Goal: Transaction & Acquisition: Purchase product/service

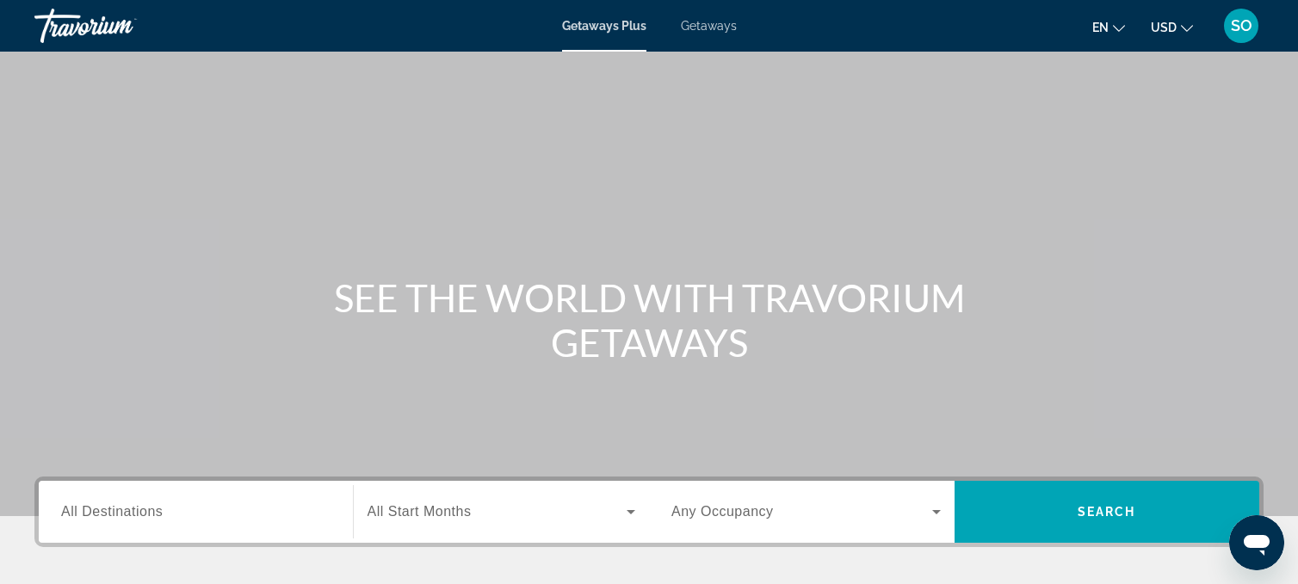
click at [706, 29] on span "Getaways" at bounding box center [709, 26] width 56 height 14
click at [167, 516] on input "Destination All Destinations" at bounding box center [195, 513] width 269 height 21
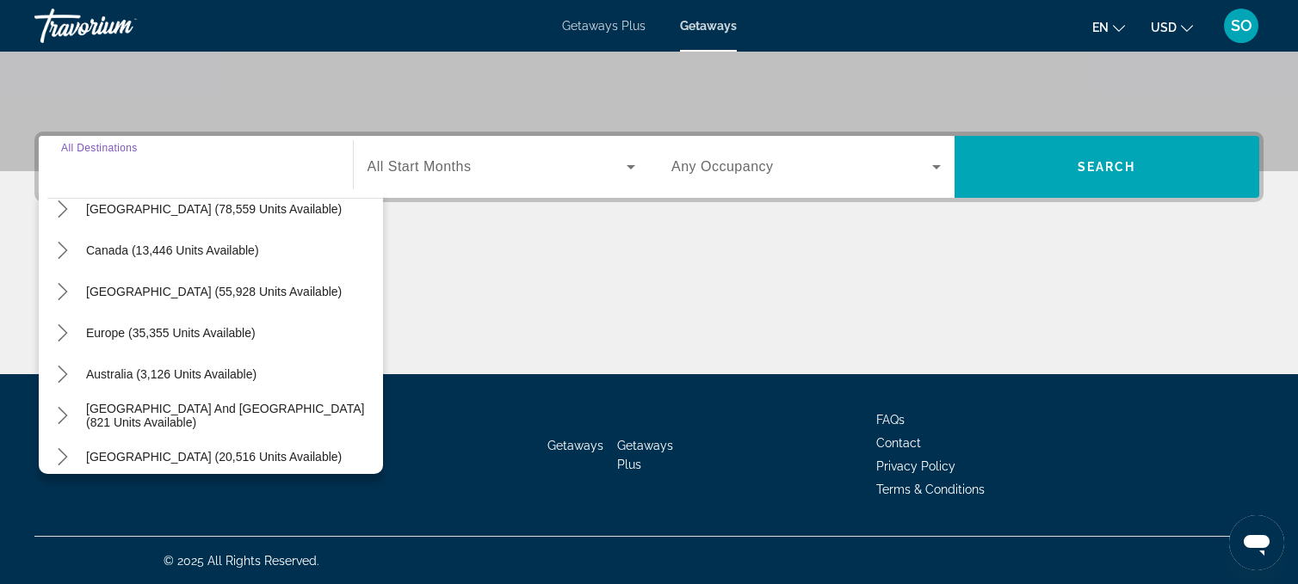
scroll to position [99, 0]
click at [156, 329] on span "Europe (35,355 units available)" at bounding box center [171, 336] width 170 height 14
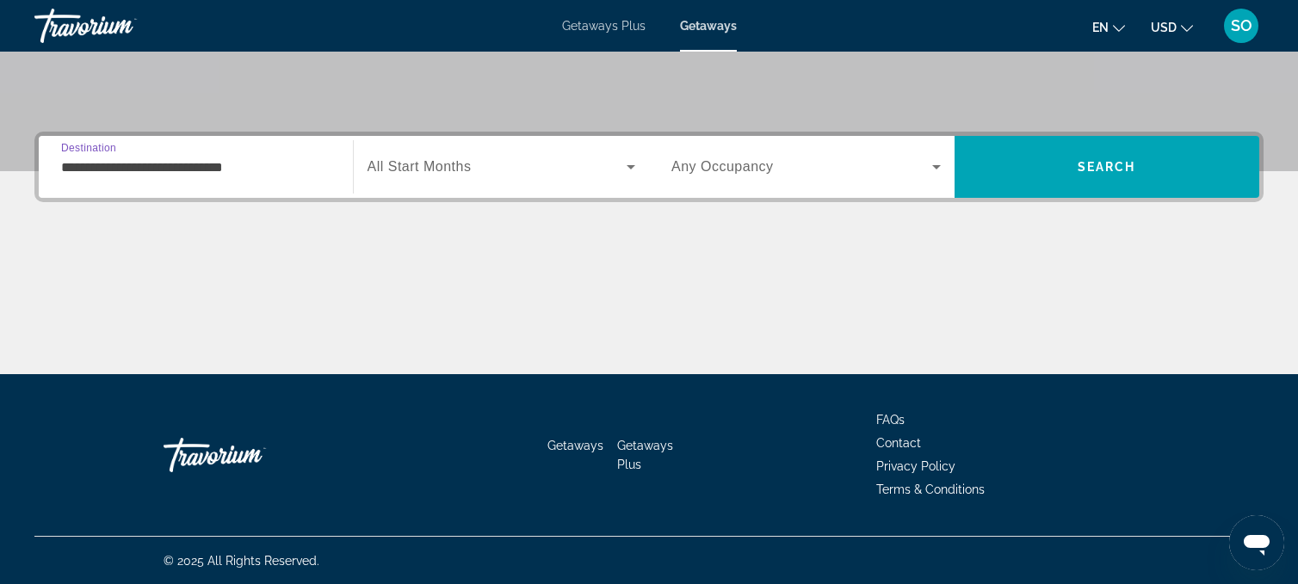
click at [204, 167] on input "**********" at bounding box center [195, 167] width 269 height 21
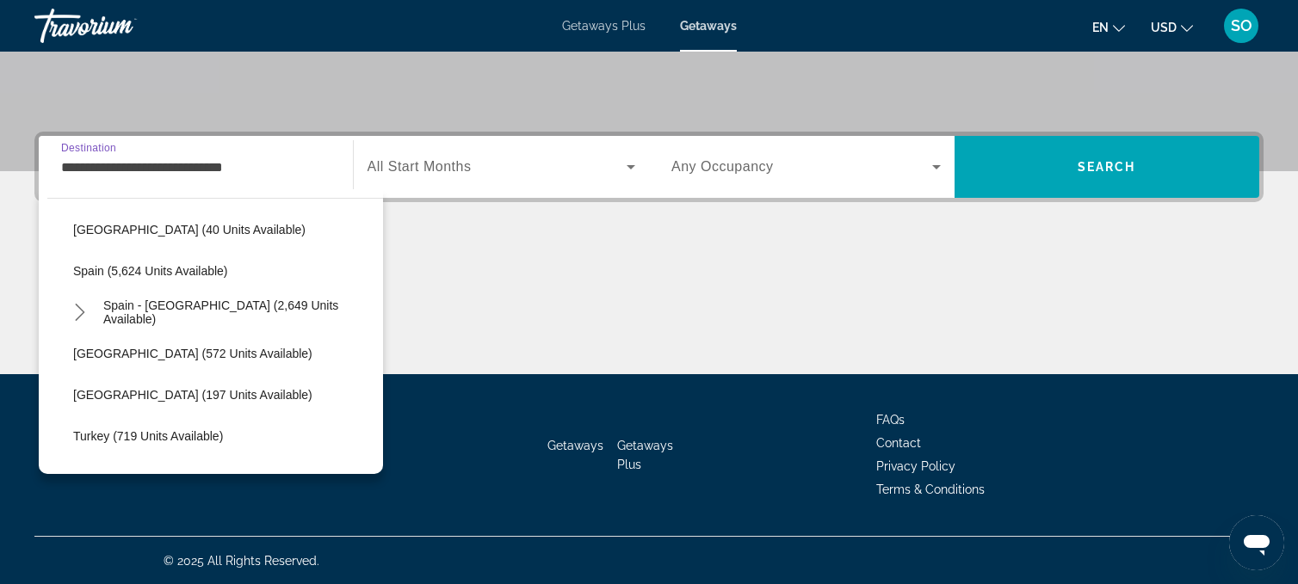
scroll to position [860, 0]
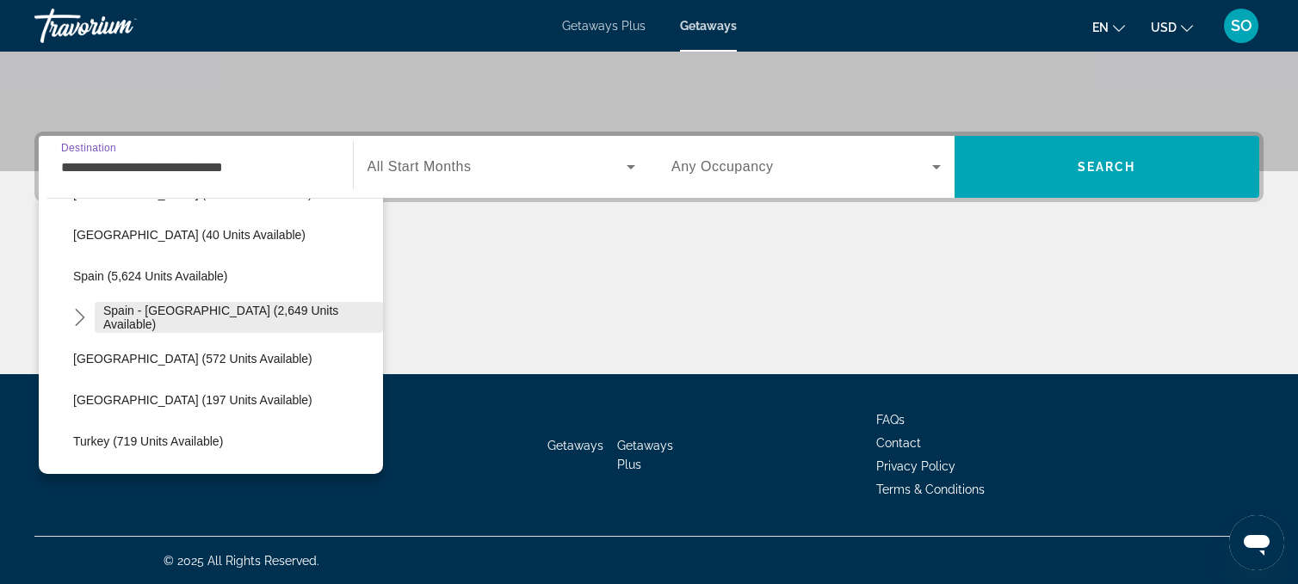
click at [188, 314] on span "Spain - [GEOGRAPHIC_DATA] (2,649 units available)" at bounding box center [238, 318] width 271 height 28
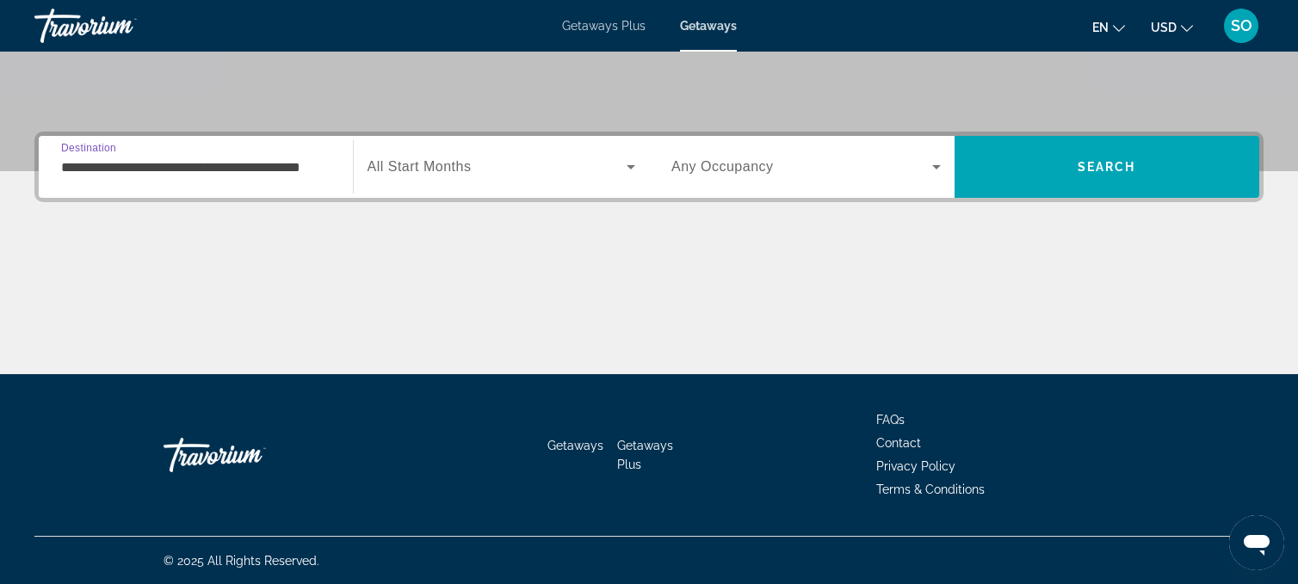
click at [250, 154] on div "**********" at bounding box center [195, 167] width 269 height 49
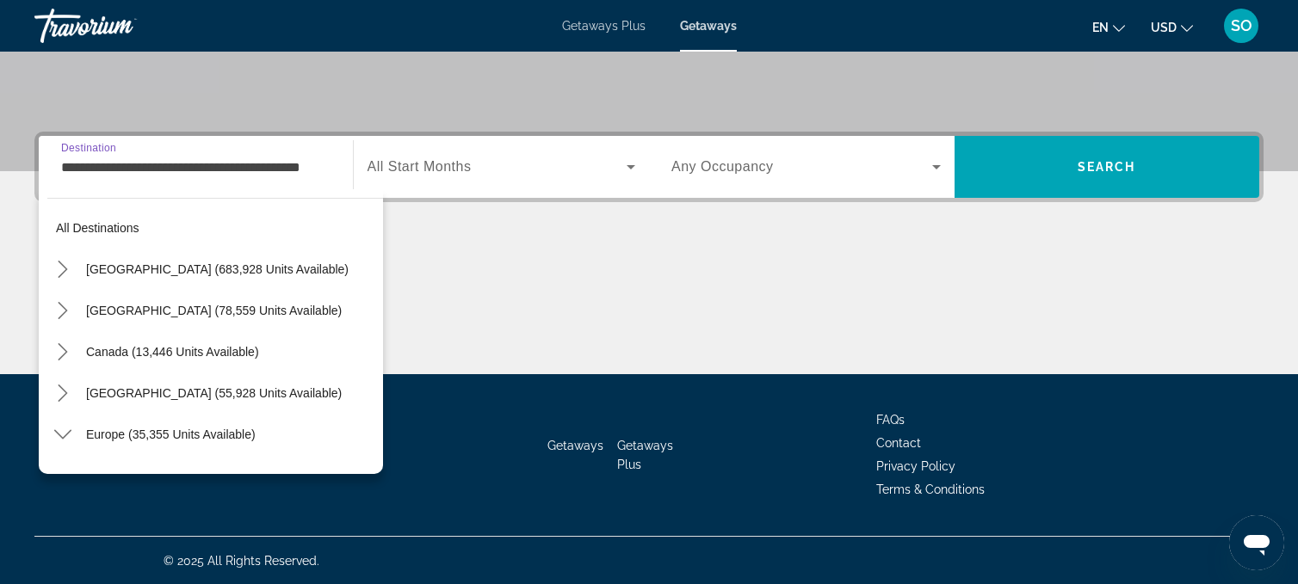
scroll to position [846, 0]
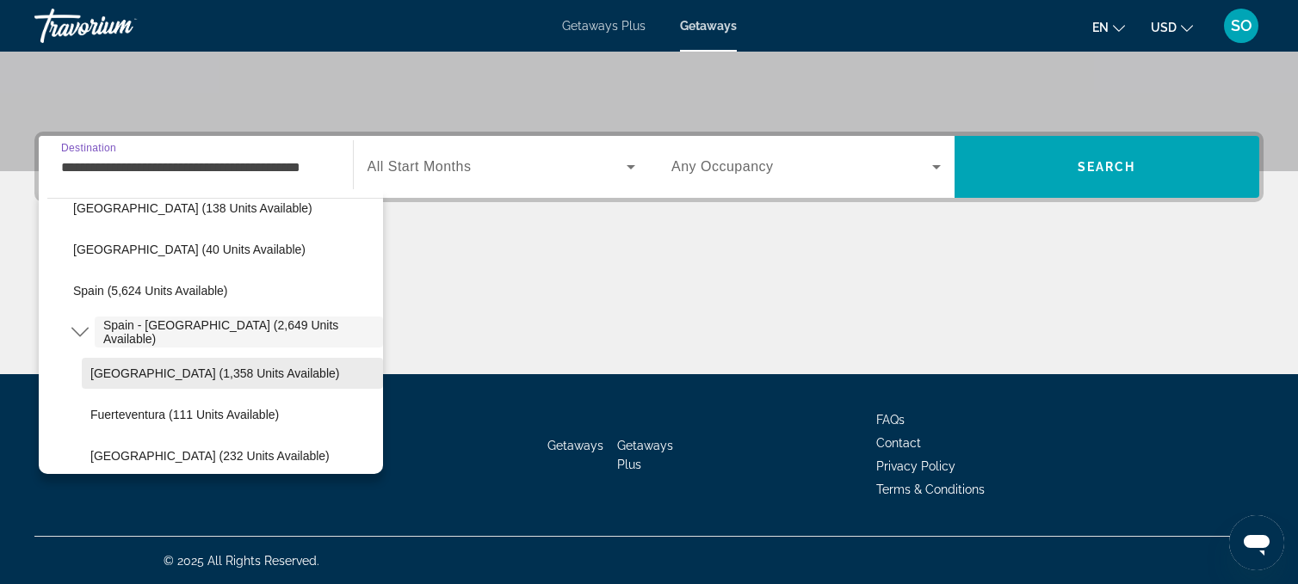
click at [196, 372] on span "[GEOGRAPHIC_DATA] (1,358 units available)" at bounding box center [214, 374] width 249 height 14
type input "**********"
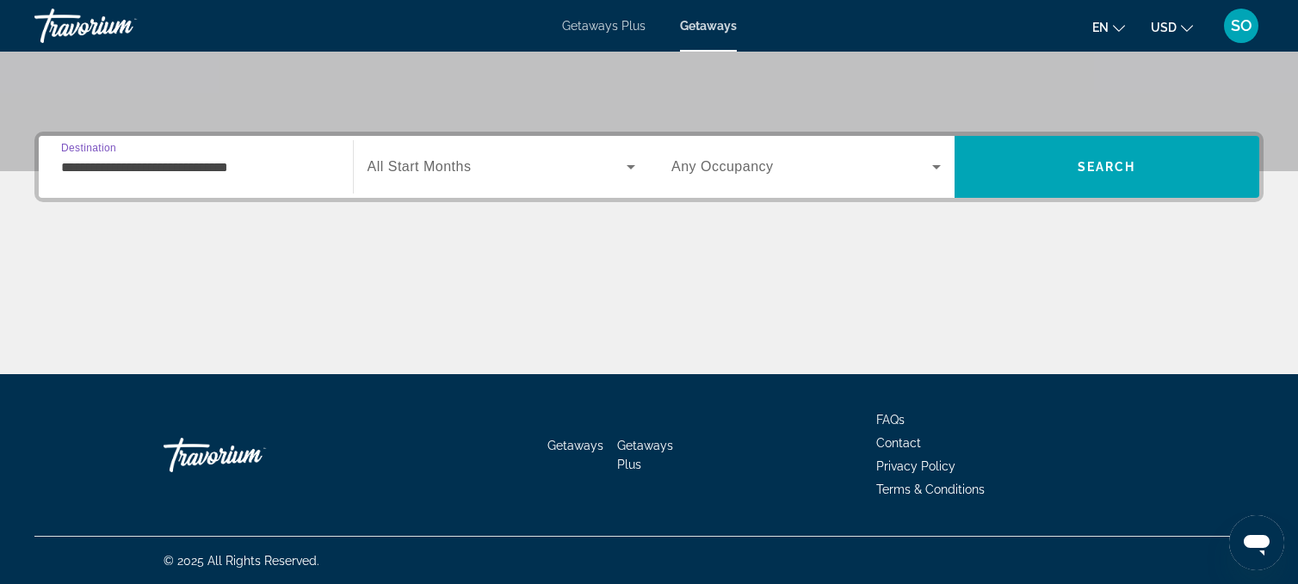
scroll to position [0, 0]
click at [441, 165] on span "All Start Months" at bounding box center [419, 166] width 104 height 15
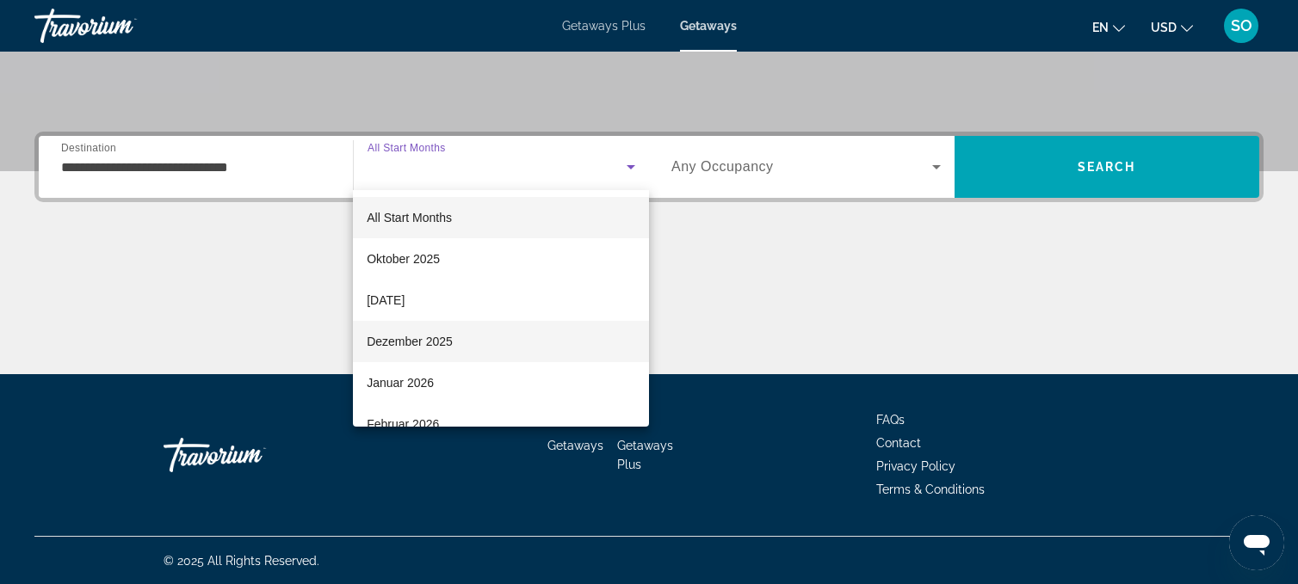
click at [425, 346] on span "Dezember 2025" at bounding box center [410, 341] width 86 height 21
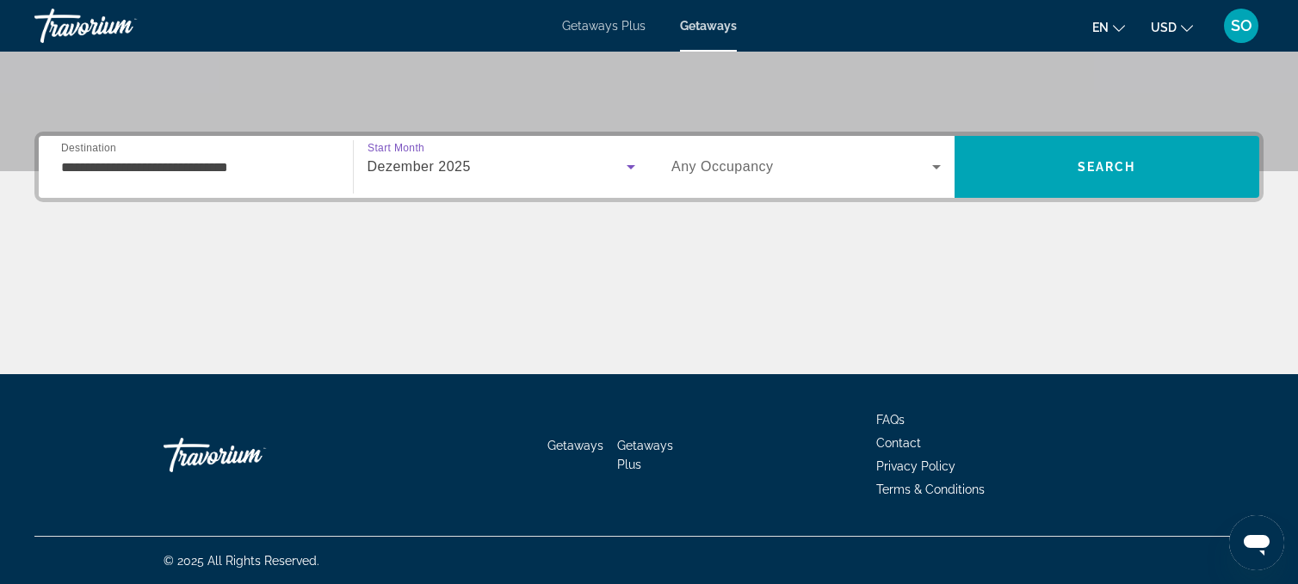
click at [937, 165] on icon "Search widget" at bounding box center [936, 167] width 9 height 4
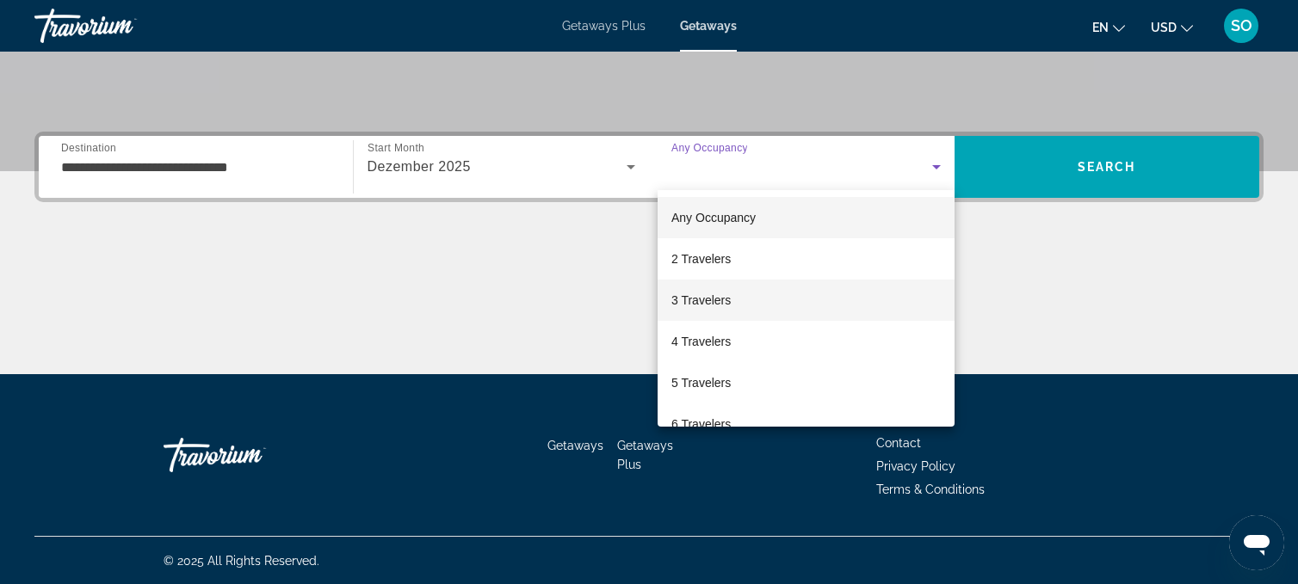
click at [722, 302] on span "3 Travelers" at bounding box center [700, 300] width 59 height 21
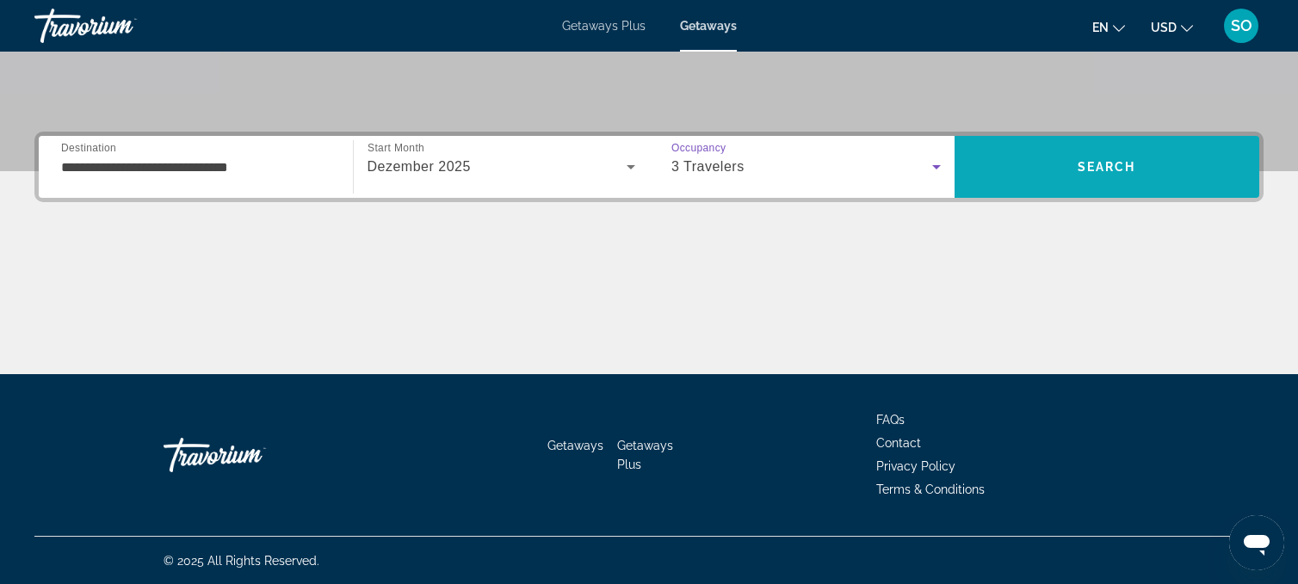
click at [1059, 170] on span "Search" at bounding box center [1106, 166] width 305 height 41
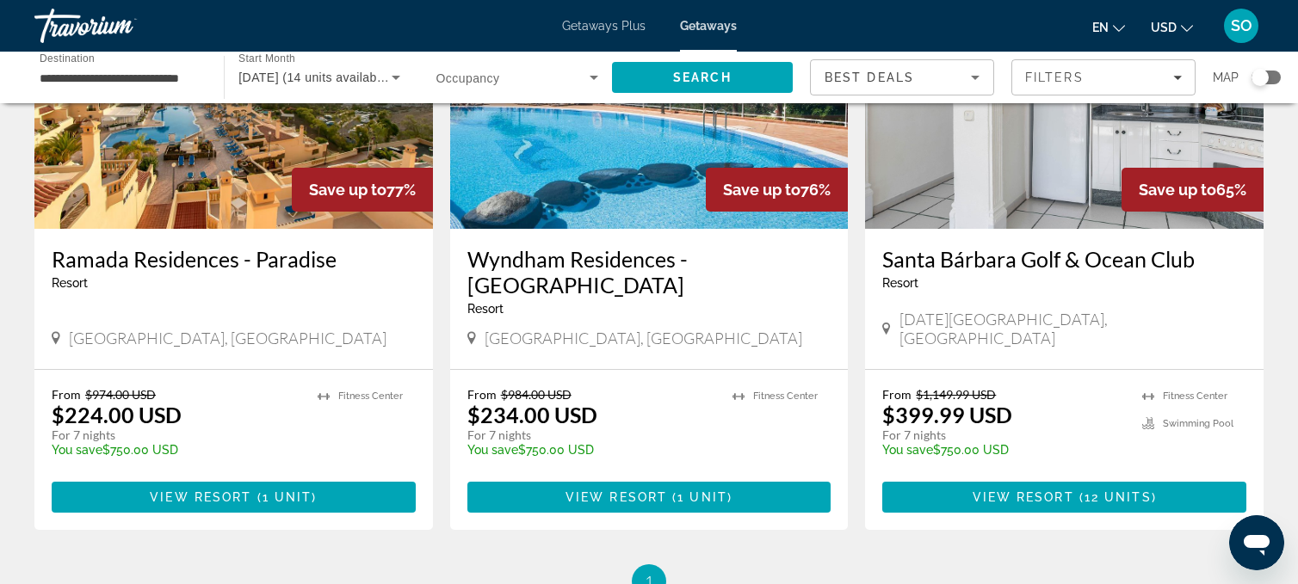
scroll to position [213, 0]
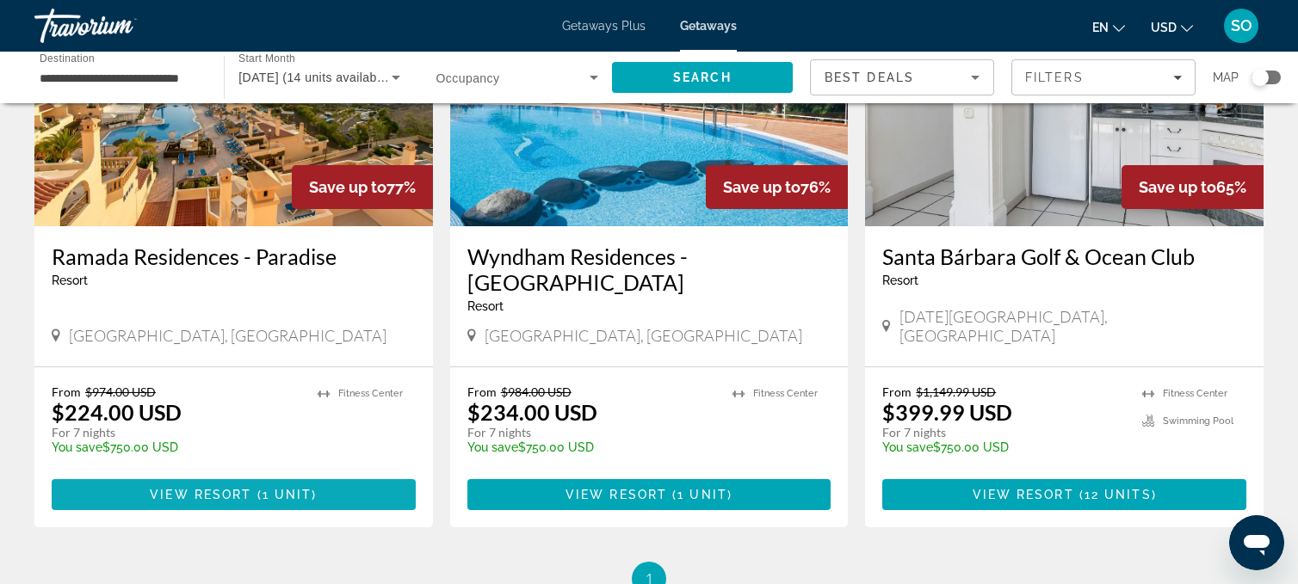
click at [169, 488] on span "View Resort" at bounding box center [201, 495] width 102 height 14
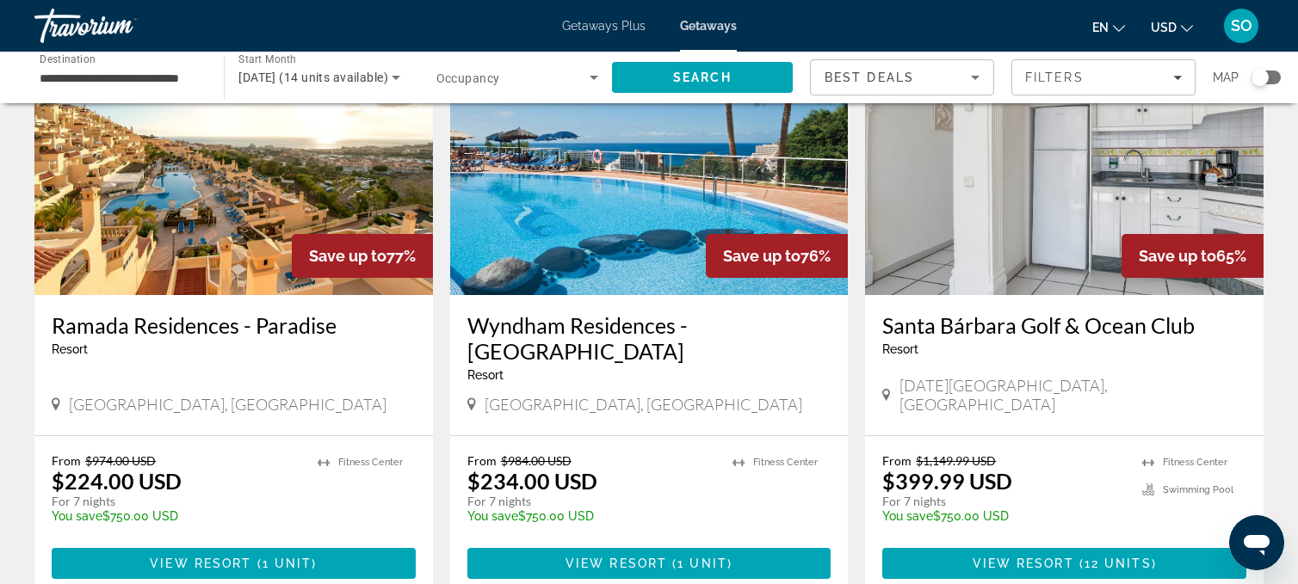
scroll to position [148, 0]
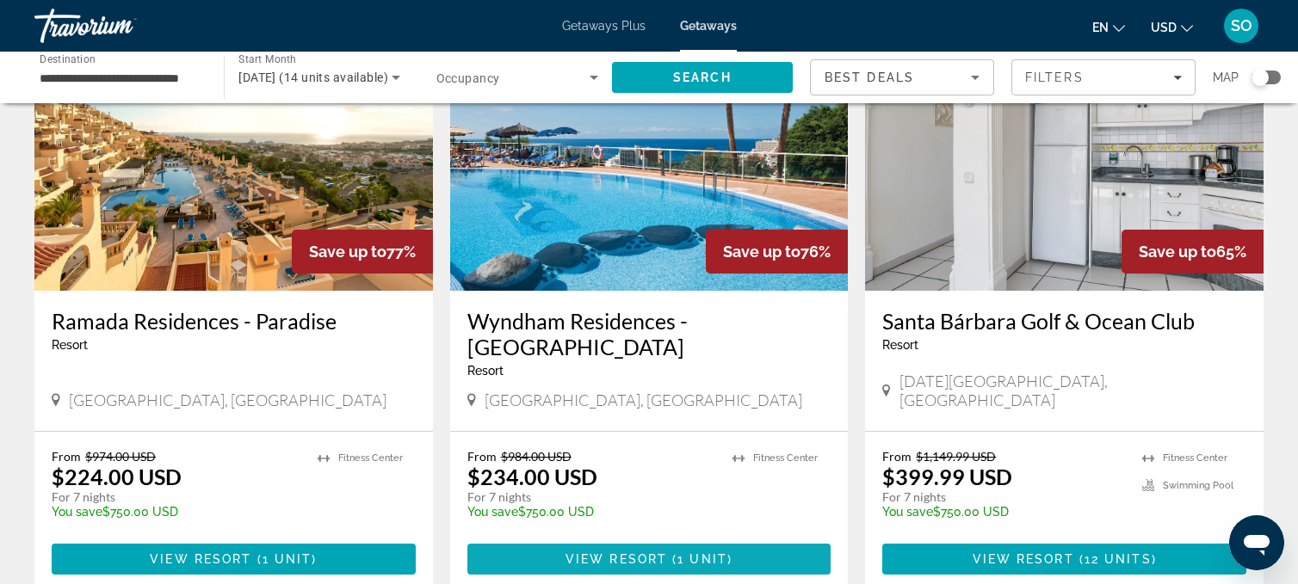
click at [627, 552] on span "View Resort" at bounding box center [616, 559] width 102 height 14
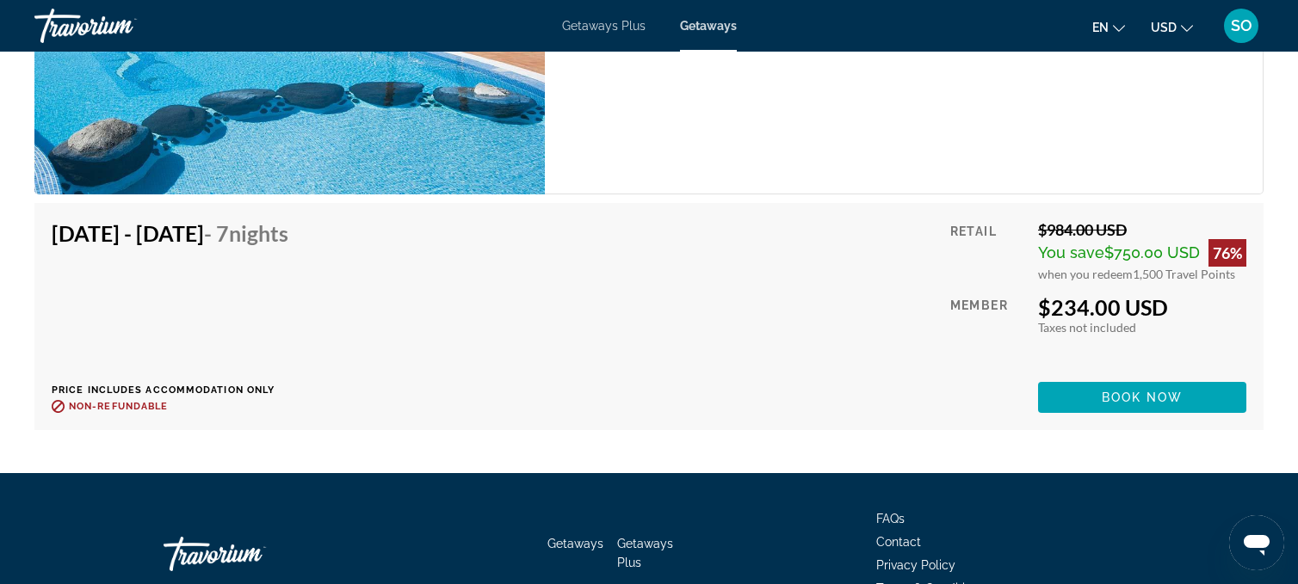
scroll to position [3170, 0]
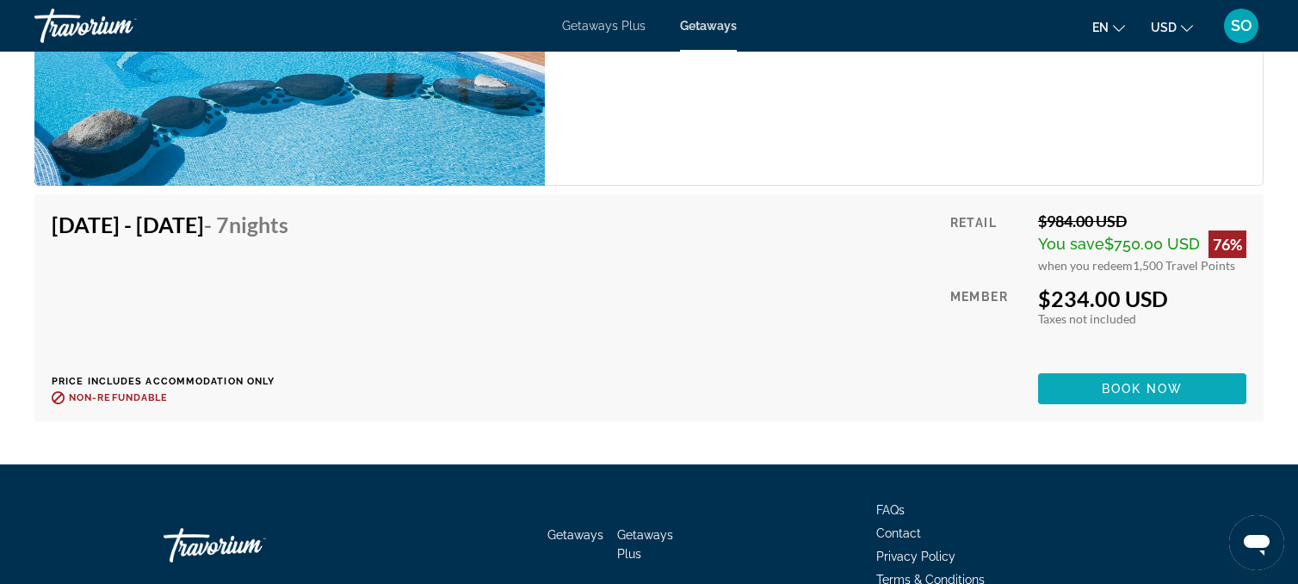
click at [1079, 391] on span "Main content" at bounding box center [1142, 388] width 208 height 41
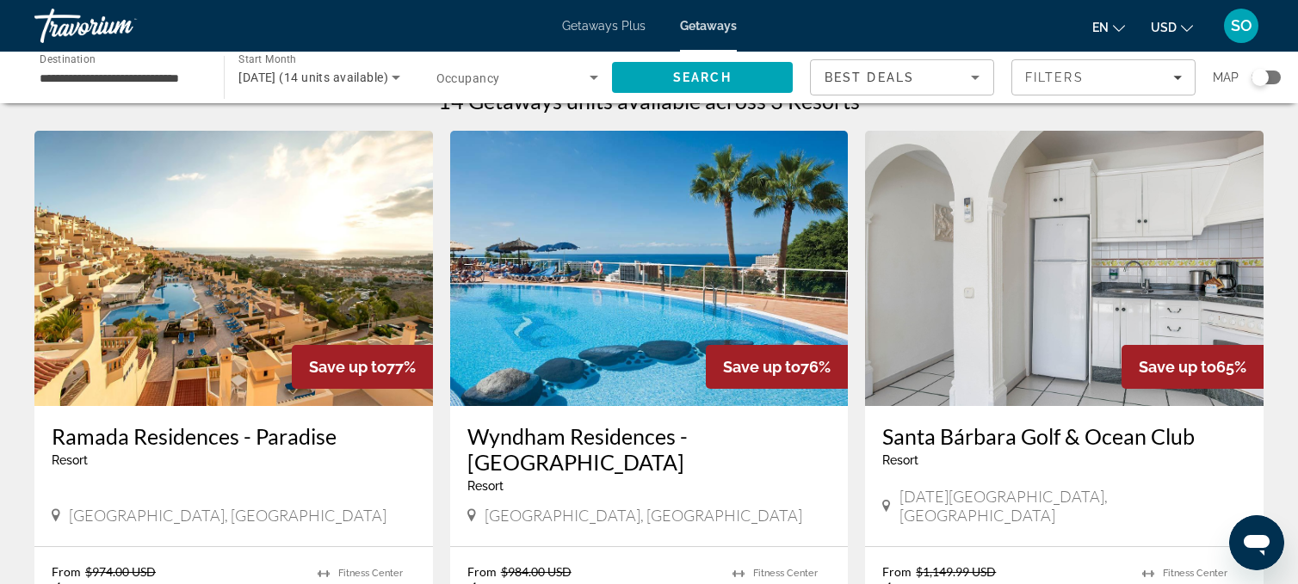
scroll to position [21, 0]
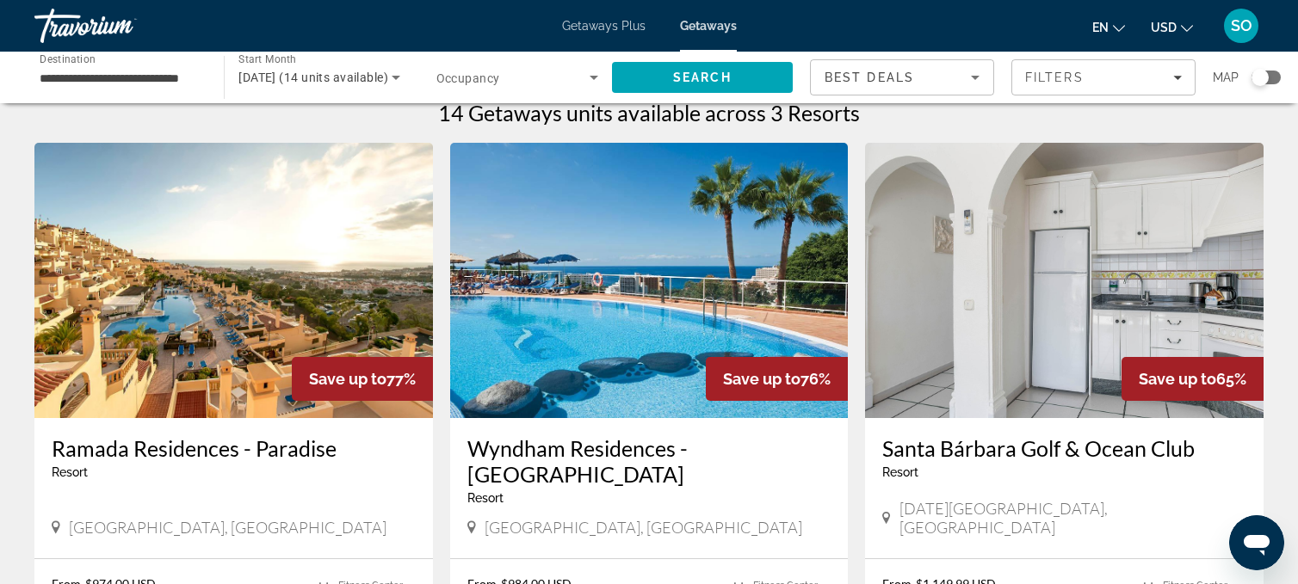
click at [273, 67] on div "[DATE] (14 units available)" at bounding box center [314, 77] width 152 height 21
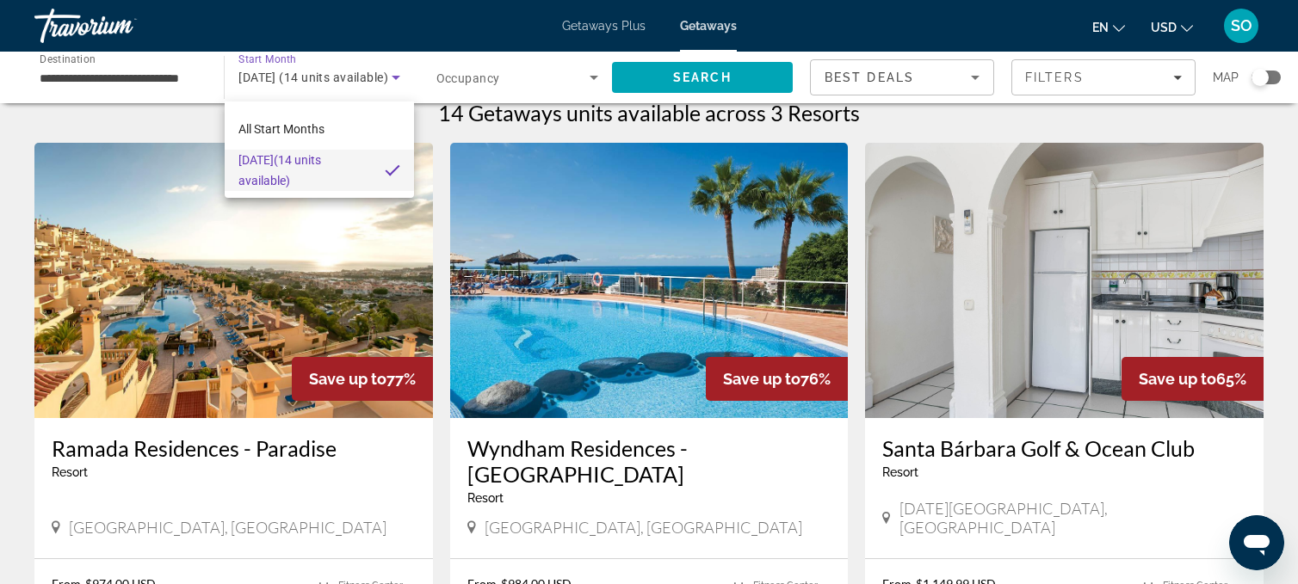
click at [296, 78] on div at bounding box center [649, 292] width 1298 height 584
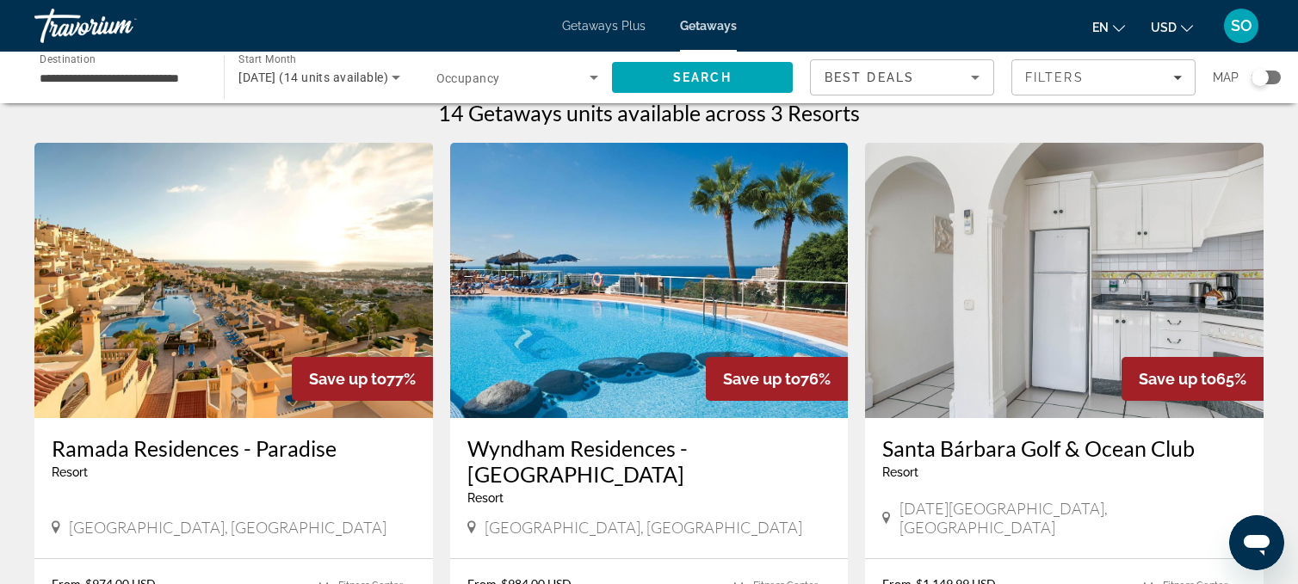
click at [296, 78] on span "[DATE] (14 units available)" at bounding box center [313, 78] width 150 height 14
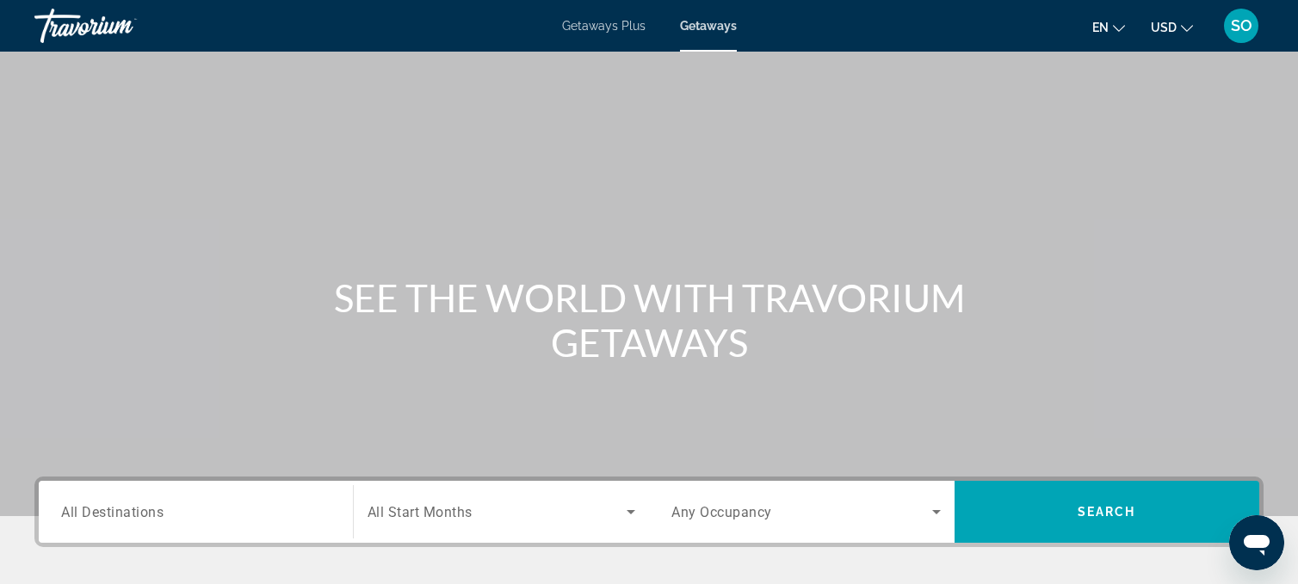
click at [149, 503] on input "Destination All Destinations" at bounding box center [195, 513] width 269 height 21
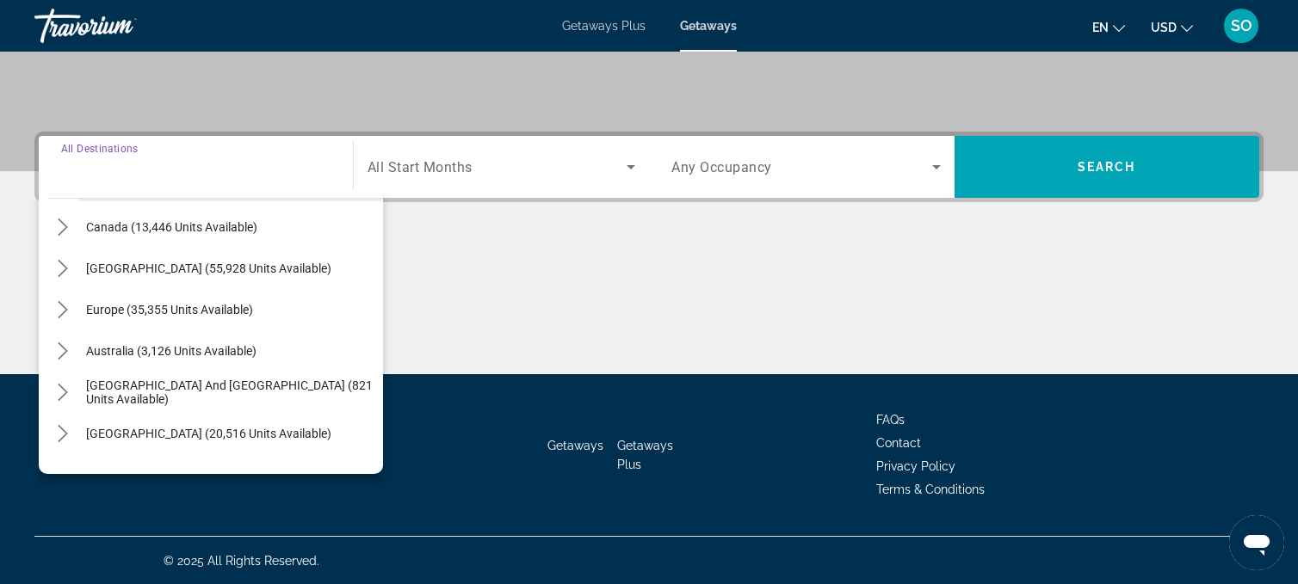
scroll to position [142, 0]
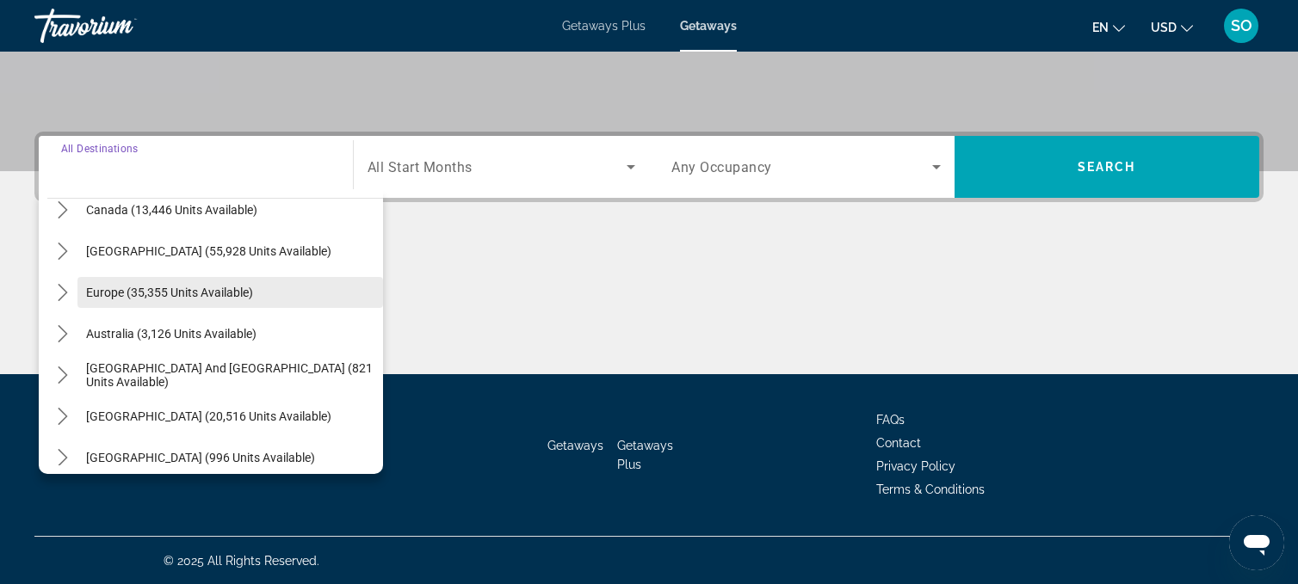
click at [193, 287] on span "Europe (35,355 units available)" at bounding box center [169, 293] width 167 height 14
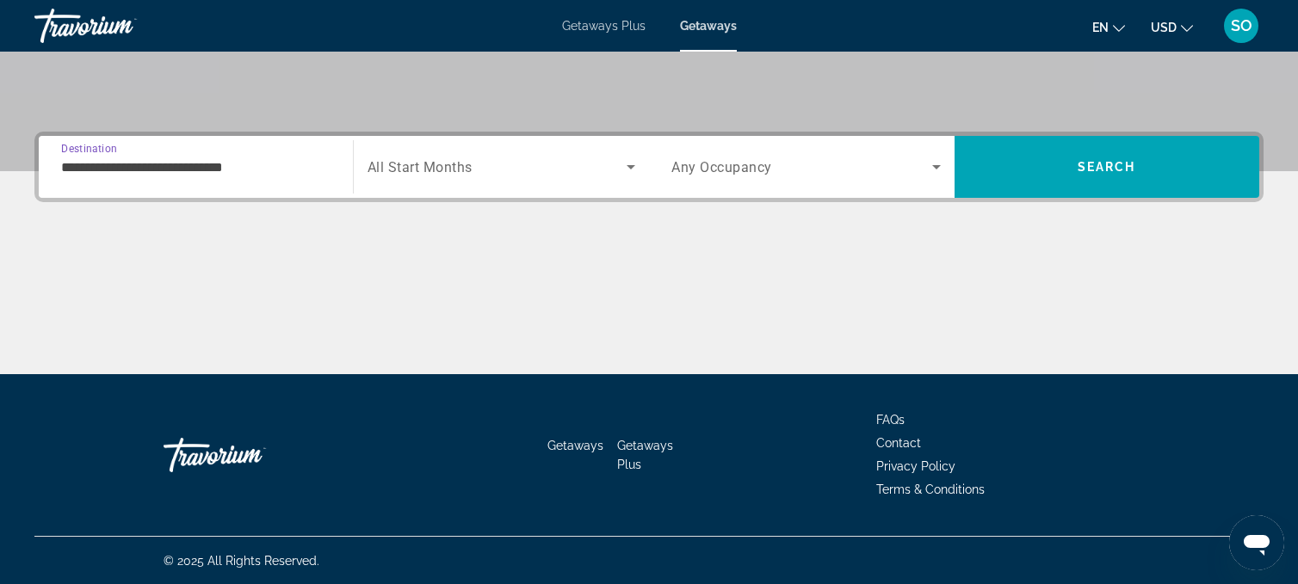
click at [167, 170] on input "**********" at bounding box center [195, 167] width 269 height 21
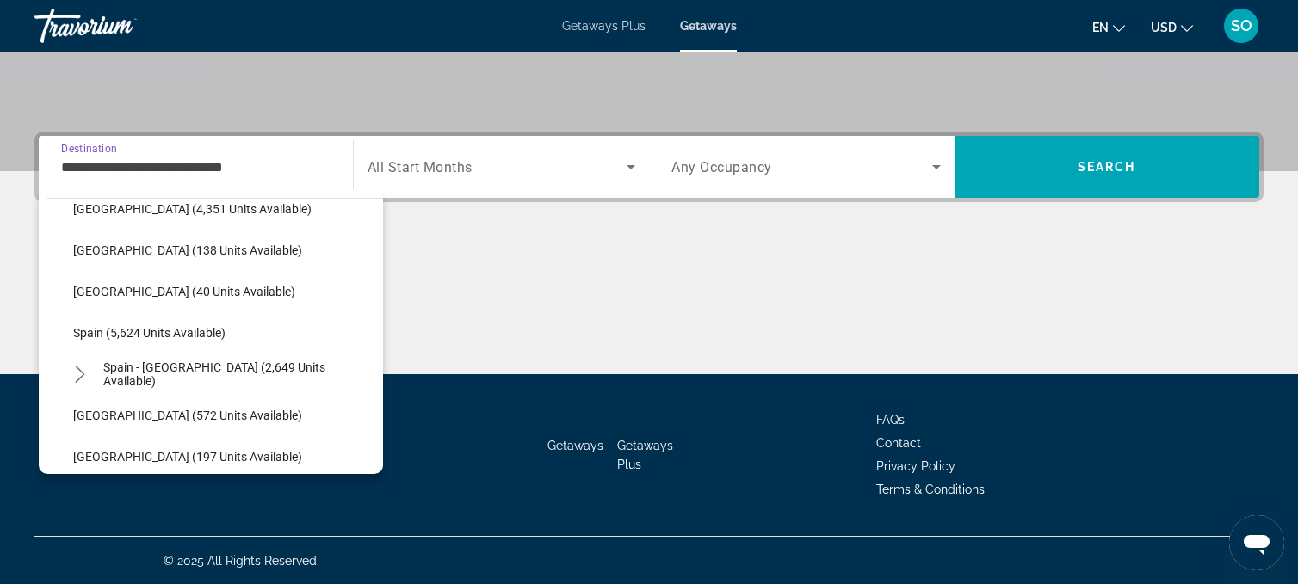
scroll to position [809, 0]
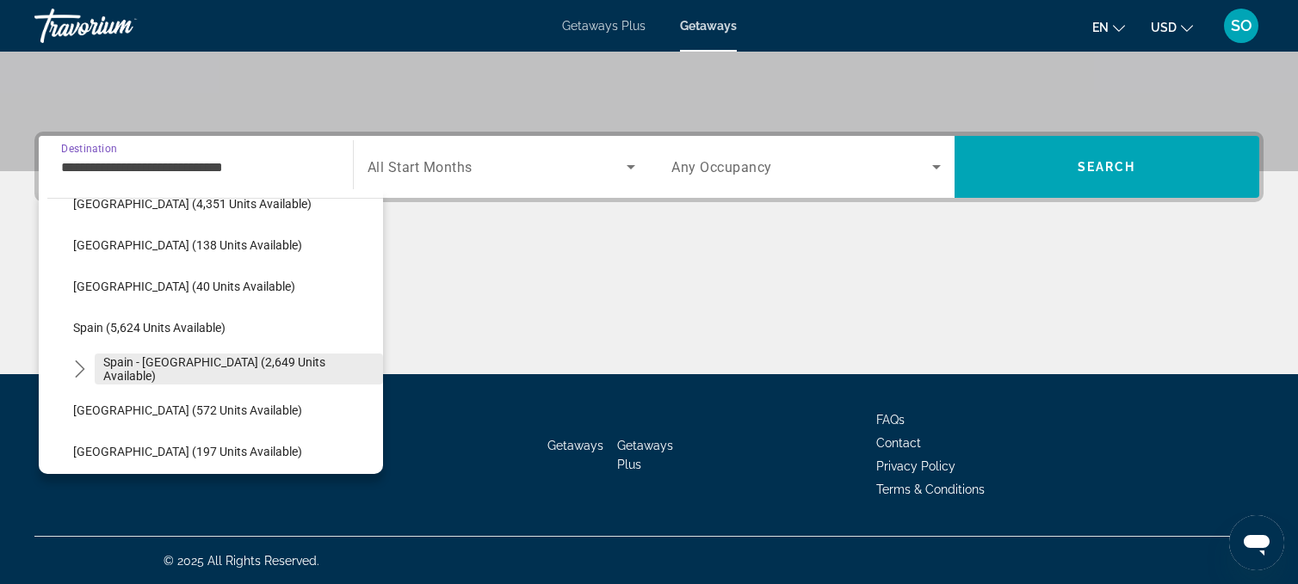
click at [207, 371] on span "Spain - [GEOGRAPHIC_DATA] (2,649 units available)" at bounding box center [238, 369] width 271 height 28
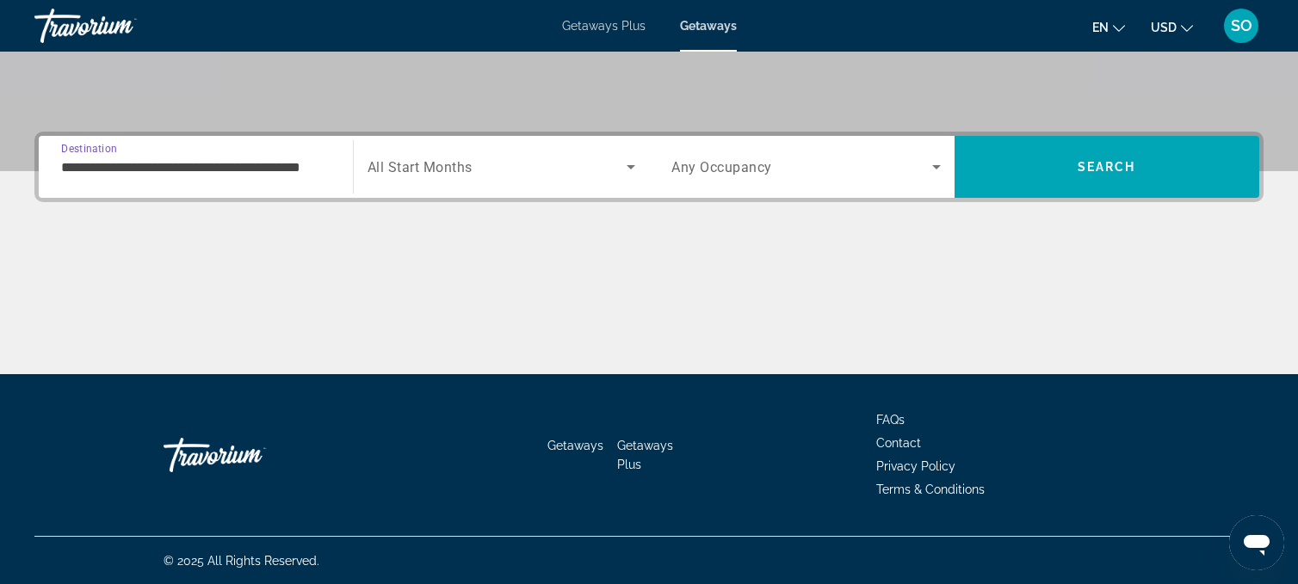
click at [228, 163] on input "**********" at bounding box center [195, 167] width 269 height 21
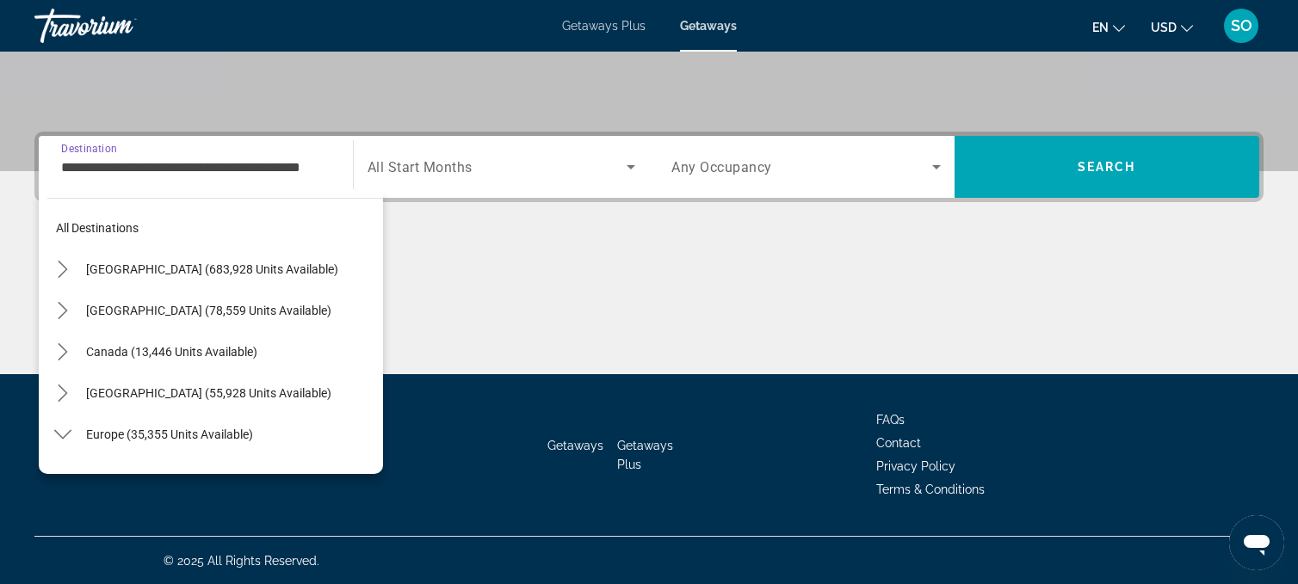
scroll to position [846, 0]
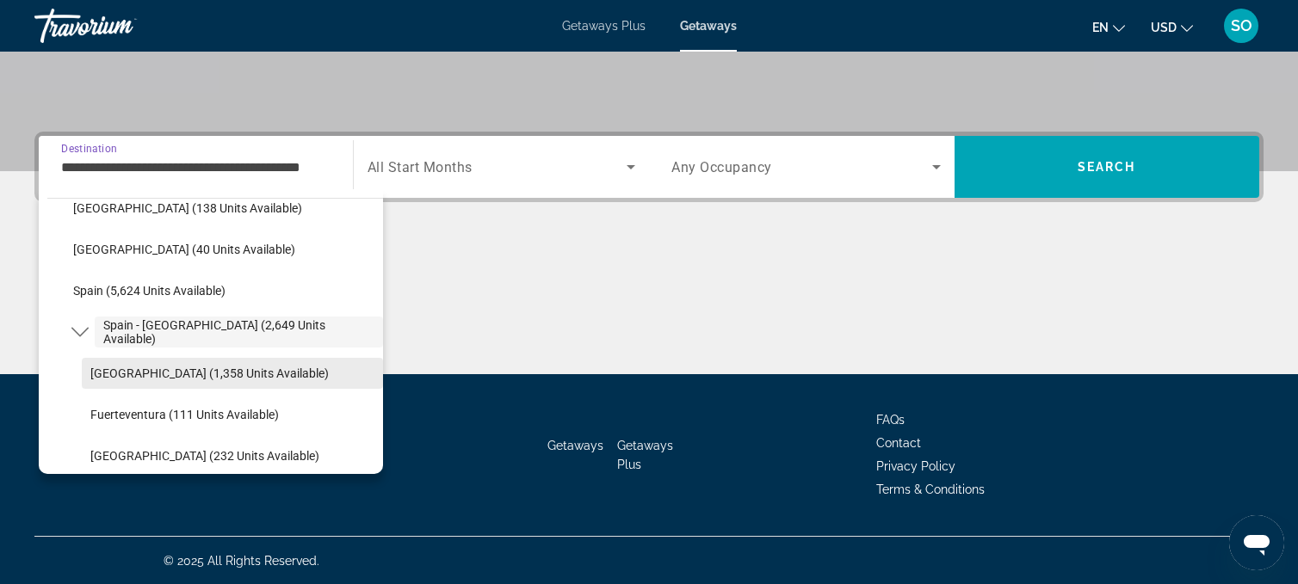
click at [174, 371] on span "[GEOGRAPHIC_DATA] (1,358 units available)" at bounding box center [209, 374] width 238 height 14
type input "**********"
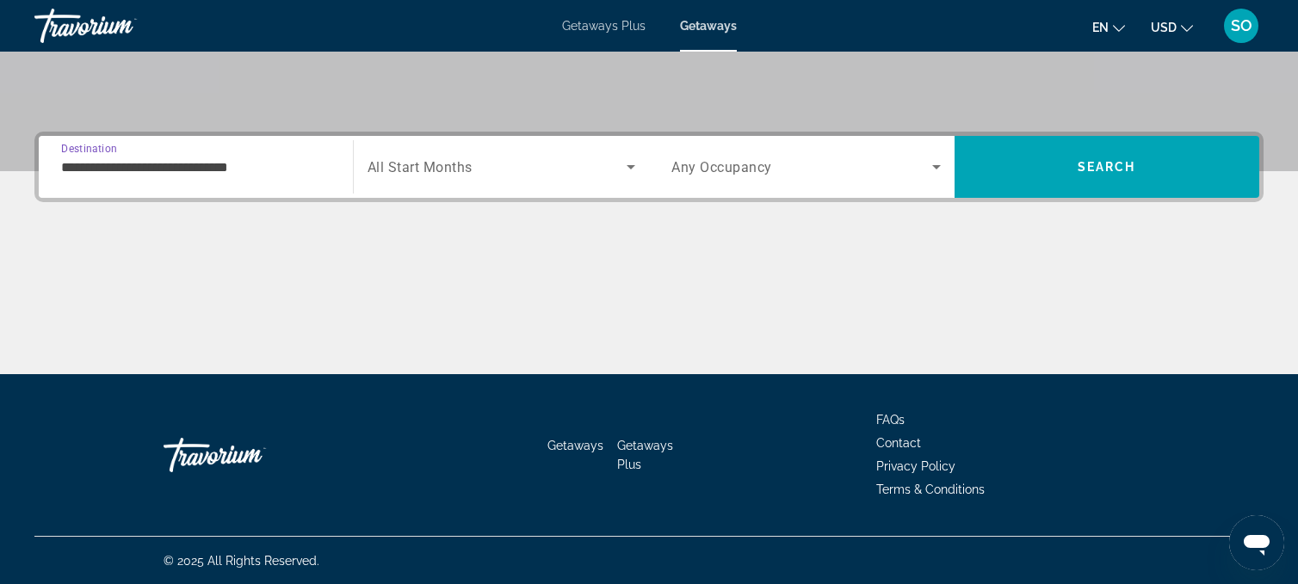
click at [445, 169] on span "All Start Months" at bounding box center [419, 167] width 105 height 16
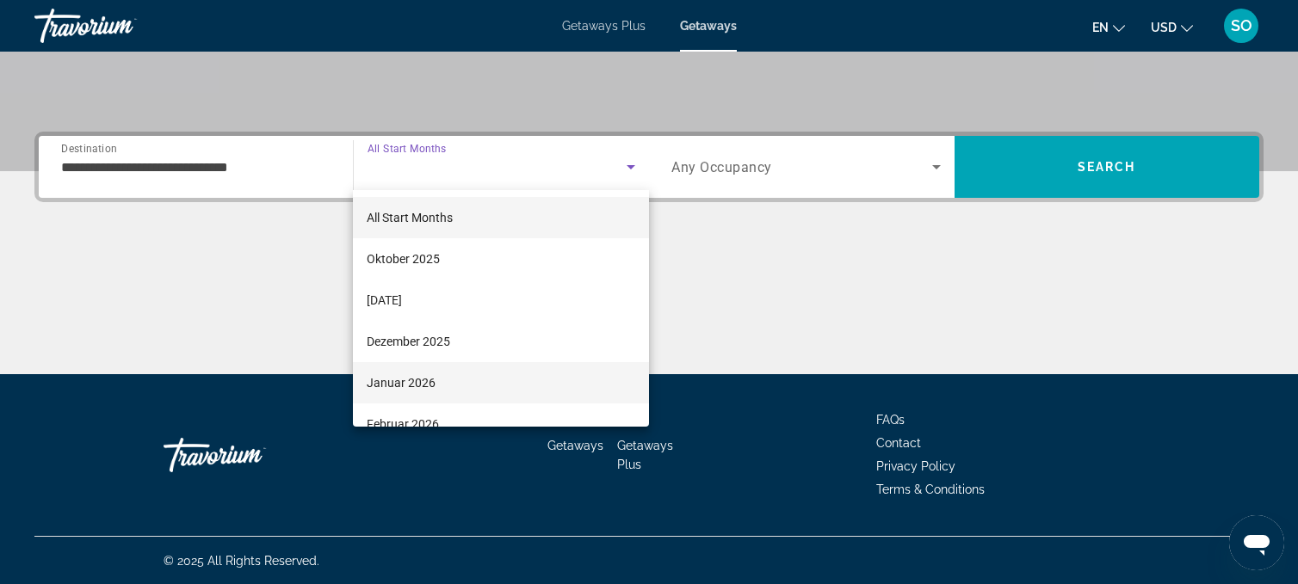
click at [411, 384] on span "Januar 2026" at bounding box center [401, 383] width 69 height 21
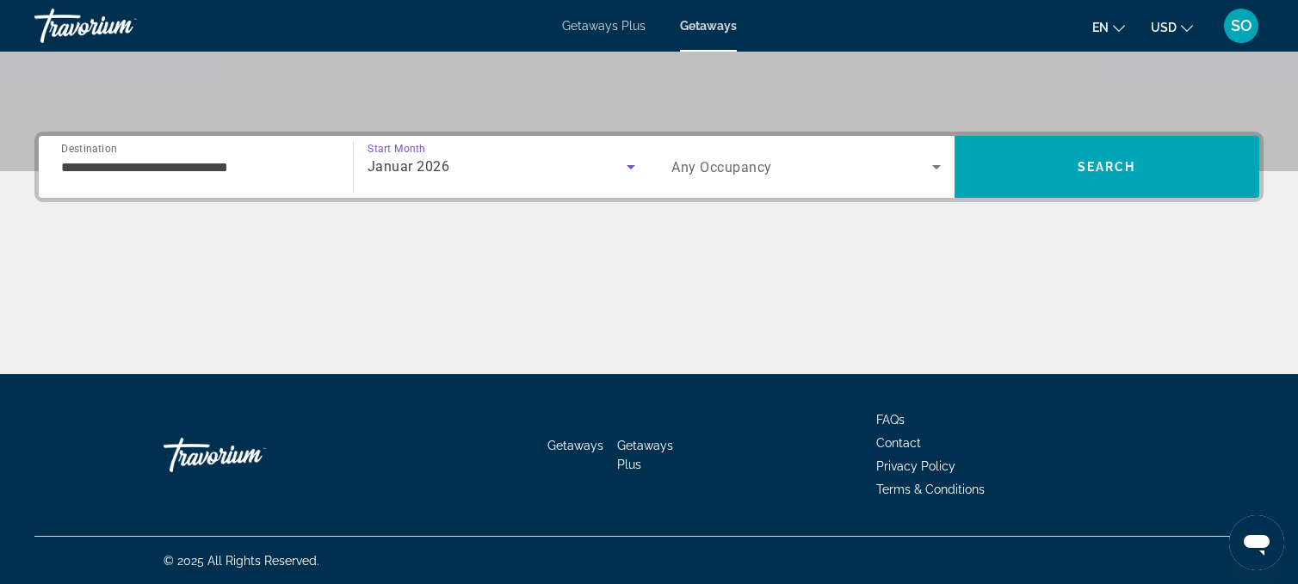
click at [935, 168] on icon "Search widget" at bounding box center [936, 167] width 9 height 4
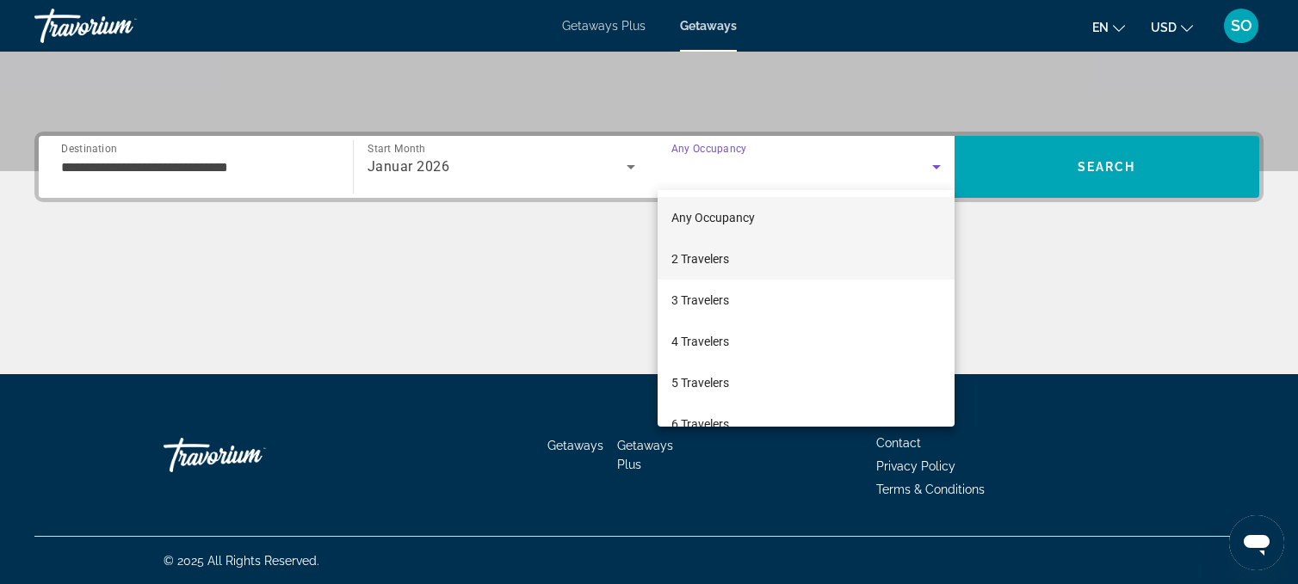
click at [728, 258] on span "2 Travelers" at bounding box center [700, 259] width 58 height 21
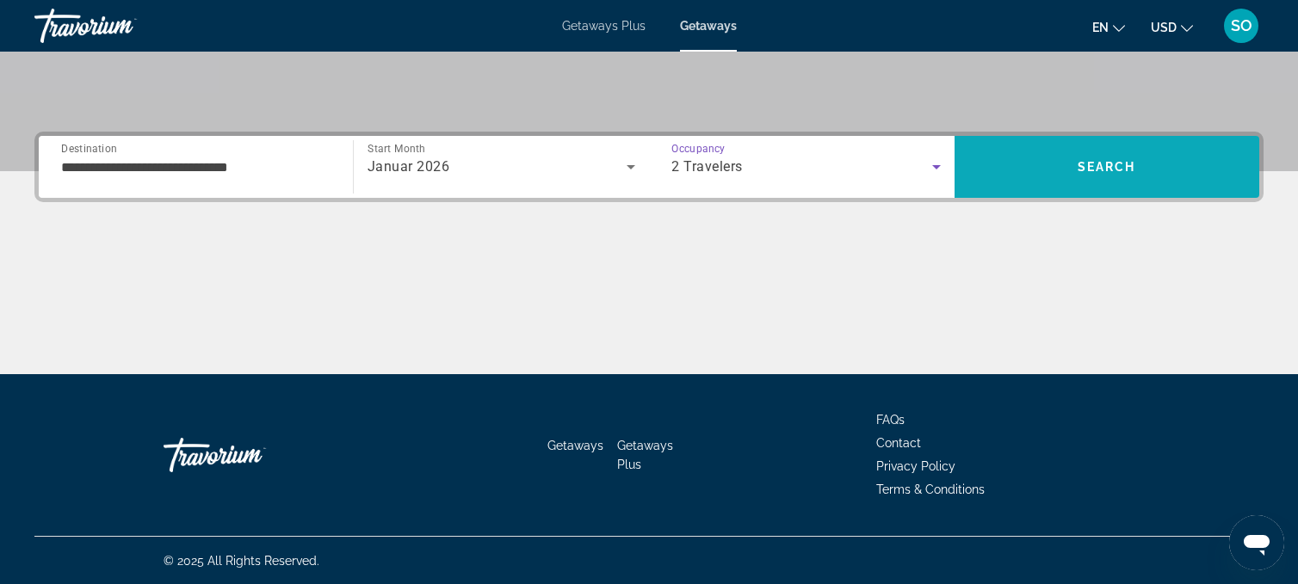
click at [1056, 165] on span "Search" at bounding box center [1106, 166] width 305 height 41
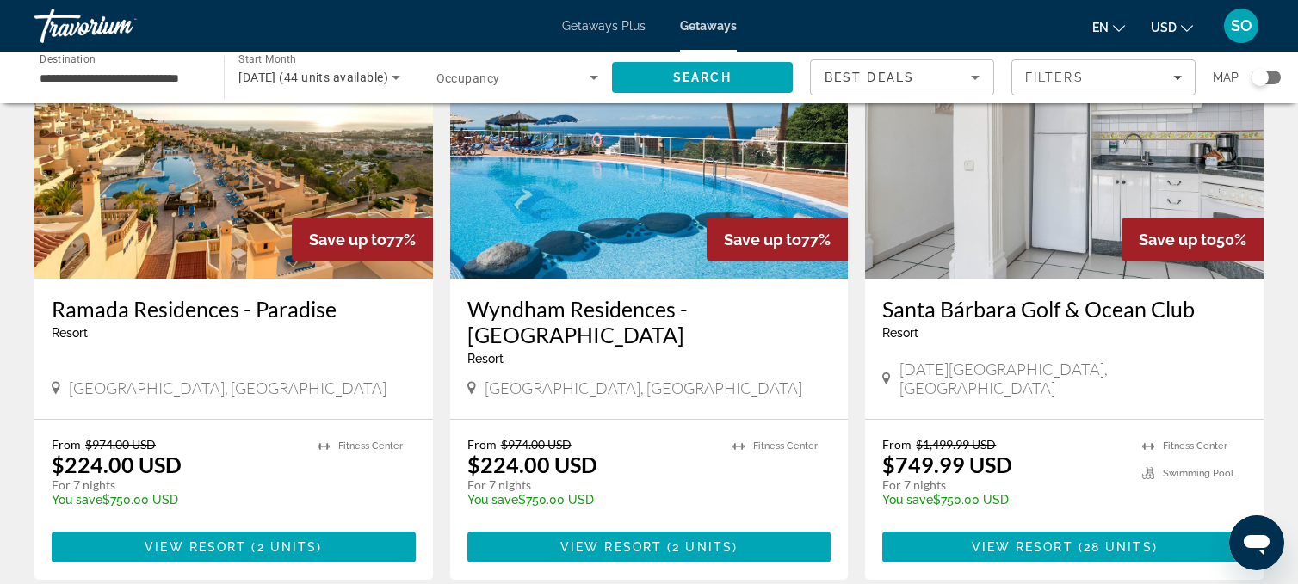
scroll to position [165, 0]
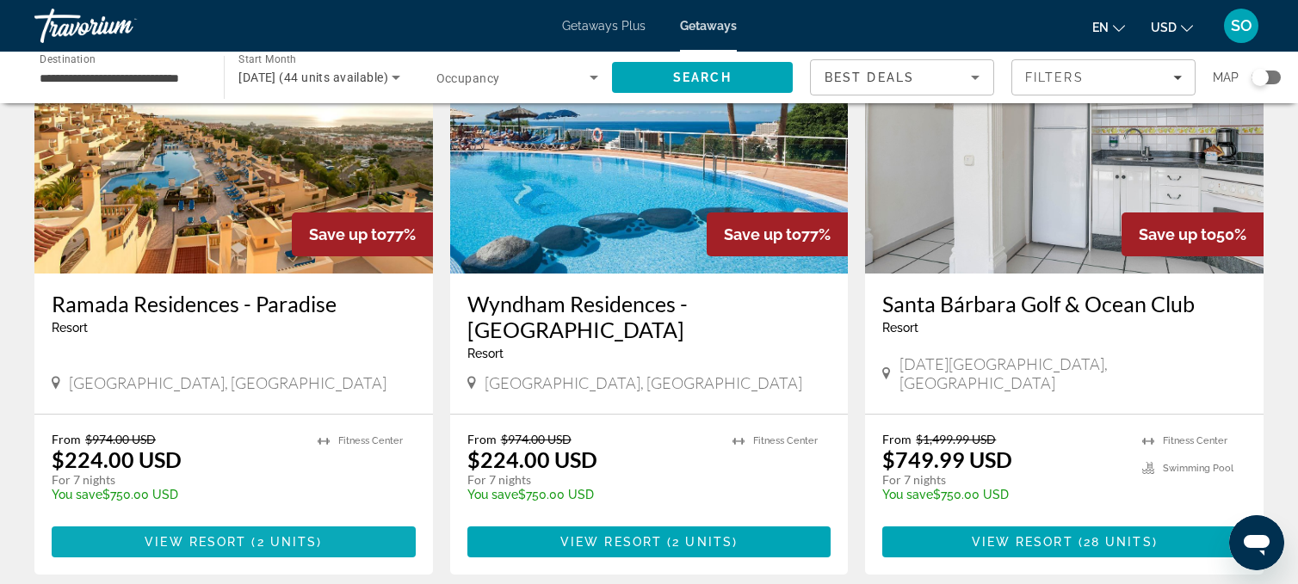
click at [192, 535] on span "View Resort" at bounding box center [196, 542] width 102 height 14
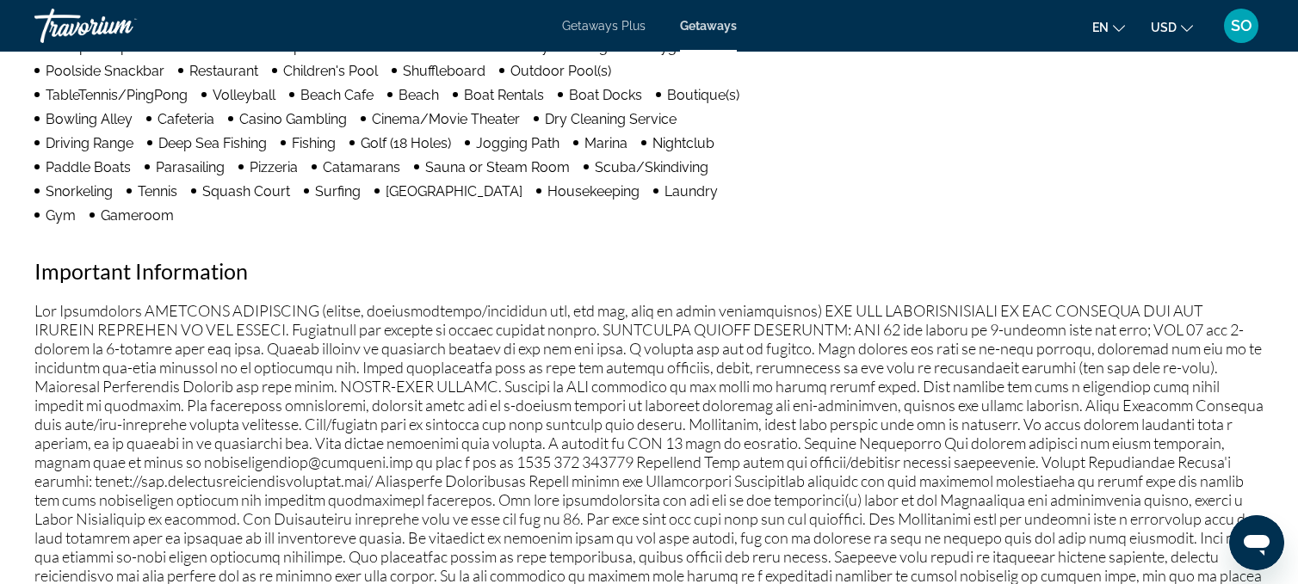
scroll to position [1554, 0]
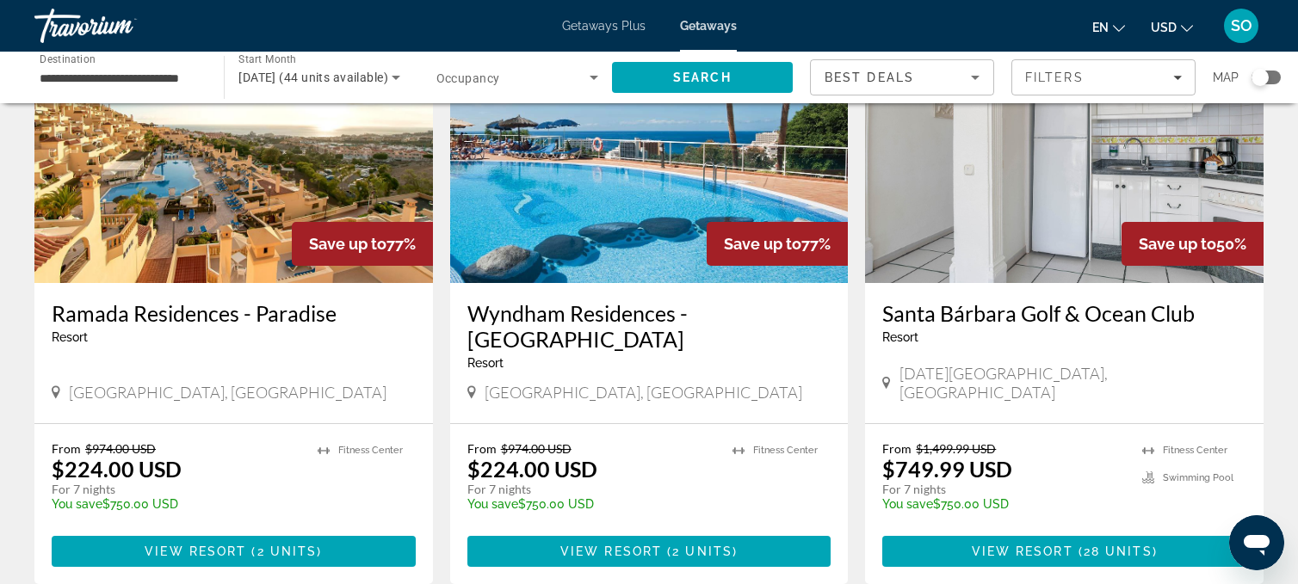
scroll to position [163, 0]
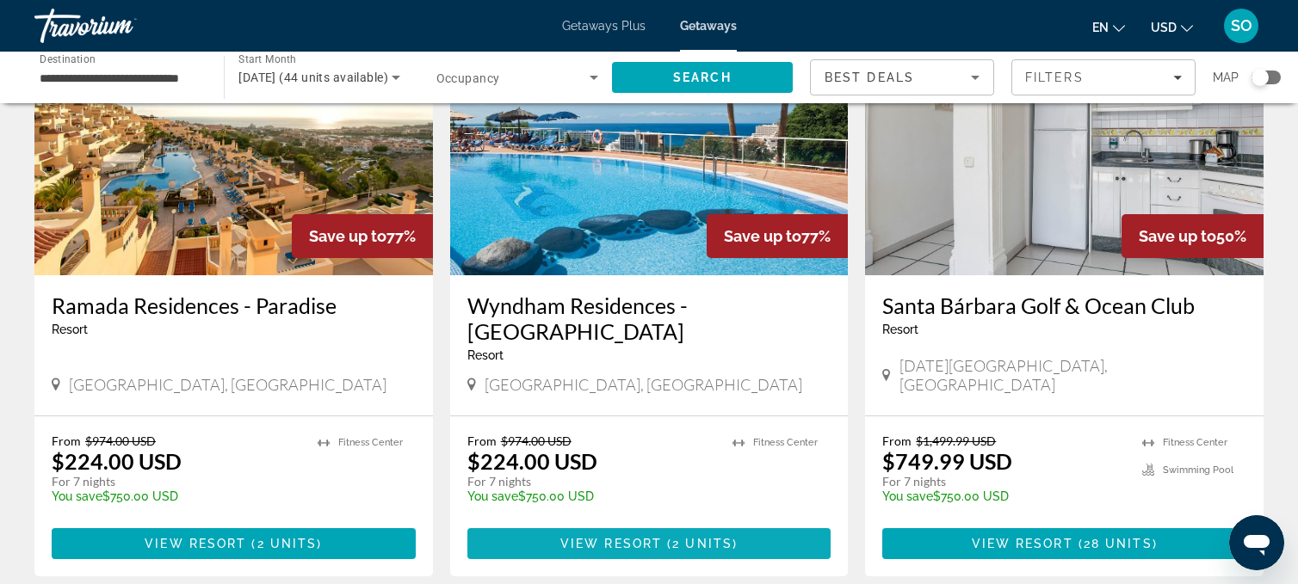
click at [587, 537] on span "View Resort" at bounding box center [611, 544] width 102 height 14
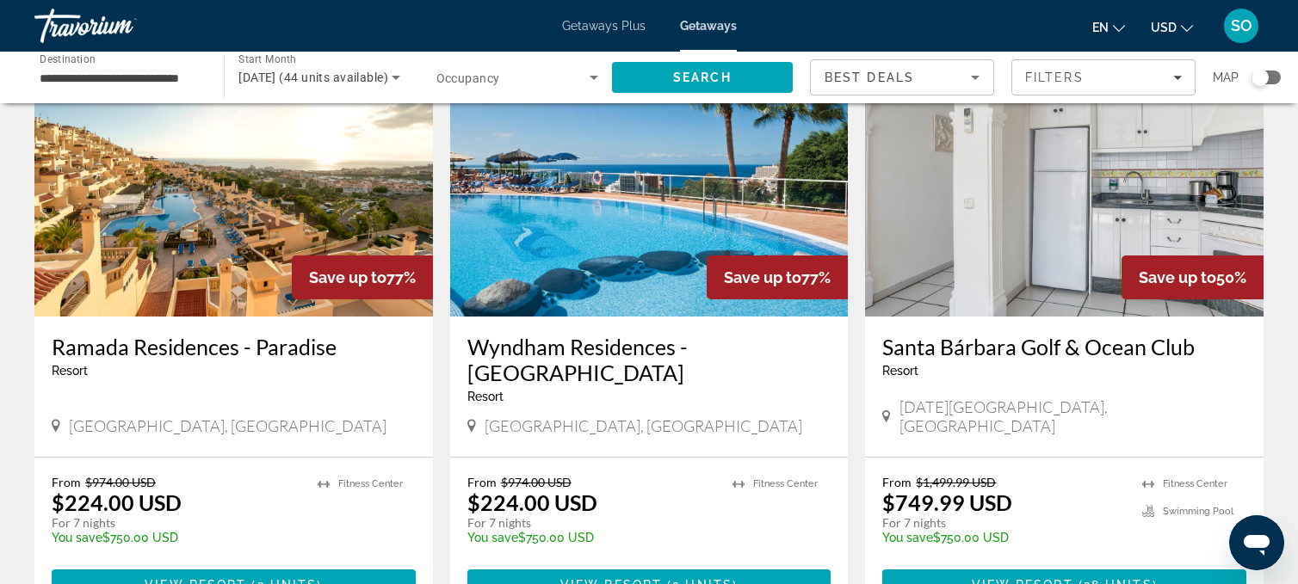
scroll to position [141, 0]
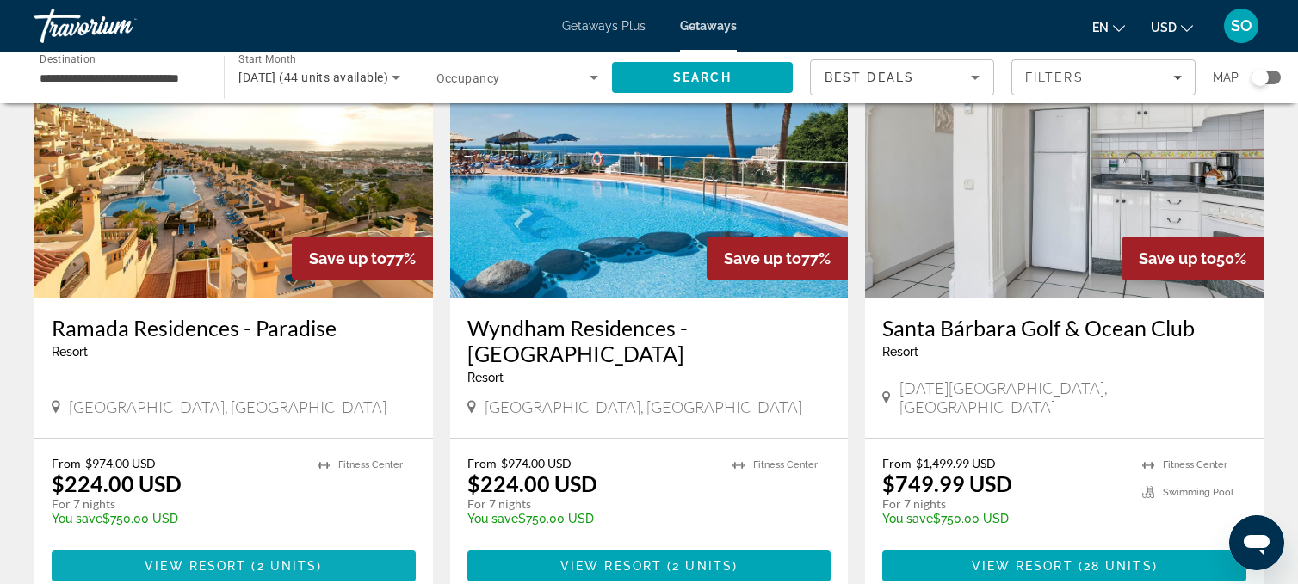
click at [217, 559] on span "View Resort" at bounding box center [196, 566] width 102 height 14
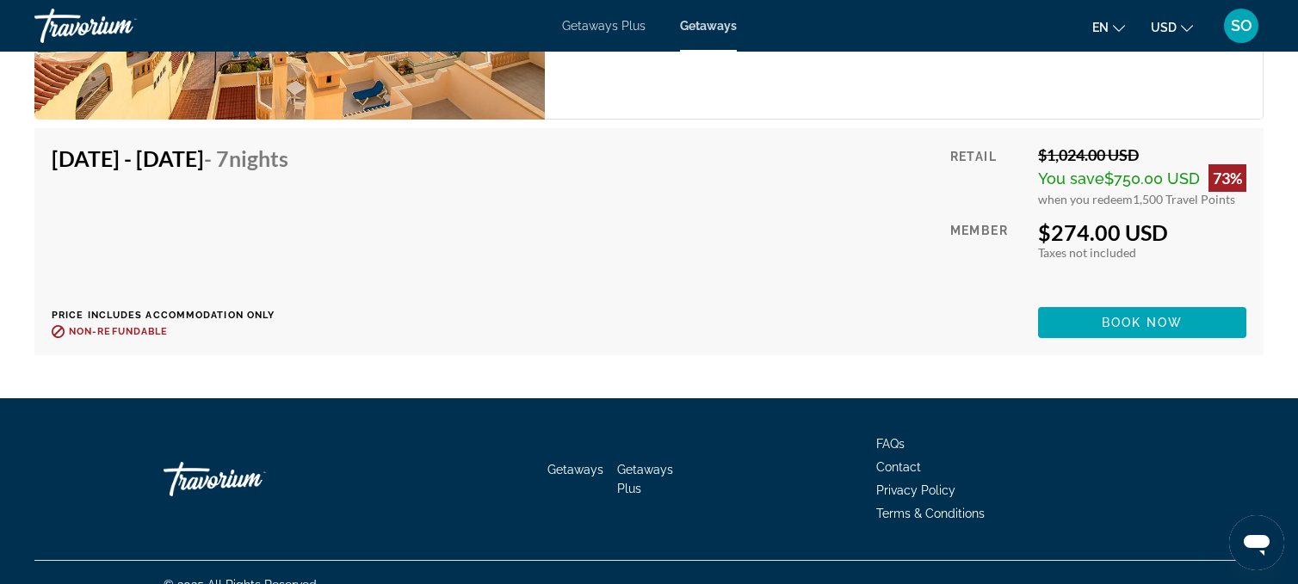
scroll to position [3930, 0]
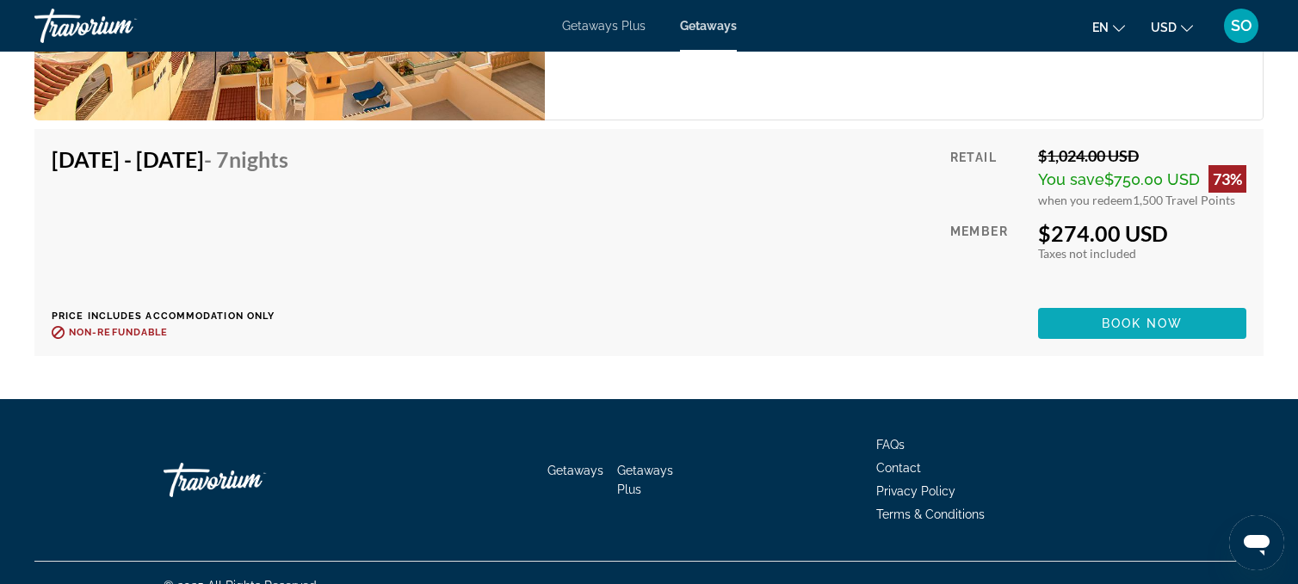
click at [1144, 317] on span "Book now" at bounding box center [1142, 324] width 82 height 14
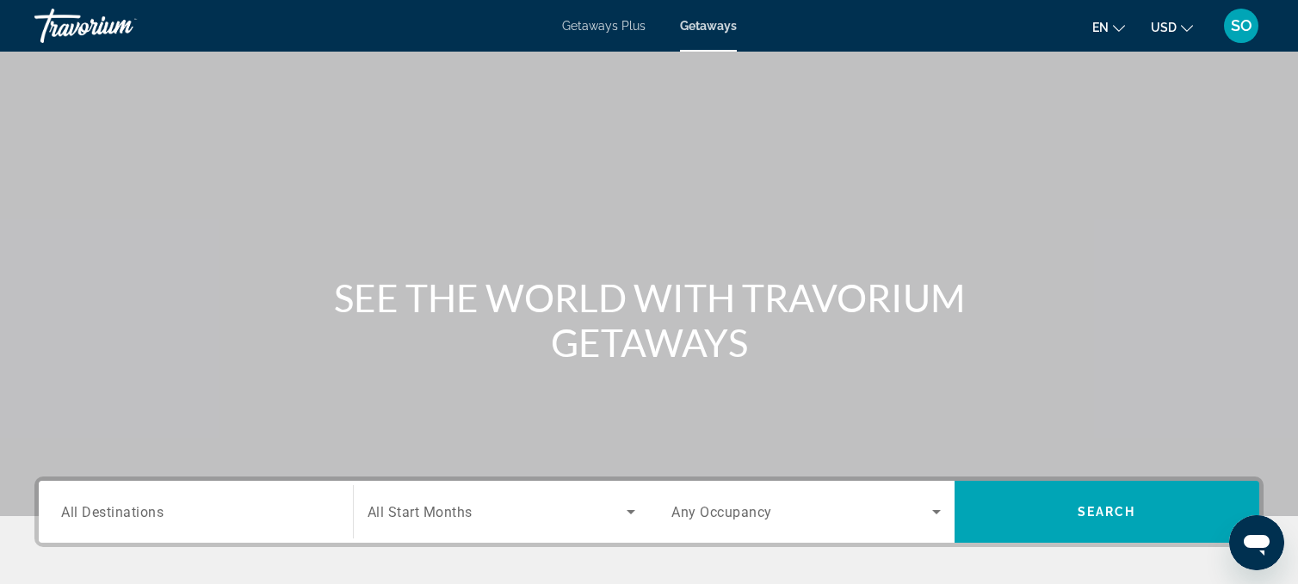
click at [135, 509] on span "All Destinations" at bounding box center [112, 511] width 102 height 16
click at [135, 509] on input "Destination All Destinations" at bounding box center [195, 513] width 269 height 21
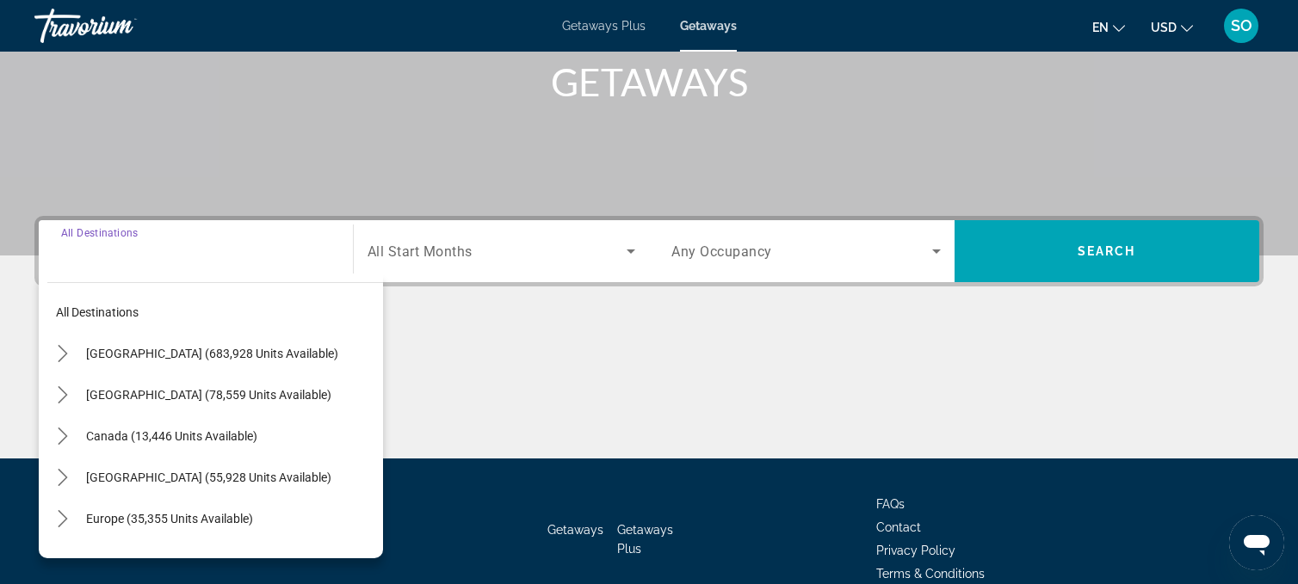
scroll to position [345, 0]
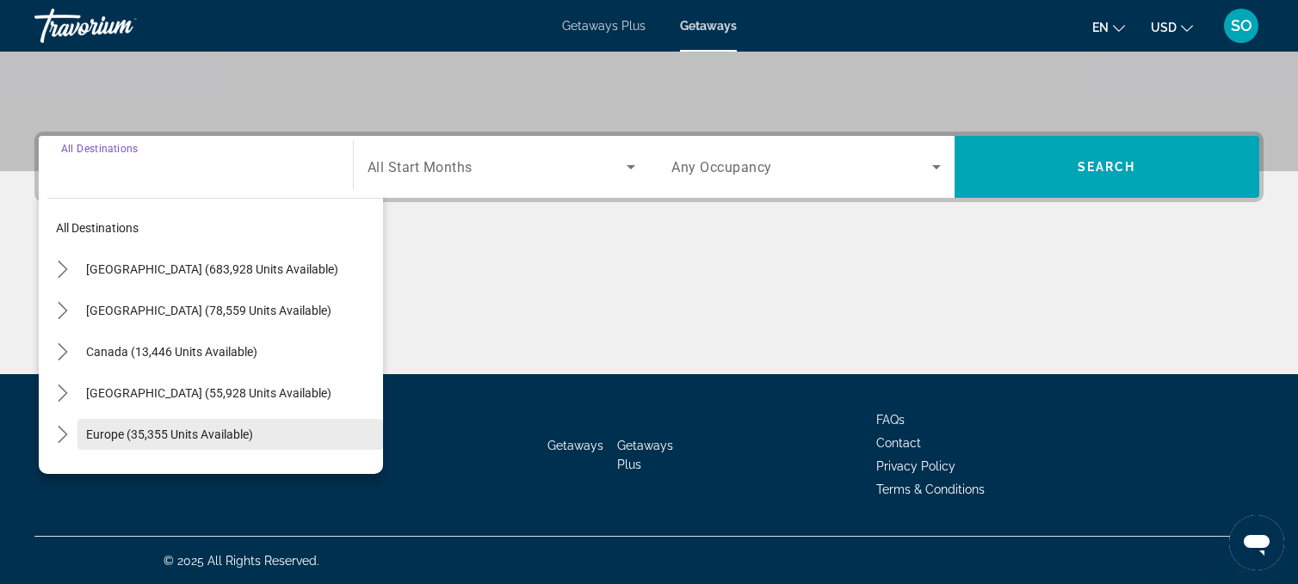
click at [159, 425] on span "Select destination: Europe (35,355 units available)" at bounding box center [229, 434] width 305 height 41
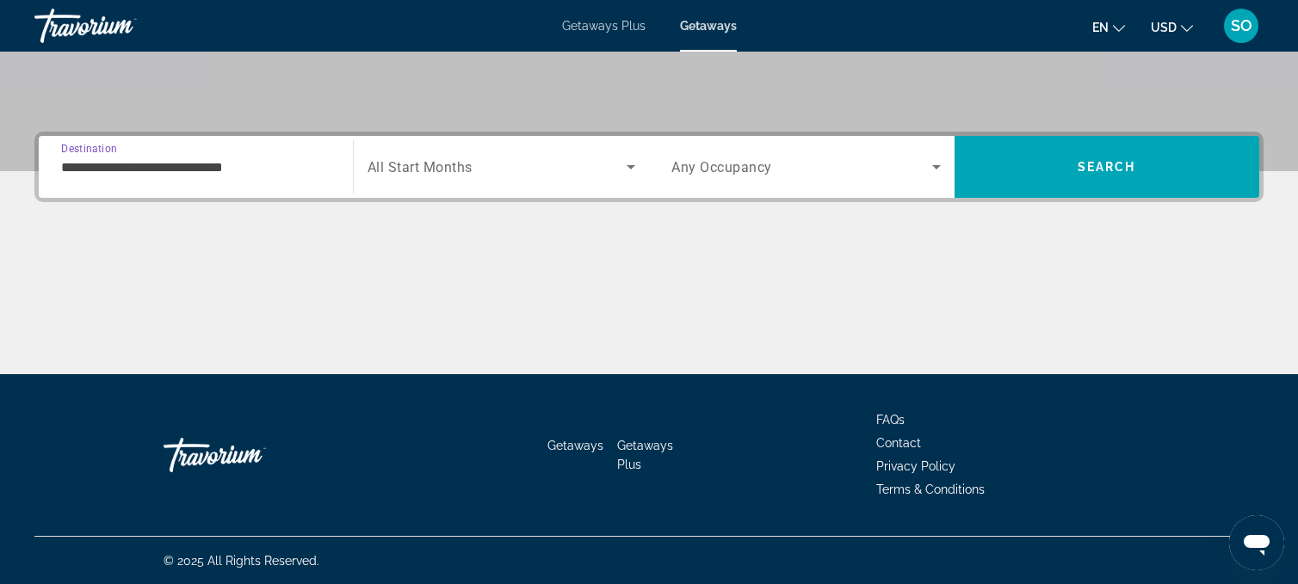
click at [180, 166] on input "**********" at bounding box center [195, 167] width 269 height 21
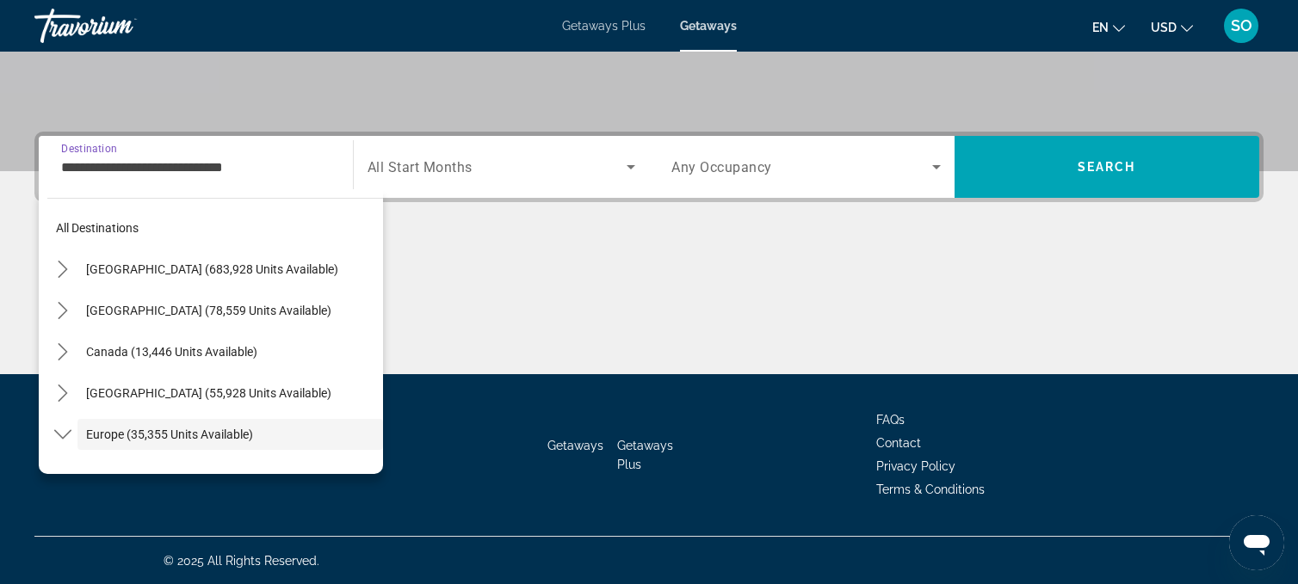
scroll to position [102, 0]
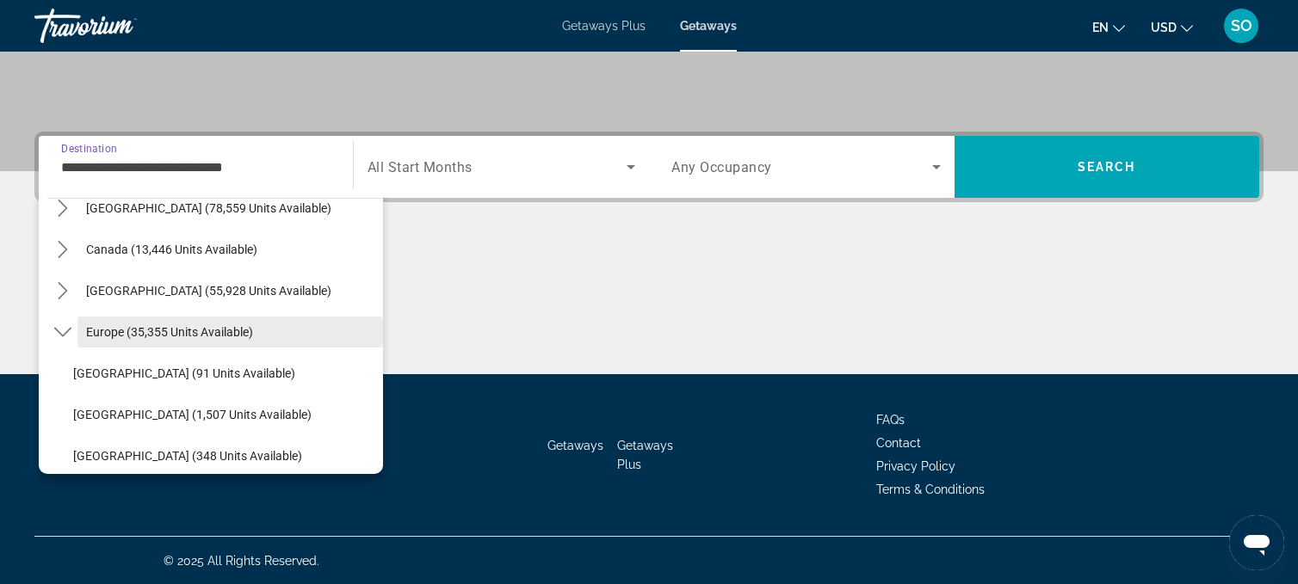
click at [170, 330] on span "Europe (35,355 units available)" at bounding box center [169, 332] width 167 height 14
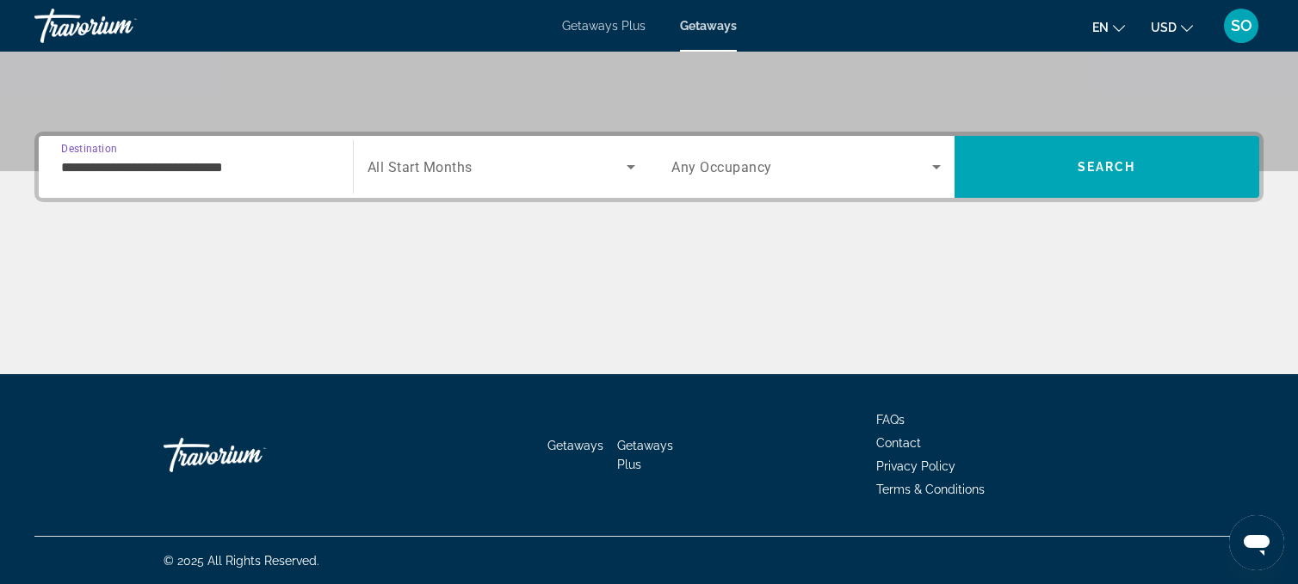
click at [208, 163] on input "**********" at bounding box center [195, 167] width 269 height 21
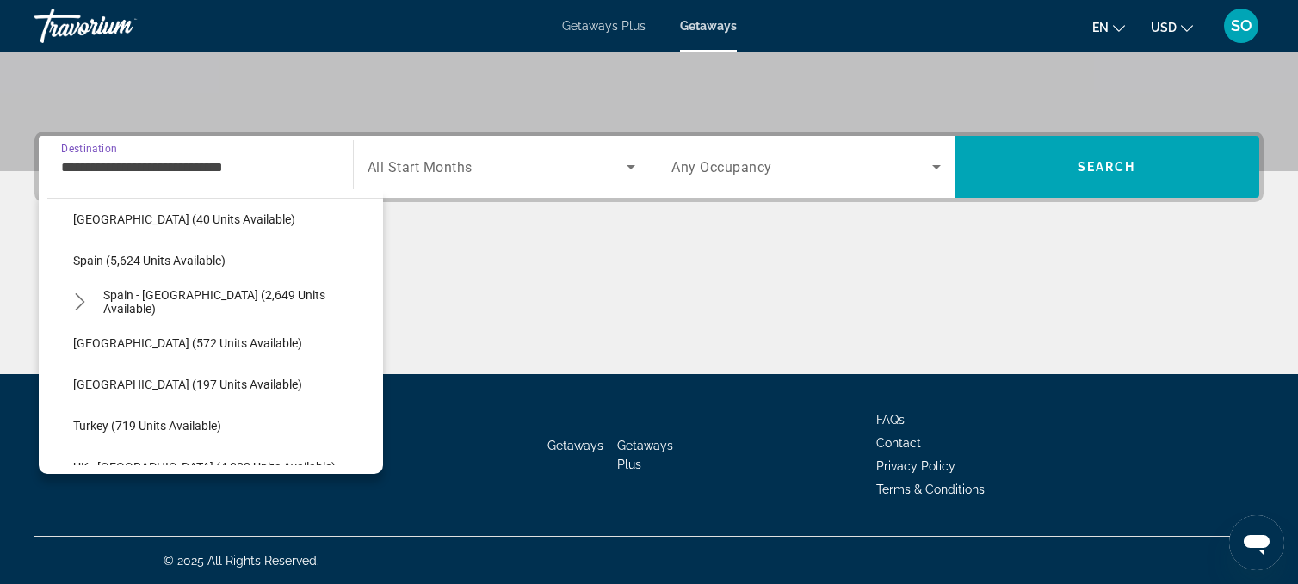
scroll to position [872, 0]
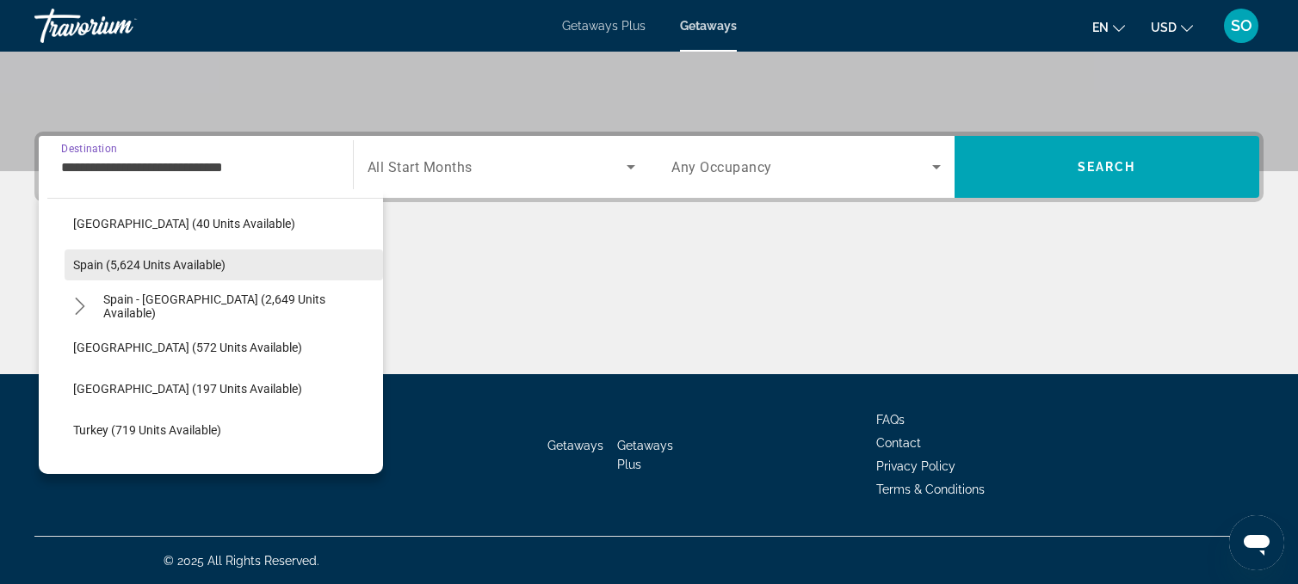
click at [170, 259] on span "Spain (5,624 units available)" at bounding box center [149, 265] width 152 height 14
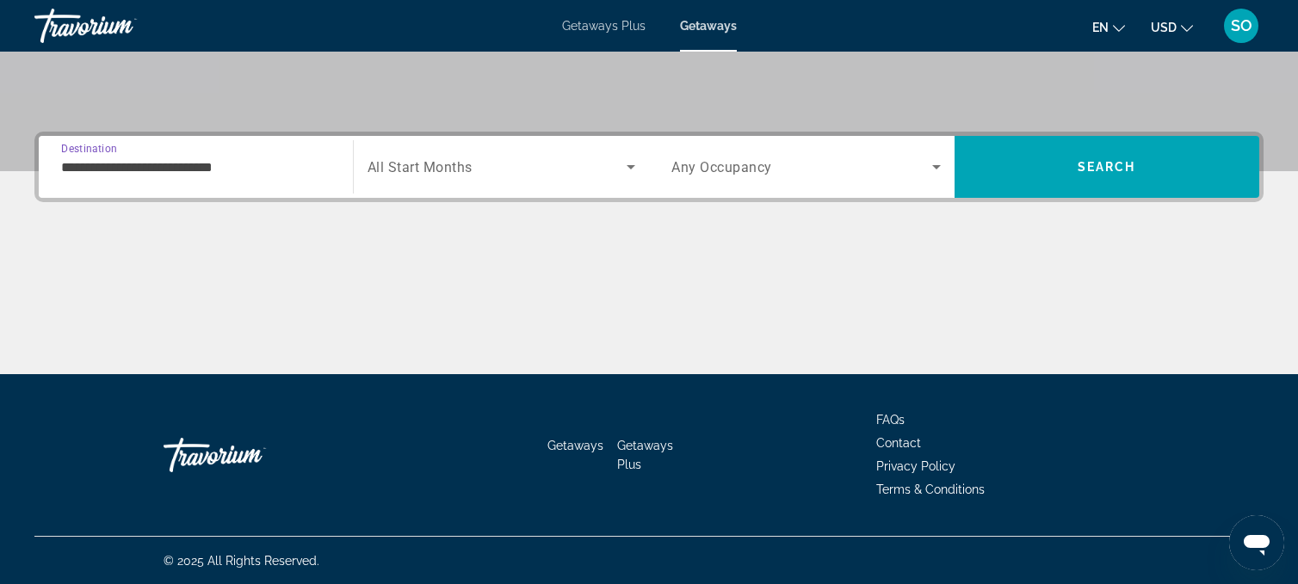
click at [209, 158] on input "**********" at bounding box center [195, 167] width 269 height 21
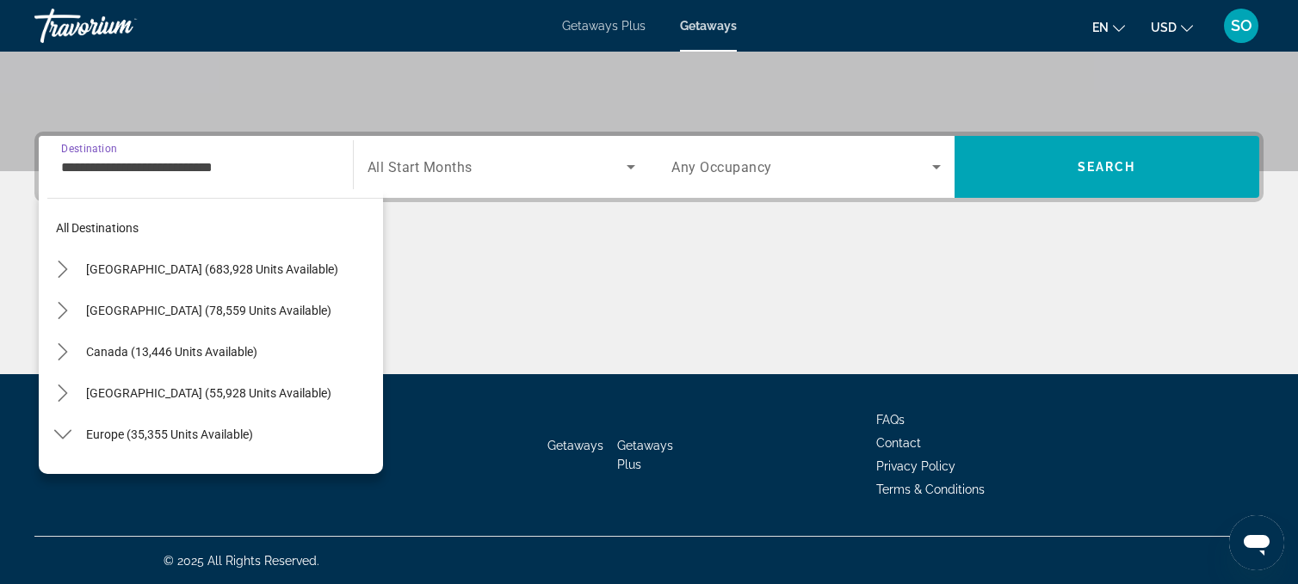
scroll to position [805, 0]
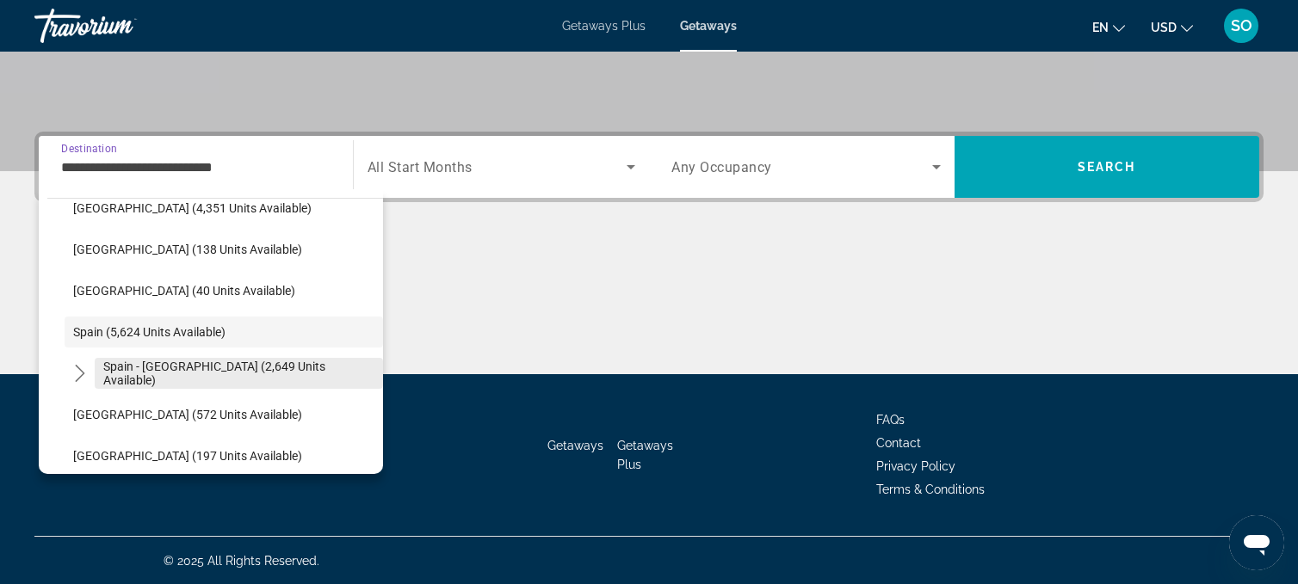
click at [180, 369] on span "Spain - [GEOGRAPHIC_DATA] (2,649 units available)" at bounding box center [238, 374] width 271 height 28
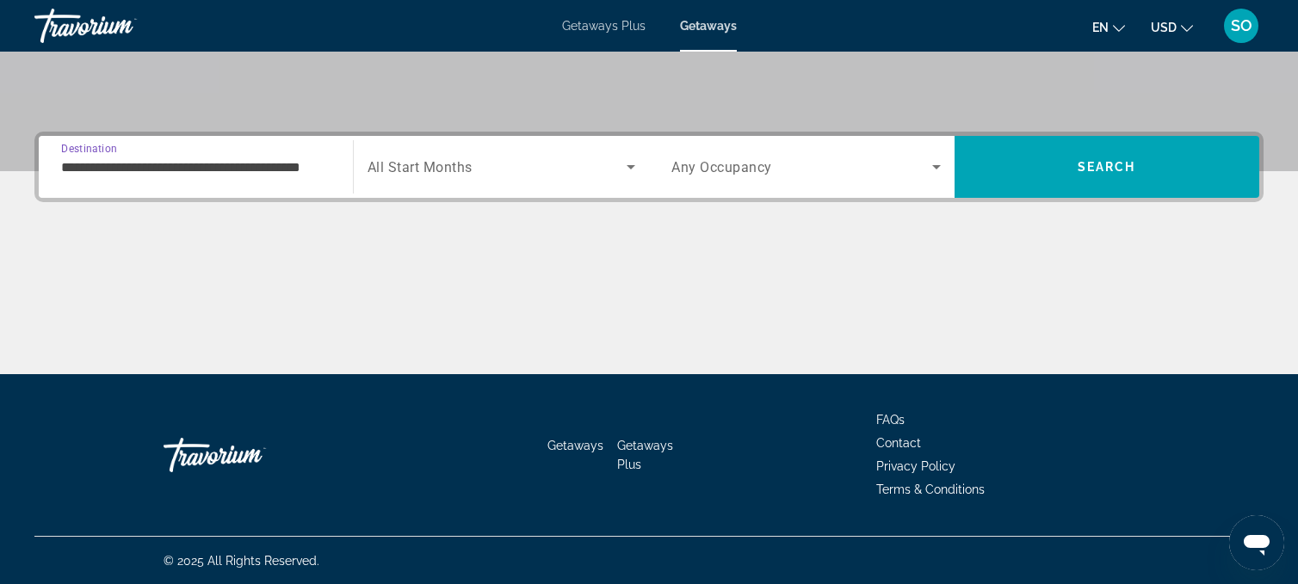
click at [230, 163] on input "**********" at bounding box center [195, 167] width 269 height 21
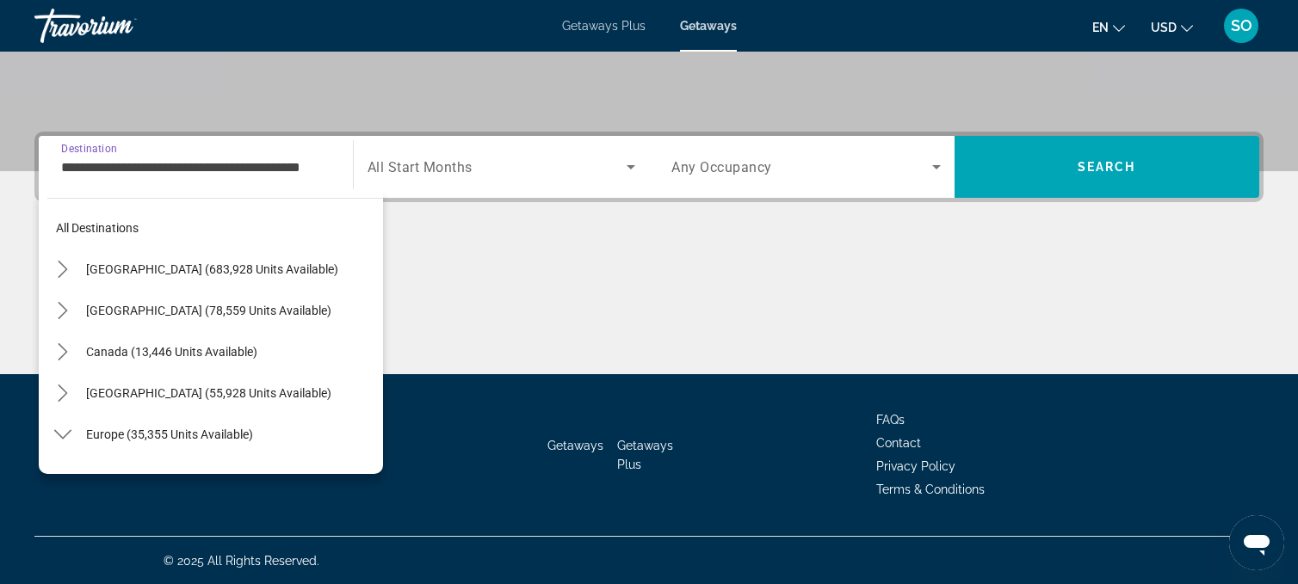
scroll to position [846, 0]
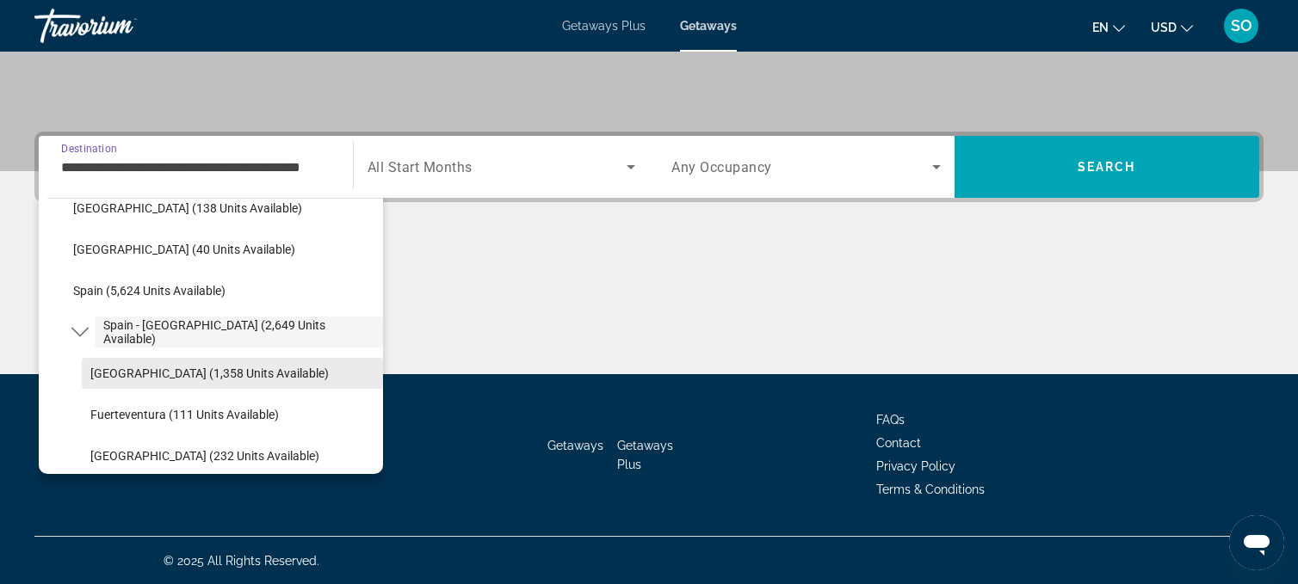
click at [163, 373] on span "[GEOGRAPHIC_DATA] (1,358 units available)" at bounding box center [209, 374] width 238 height 14
type input "**********"
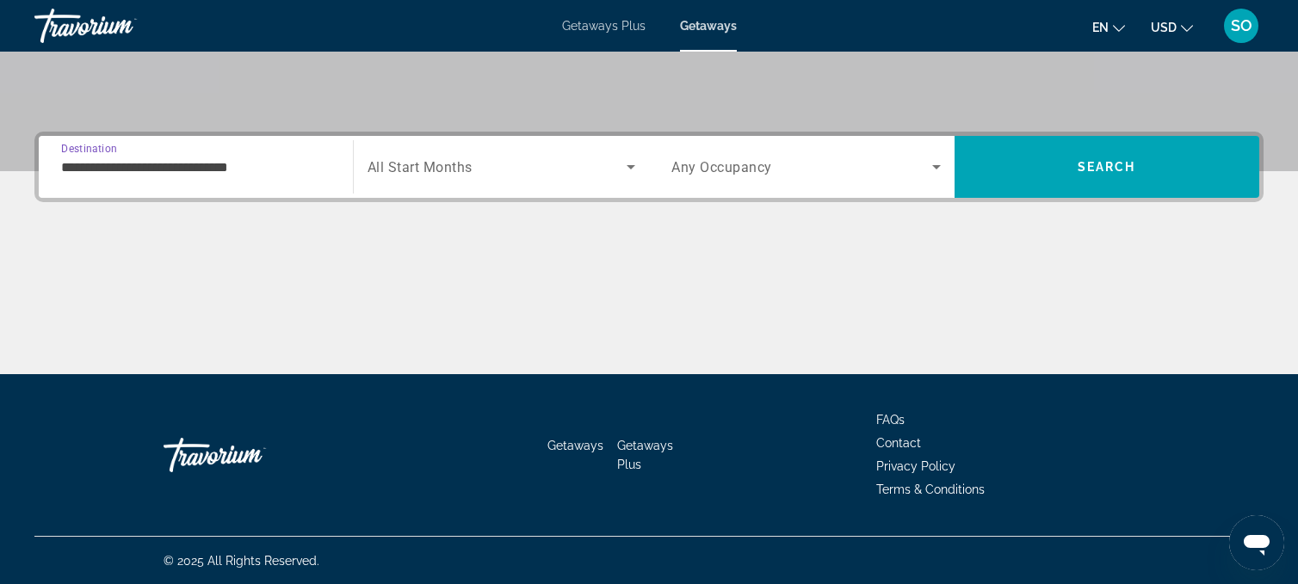
click at [629, 168] on icon "Search widget" at bounding box center [630, 167] width 21 height 21
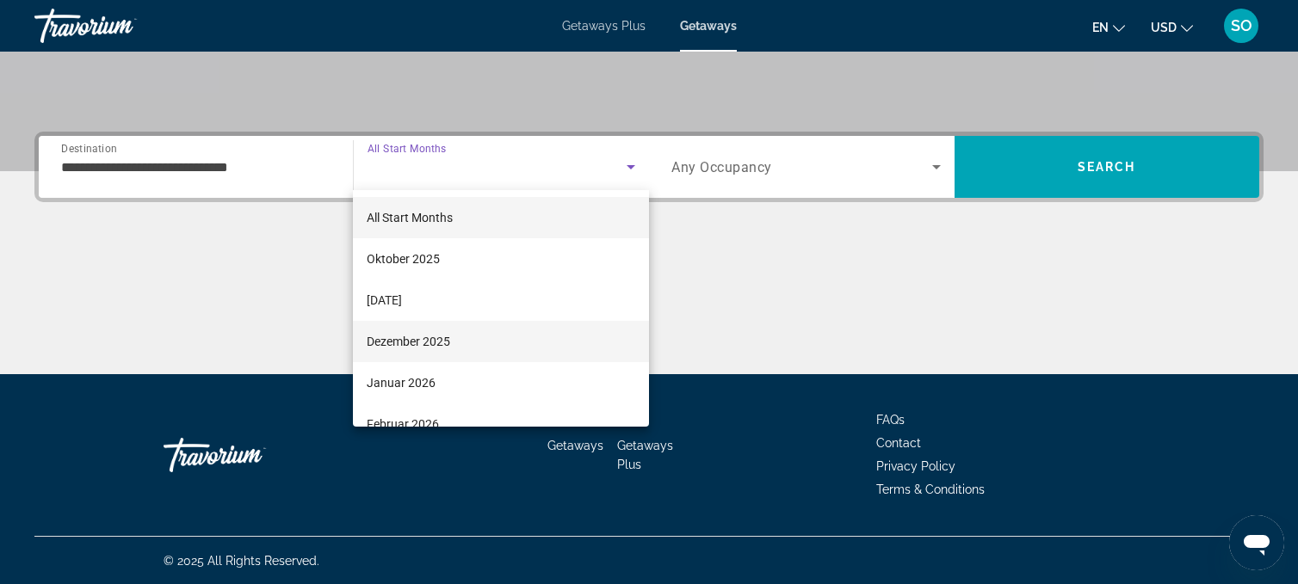
click at [427, 344] on span "Dezember 2025" at bounding box center [408, 341] width 83 height 21
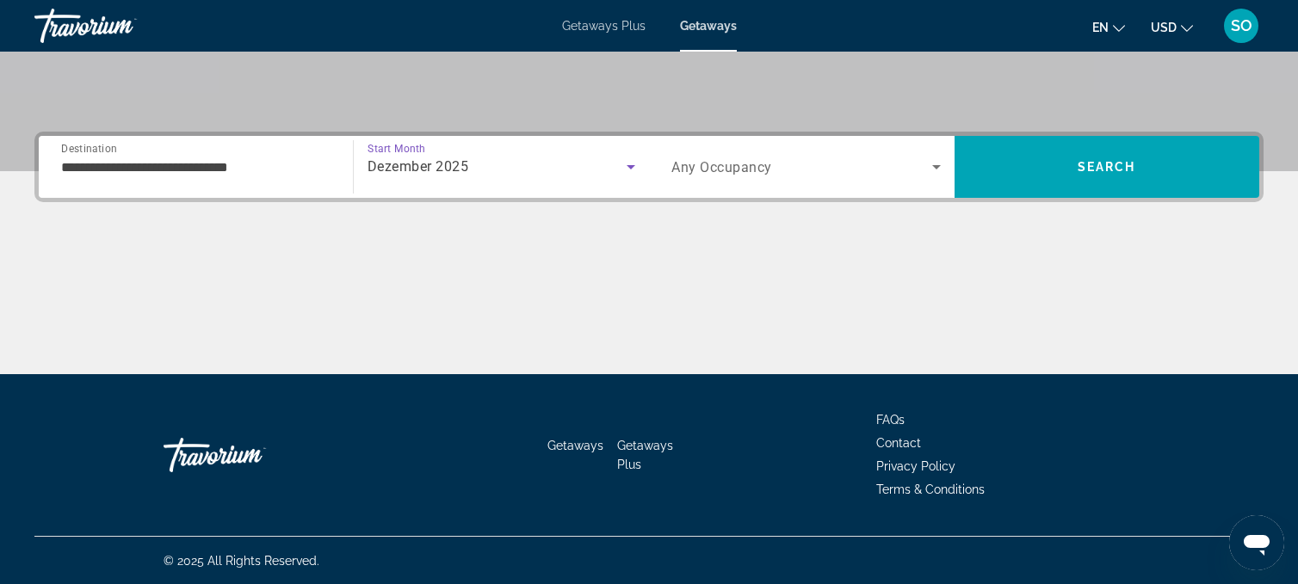
click at [934, 167] on icon "Search widget" at bounding box center [936, 167] width 9 height 4
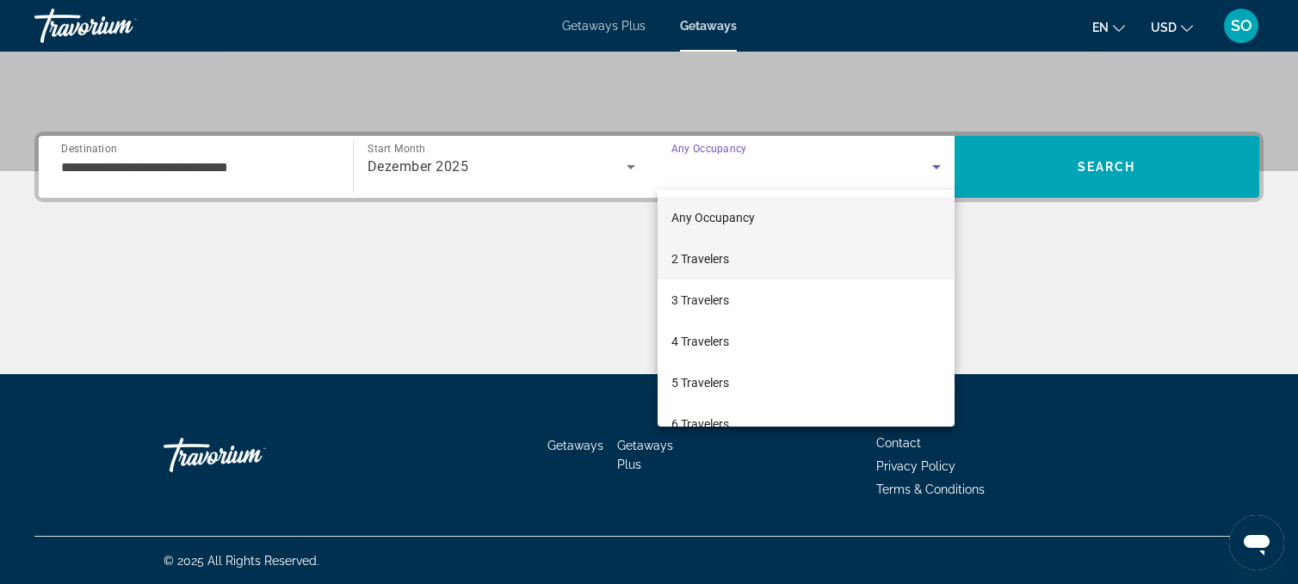
click at [754, 257] on mat-option "2 Travelers" at bounding box center [805, 258] width 297 height 41
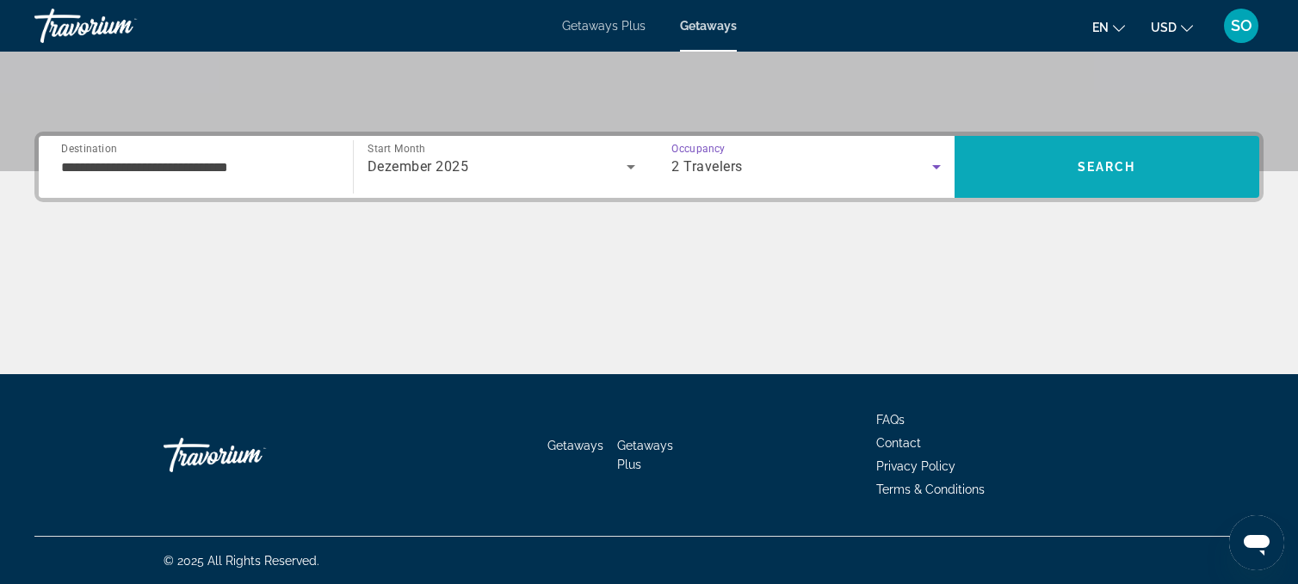
click at [1122, 161] on span "Search" at bounding box center [1106, 167] width 59 height 14
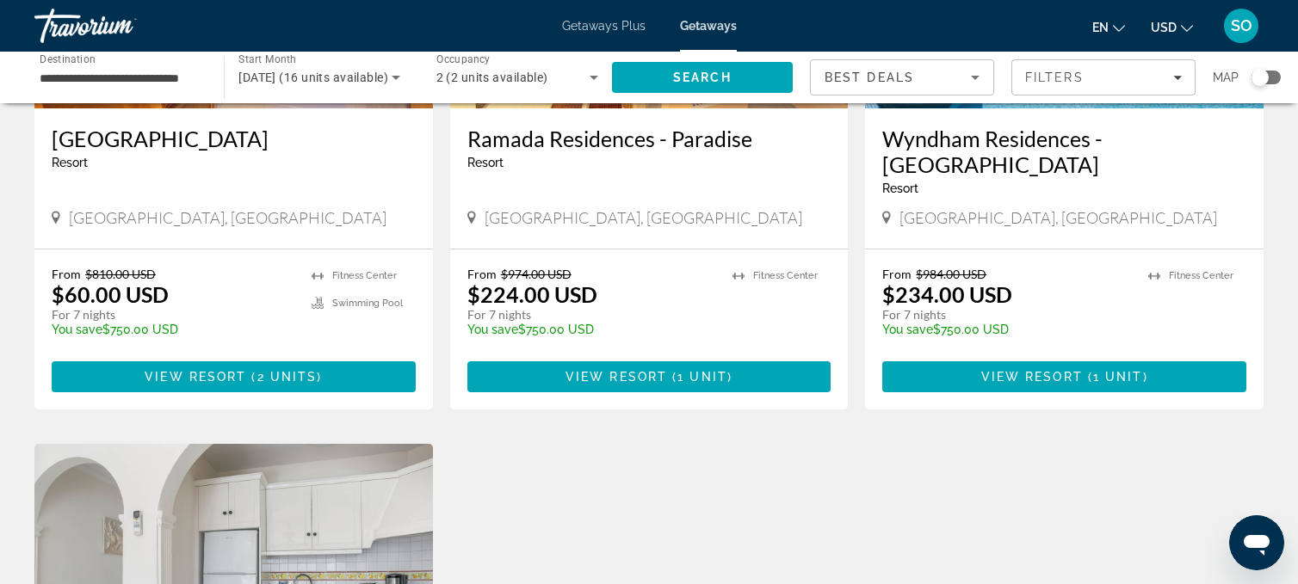
scroll to position [326, 0]
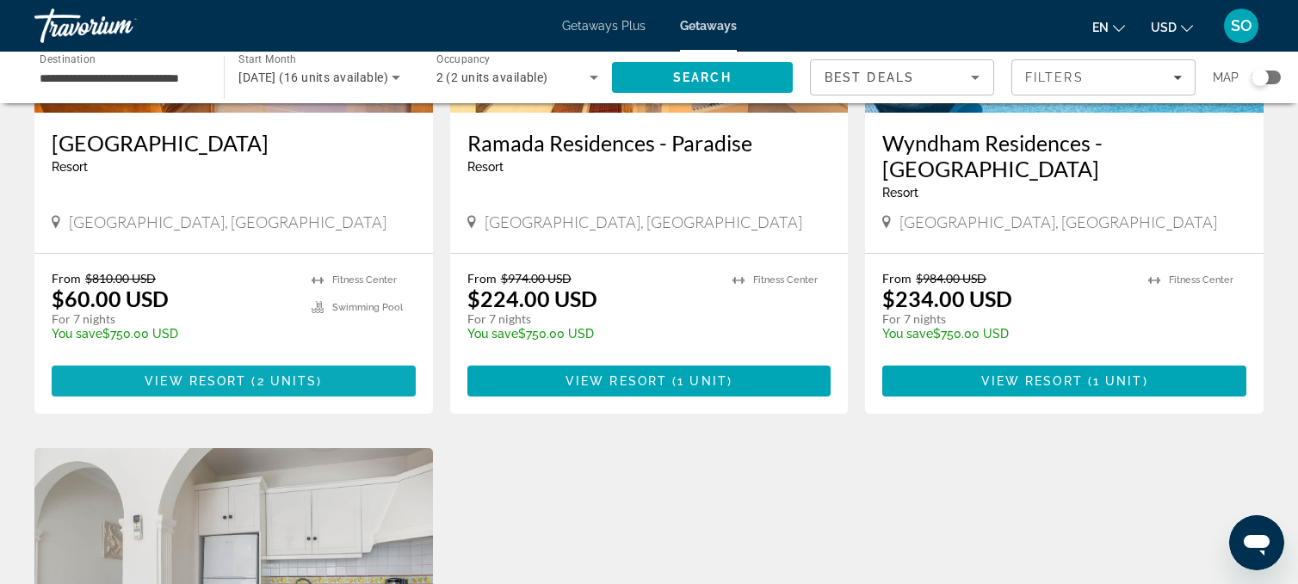
click at [267, 374] on span "2 units" at bounding box center [287, 381] width 60 height 14
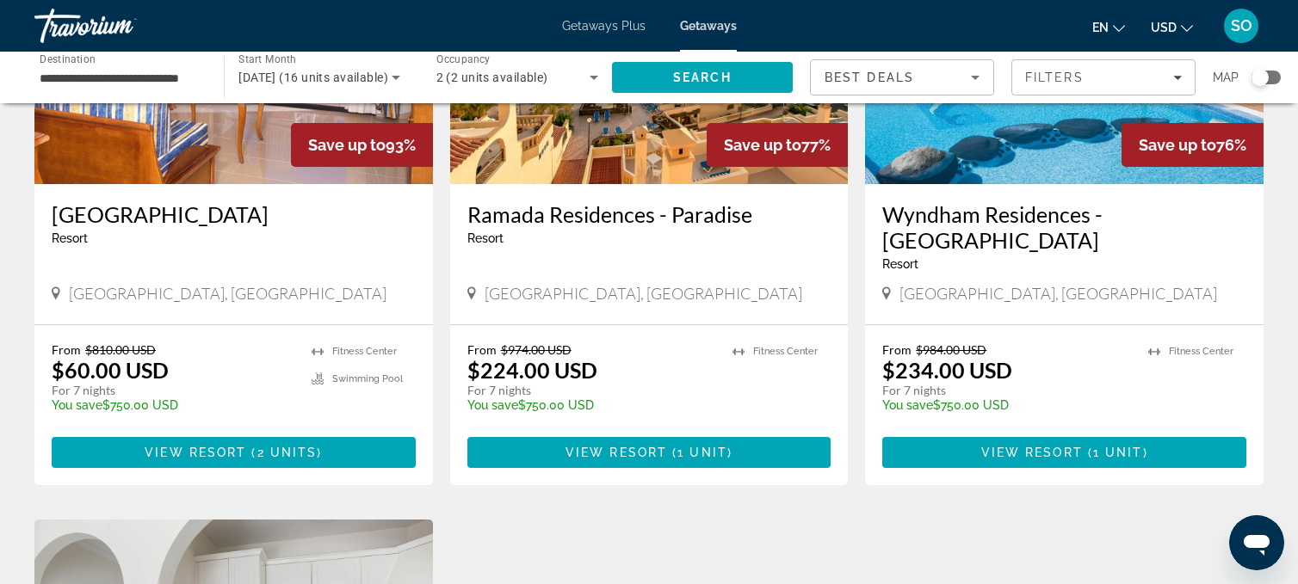
scroll to position [255, 0]
click at [527, 432] on span "Main content" at bounding box center [649, 452] width 364 height 41
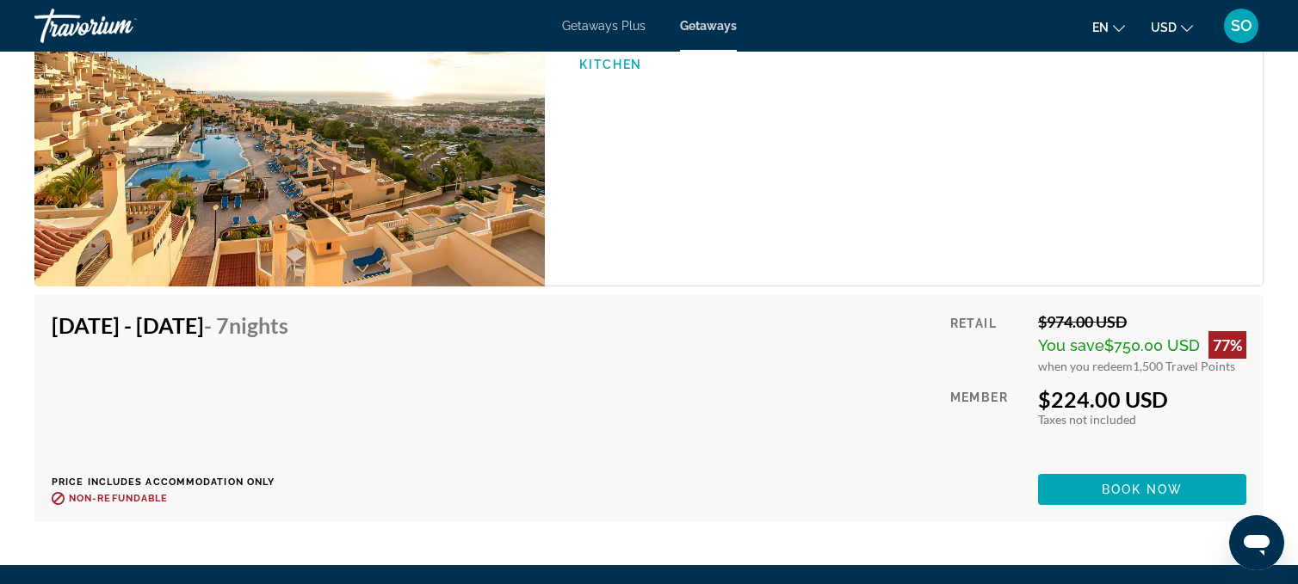
scroll to position [3022, 0]
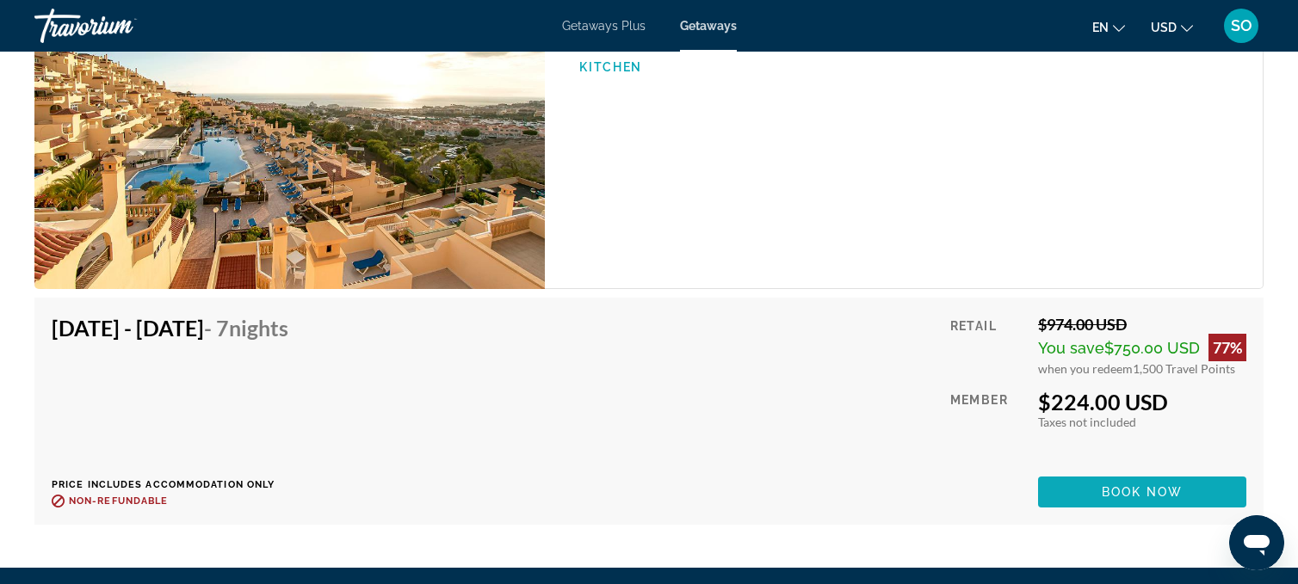
click at [1070, 472] on span "Main content" at bounding box center [1142, 492] width 208 height 41
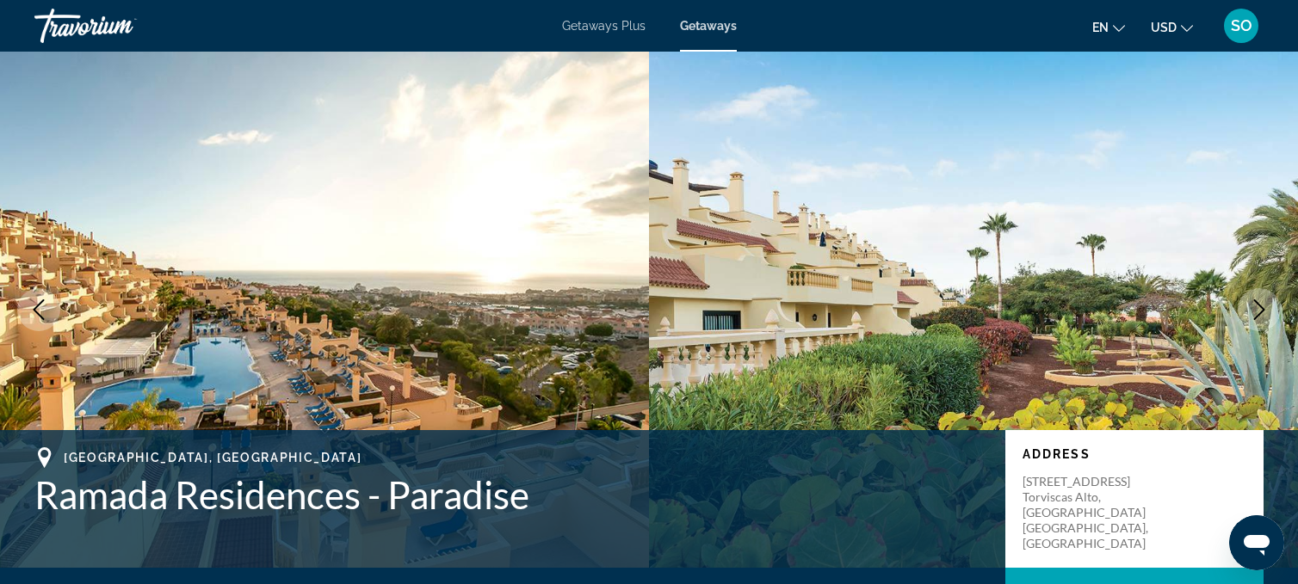
click at [627, 22] on span "Getaways Plus" at bounding box center [603, 26] width 83 height 14
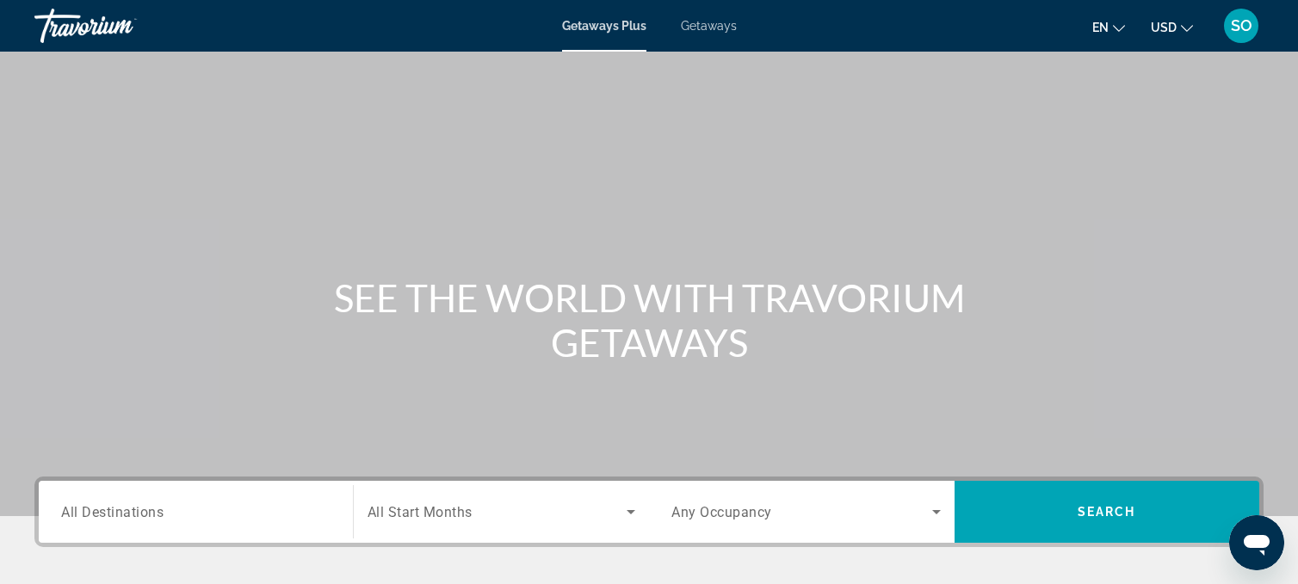
click at [126, 510] on span "All Destinations" at bounding box center [112, 511] width 102 height 16
click at [126, 510] on input "Destination All Destinations" at bounding box center [195, 513] width 269 height 21
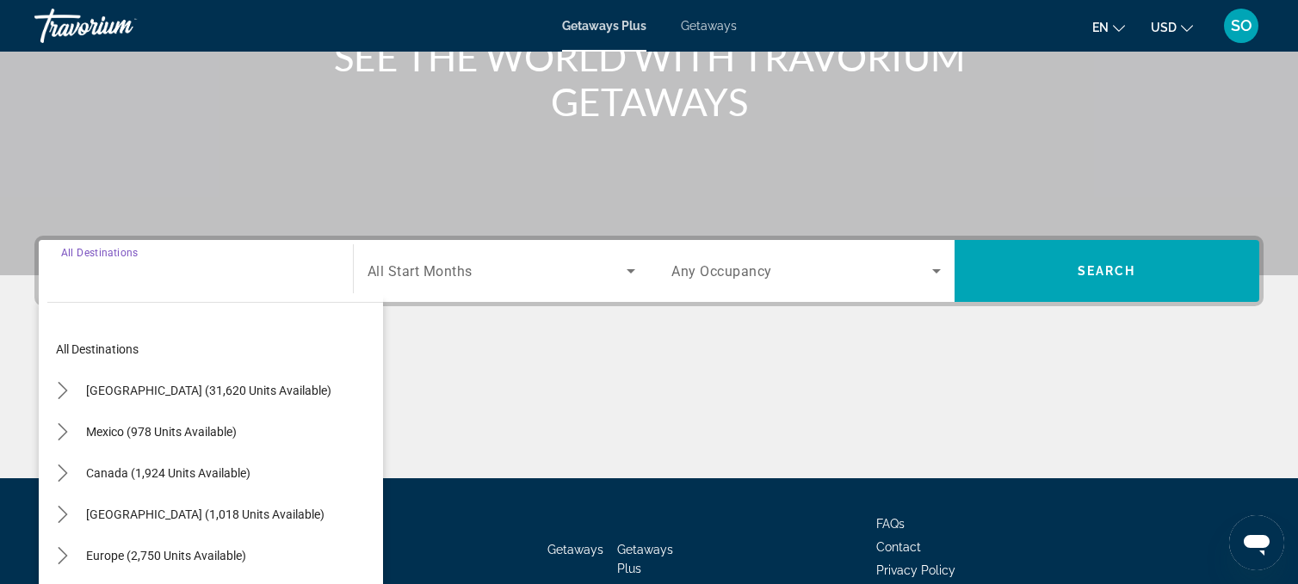
scroll to position [345, 0]
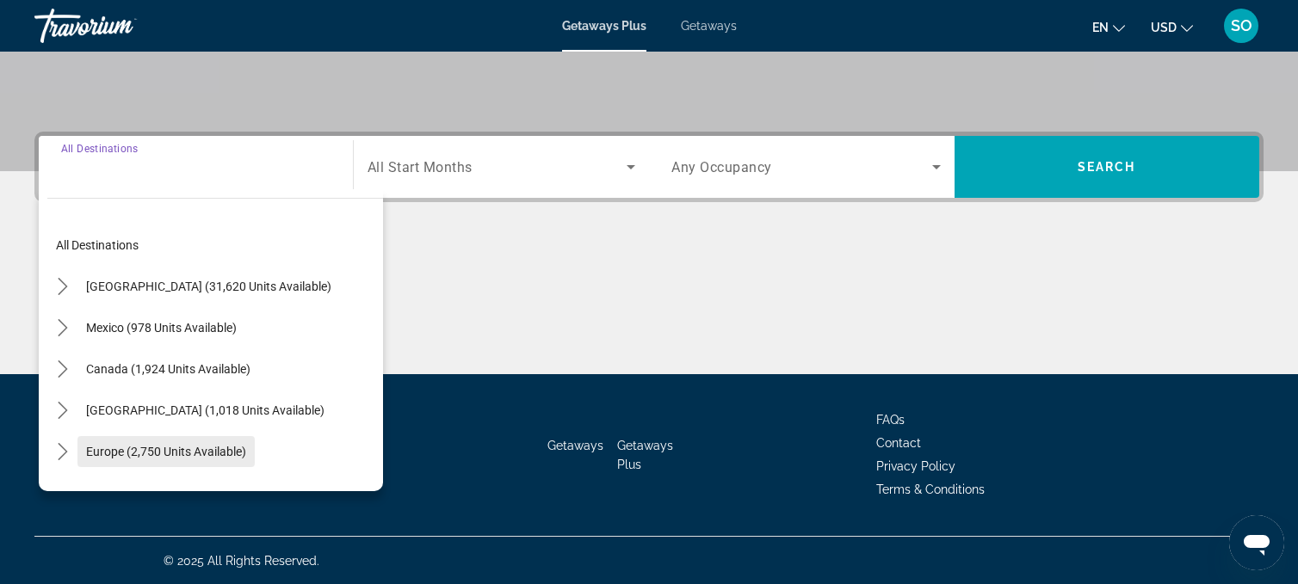
click at [162, 452] on span "Europe (2,750 units available)" at bounding box center [166, 452] width 160 height 14
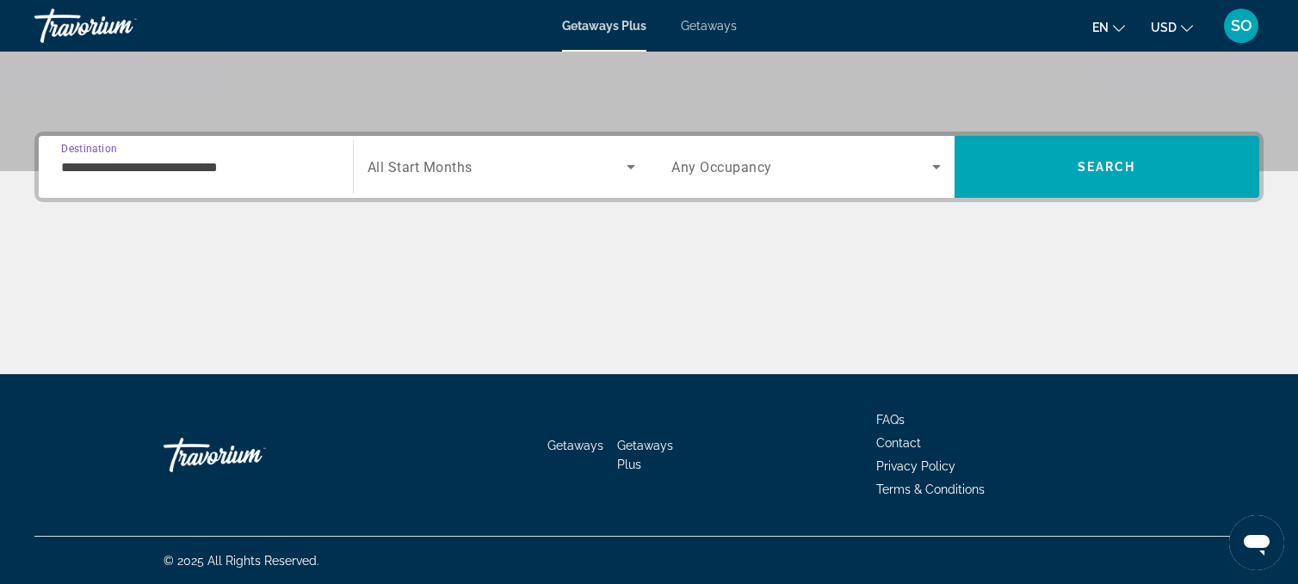
click at [180, 154] on div "**********" at bounding box center [195, 167] width 269 height 49
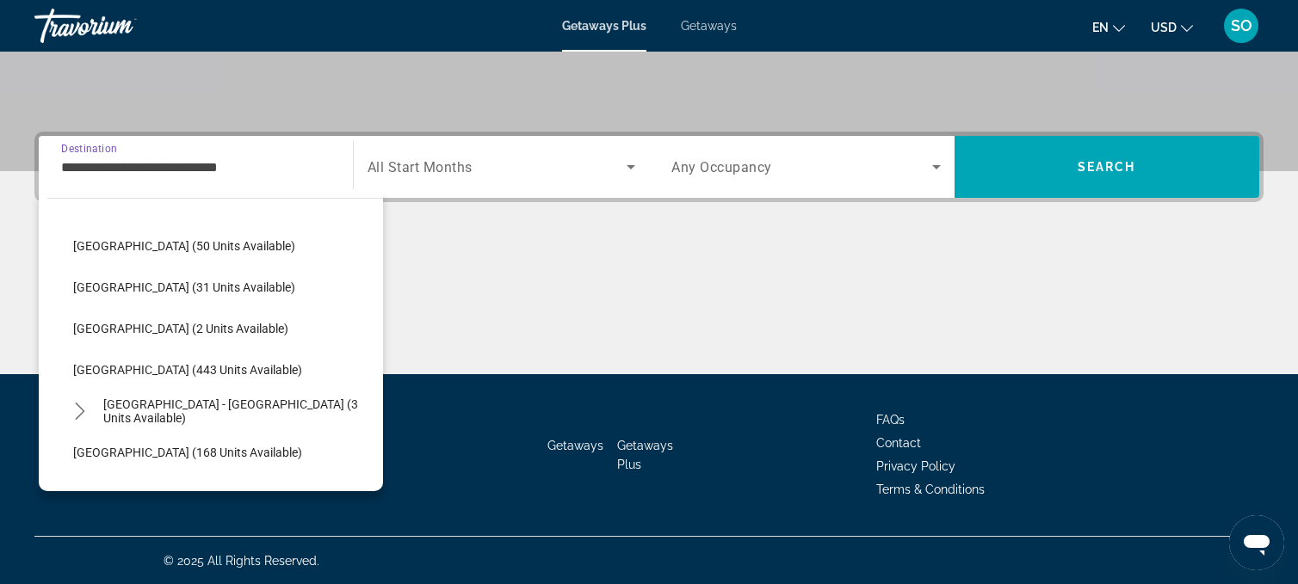
scroll to position [685, 0]
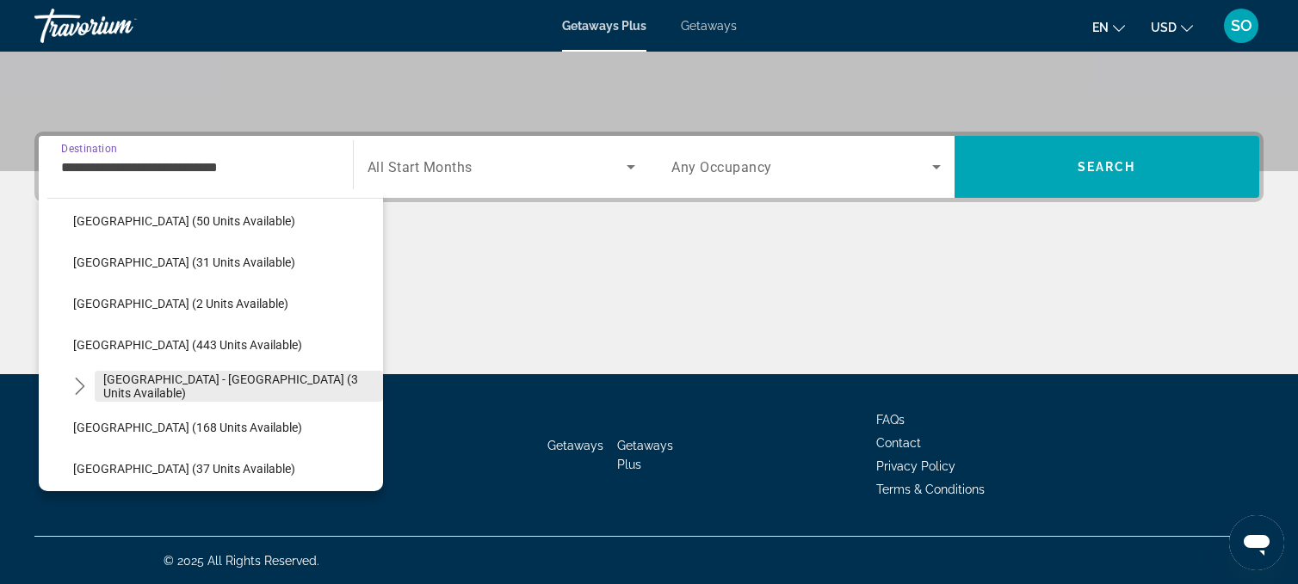
click at [172, 388] on span "[GEOGRAPHIC_DATA] - [GEOGRAPHIC_DATA] (3 units available)" at bounding box center [238, 387] width 271 height 28
type input "**********"
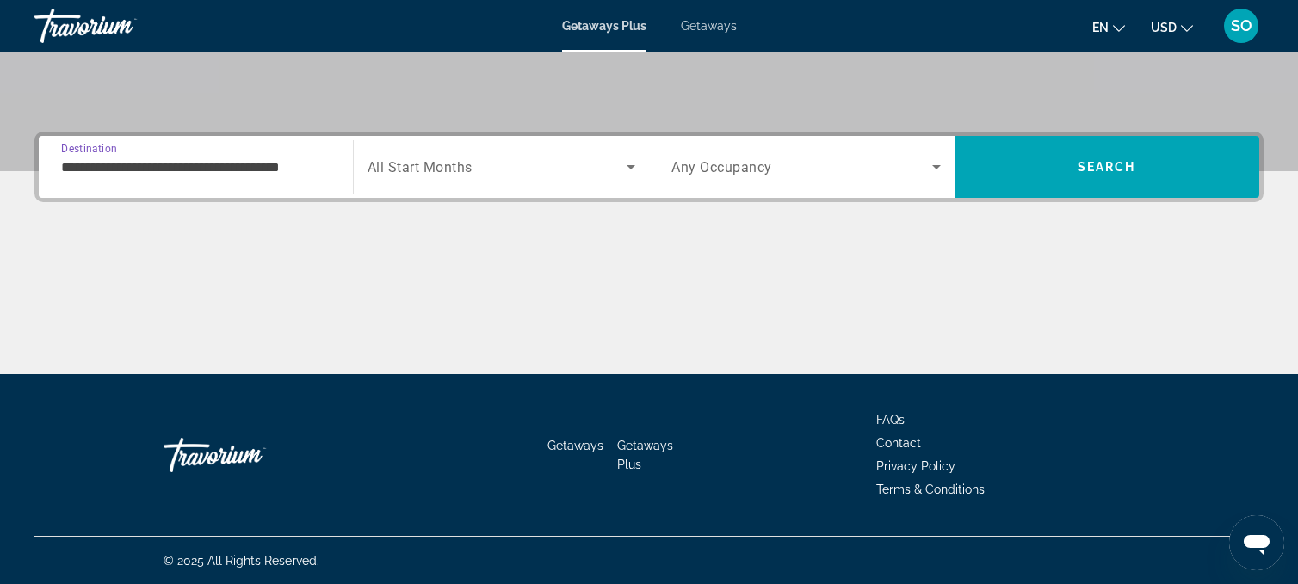
click at [227, 166] on input "**********" at bounding box center [195, 167] width 269 height 21
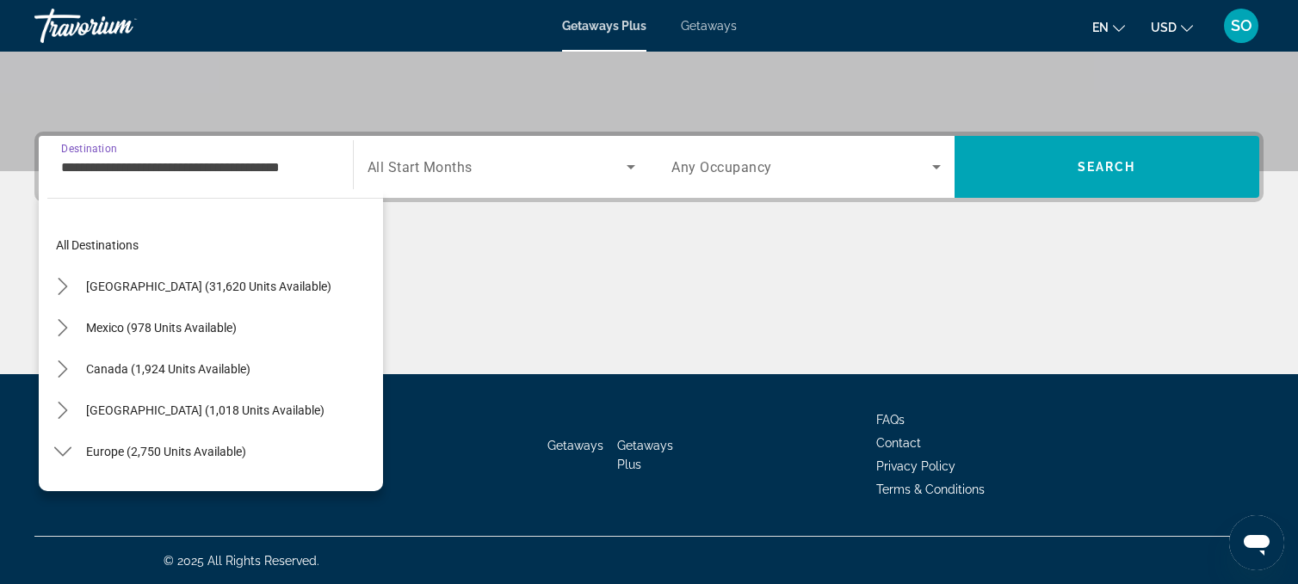
scroll to position [722, 0]
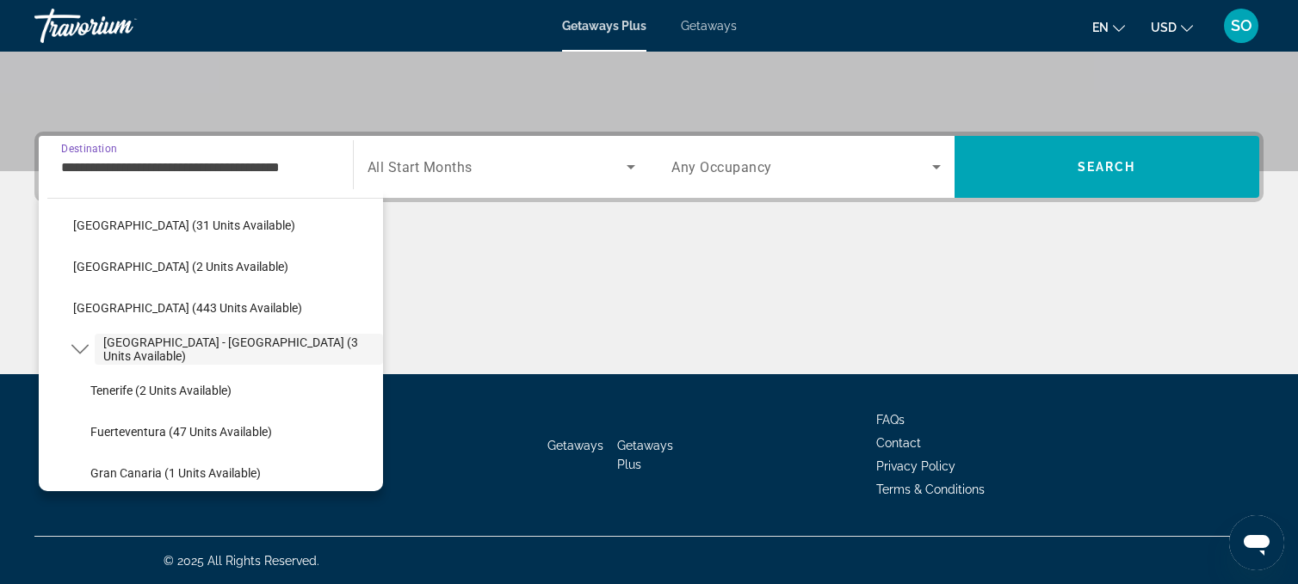
click at [409, 164] on span "All Start Months" at bounding box center [419, 167] width 105 height 16
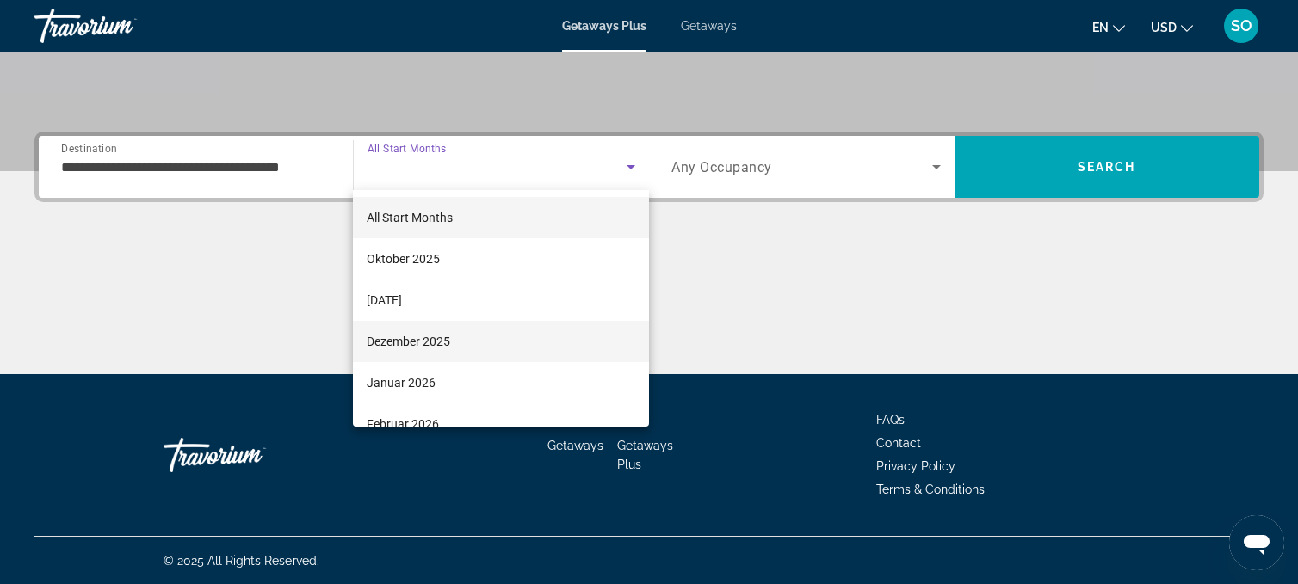
click at [408, 337] on span "Dezember 2025" at bounding box center [408, 341] width 83 height 21
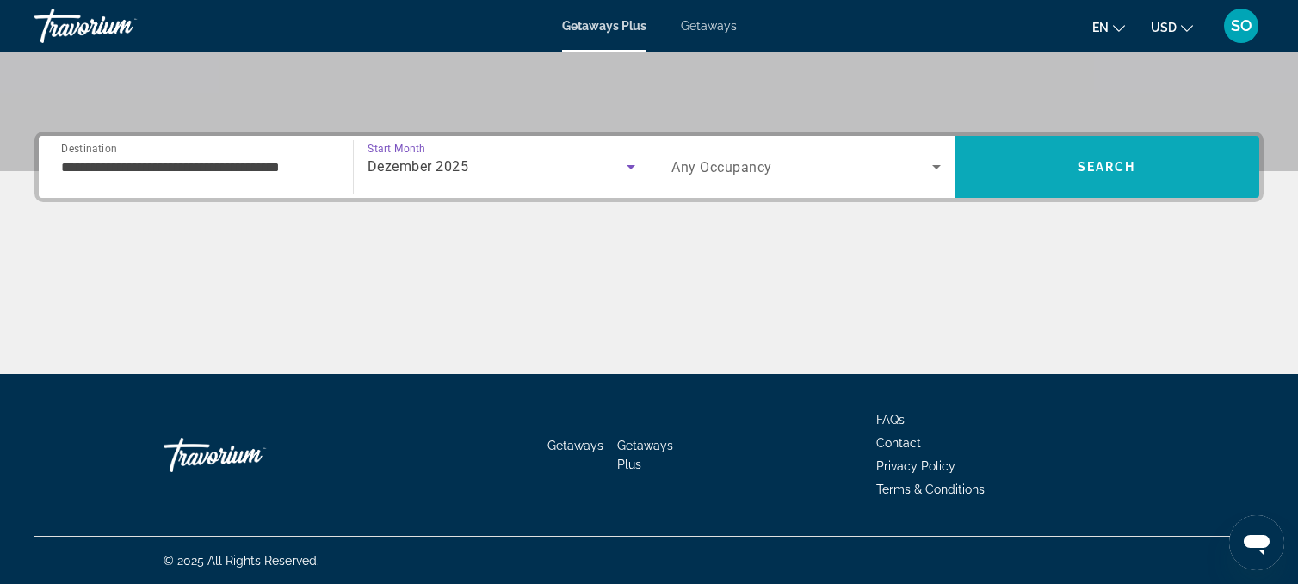
click at [1100, 173] on span "Search" at bounding box center [1106, 166] width 305 height 41
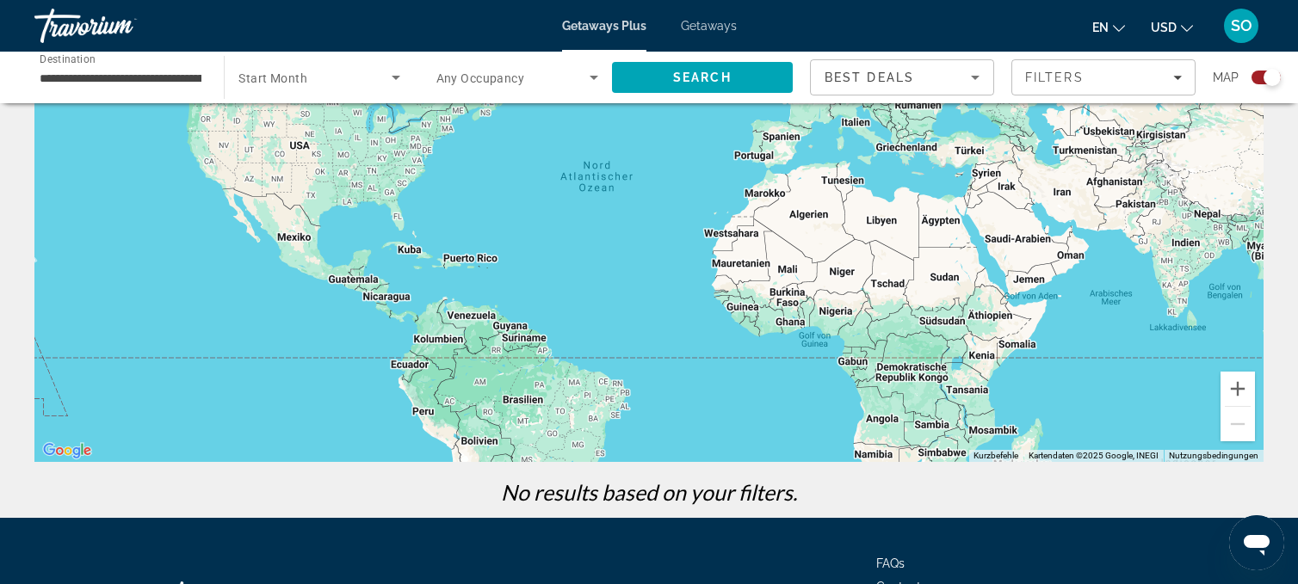
scroll to position [133, 0]
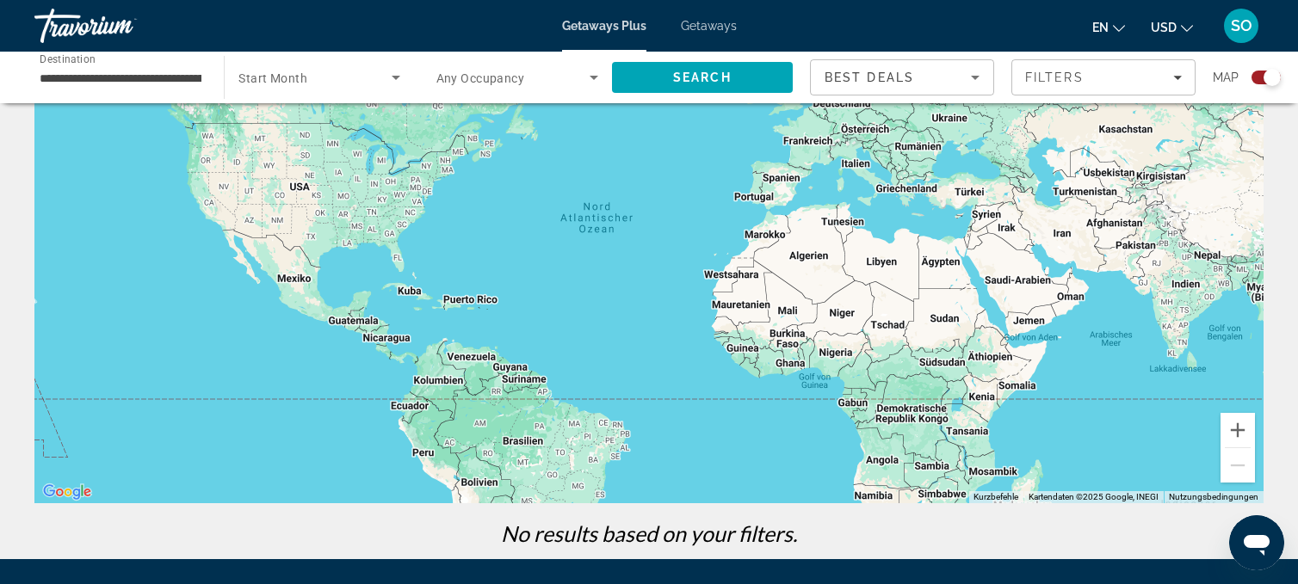
click at [274, 71] on span "Start Month" at bounding box center [272, 78] width 69 height 14
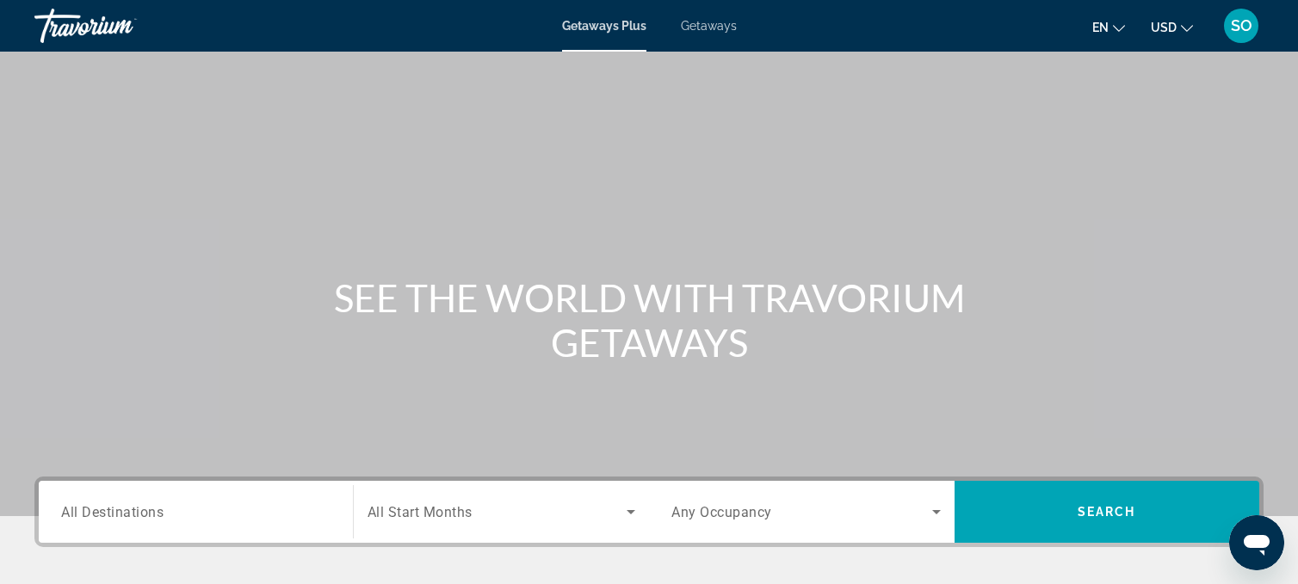
click at [164, 490] on div "Search widget" at bounding box center [195, 512] width 269 height 49
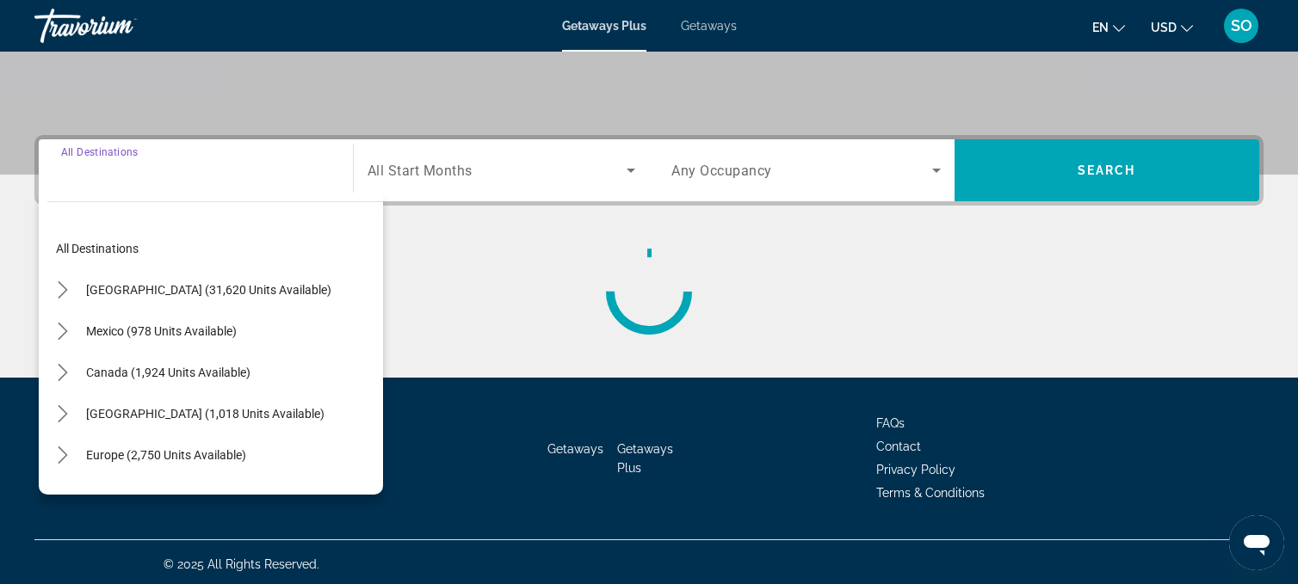
scroll to position [345, 0]
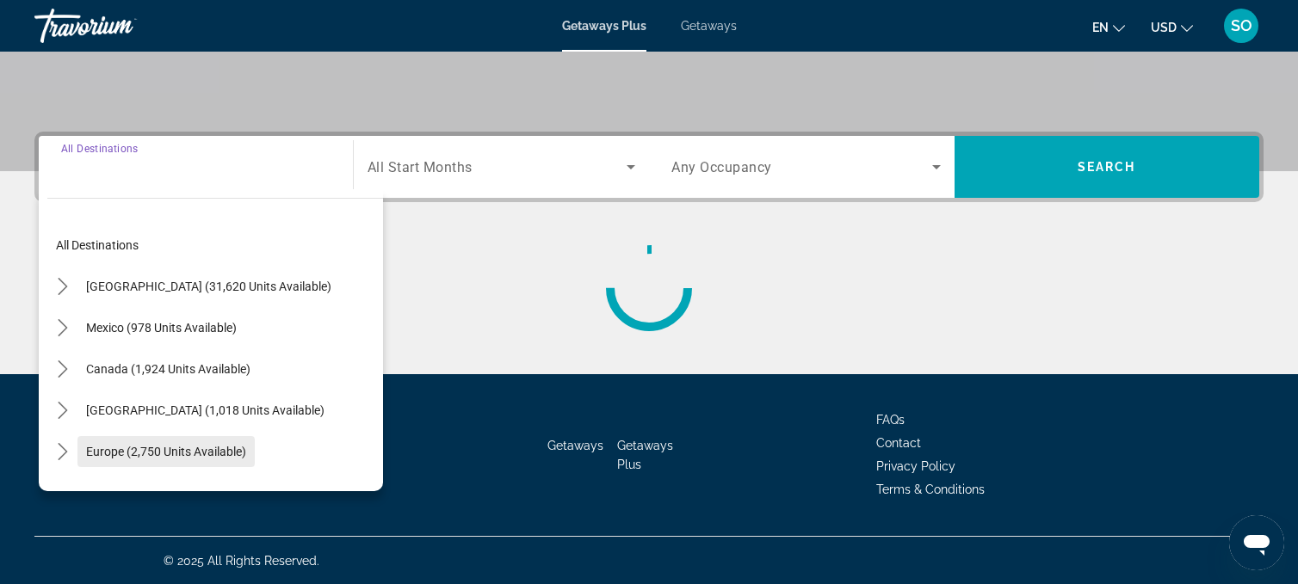
click at [170, 445] on span "Europe (2,750 units available)" at bounding box center [166, 452] width 160 height 14
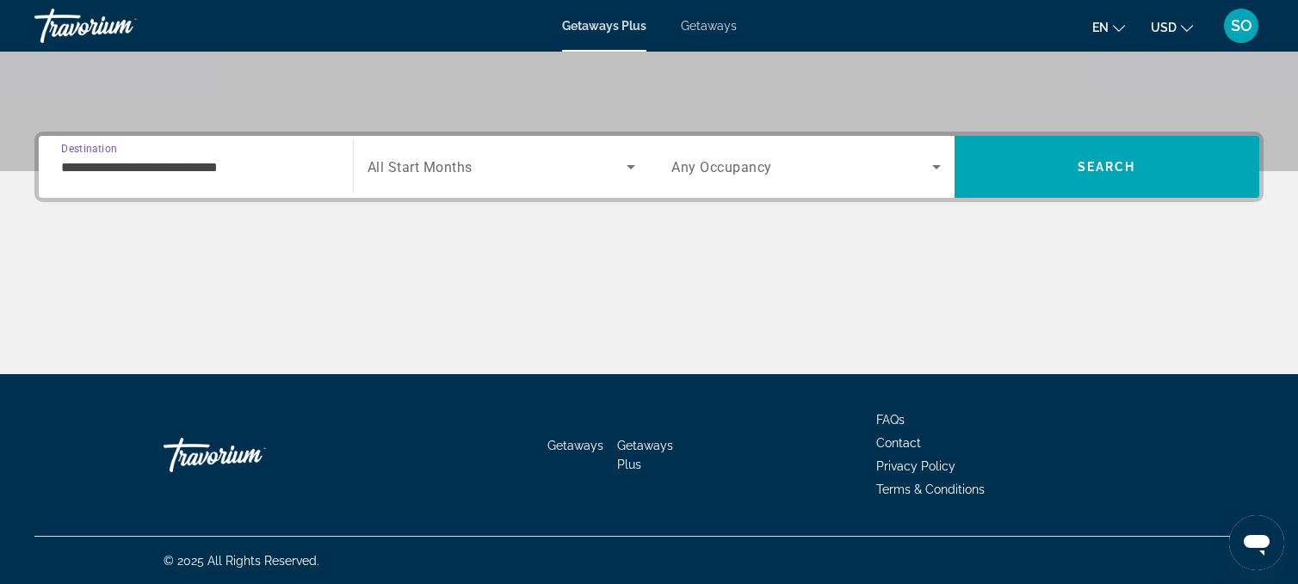
click at [178, 171] on input "**********" at bounding box center [195, 167] width 269 height 21
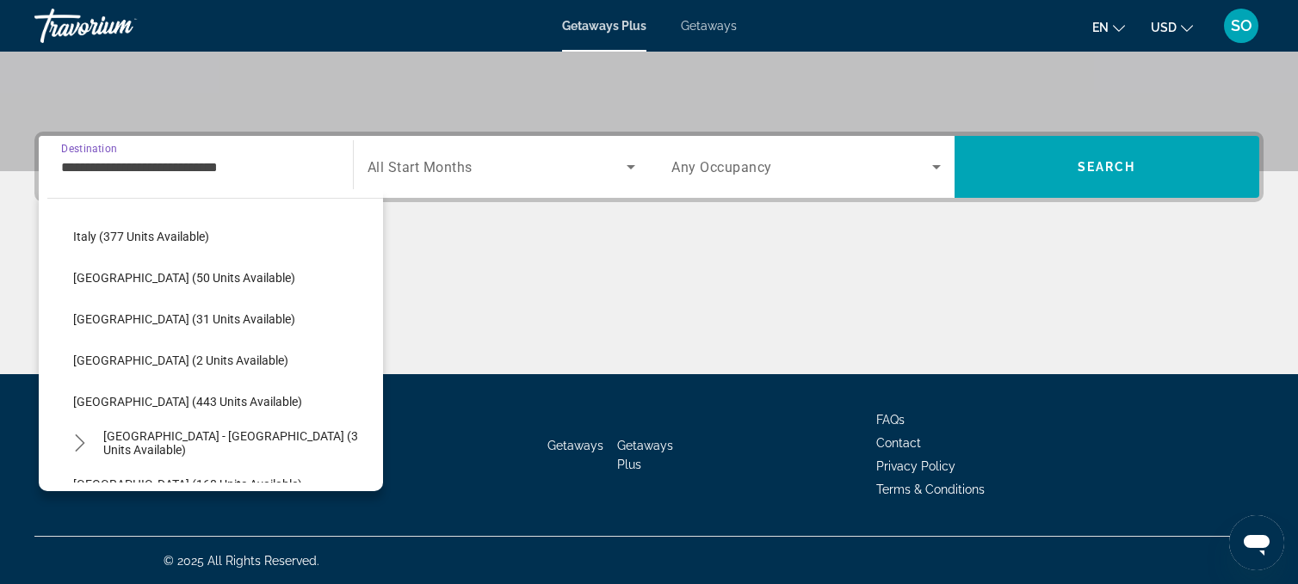
scroll to position [632, 0]
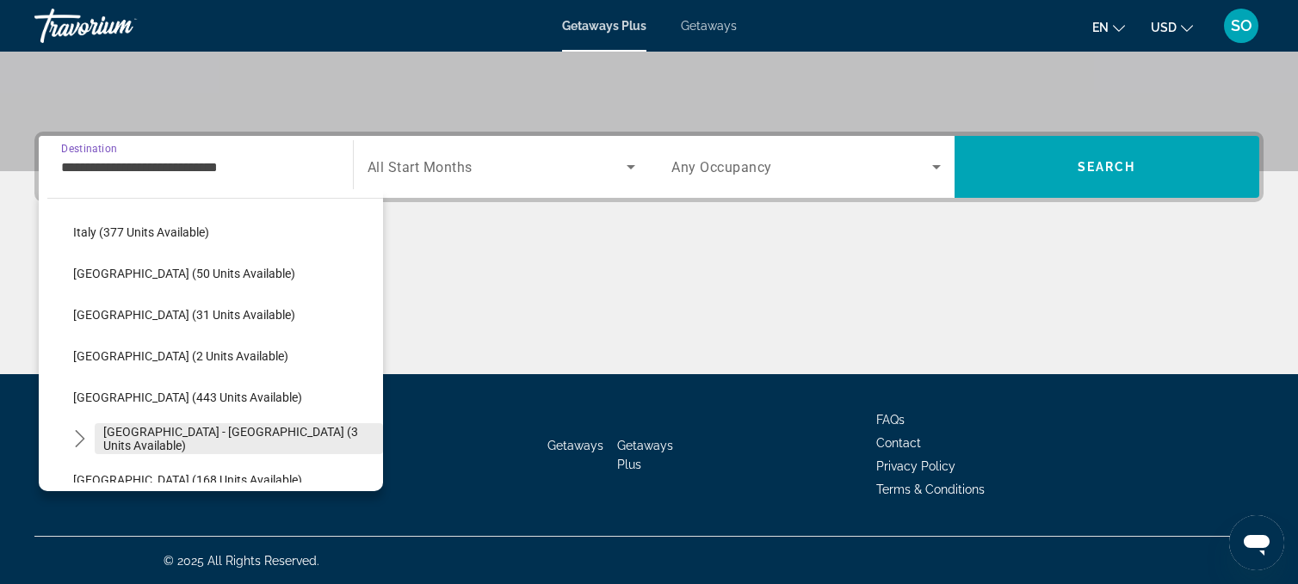
click at [149, 440] on span "[GEOGRAPHIC_DATA] - [GEOGRAPHIC_DATA] (3 units available)" at bounding box center [238, 439] width 271 height 28
type input "**********"
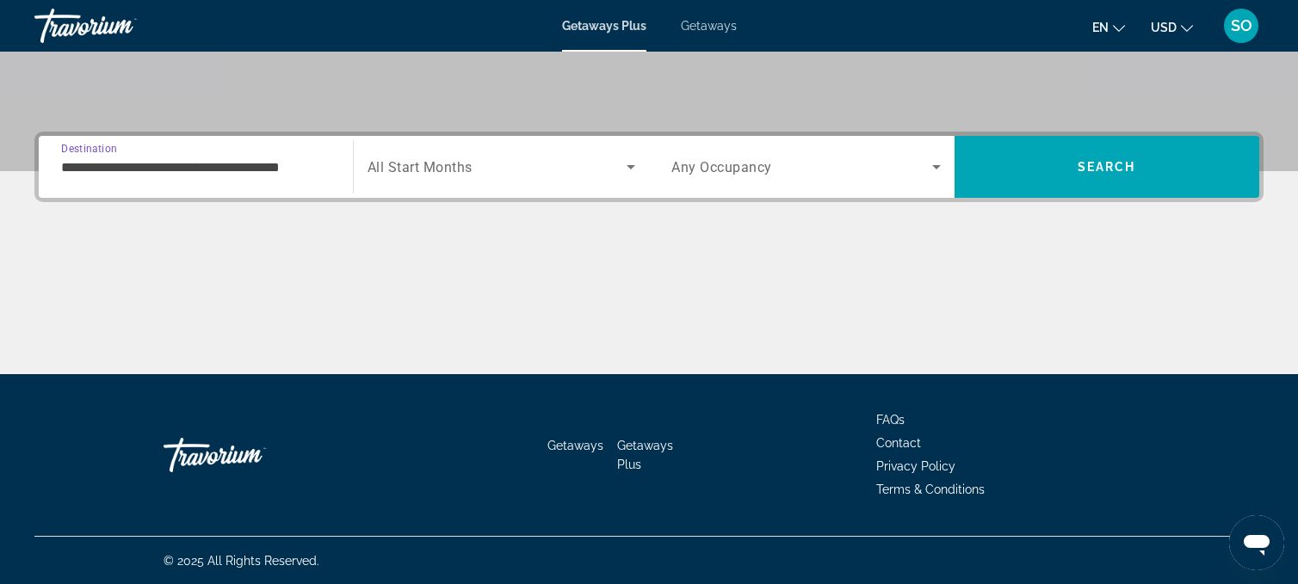
click at [249, 160] on input "**********" at bounding box center [195, 167] width 269 height 21
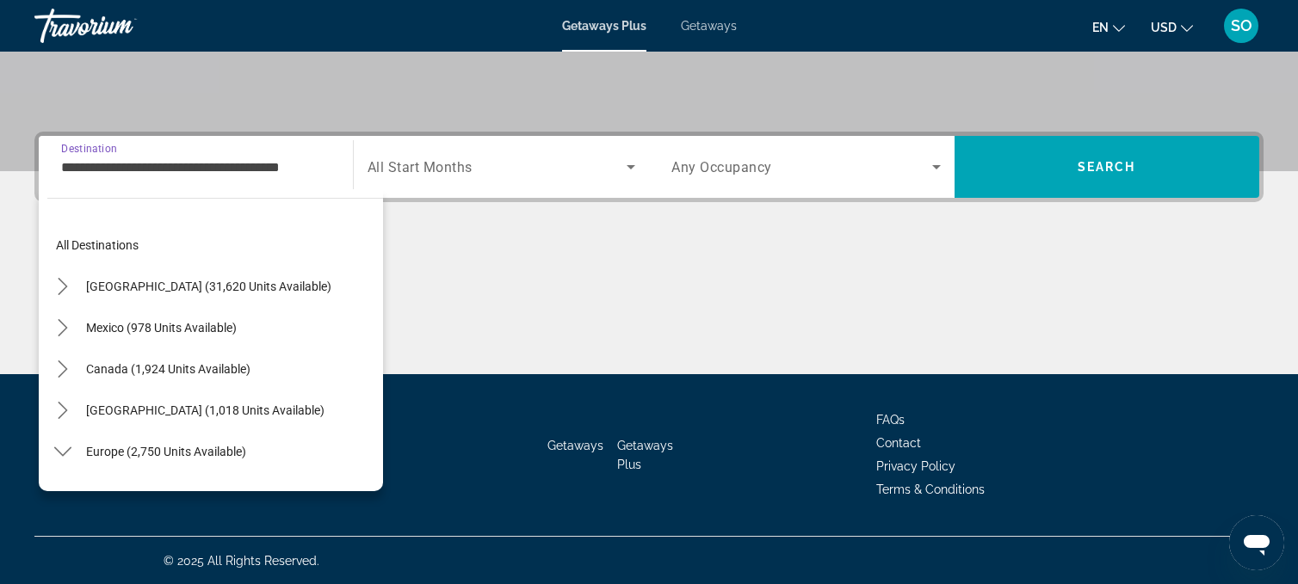
scroll to position [722, 0]
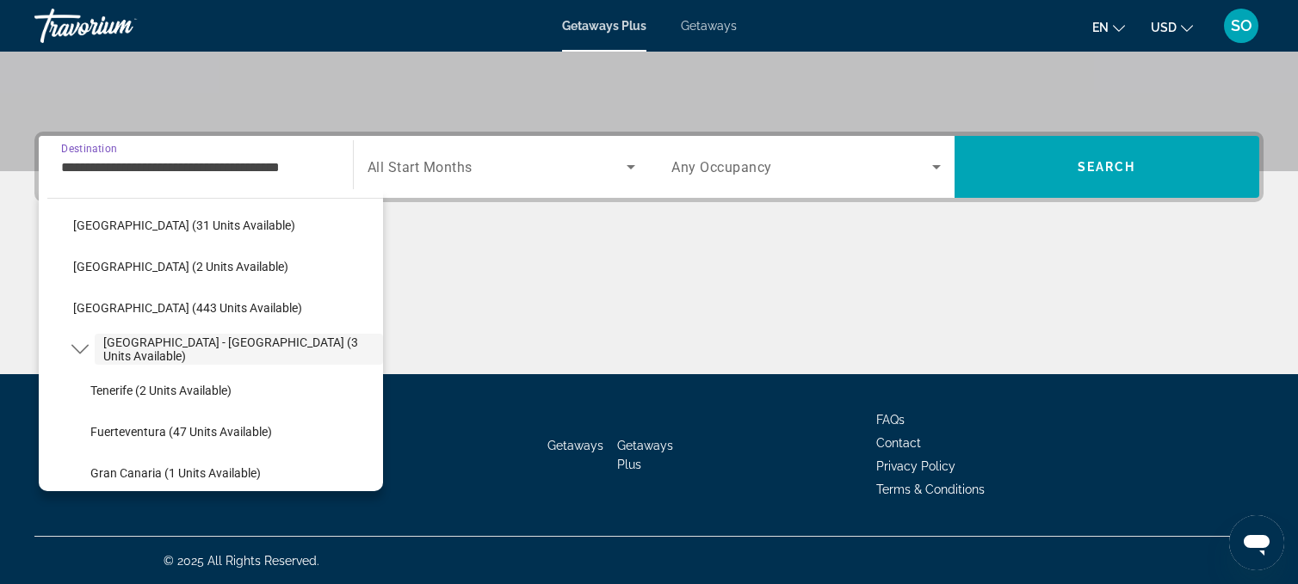
click at [448, 164] on span "All Start Months" at bounding box center [419, 167] width 105 height 16
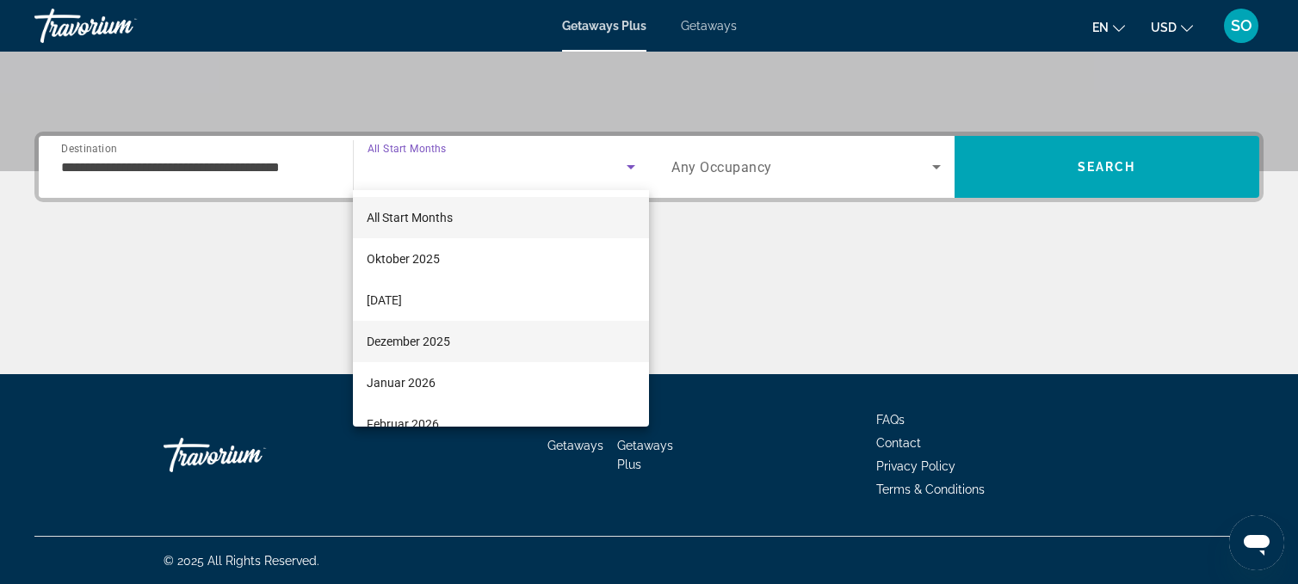
click at [434, 336] on span "Dezember 2025" at bounding box center [408, 341] width 83 height 21
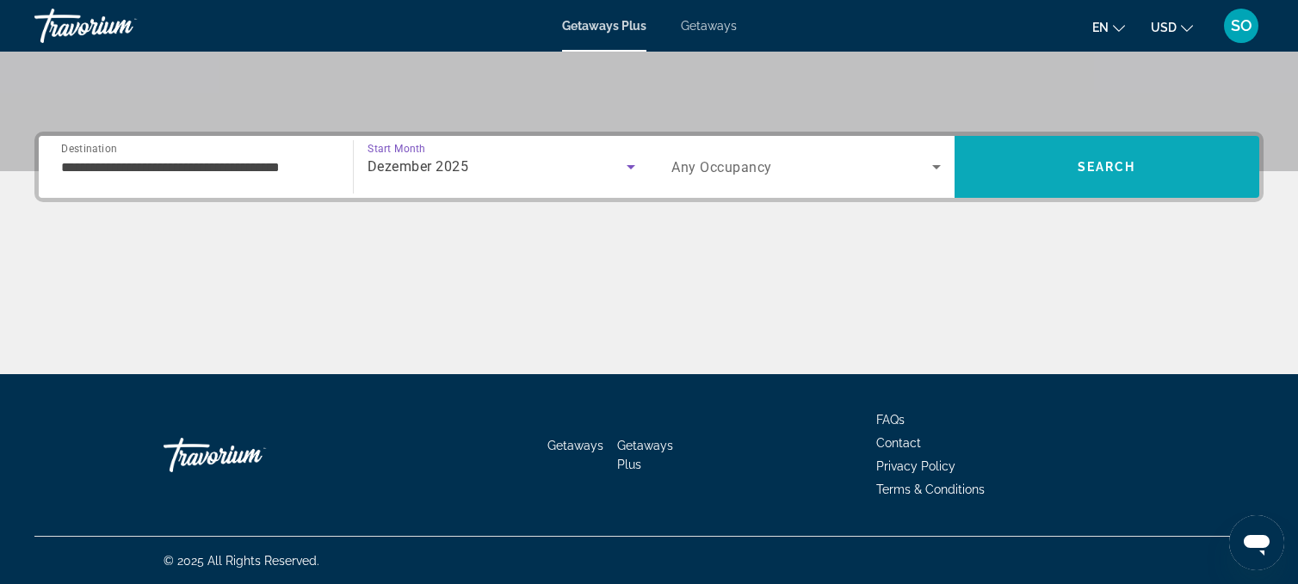
click at [1011, 167] on span "Search" at bounding box center [1106, 166] width 305 height 41
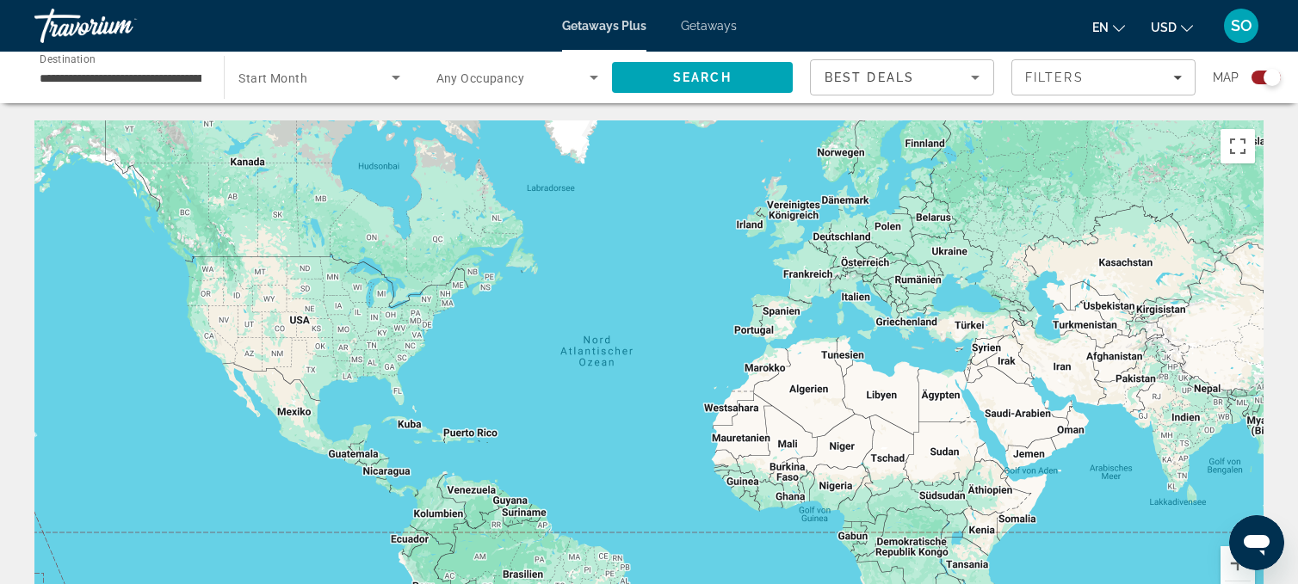
click at [74, 74] on input "**********" at bounding box center [121, 78] width 162 height 21
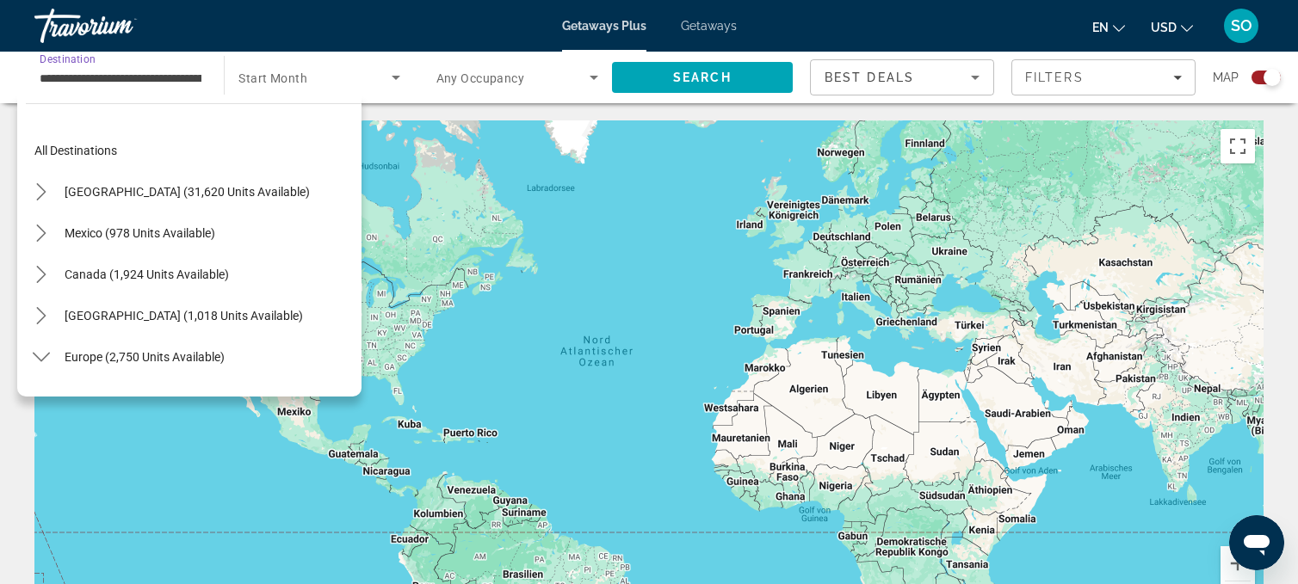
scroll to position [722, 0]
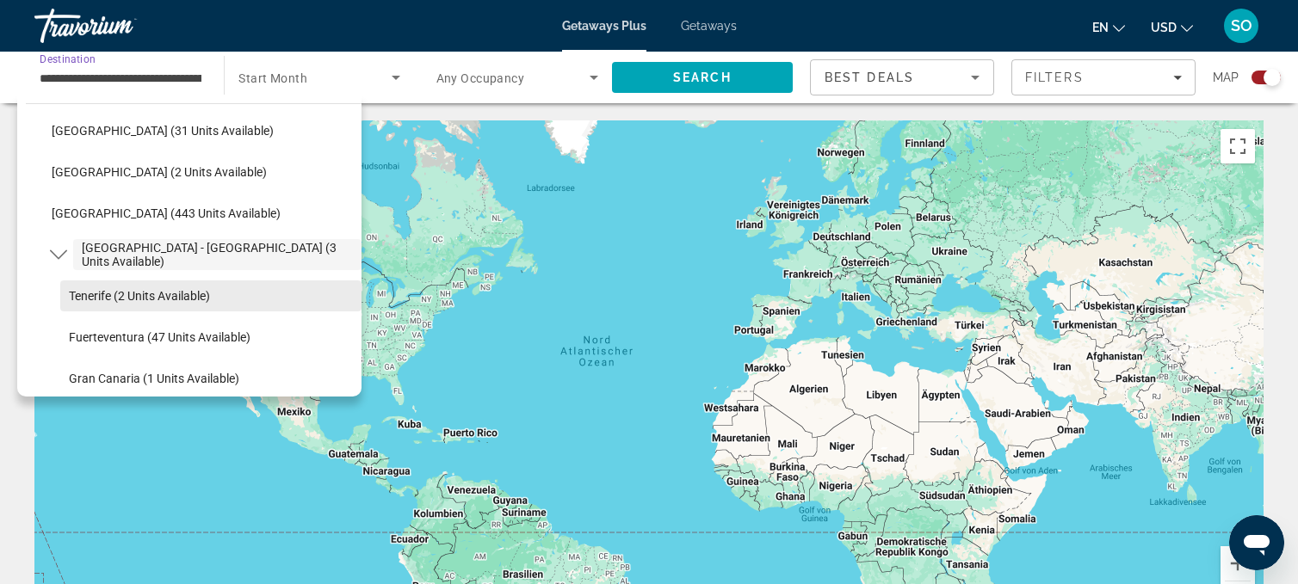
click at [103, 297] on span "Tenerife (2 units available)" at bounding box center [139, 296] width 141 height 14
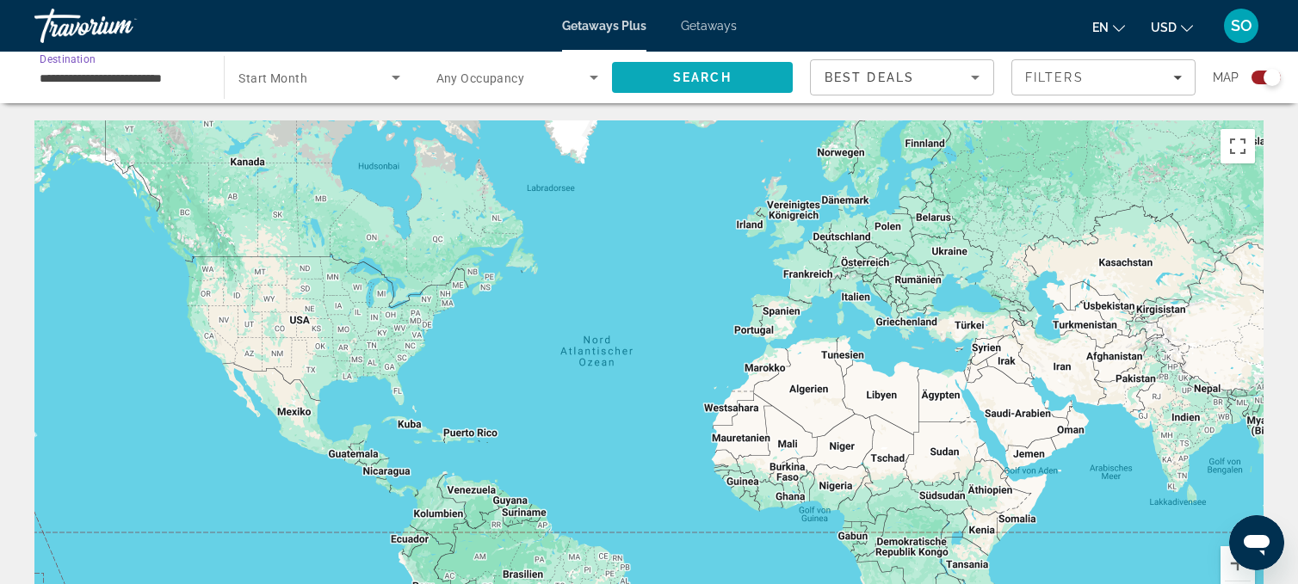
click at [693, 72] on span "Search" at bounding box center [702, 78] width 59 height 14
click at [87, 83] on input "**********" at bounding box center [121, 78] width 162 height 21
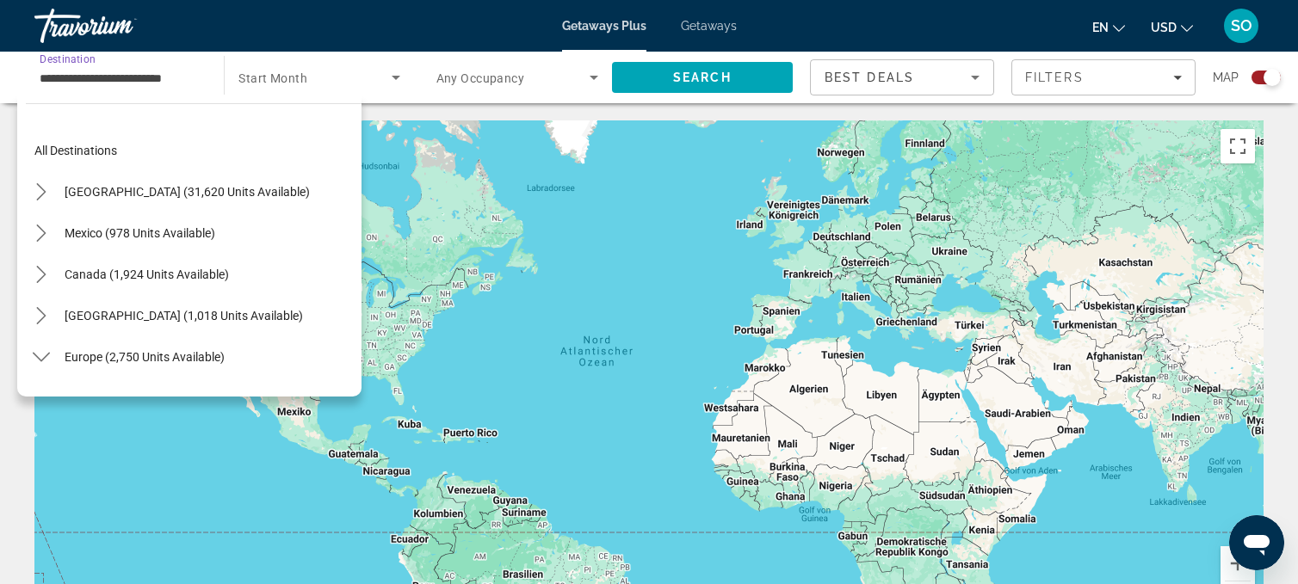
scroll to position [763, 0]
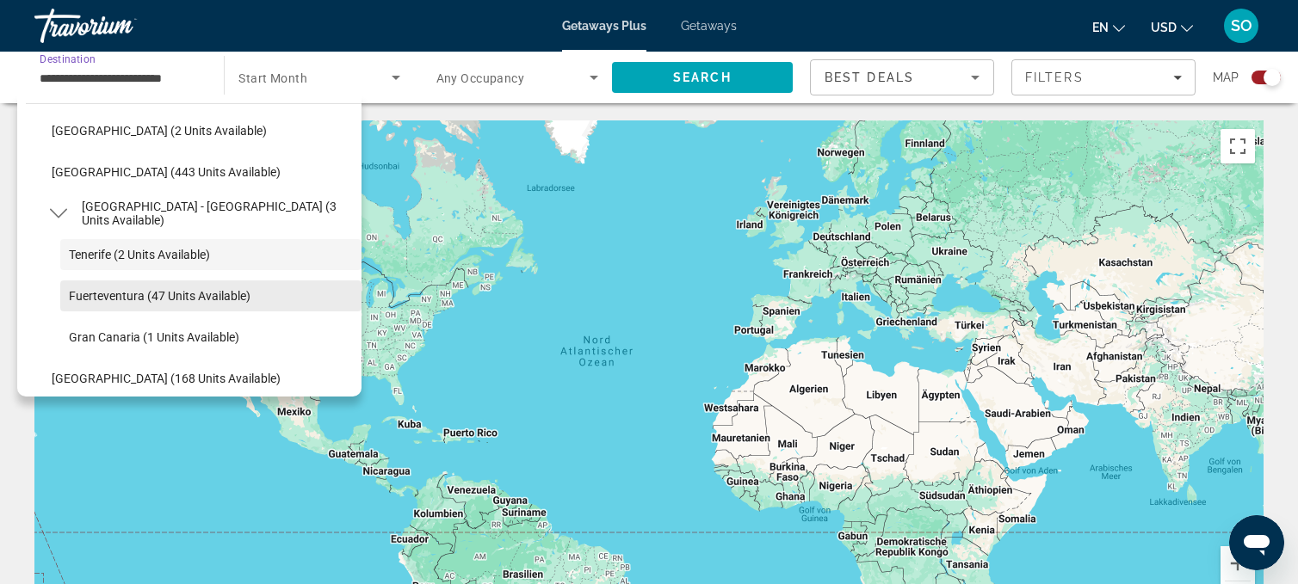
click at [122, 291] on span "Fuerteventura (47 units available)" at bounding box center [160, 296] width 182 height 14
type input "**********"
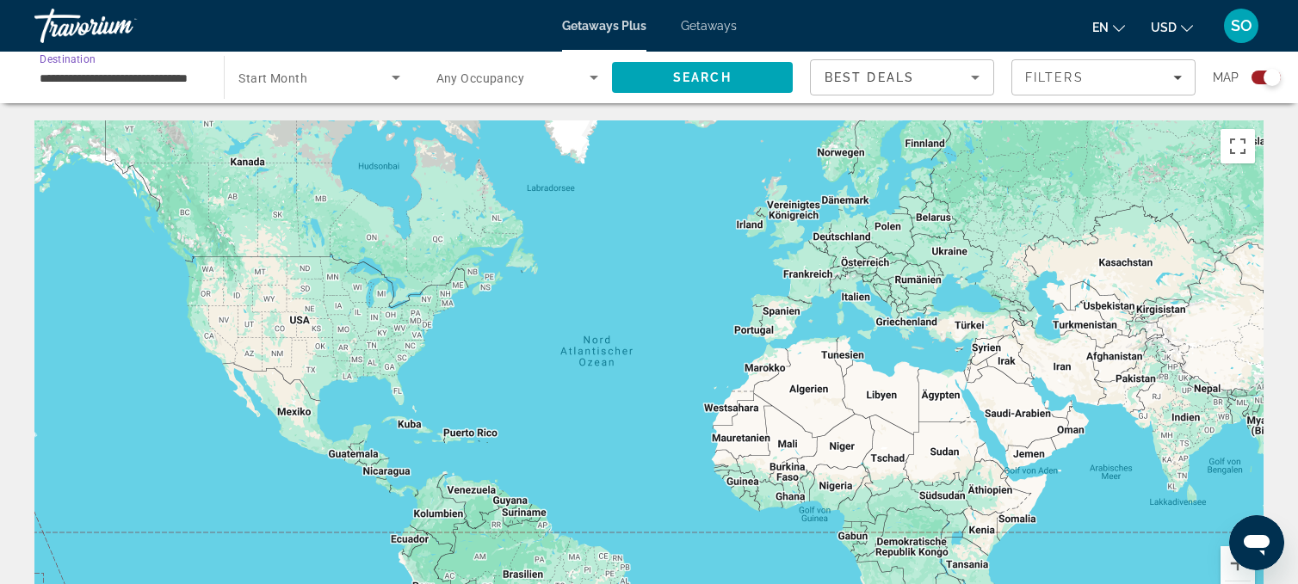
click at [396, 76] on icon "Search widget" at bounding box center [396, 78] width 9 height 4
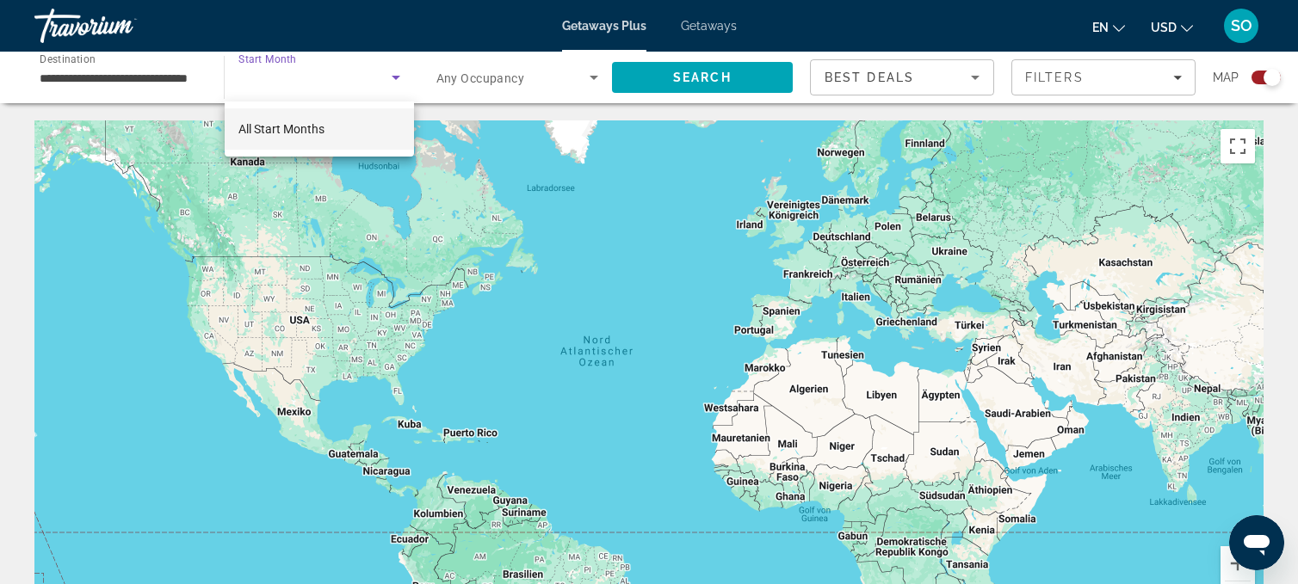
click at [701, 74] on div at bounding box center [649, 292] width 1298 height 584
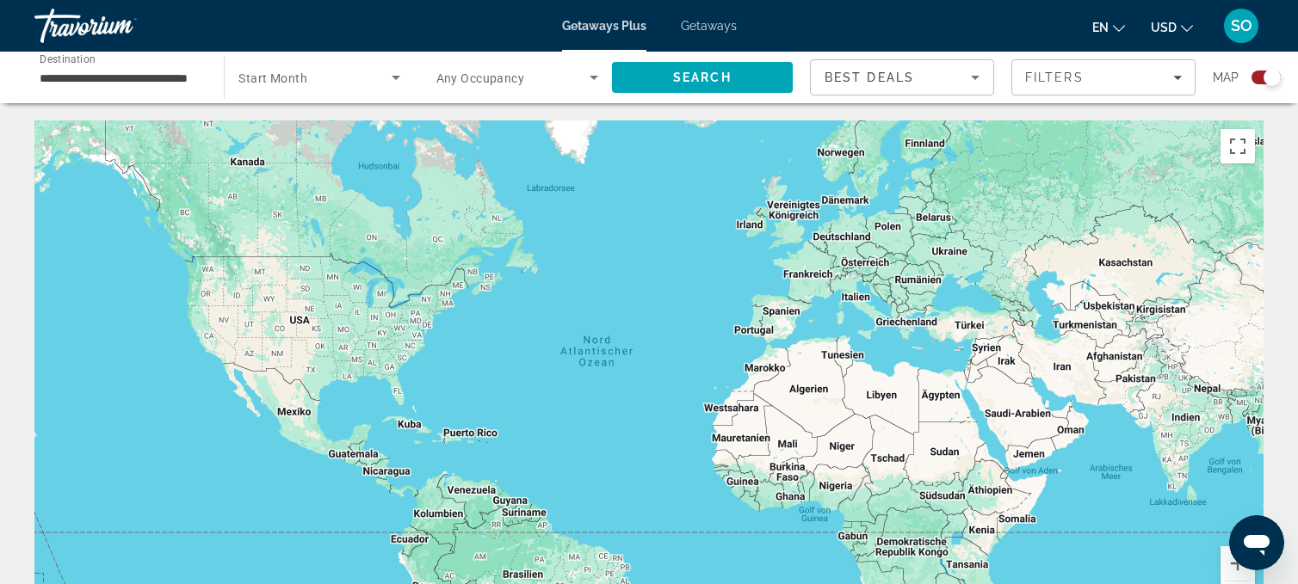
click at [701, 74] on span "Search" at bounding box center [702, 78] width 59 height 14
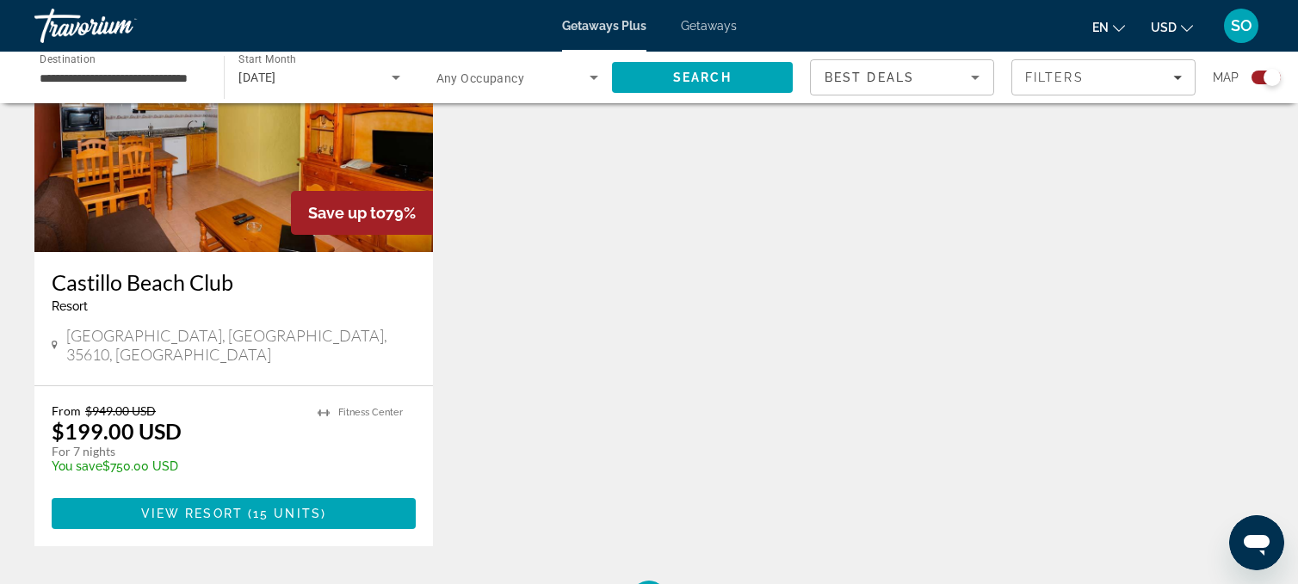
scroll to position [728, 0]
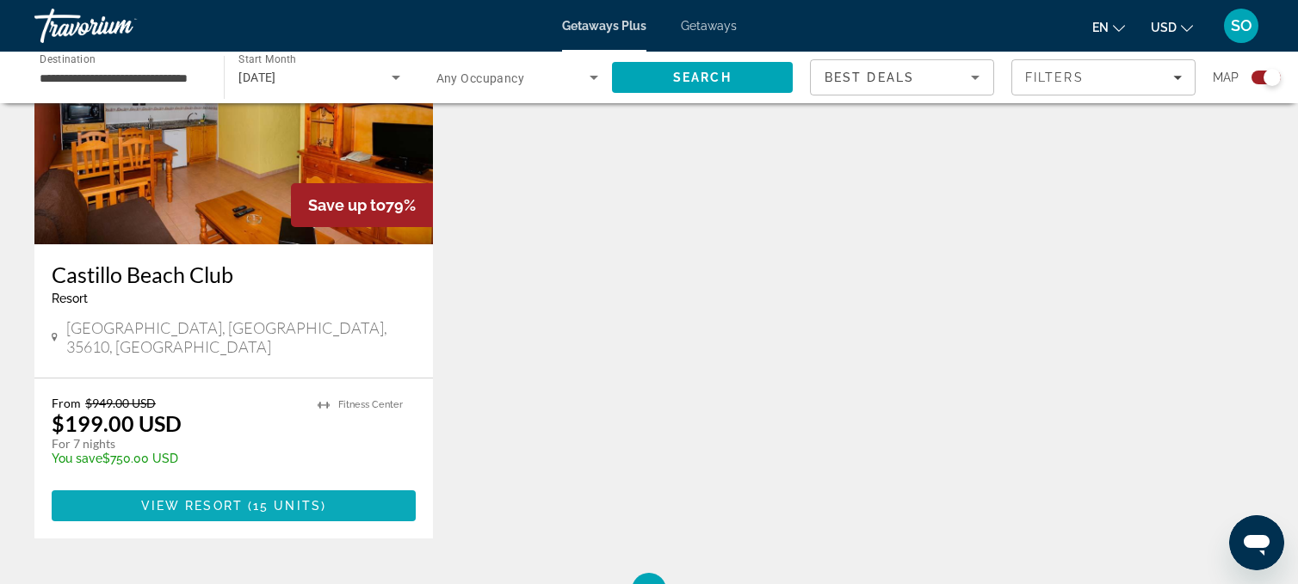
click at [194, 499] on span "View Resort" at bounding box center [192, 506] width 102 height 14
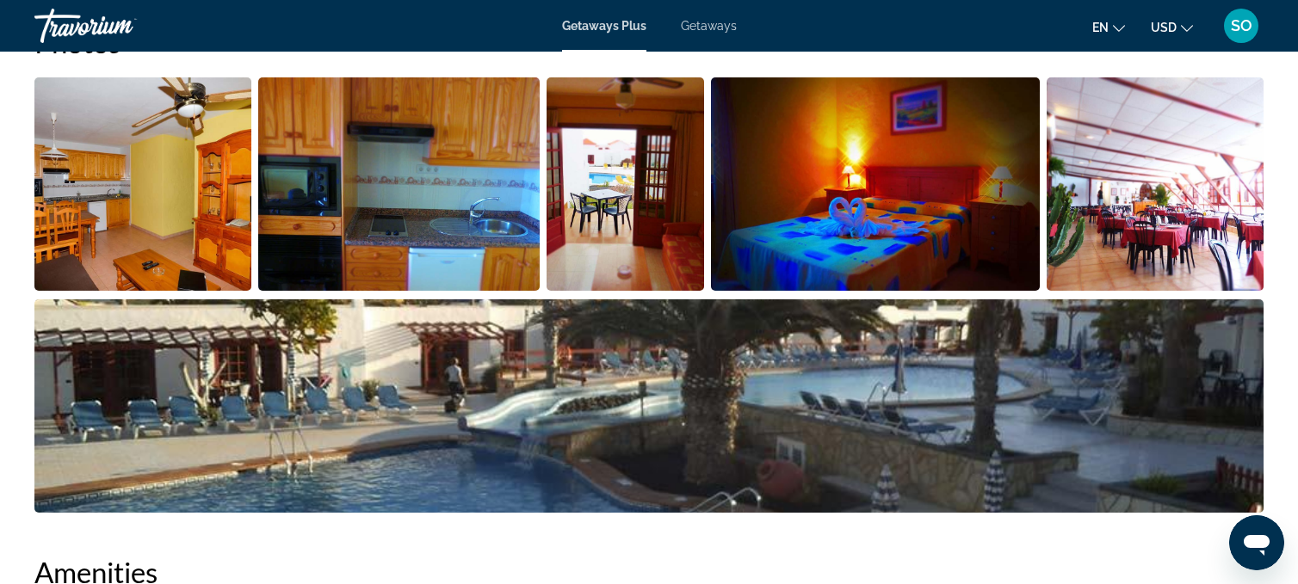
scroll to position [766, 0]
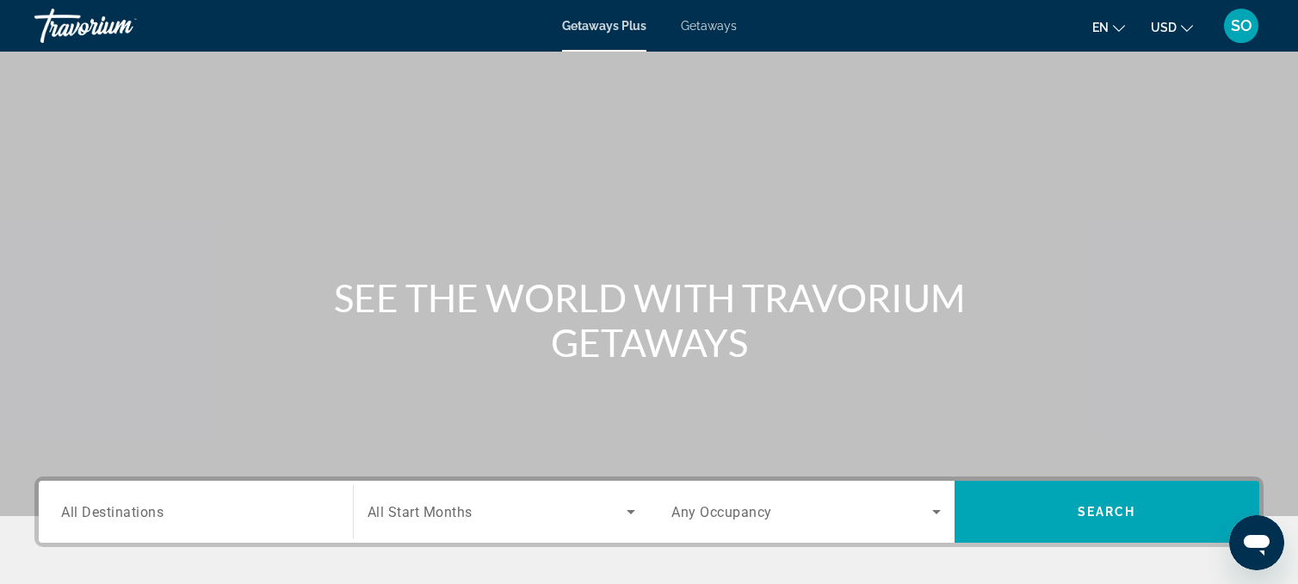
click at [120, 512] on span "All Destinations" at bounding box center [112, 511] width 102 height 16
click at [120, 512] on input "Destination All Destinations" at bounding box center [195, 513] width 269 height 21
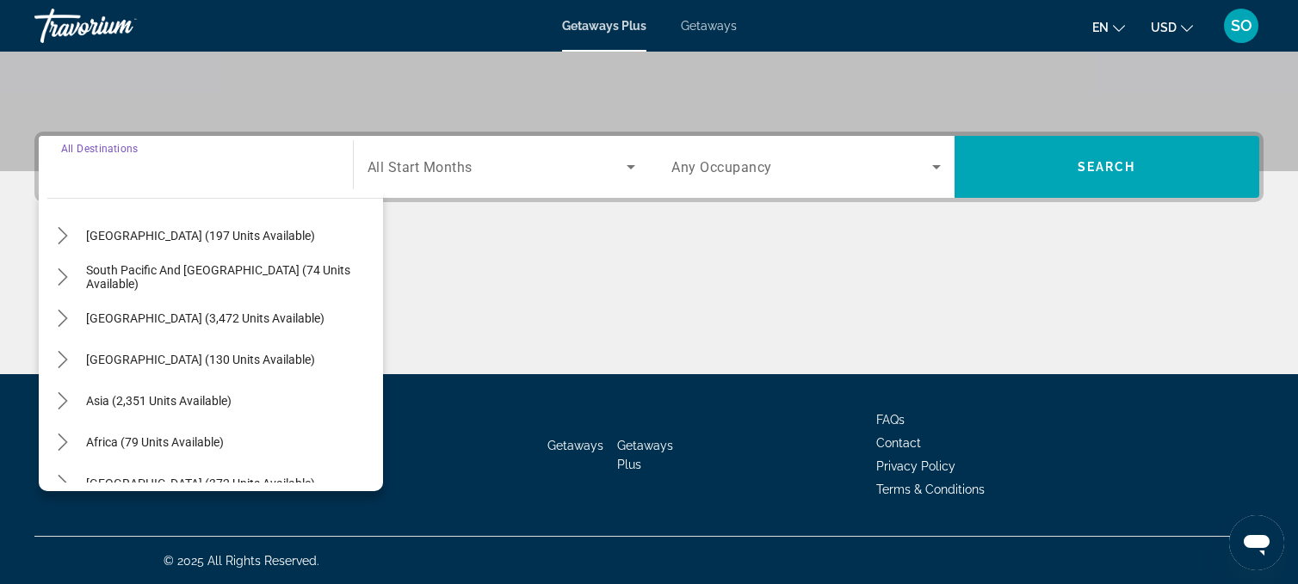
scroll to position [279, 0]
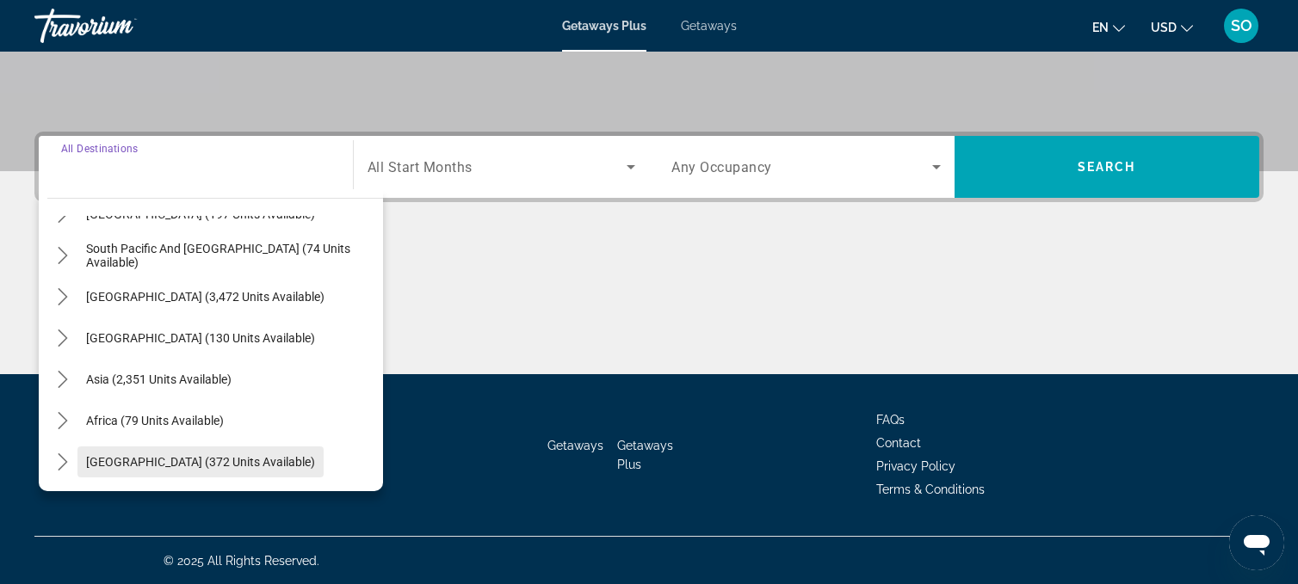
click at [168, 460] on span "[GEOGRAPHIC_DATA] (372 units available)" at bounding box center [200, 462] width 229 height 14
type input "**********"
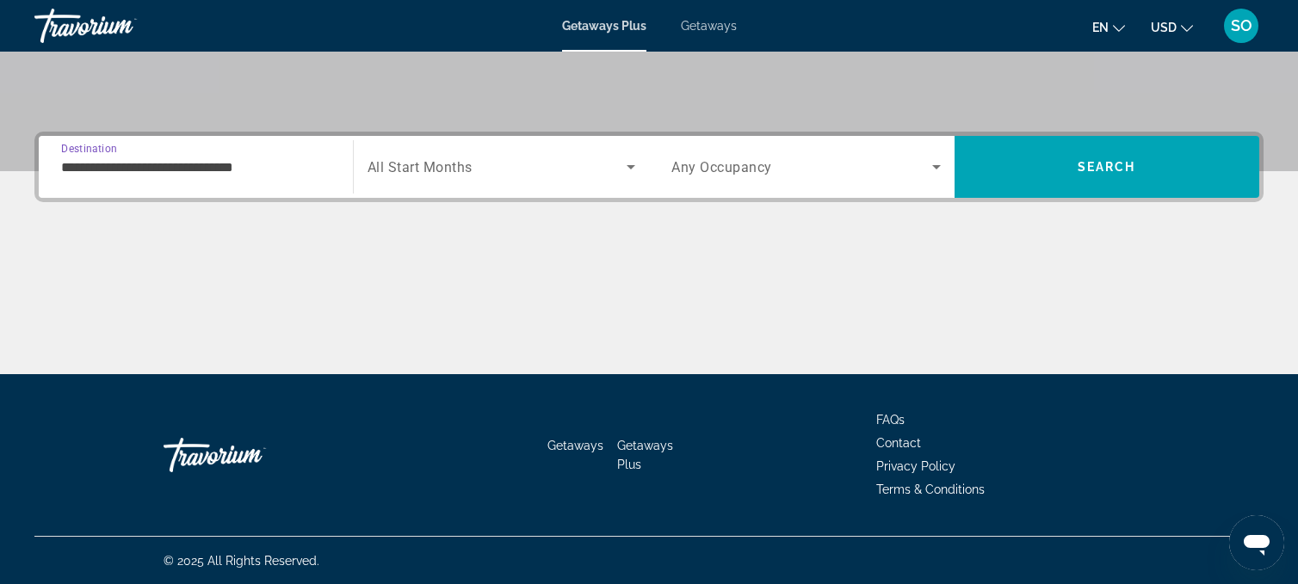
click at [632, 165] on icon "Search widget" at bounding box center [630, 167] width 9 height 4
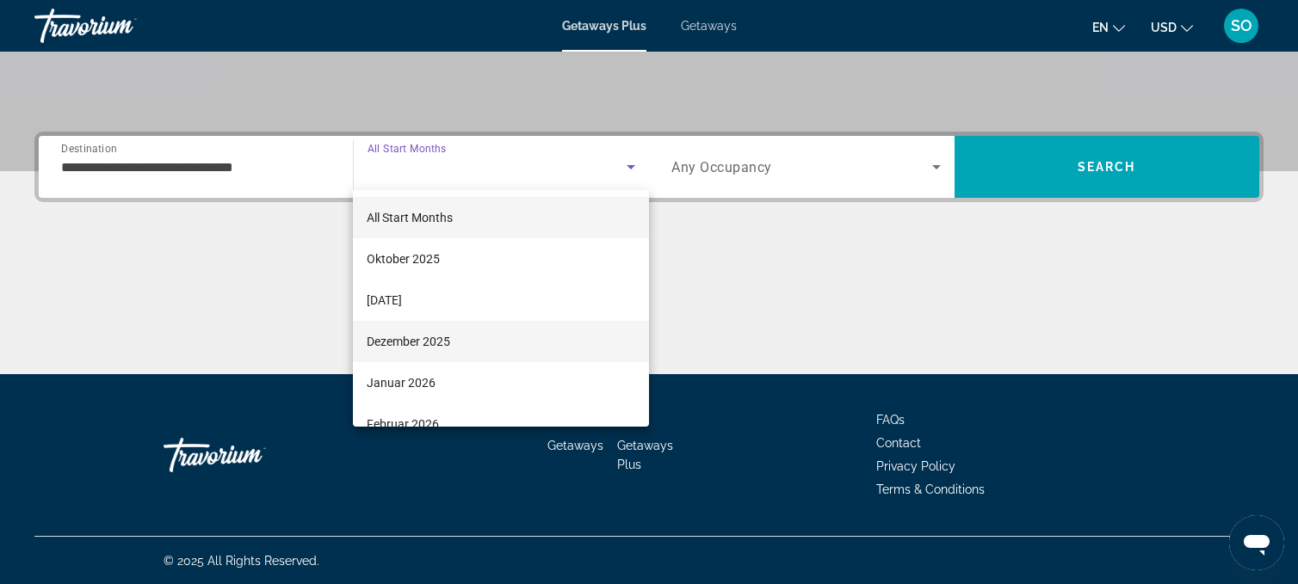
click at [420, 337] on span "Dezember 2025" at bounding box center [408, 341] width 83 height 21
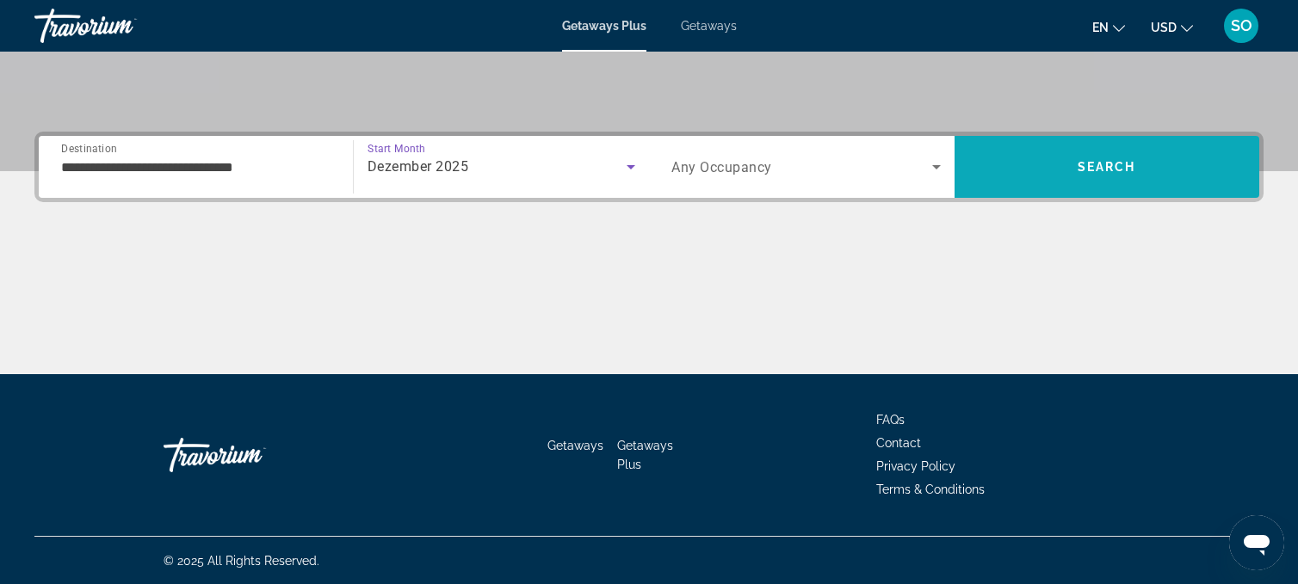
click at [1135, 160] on span "Search" at bounding box center [1106, 167] width 59 height 14
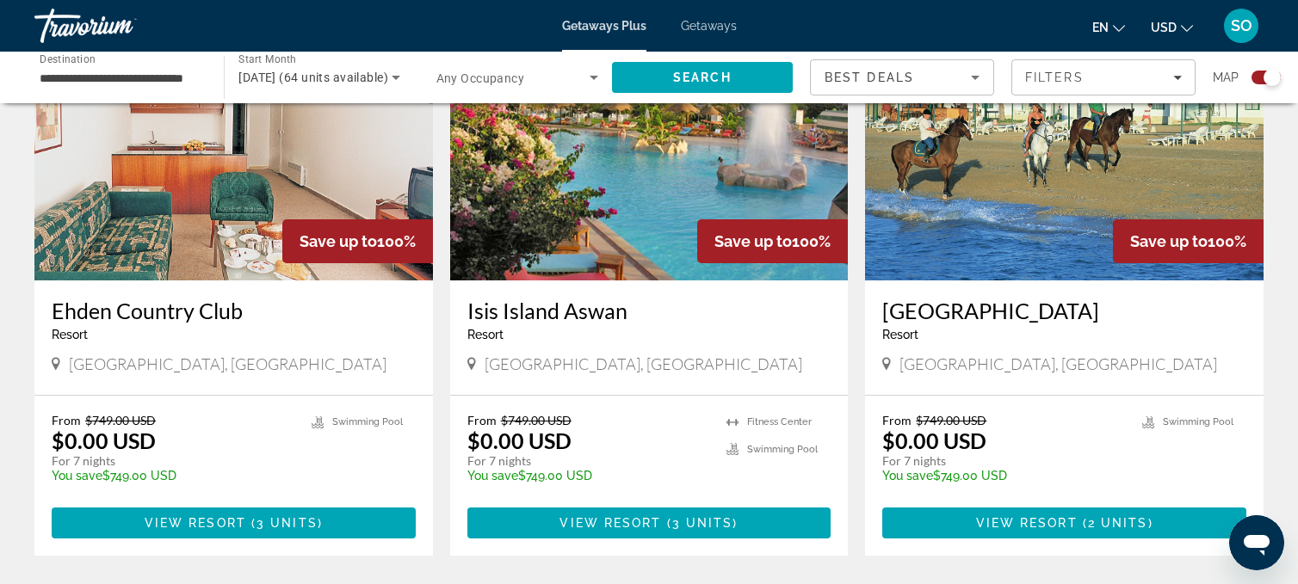
scroll to position [1867, 0]
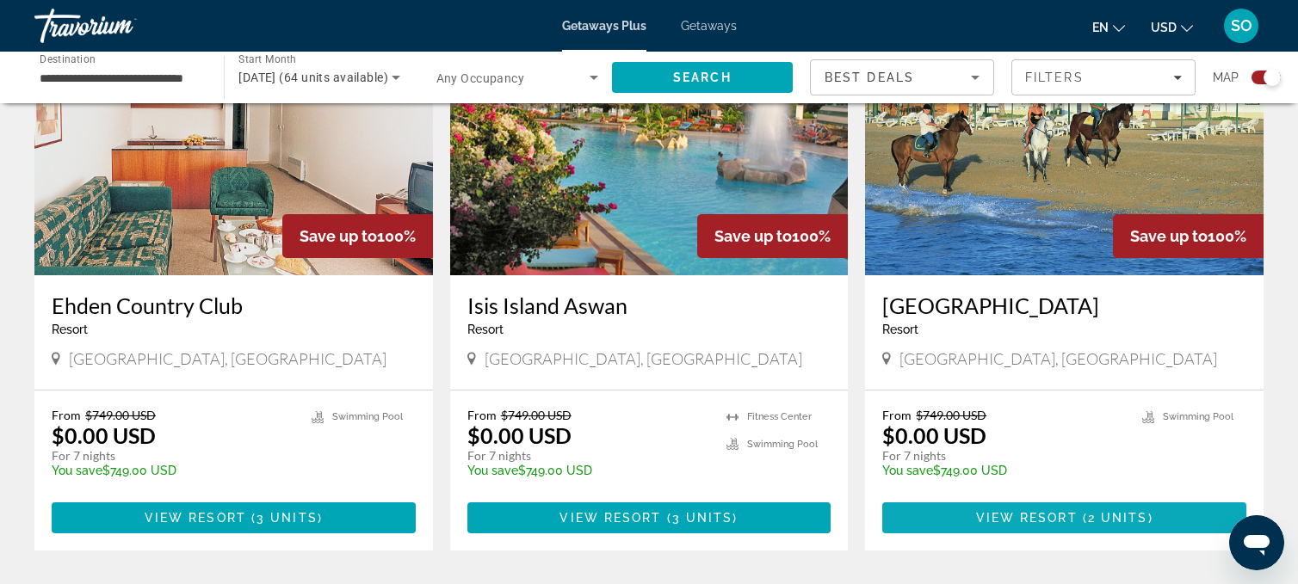
click at [1015, 507] on span "Main content" at bounding box center [1064, 517] width 364 height 41
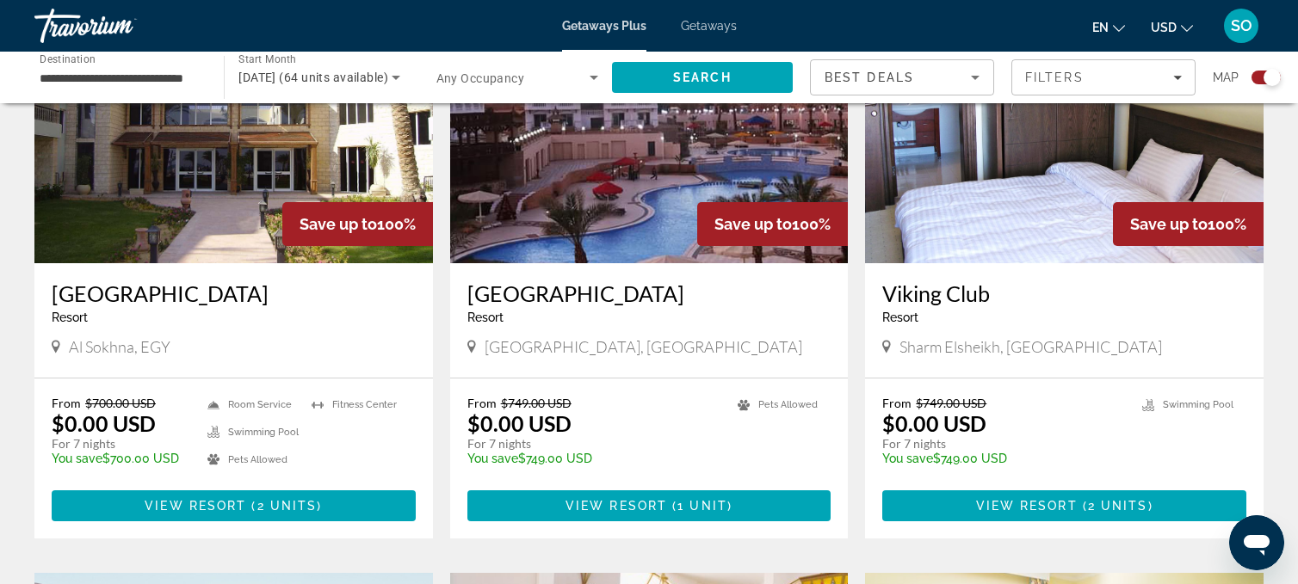
scroll to position [630, 0]
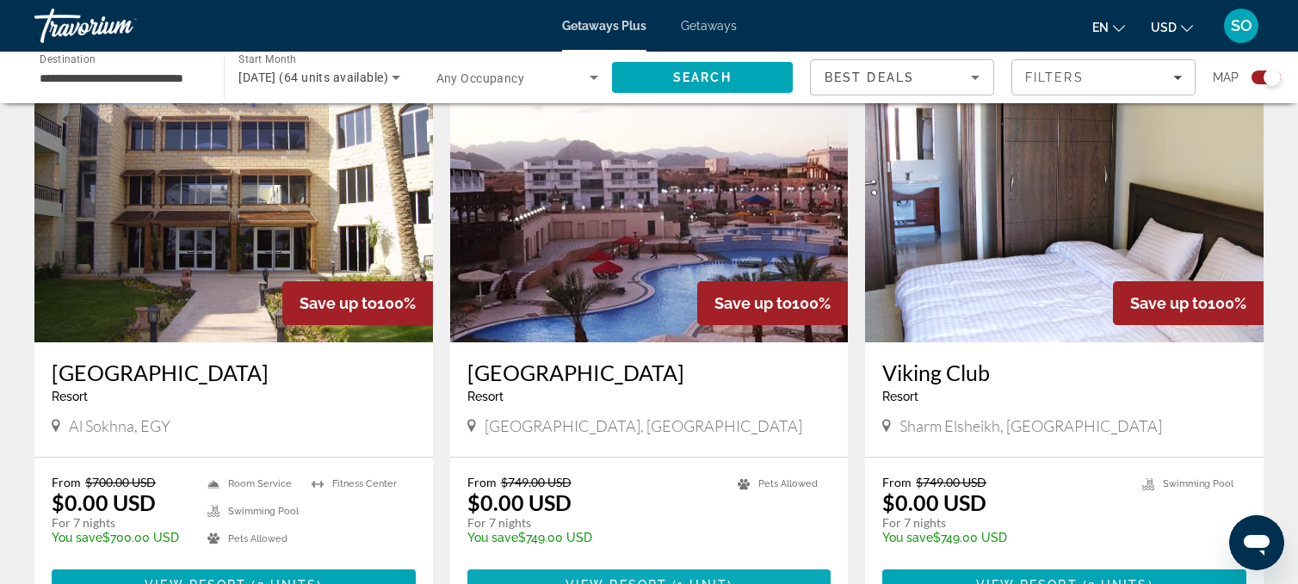
click at [595, 577] on span "Main content" at bounding box center [649, 584] width 364 height 41
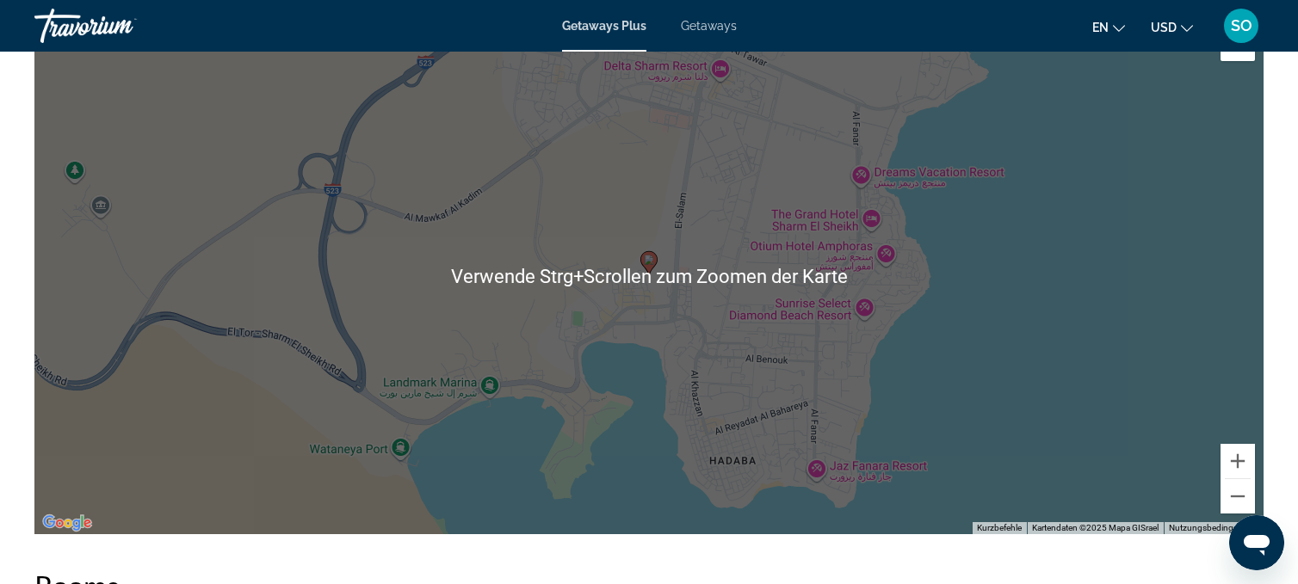
scroll to position [1900, 0]
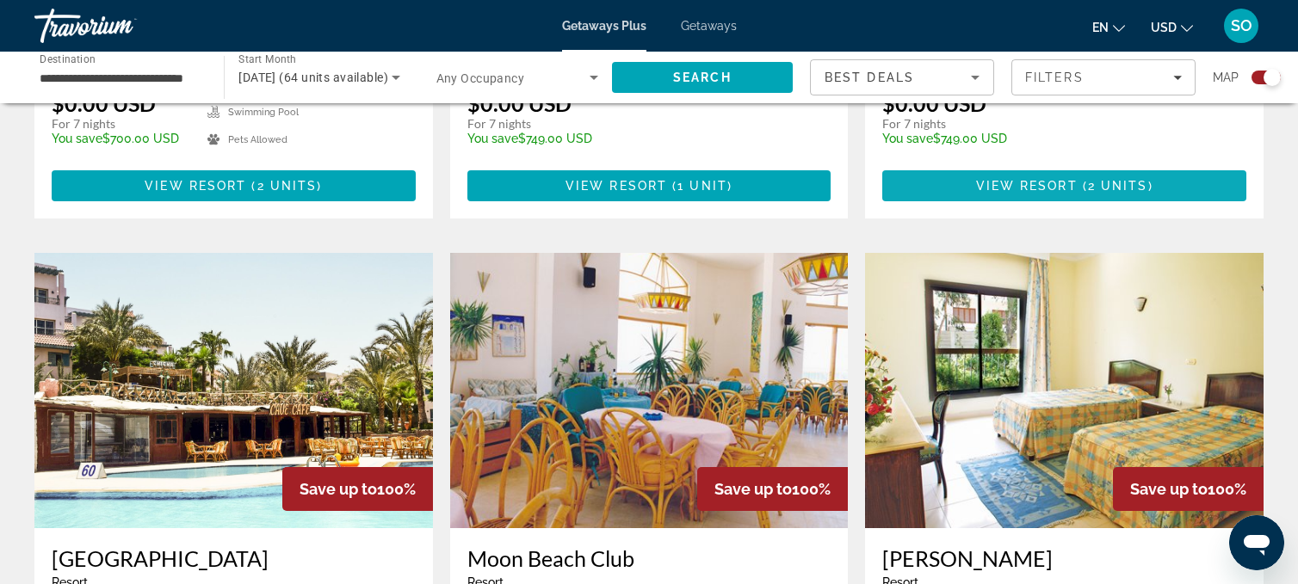
scroll to position [958, 0]
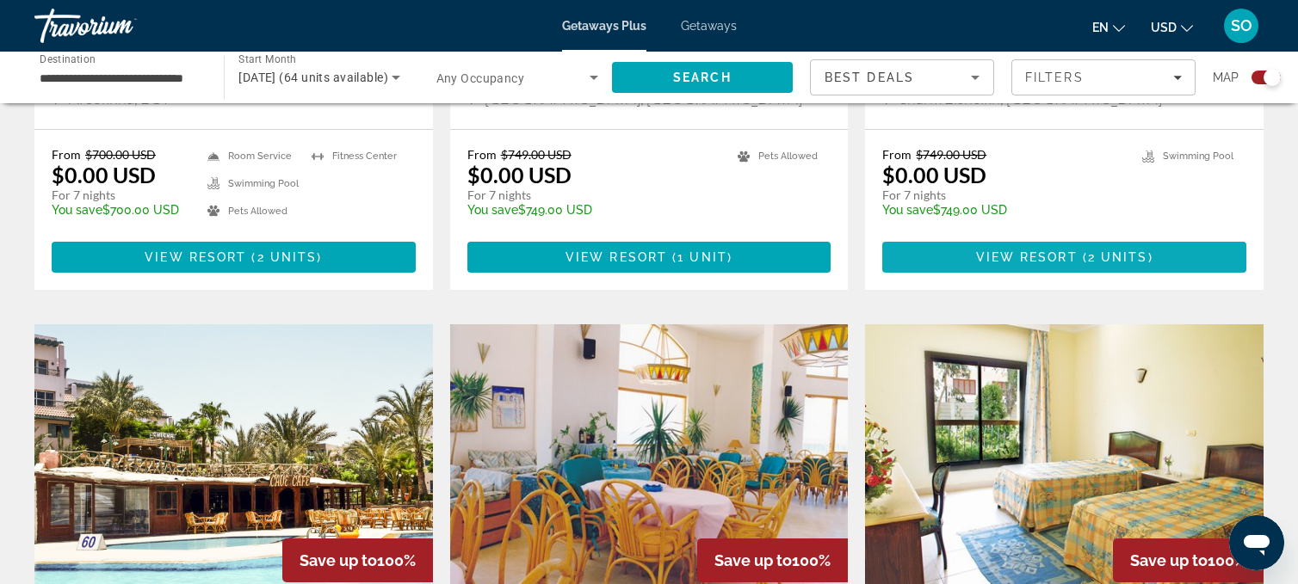
click at [978, 252] on span "View Resort" at bounding box center [1027, 257] width 102 height 14
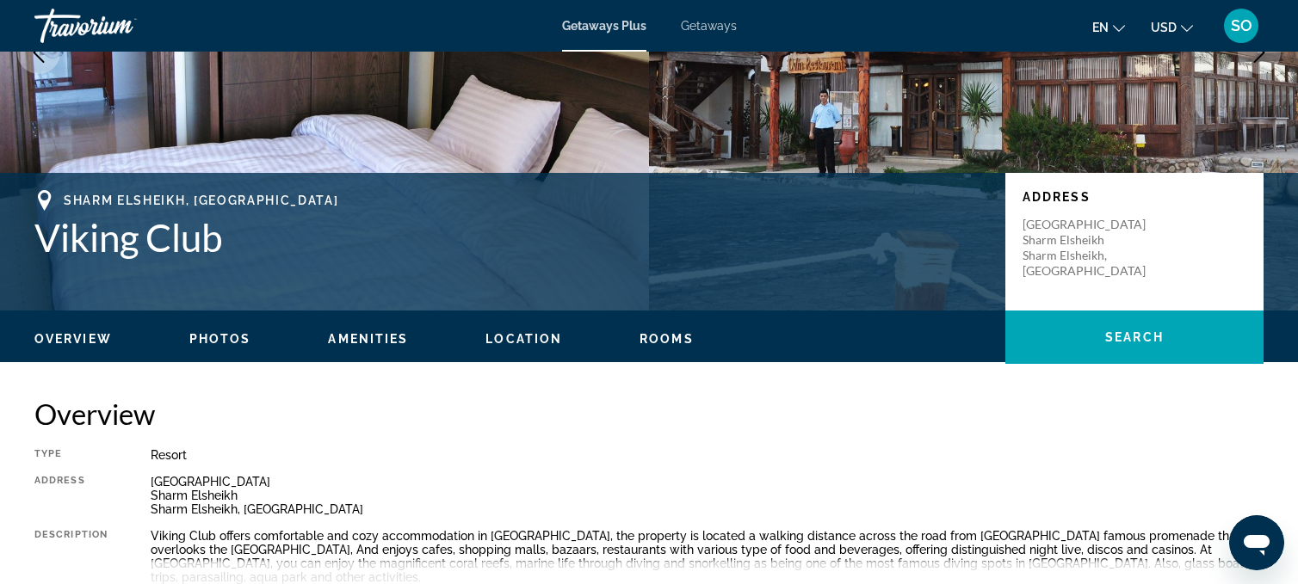
scroll to position [217, 0]
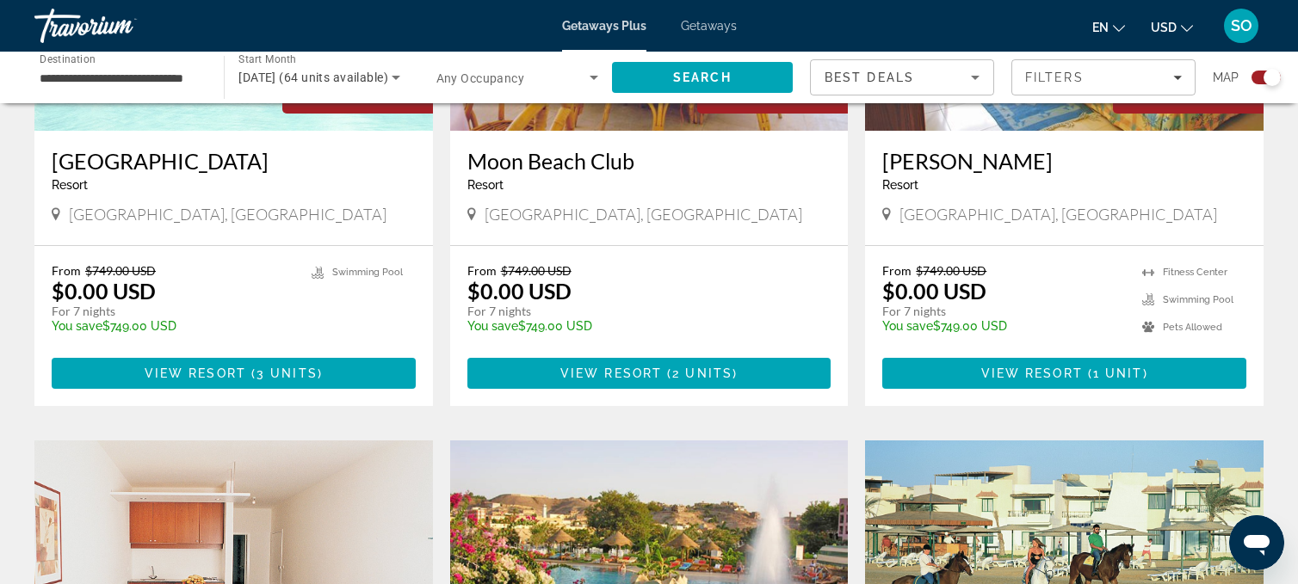
scroll to position [1430, 0]
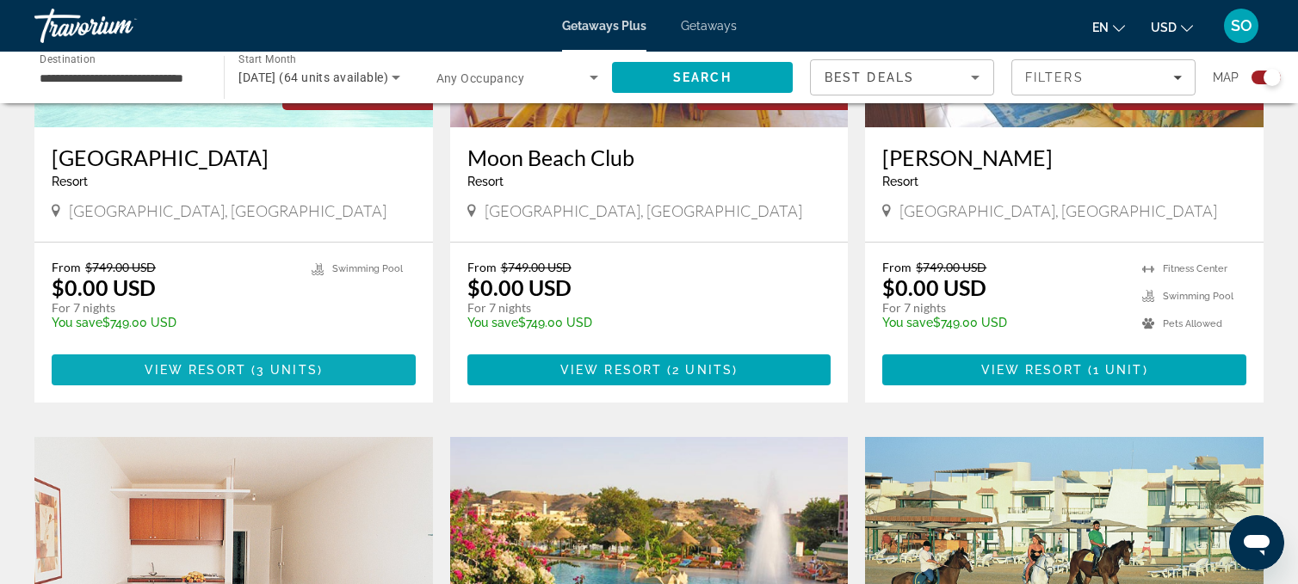
click at [205, 364] on span "View Resort" at bounding box center [196, 370] width 102 height 14
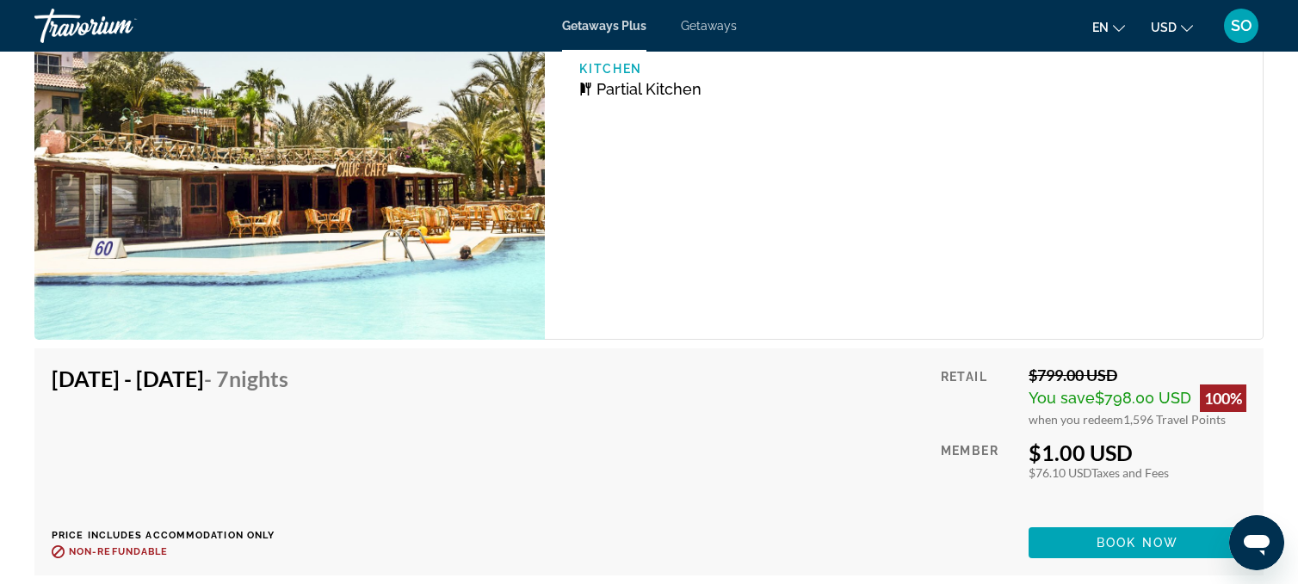
scroll to position [2891, 0]
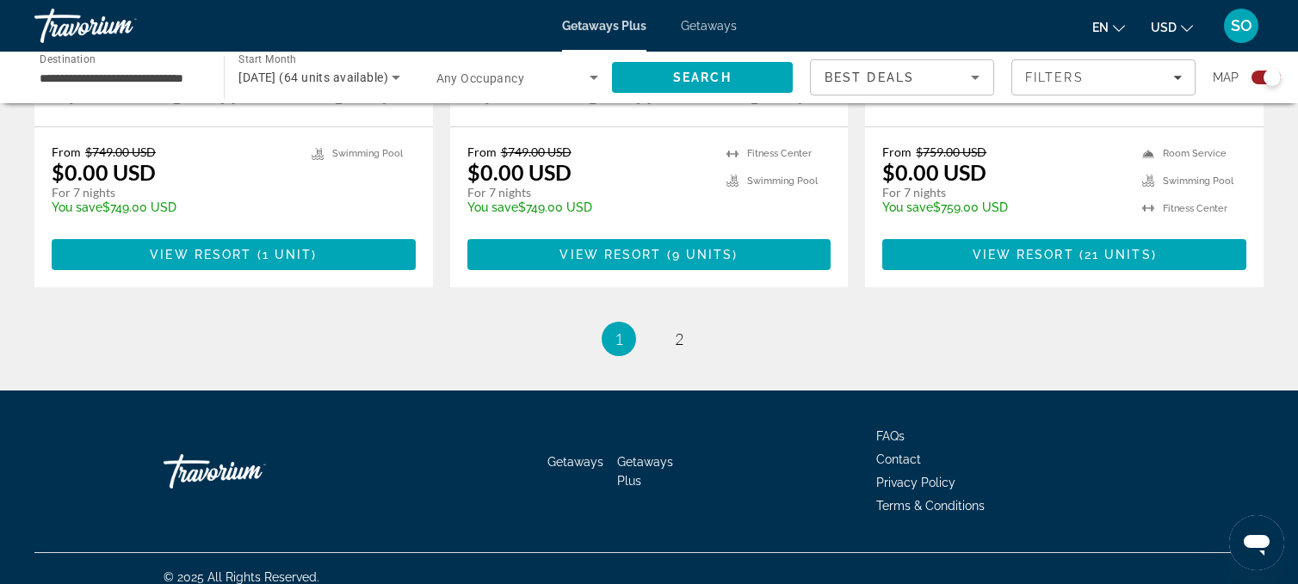
scroll to position [2717, 0]
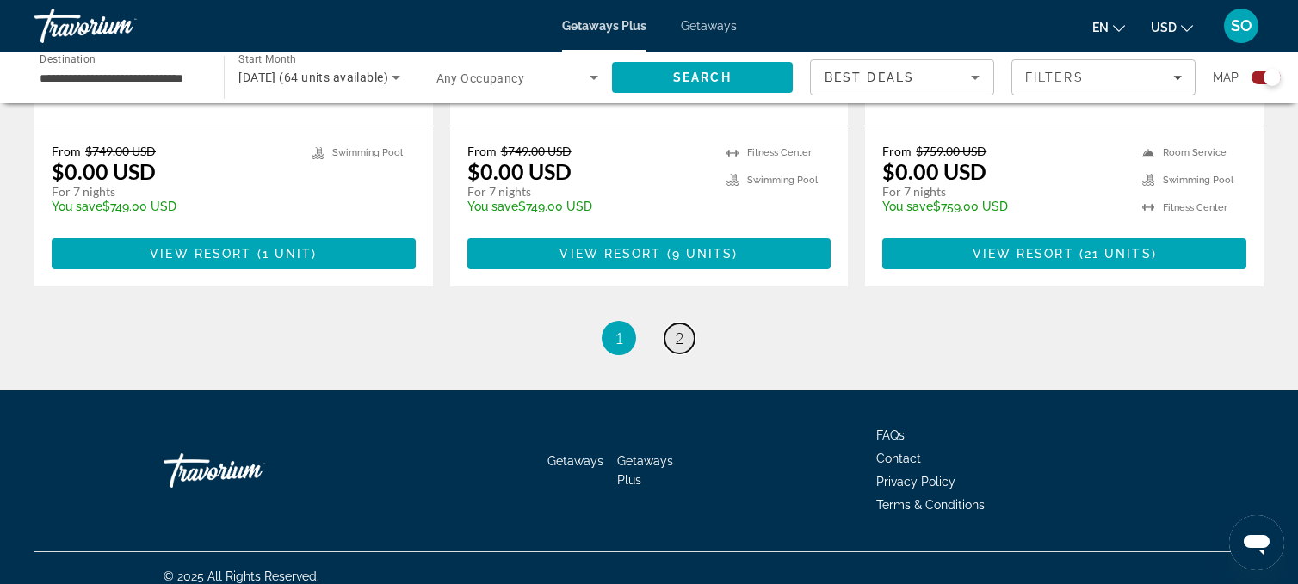
click at [680, 336] on span "2" at bounding box center [679, 338] width 9 height 19
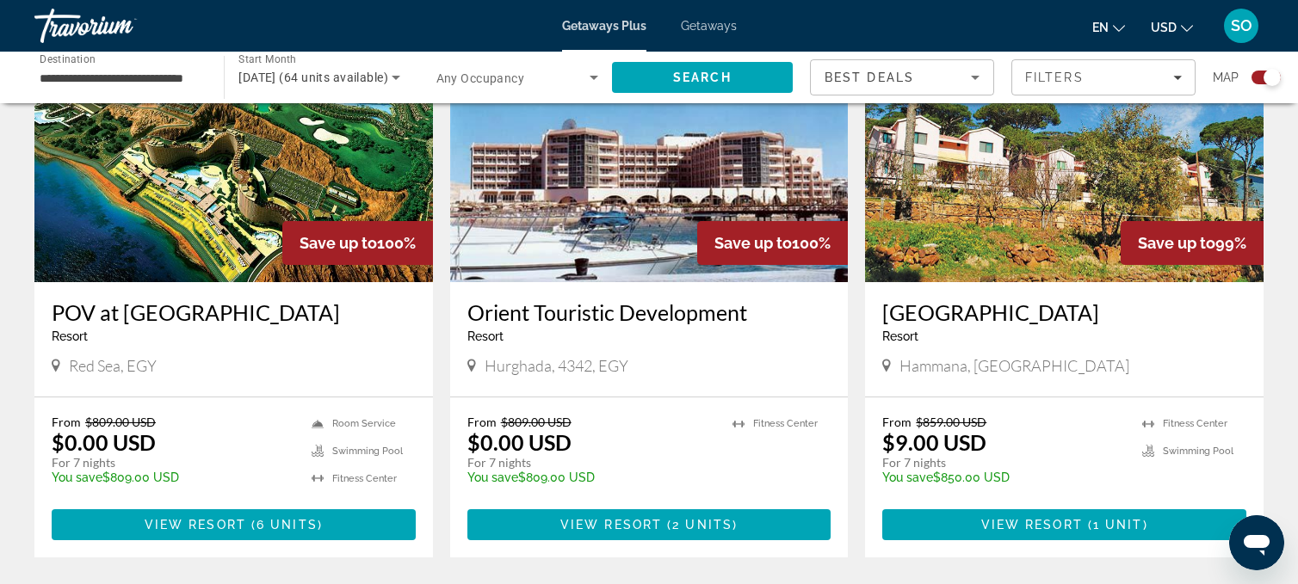
scroll to position [689, 0]
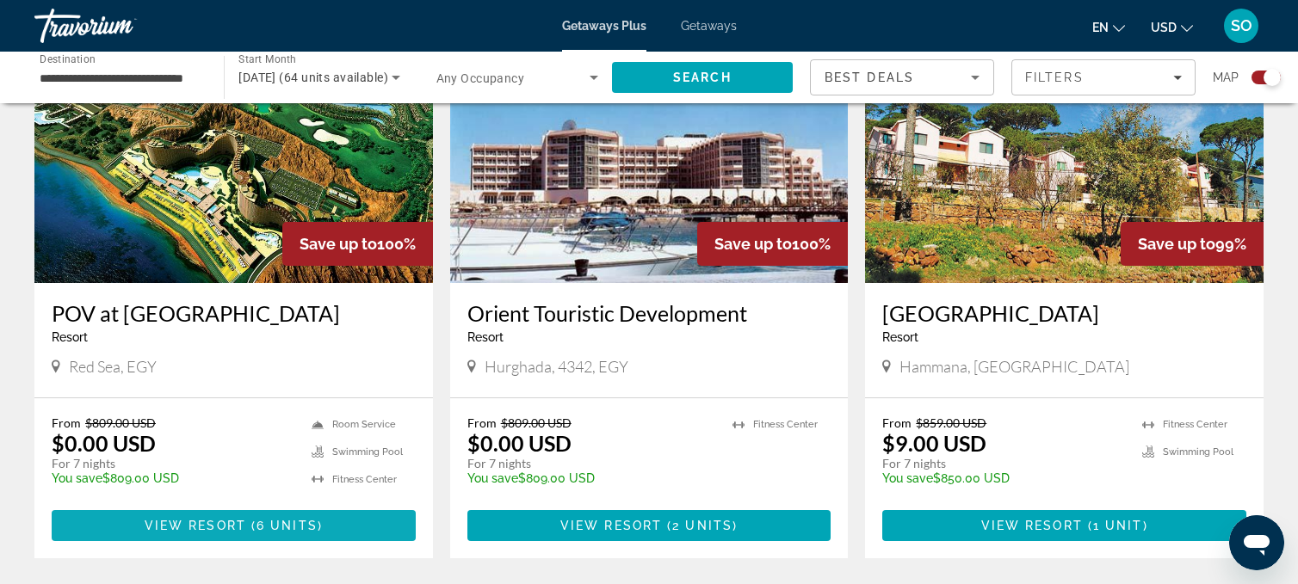
click at [203, 521] on span "View Resort" at bounding box center [196, 526] width 102 height 14
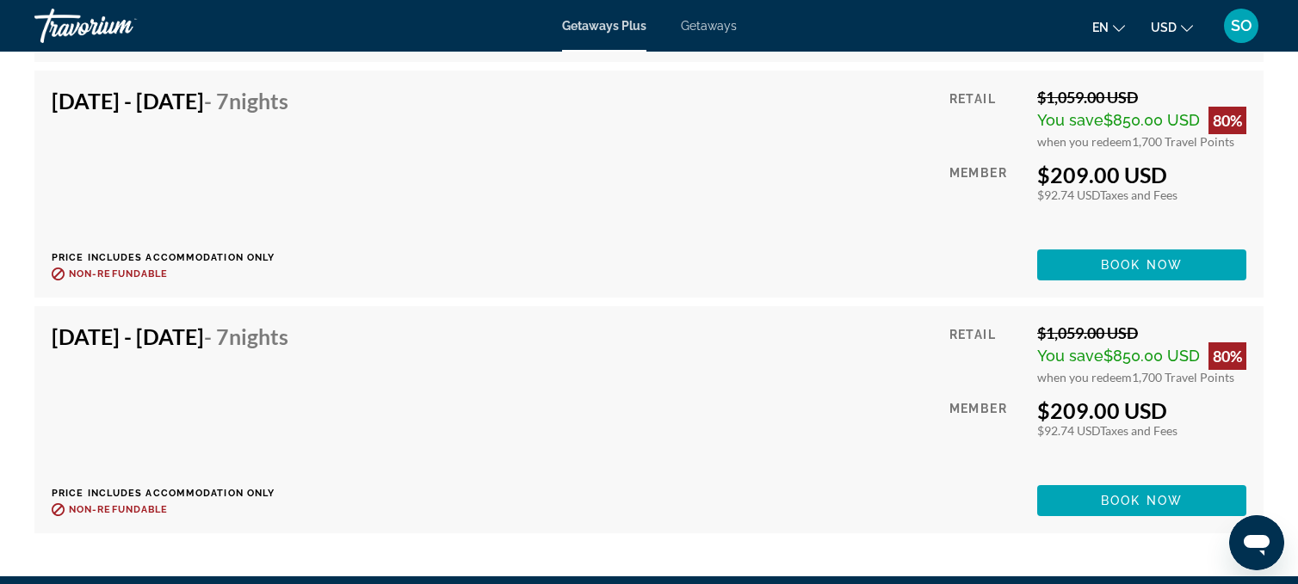
scroll to position [3550, 0]
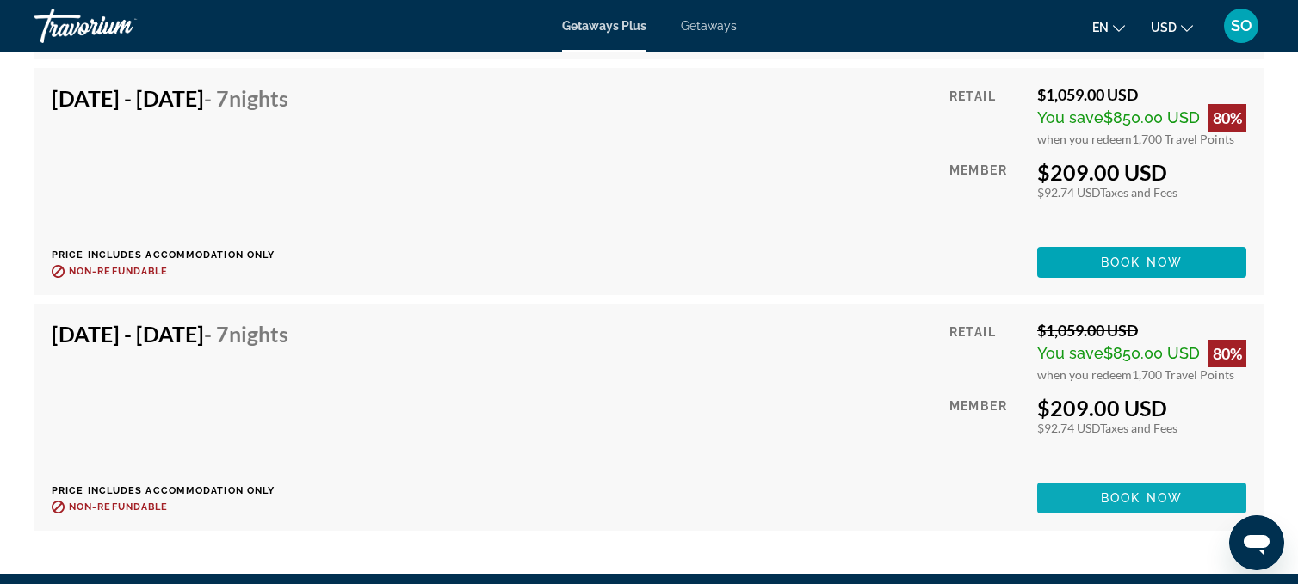
click at [1064, 494] on span "Main content" at bounding box center [1141, 498] width 209 height 41
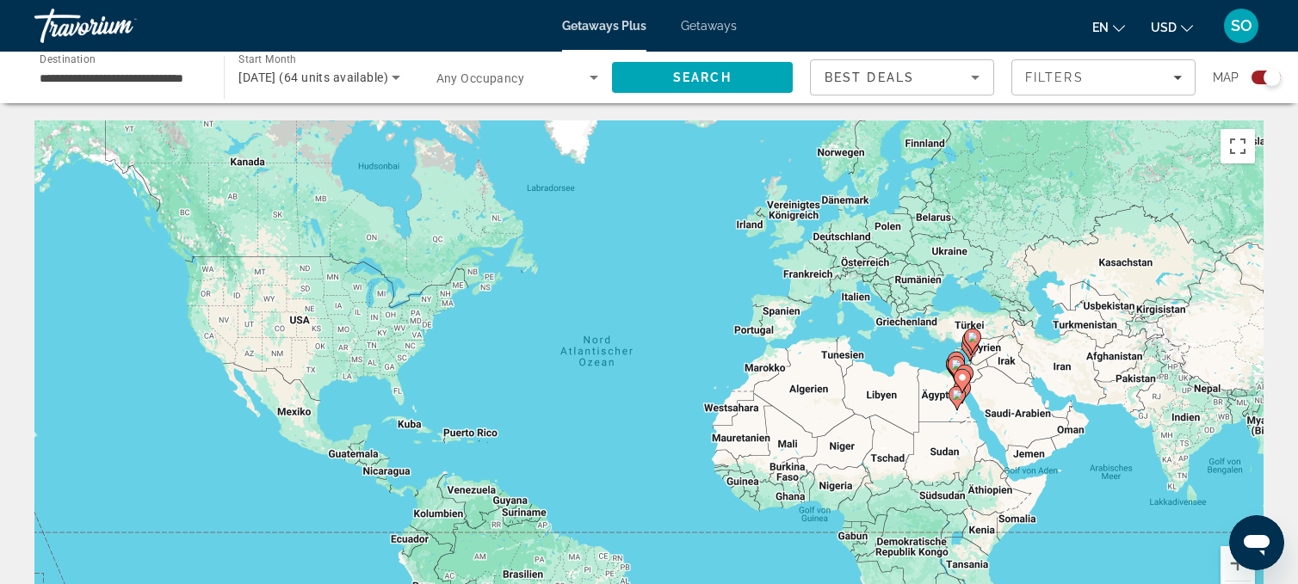
click at [512, 77] on span "Any Occupancy" at bounding box center [480, 78] width 89 height 14
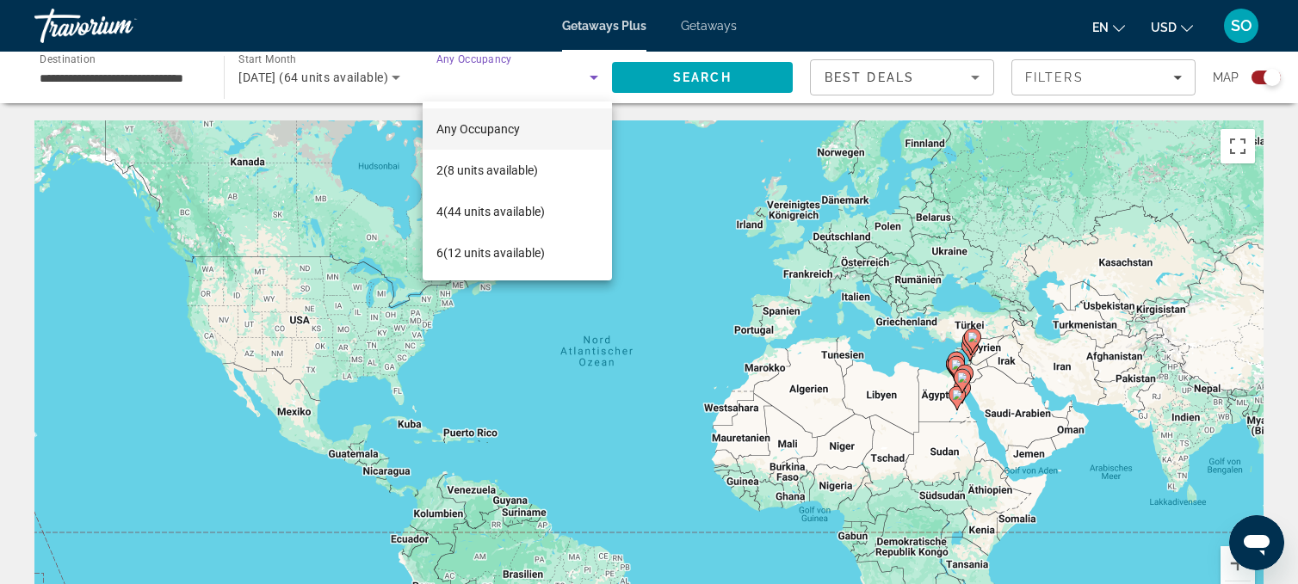
click at [618, 153] on div at bounding box center [649, 292] width 1298 height 584
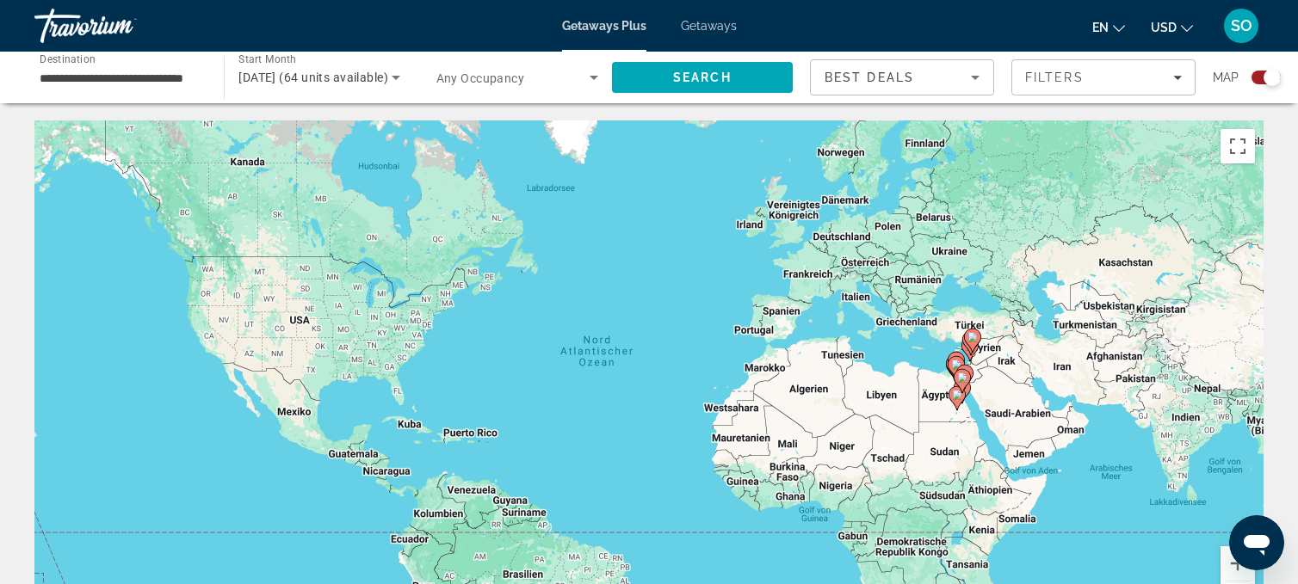
click at [693, 26] on span "Getaways" at bounding box center [709, 26] width 56 height 14
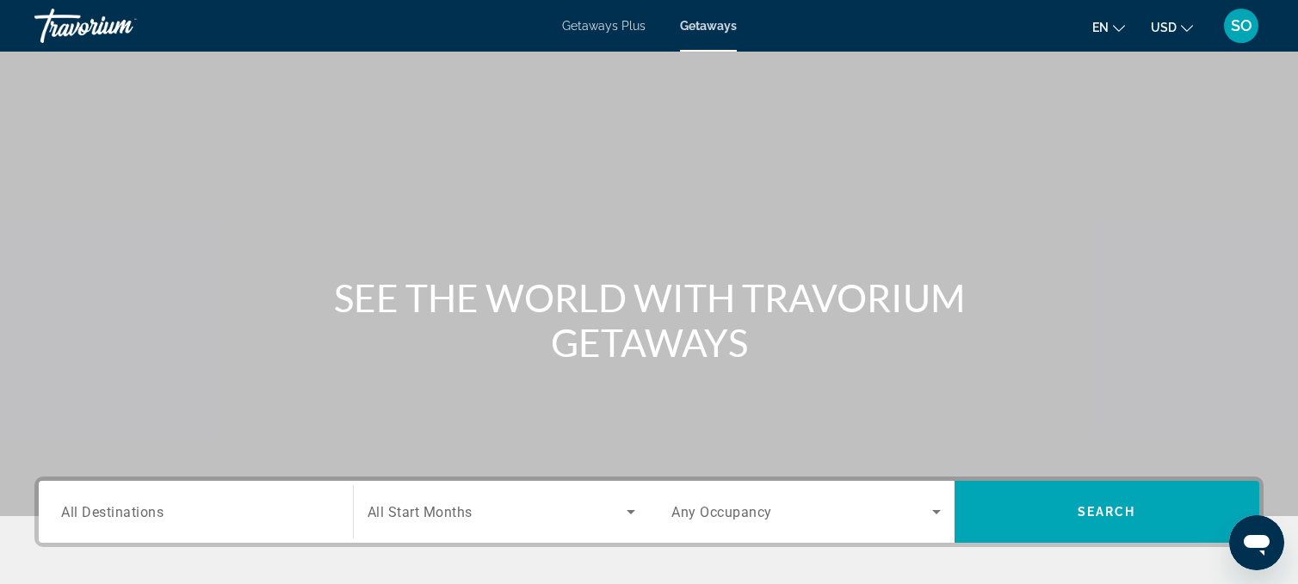
click at [109, 516] on span "All Destinations" at bounding box center [112, 511] width 102 height 16
click at [109, 516] on input "Destination All Destinations" at bounding box center [195, 513] width 269 height 21
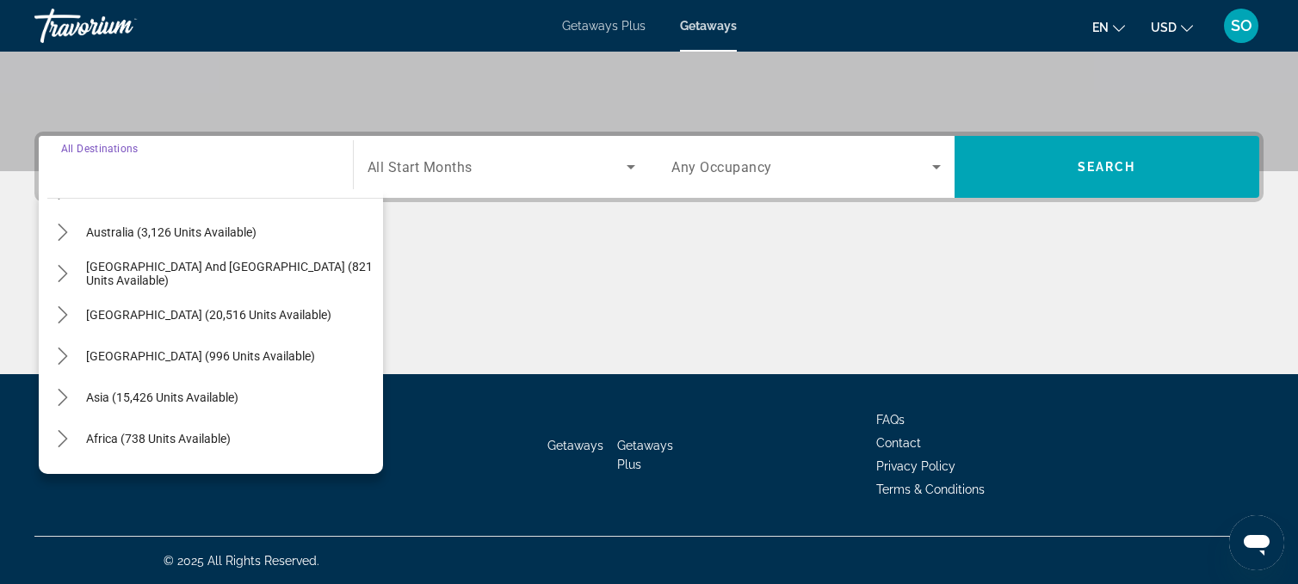
scroll to position [279, 0]
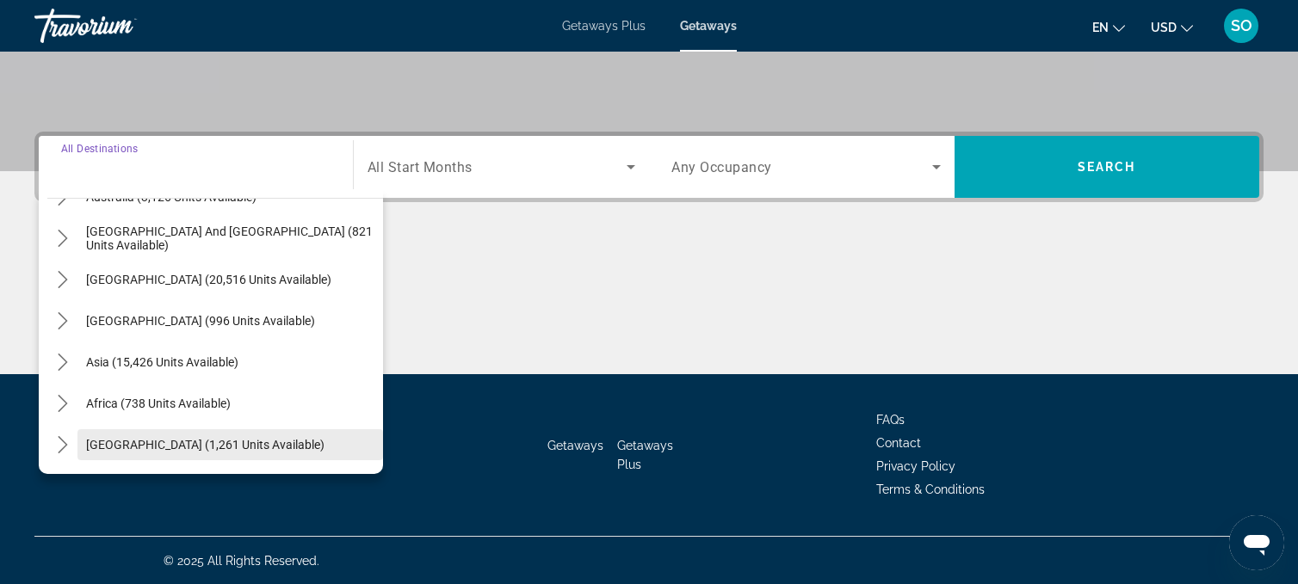
click at [182, 447] on span "[GEOGRAPHIC_DATA] (1,261 units available)" at bounding box center [205, 445] width 238 height 14
type input "**********"
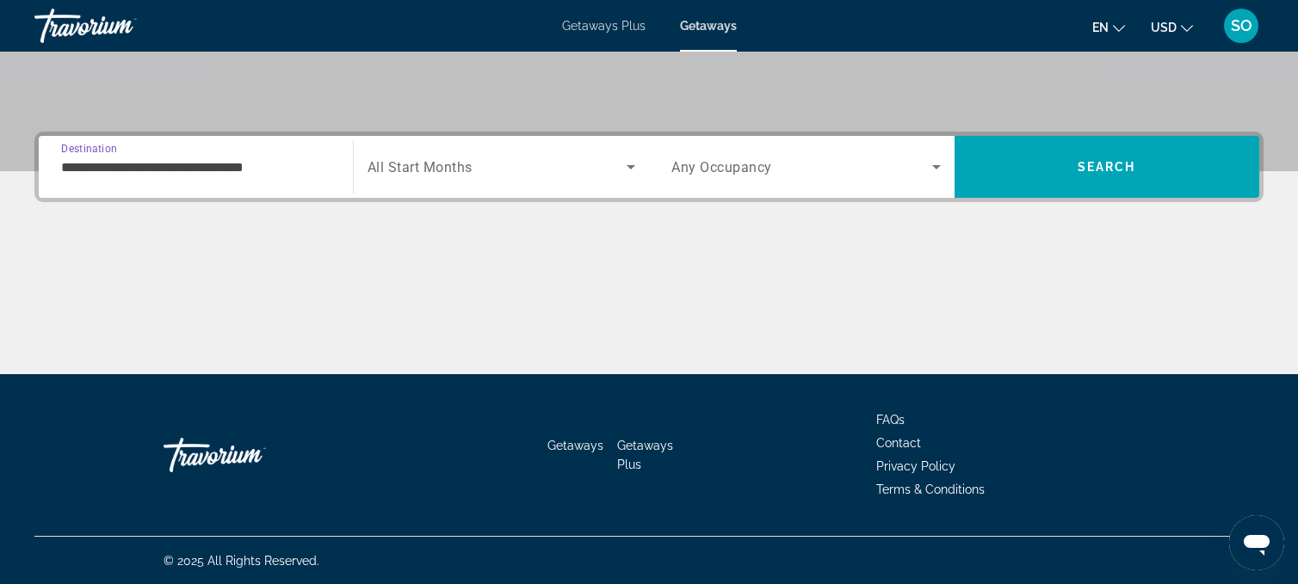
click at [483, 163] on span "Search widget" at bounding box center [497, 167] width 260 height 21
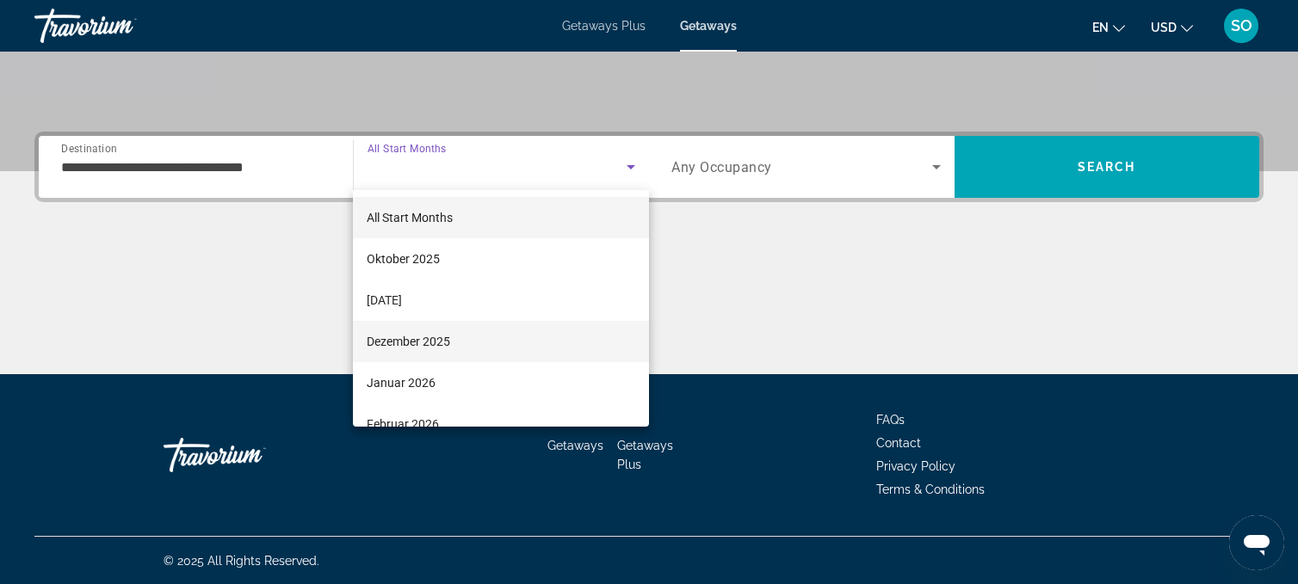
click at [447, 339] on span "Dezember 2025" at bounding box center [408, 341] width 83 height 21
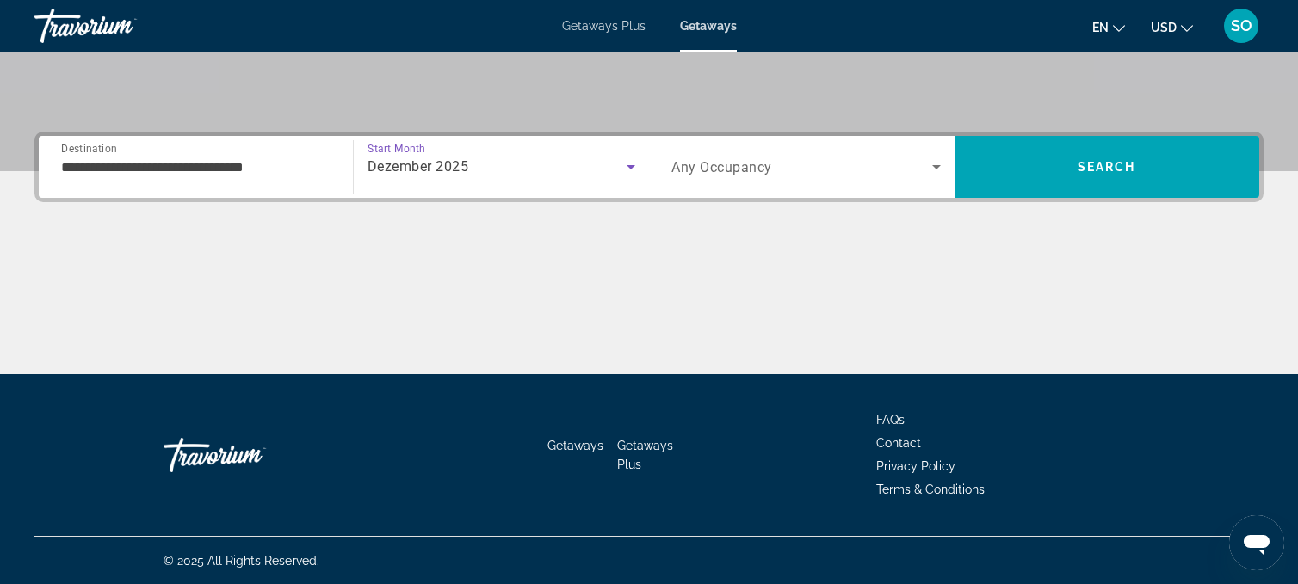
click at [938, 163] on icon "Search widget" at bounding box center [936, 167] width 21 height 21
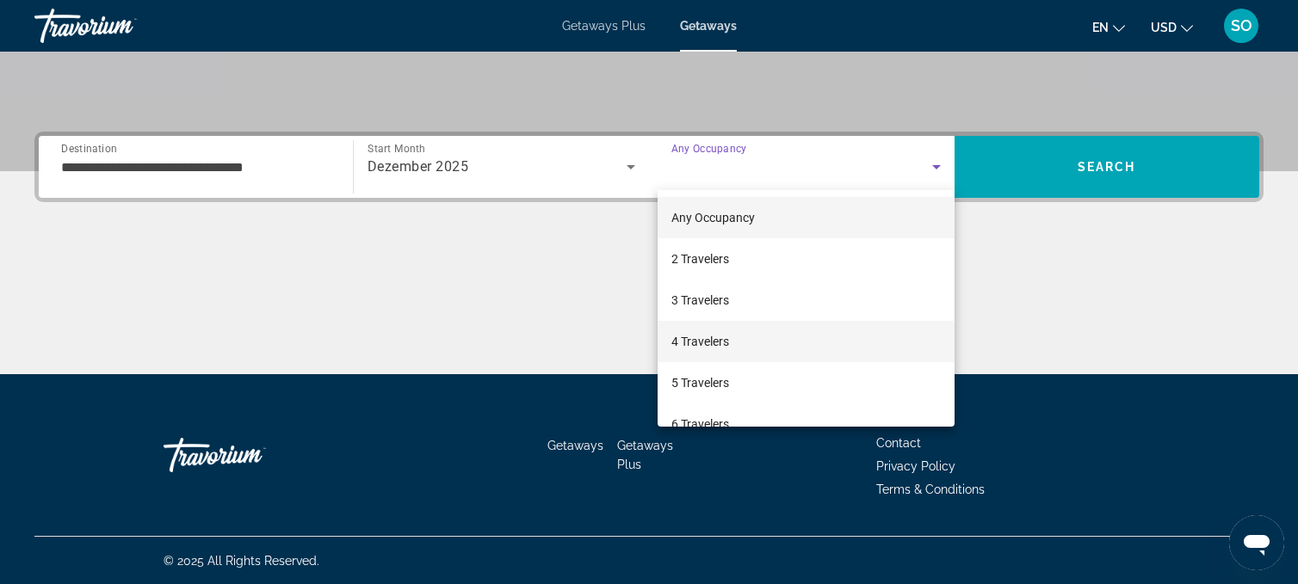
click at [732, 346] on mat-option "4 Travelers" at bounding box center [805, 341] width 297 height 41
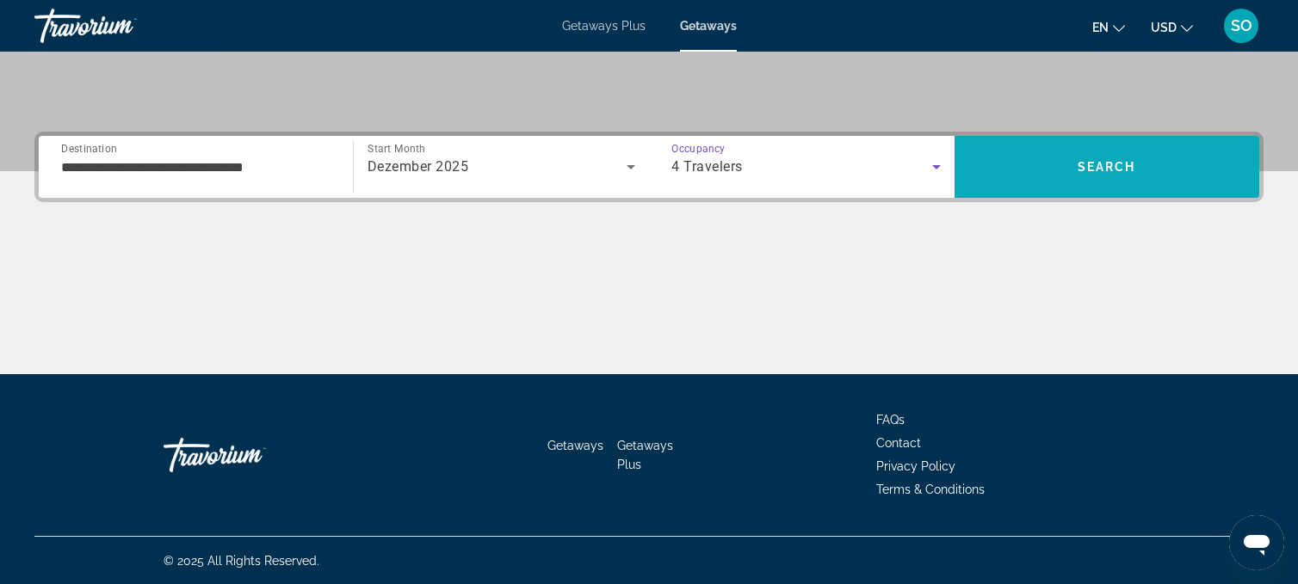
click at [1081, 154] on span "Search" at bounding box center [1106, 166] width 305 height 41
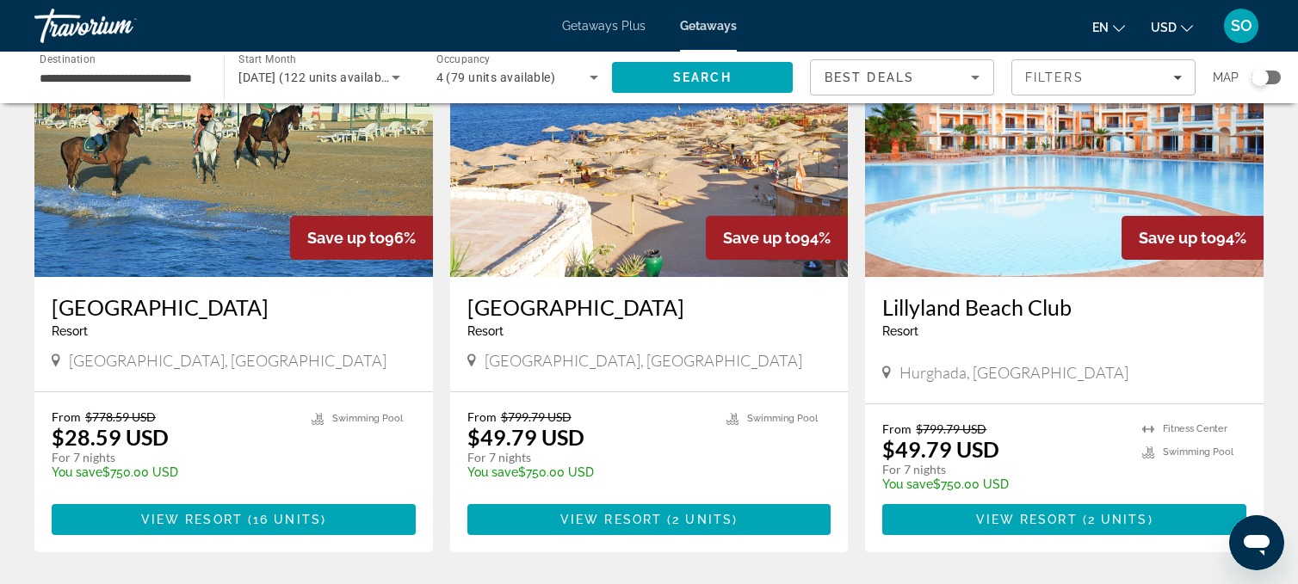
scroll to position [752, 0]
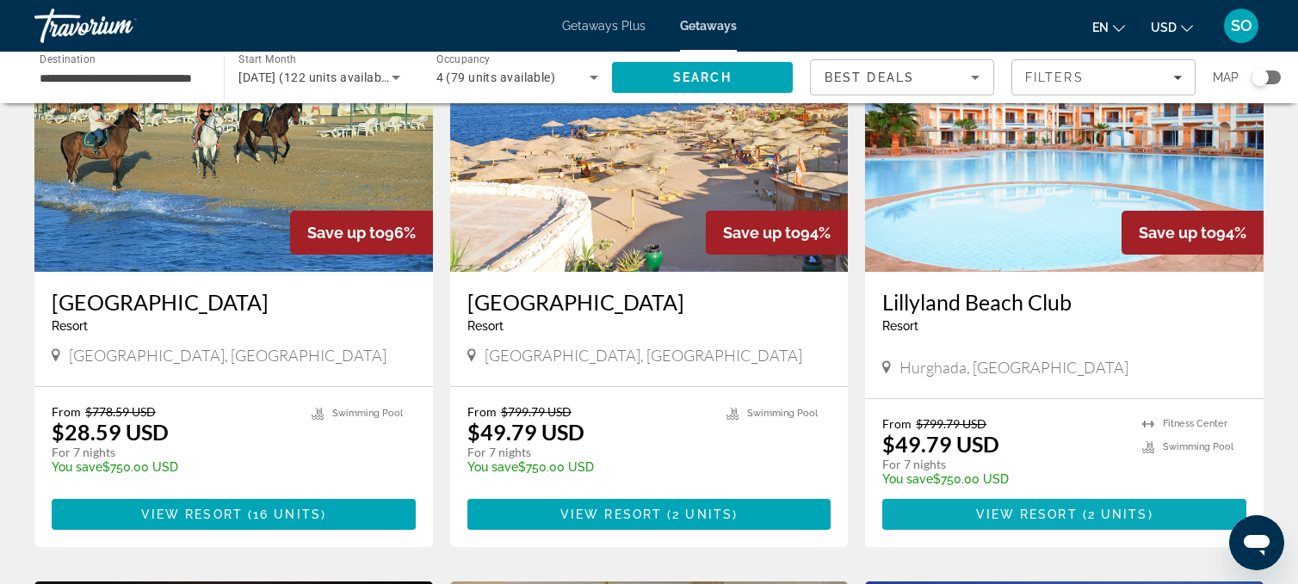
click at [950, 509] on span "Main content" at bounding box center [1064, 514] width 364 height 41
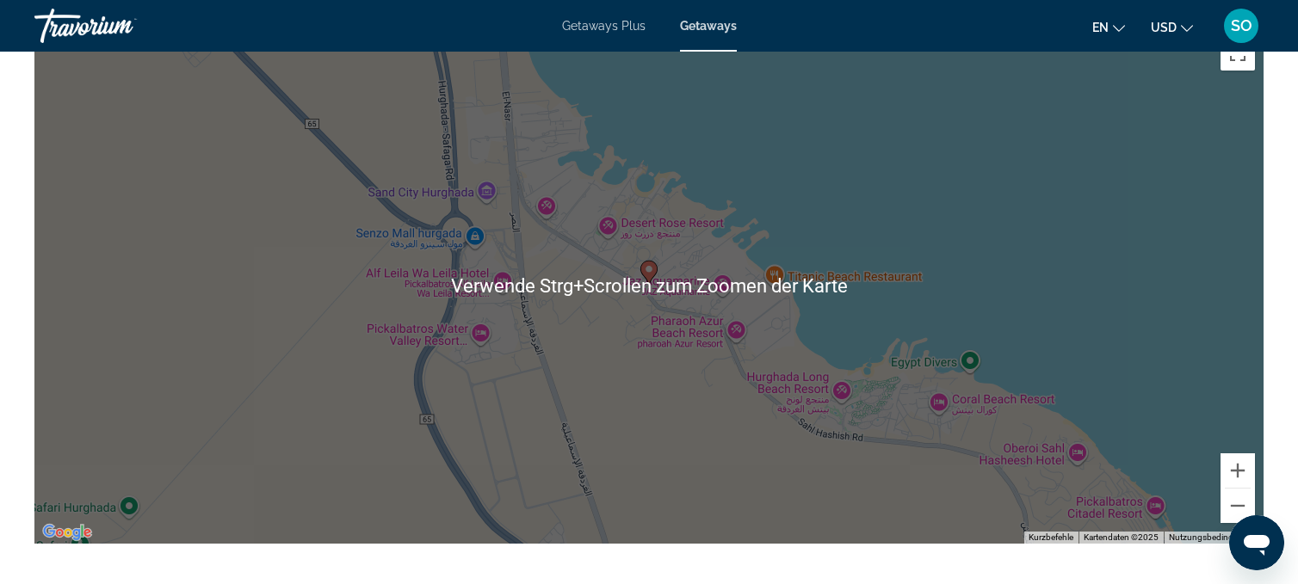
scroll to position [2509, 0]
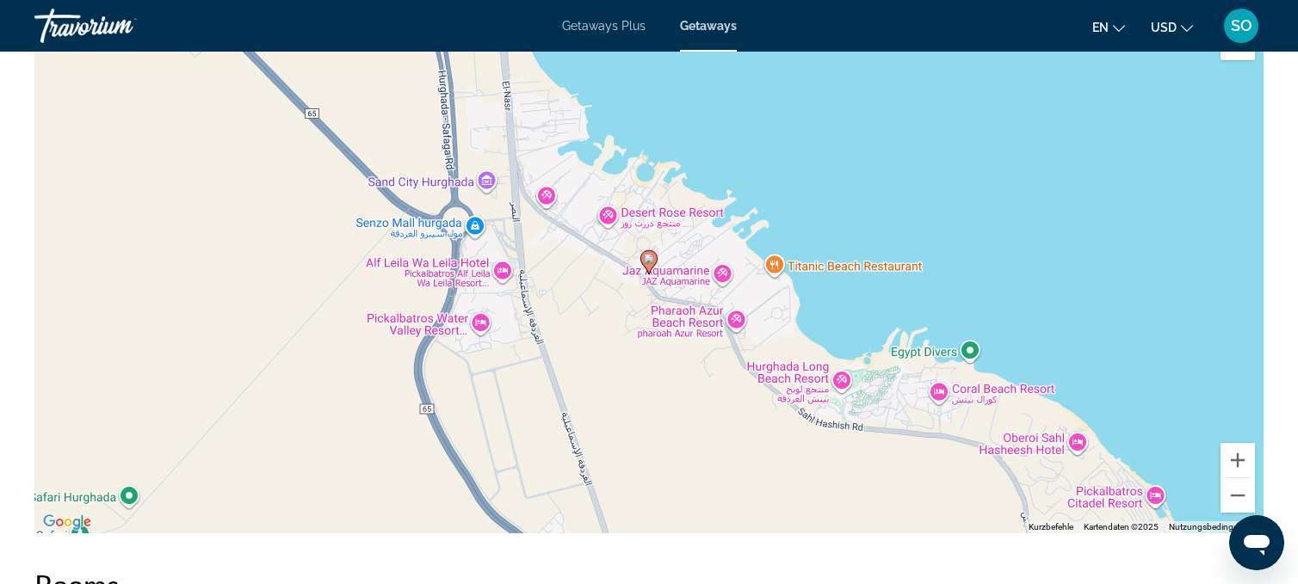
click at [1108, 283] on div "Um den Modus zum Ziehen mit der Tastatur zu aktivieren, drückst du Alt + Eingab…" at bounding box center [648, 275] width 1229 height 516
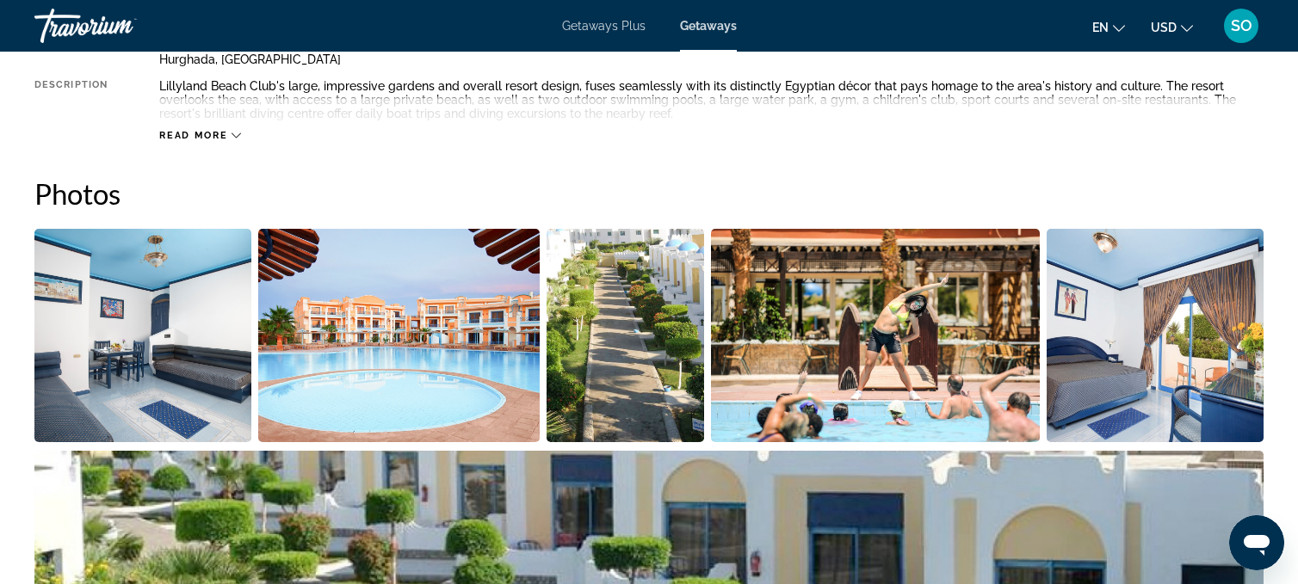
scroll to position [0, 0]
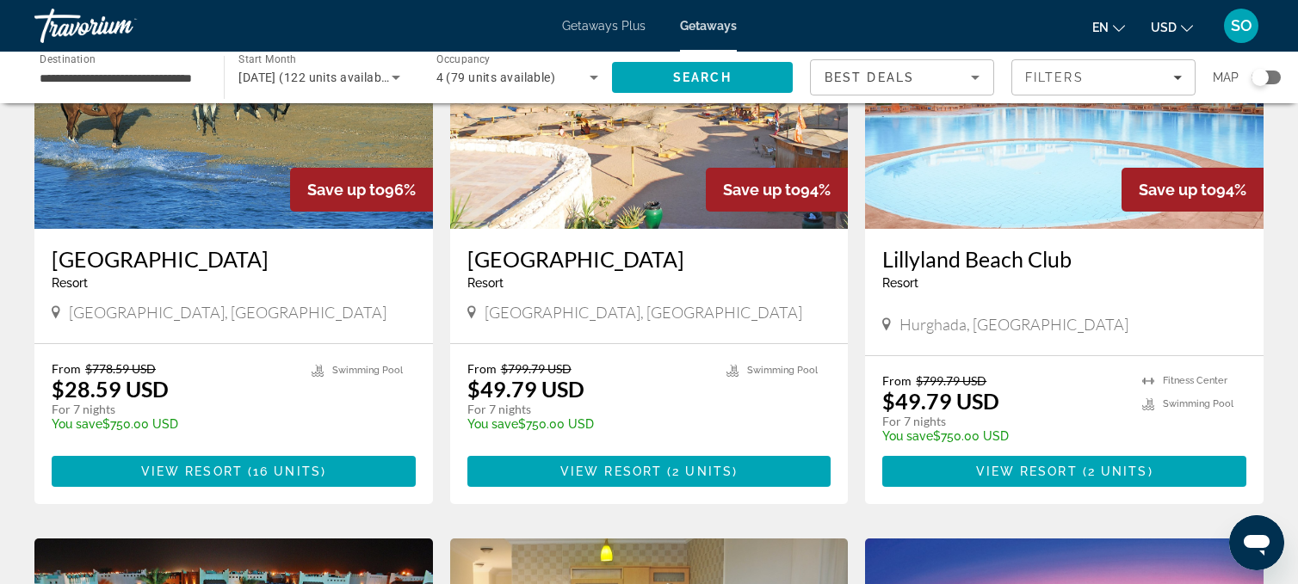
scroll to position [802, 0]
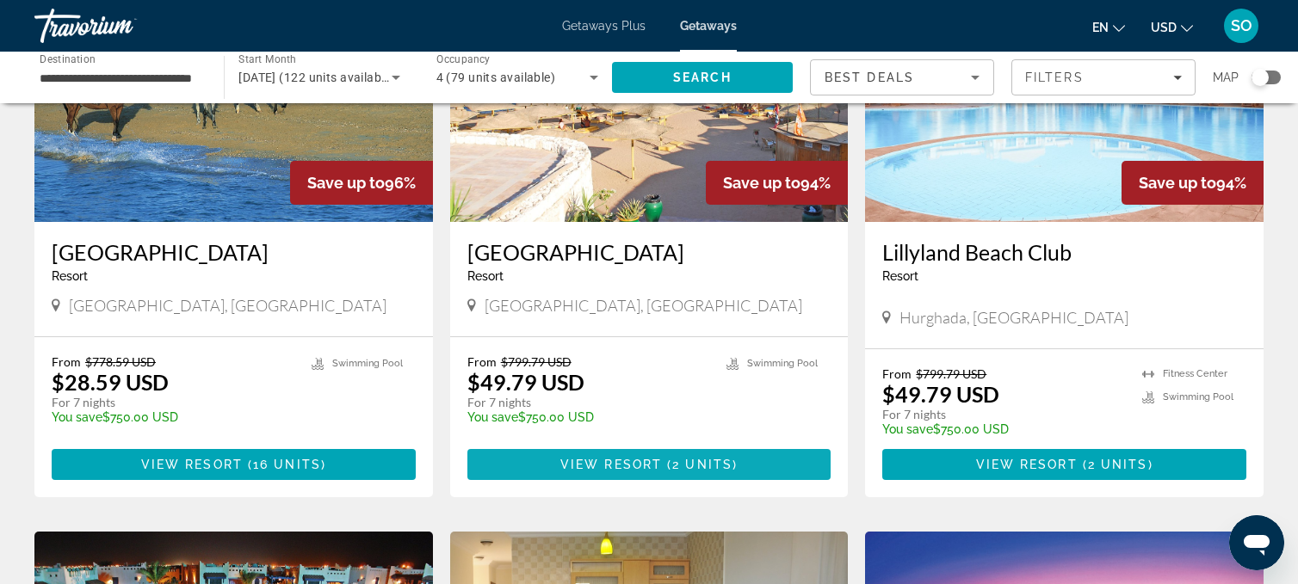
click at [636, 455] on span "Main content" at bounding box center [649, 464] width 364 height 41
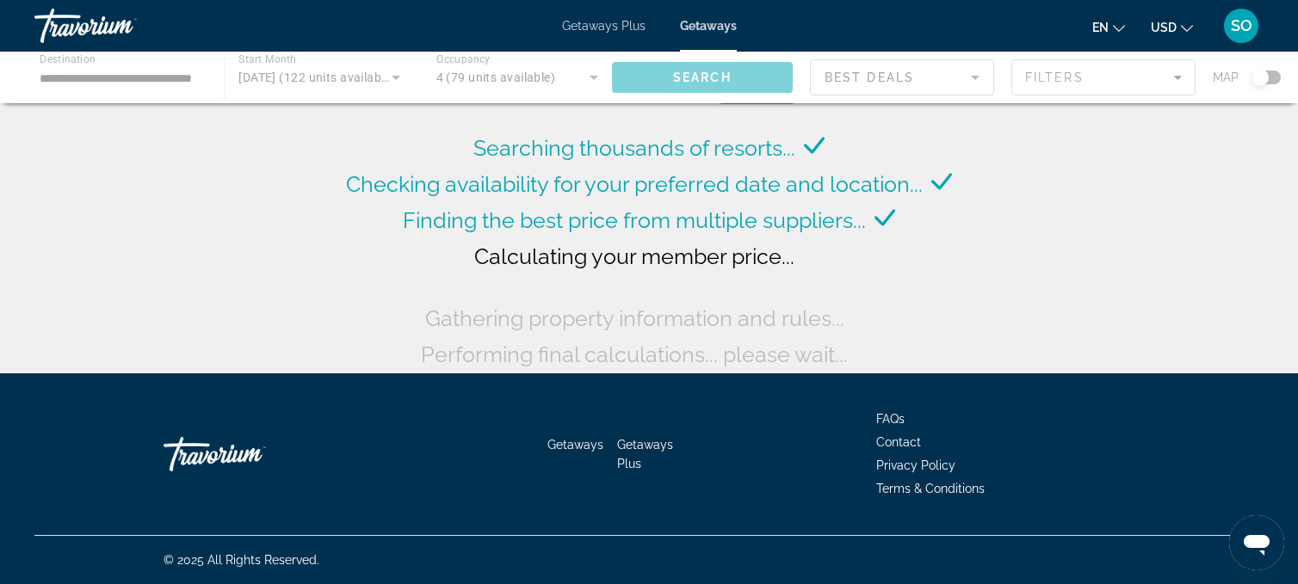
click at [1181, 77] on div "Main content" at bounding box center [649, 78] width 1298 height 52
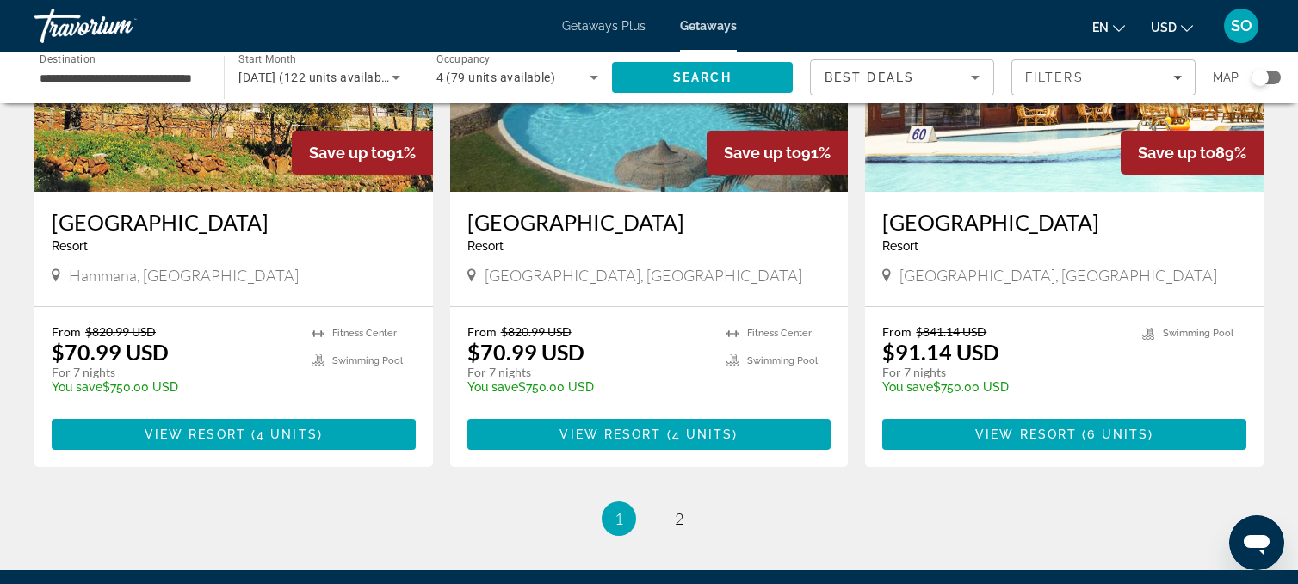
scroll to position [2003, 0]
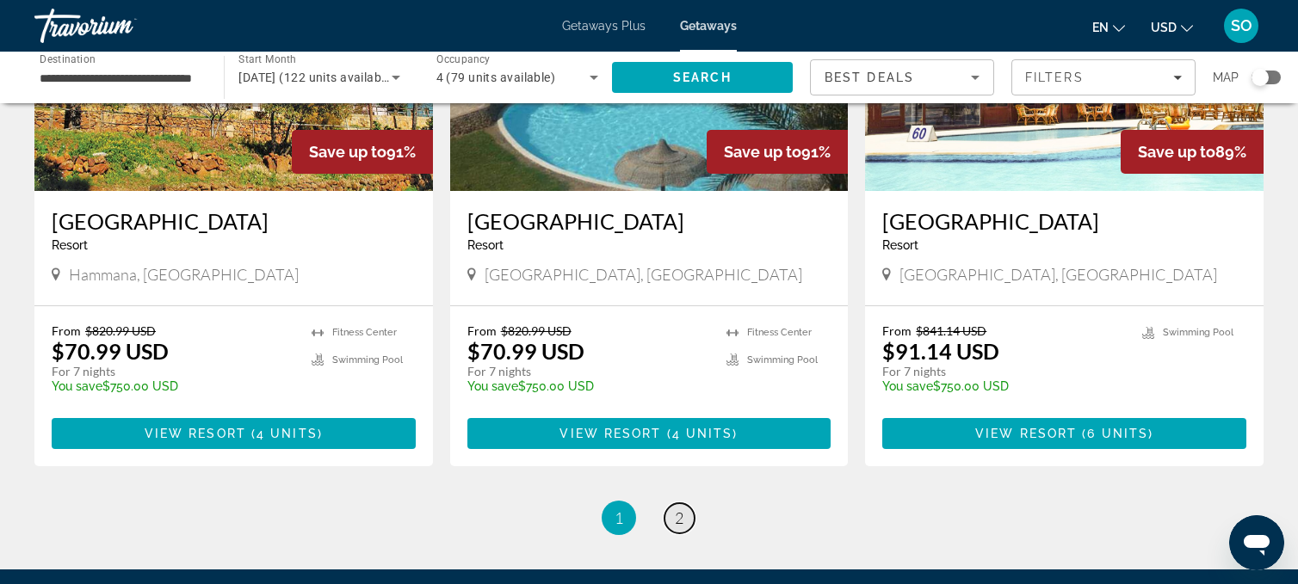
click at [675, 523] on span "2" at bounding box center [679, 518] width 9 height 19
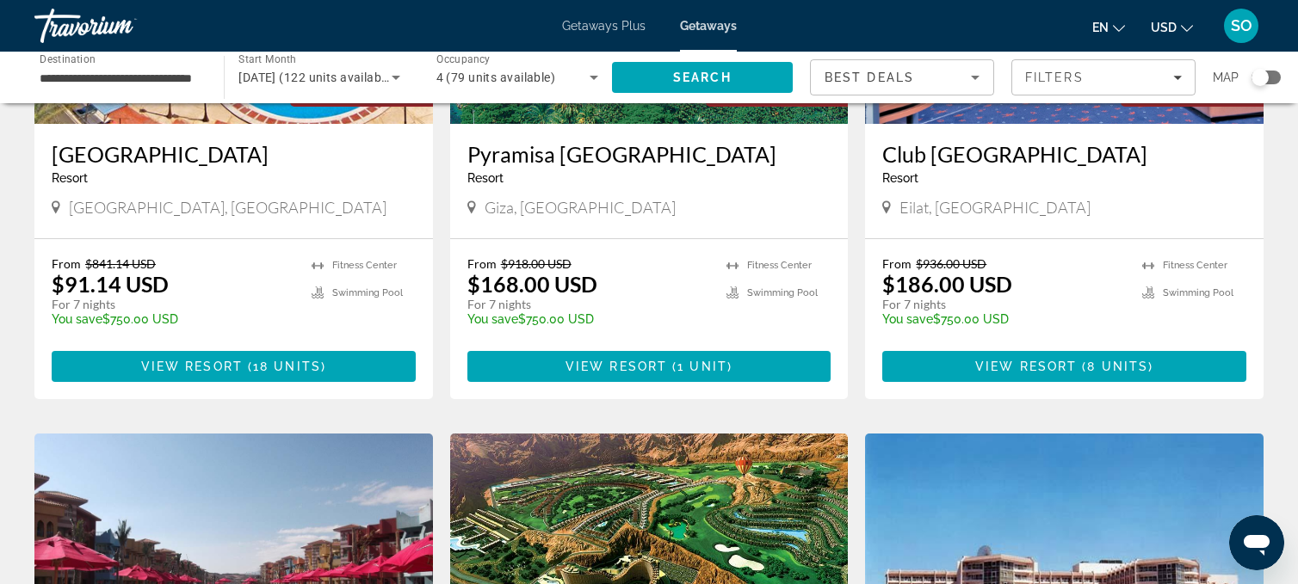
scroll to position [889, 0]
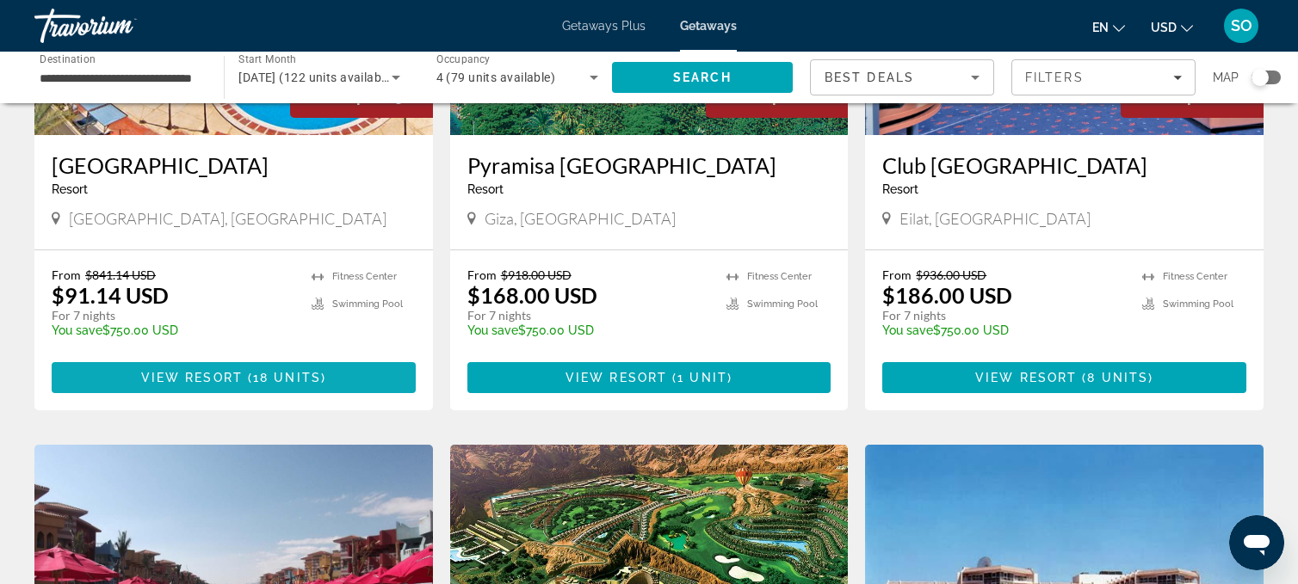
click at [253, 375] on span "18 units" at bounding box center [287, 378] width 68 height 14
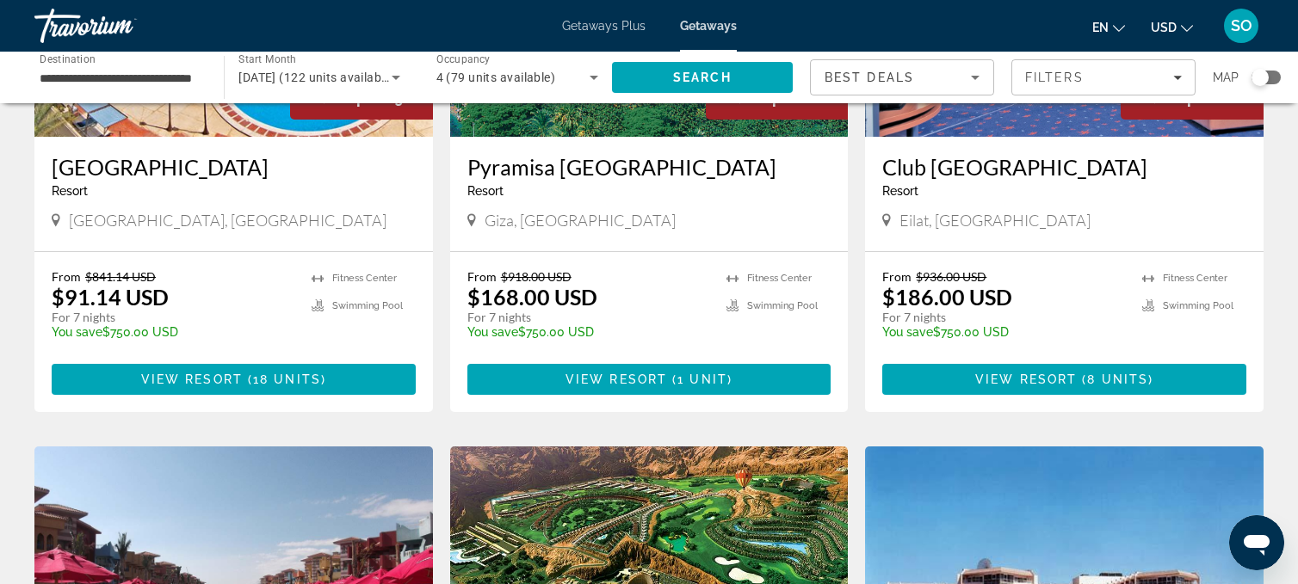
scroll to position [891, 0]
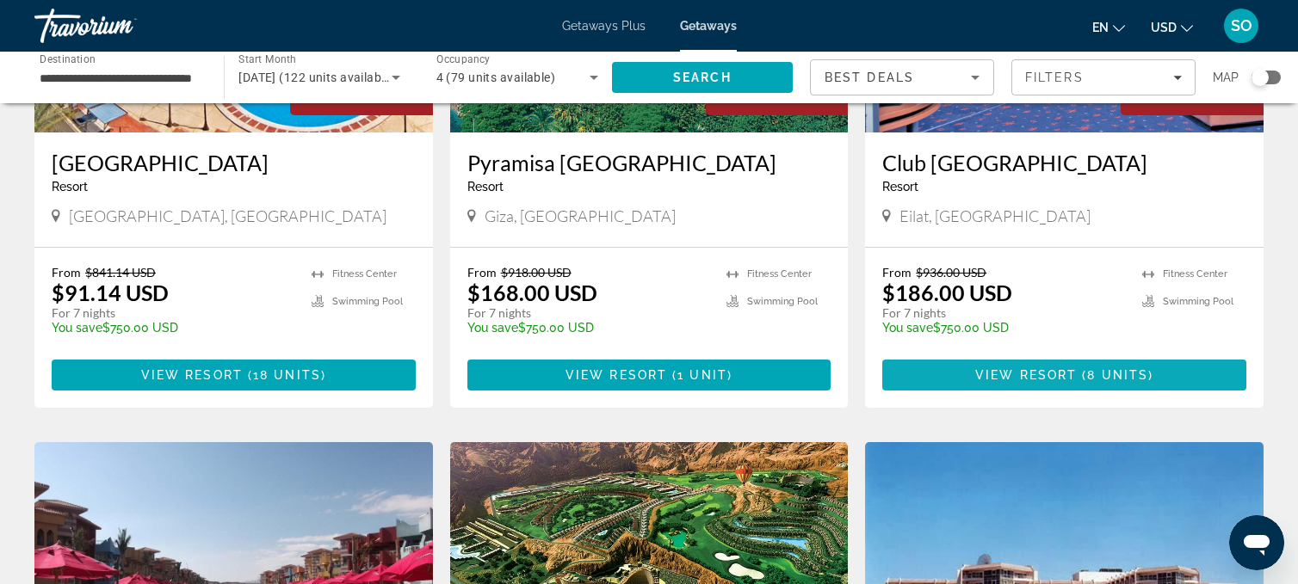
click at [961, 376] on span "Main content" at bounding box center [1064, 375] width 364 height 41
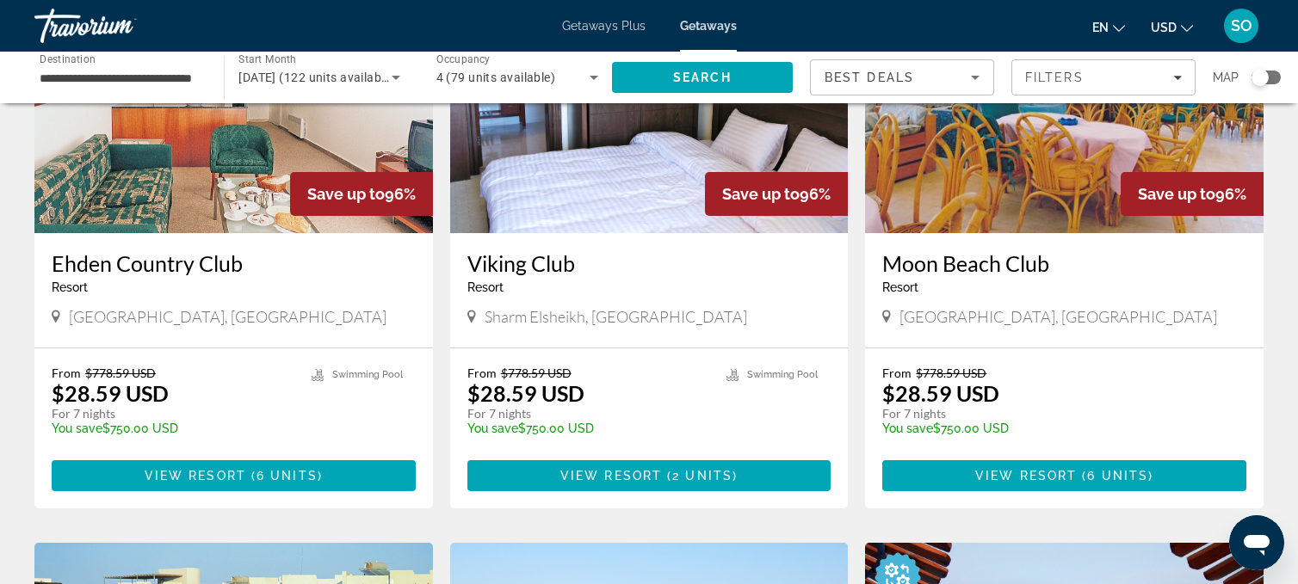
scroll to position [207, 0]
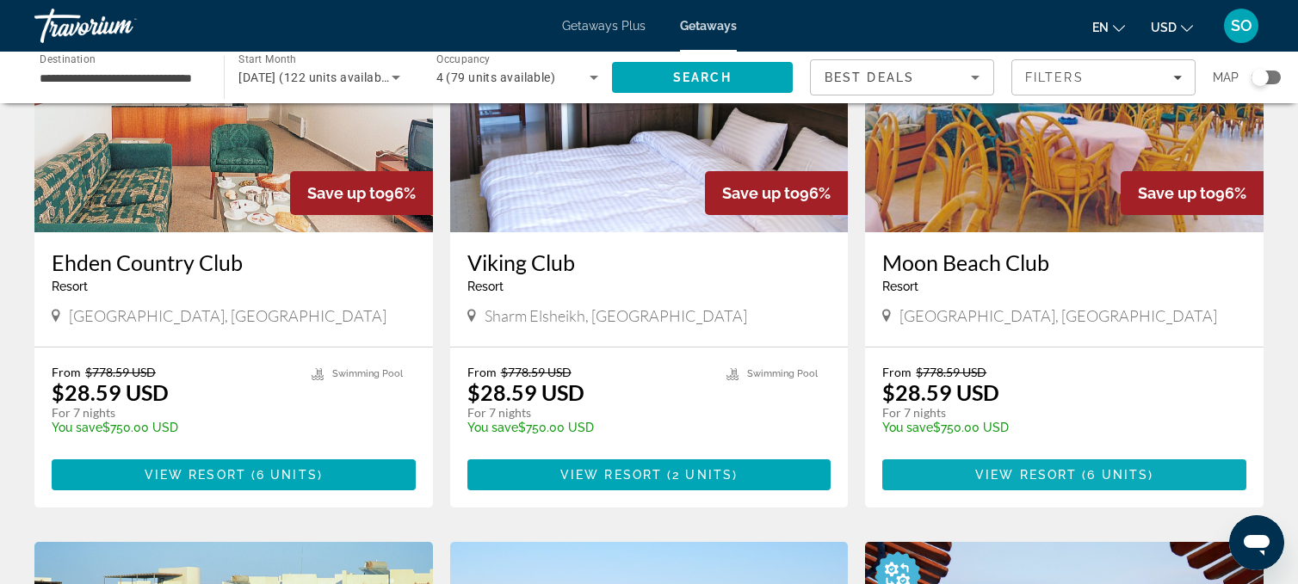
click at [979, 468] on span "View Resort" at bounding box center [1026, 475] width 102 height 14
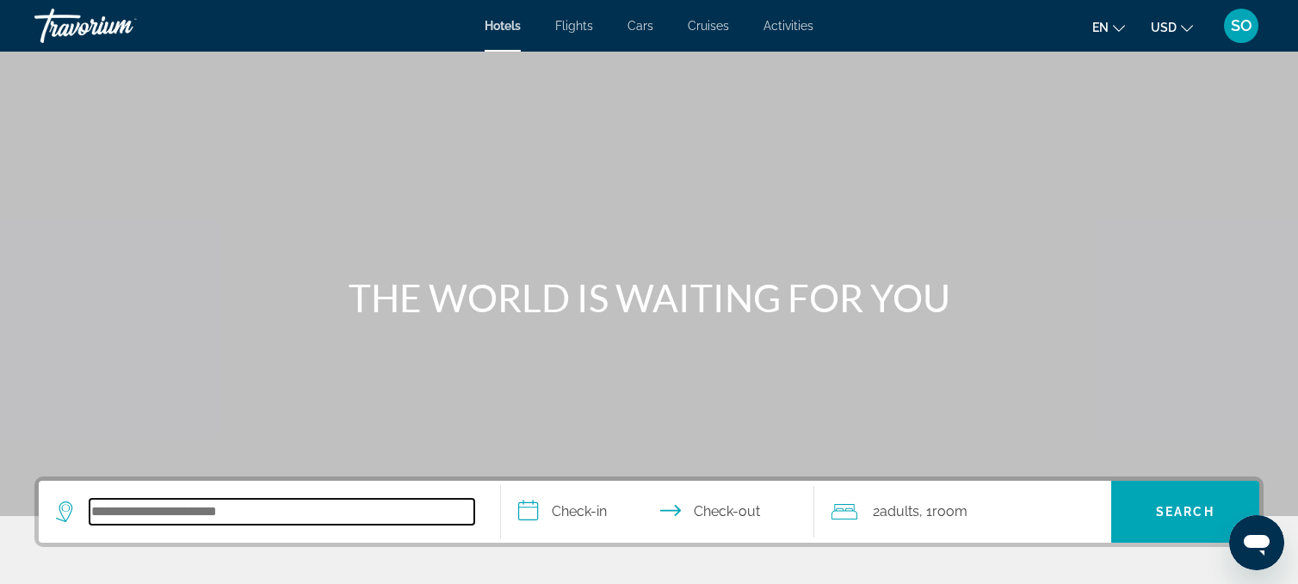
click at [175, 504] on input "Search hotel destination" at bounding box center [281, 512] width 385 height 26
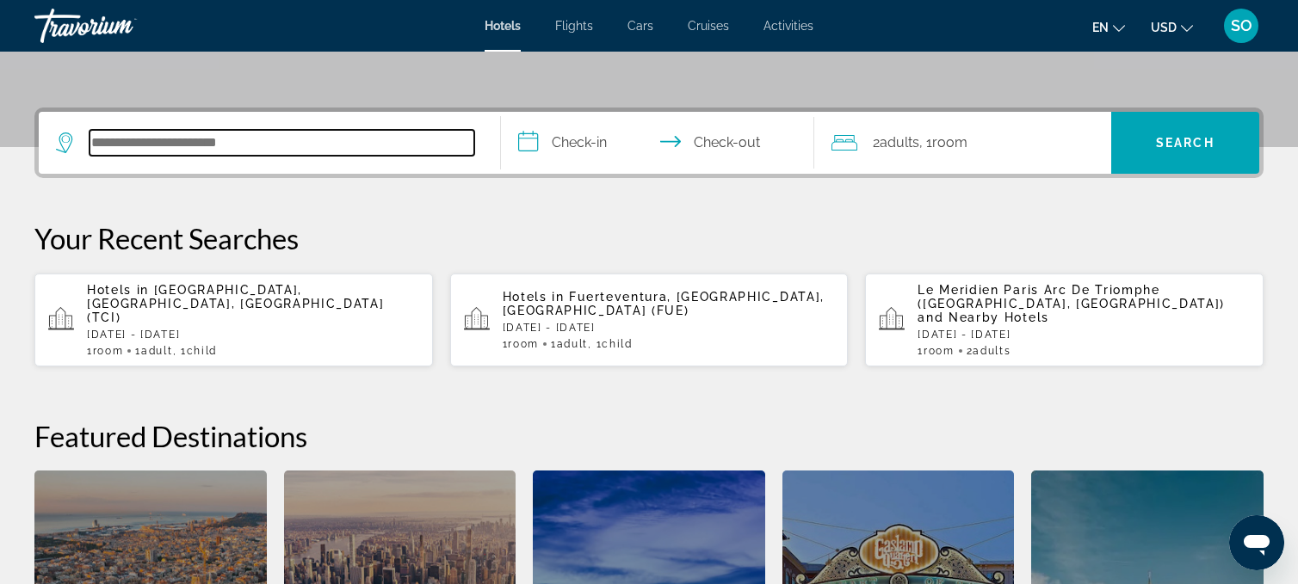
scroll to position [420, 0]
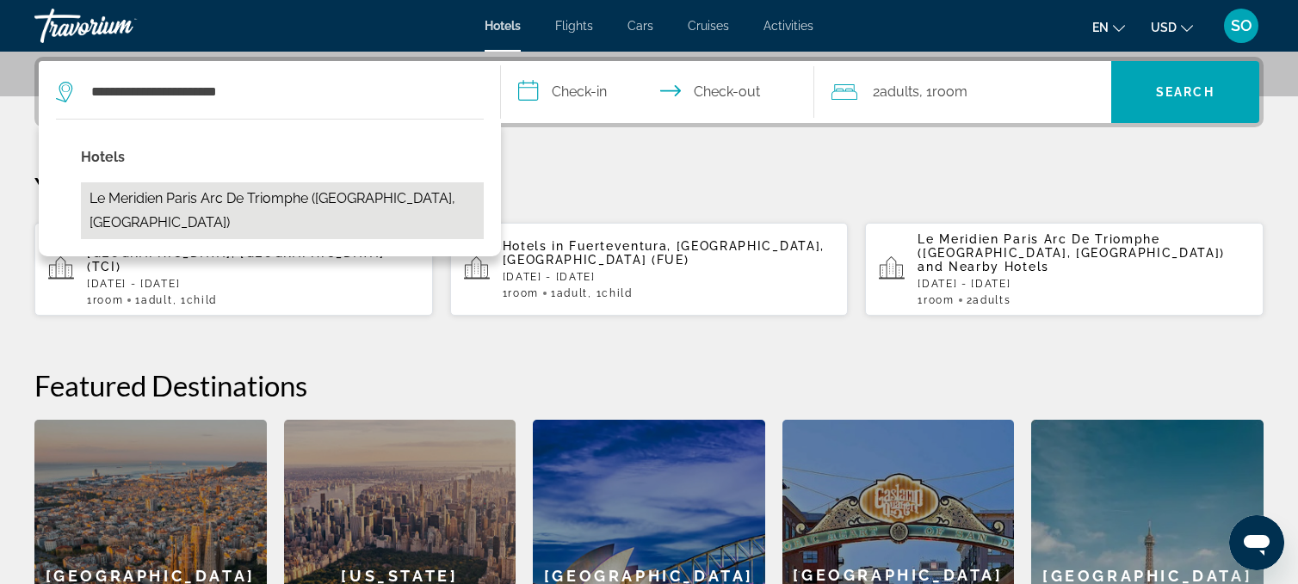
click at [301, 199] on button "Le Meridien Paris Arc De Triomphe ([GEOGRAPHIC_DATA], [GEOGRAPHIC_DATA])" at bounding box center [282, 210] width 403 height 57
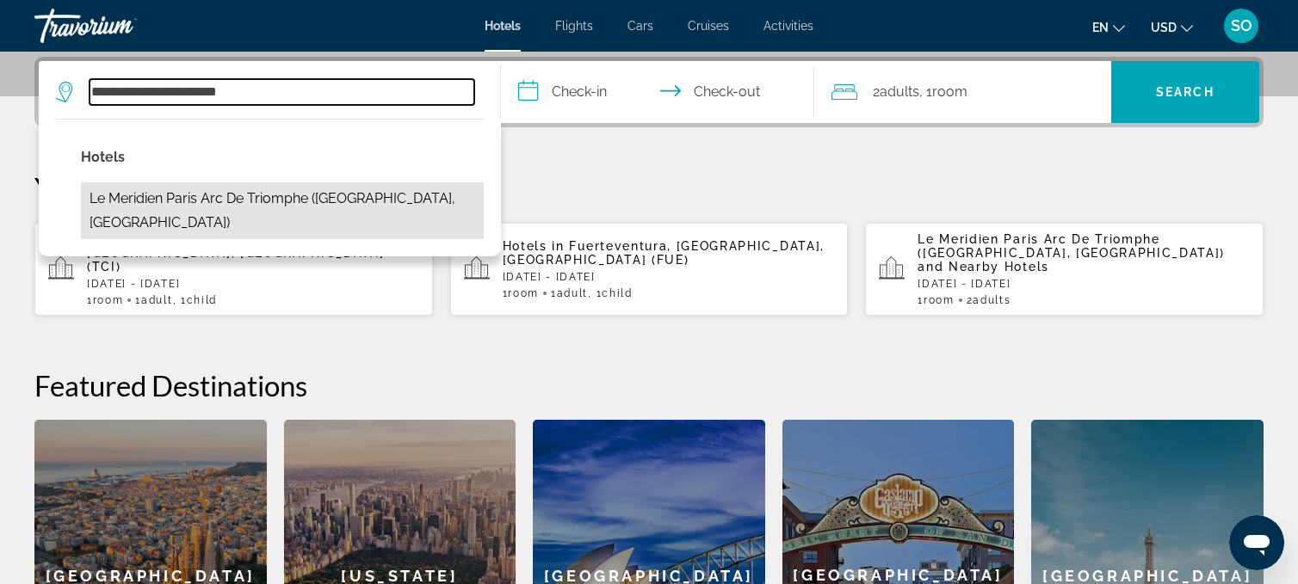
type input "**********"
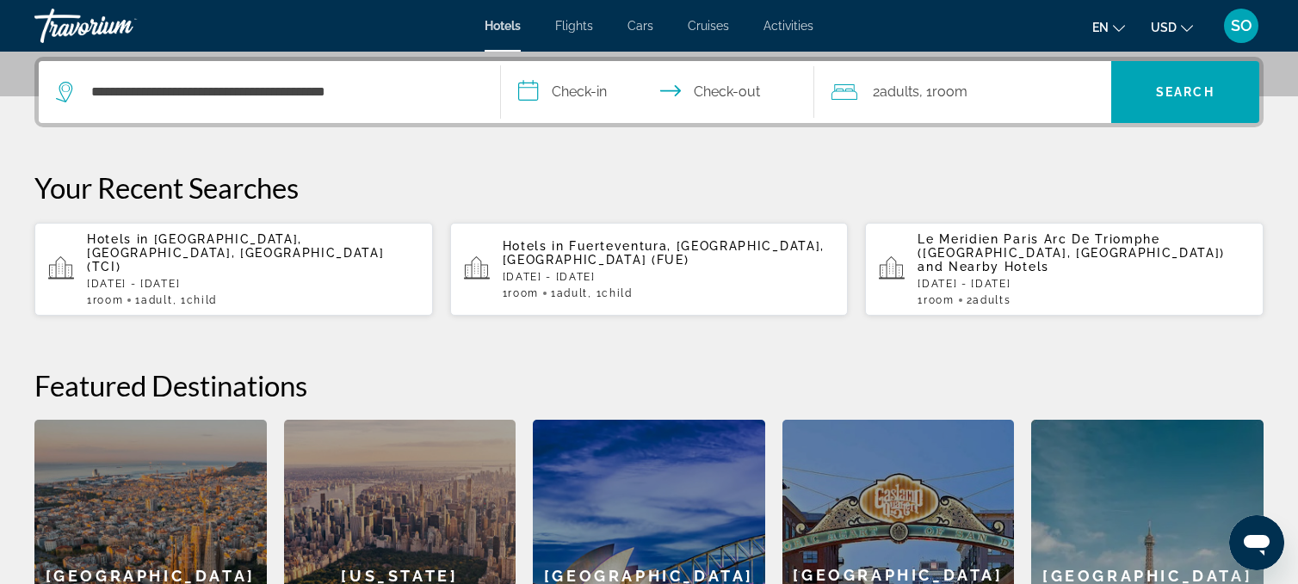
click at [576, 91] on input "**********" at bounding box center [661, 94] width 321 height 67
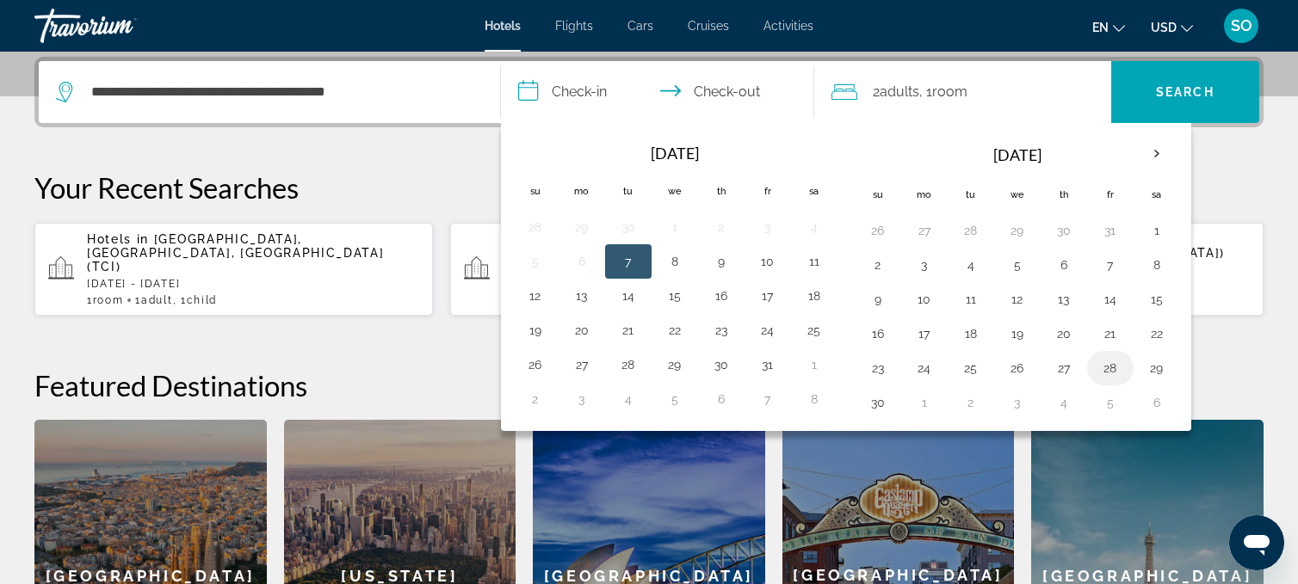
click at [1100, 365] on button "28" at bounding box center [1110, 368] width 28 height 24
click at [877, 397] on button "30" at bounding box center [878, 403] width 28 height 24
type input "**********"
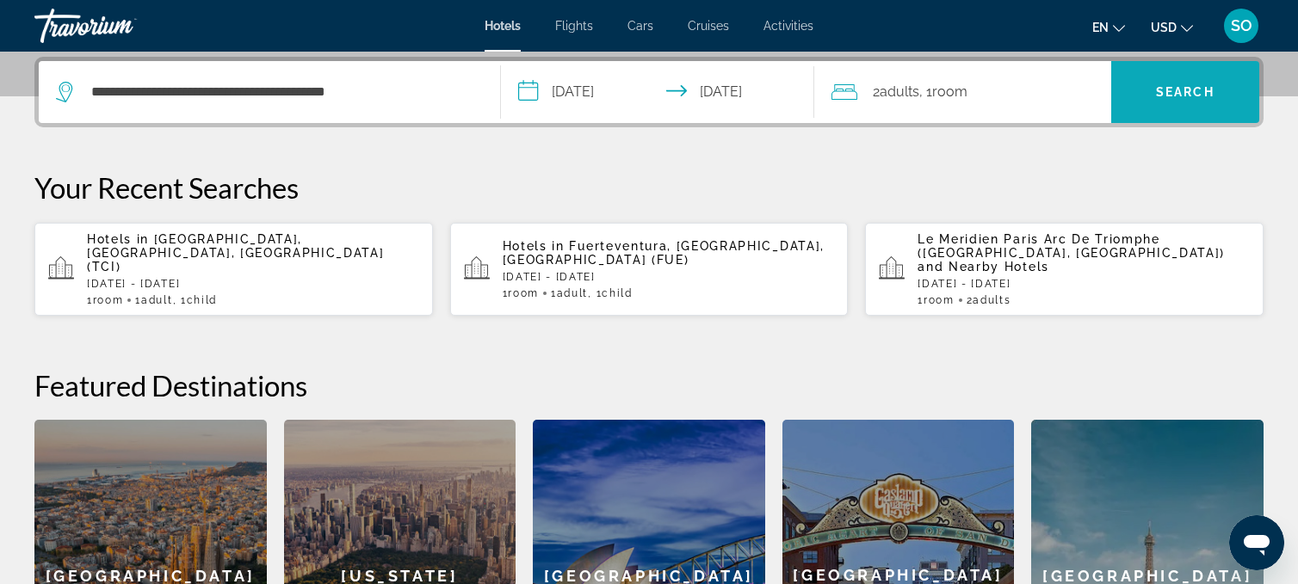
click at [1183, 85] on span "Search" at bounding box center [1185, 92] width 59 height 14
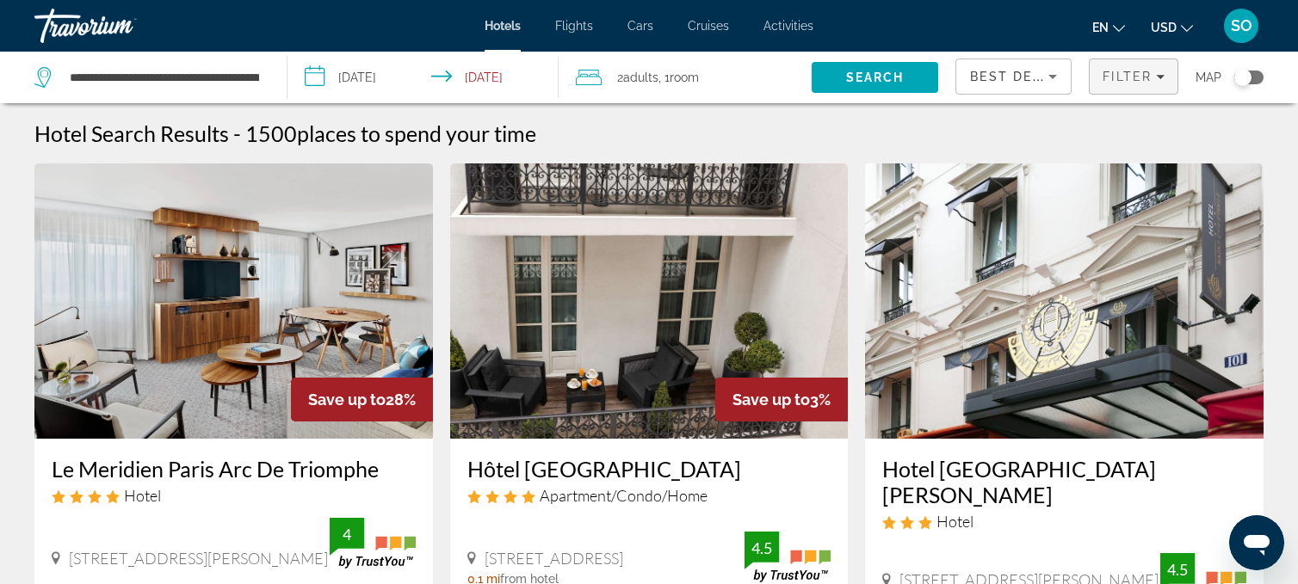
click at [1160, 76] on icon "Filters" at bounding box center [1160, 77] width 9 height 4
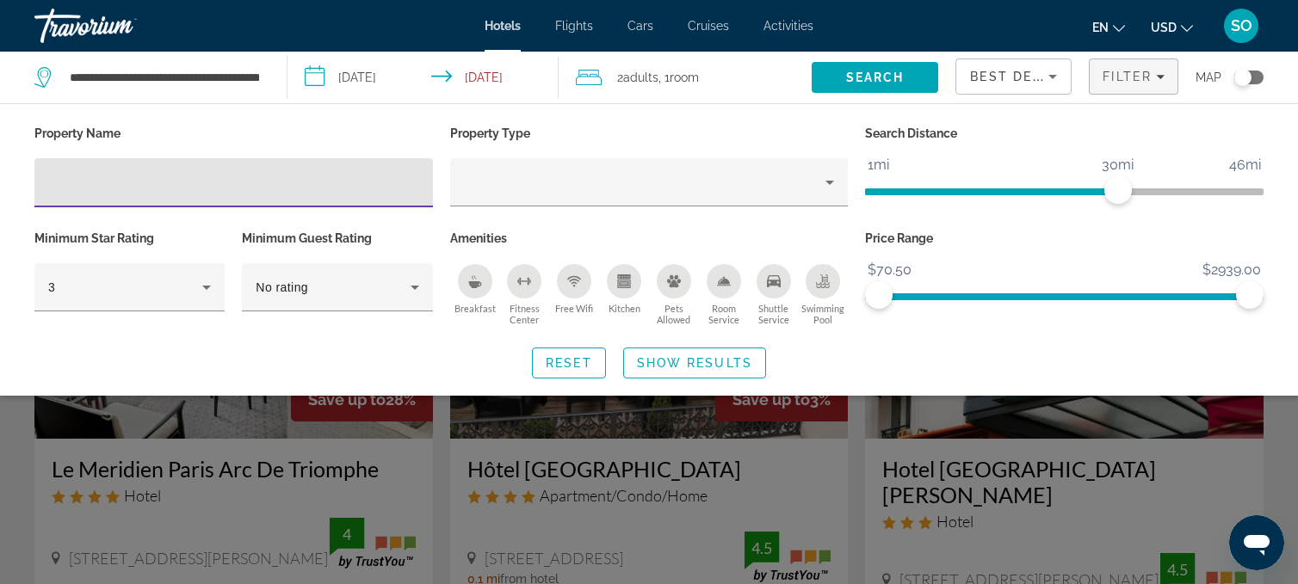
click at [1052, 75] on icon "Sort by" at bounding box center [1052, 77] width 9 height 4
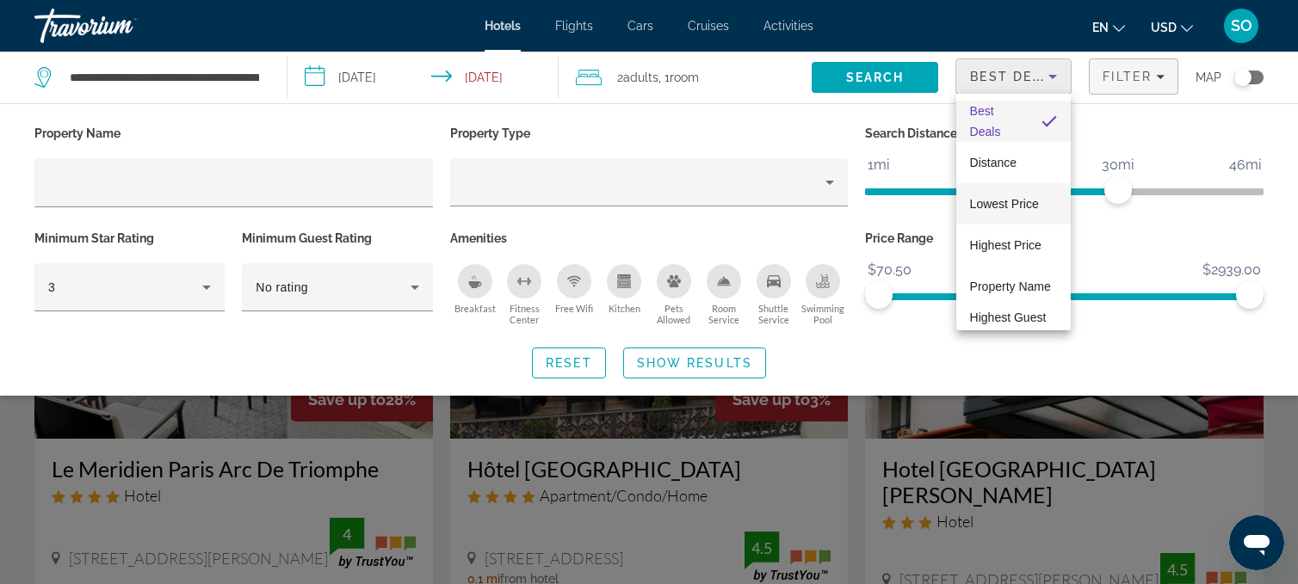
click at [990, 209] on span "Lowest Price" at bounding box center [1004, 204] width 69 height 14
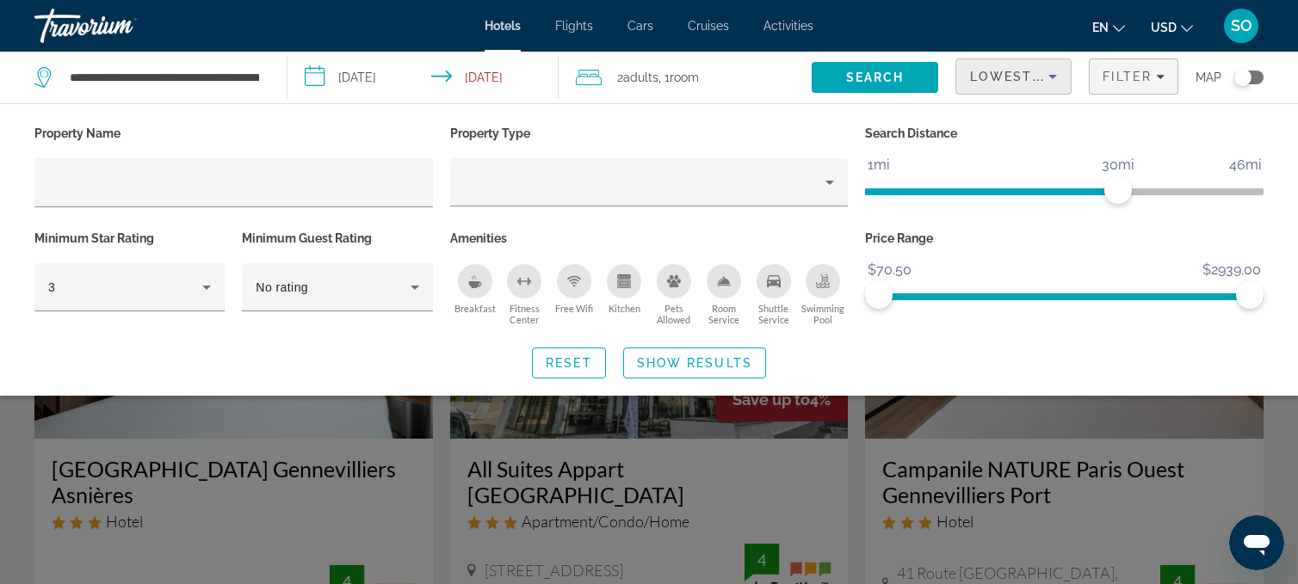
click at [478, 279] on icon "Breakfast" at bounding box center [475, 281] width 14 height 14
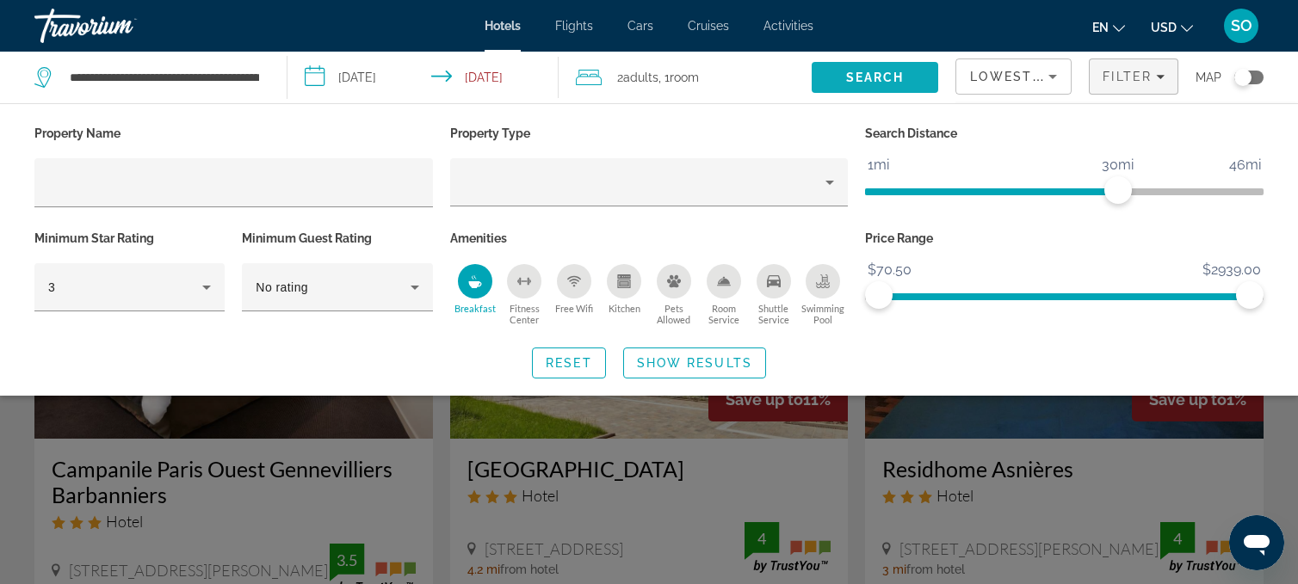
click at [891, 74] on span "Search" at bounding box center [875, 78] width 59 height 14
click at [660, 364] on span "Show Results" at bounding box center [694, 363] width 115 height 14
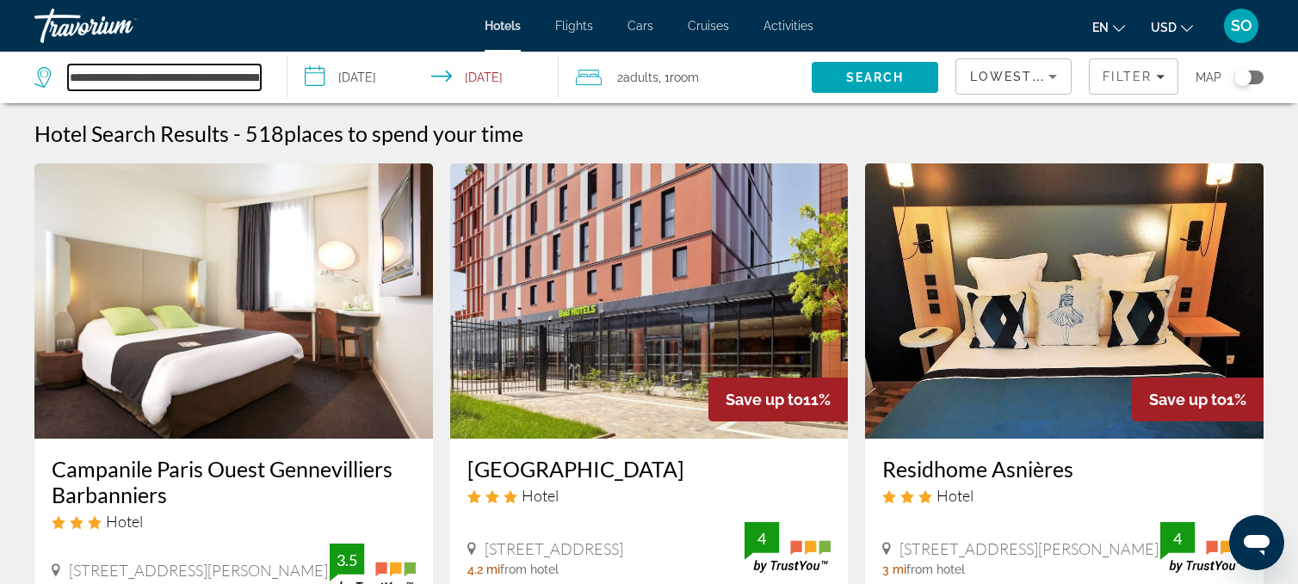
click at [242, 74] on input "**********" at bounding box center [164, 78] width 193 height 26
click at [884, 67] on span "Search" at bounding box center [874, 77] width 126 height 41
click at [881, 73] on span "Search" at bounding box center [875, 78] width 59 height 14
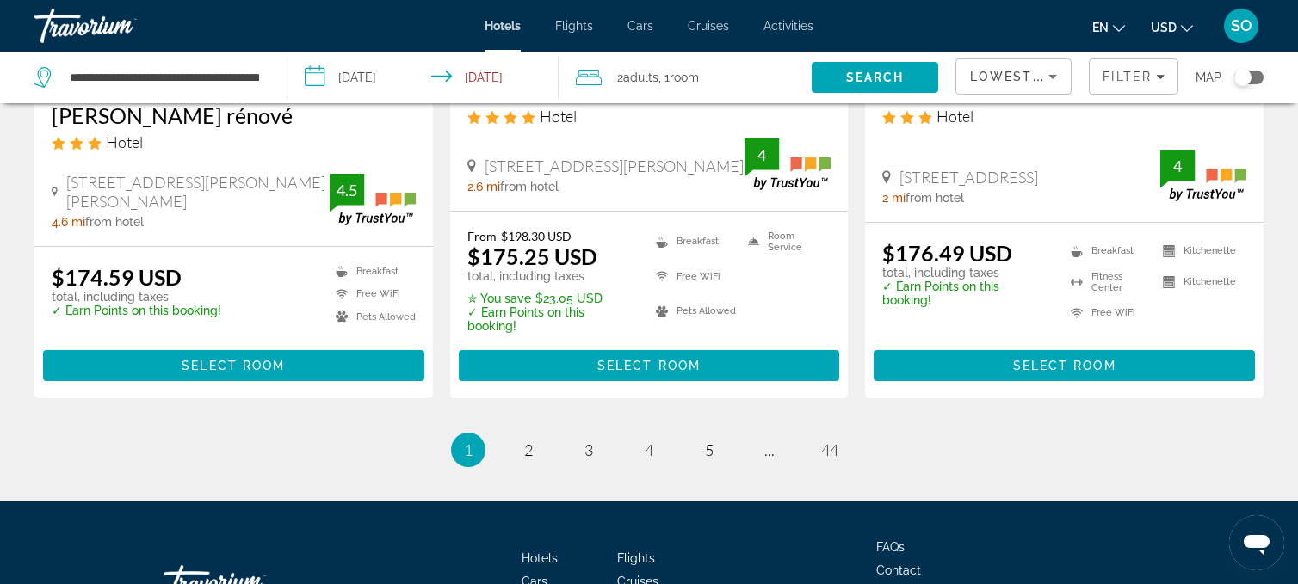
scroll to position [2353, 0]
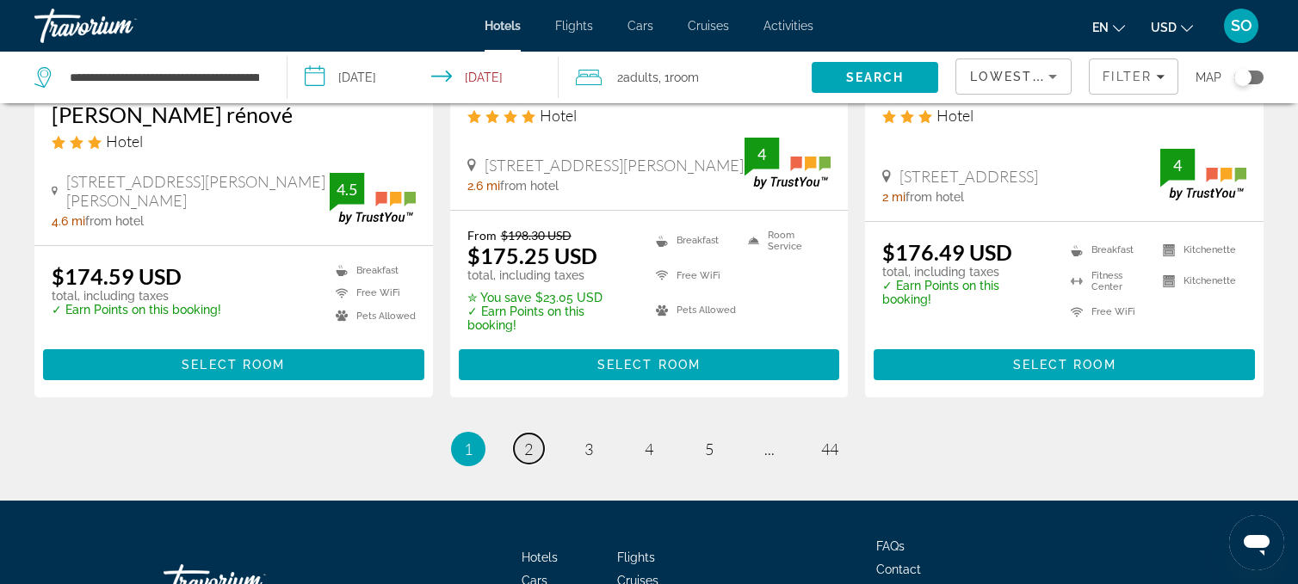
click at [525, 440] on span "2" at bounding box center [528, 449] width 9 height 19
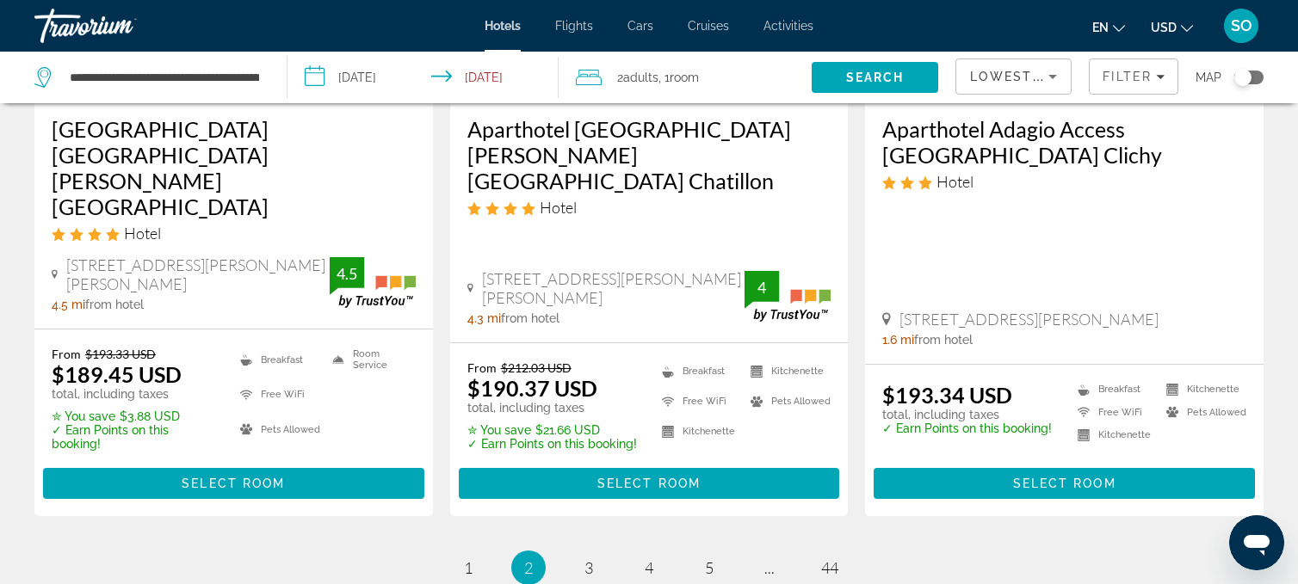
scroll to position [2319, 0]
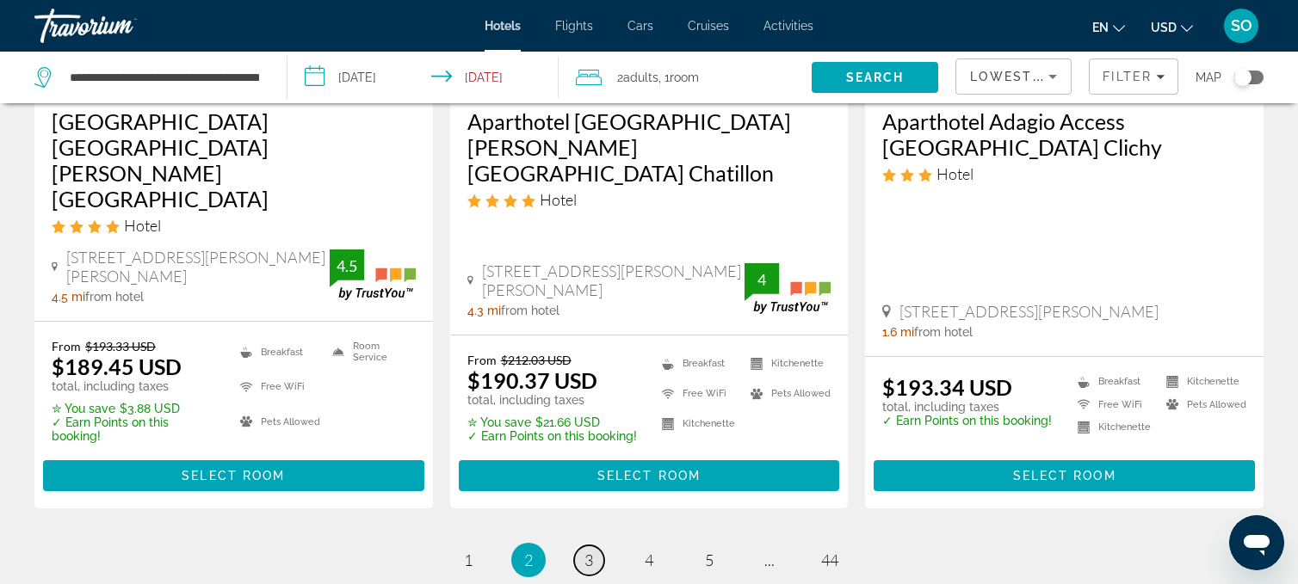
click at [585, 551] on span "3" at bounding box center [588, 560] width 9 height 19
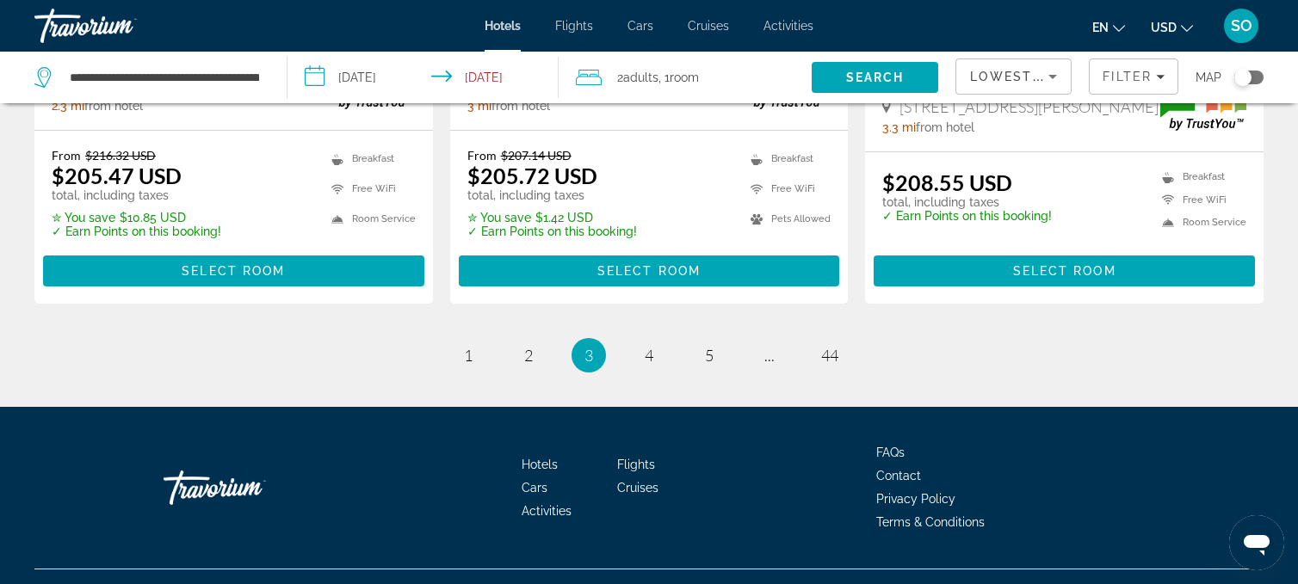
scroll to position [2492, 0]
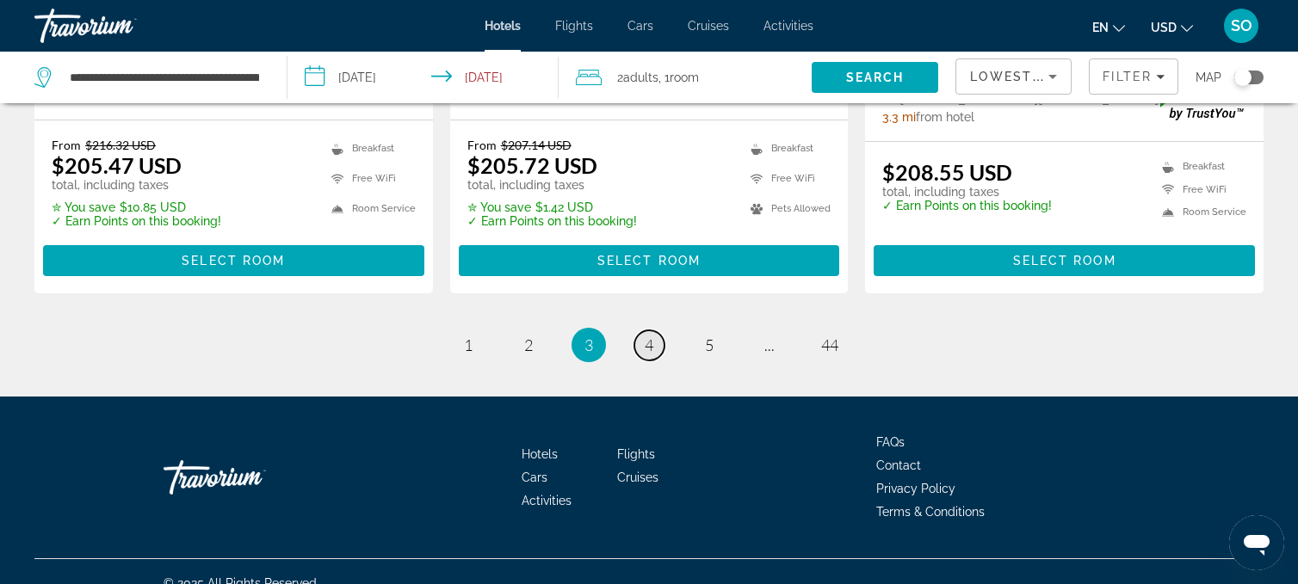
click at [647, 336] on span "4" at bounding box center [649, 345] width 9 height 19
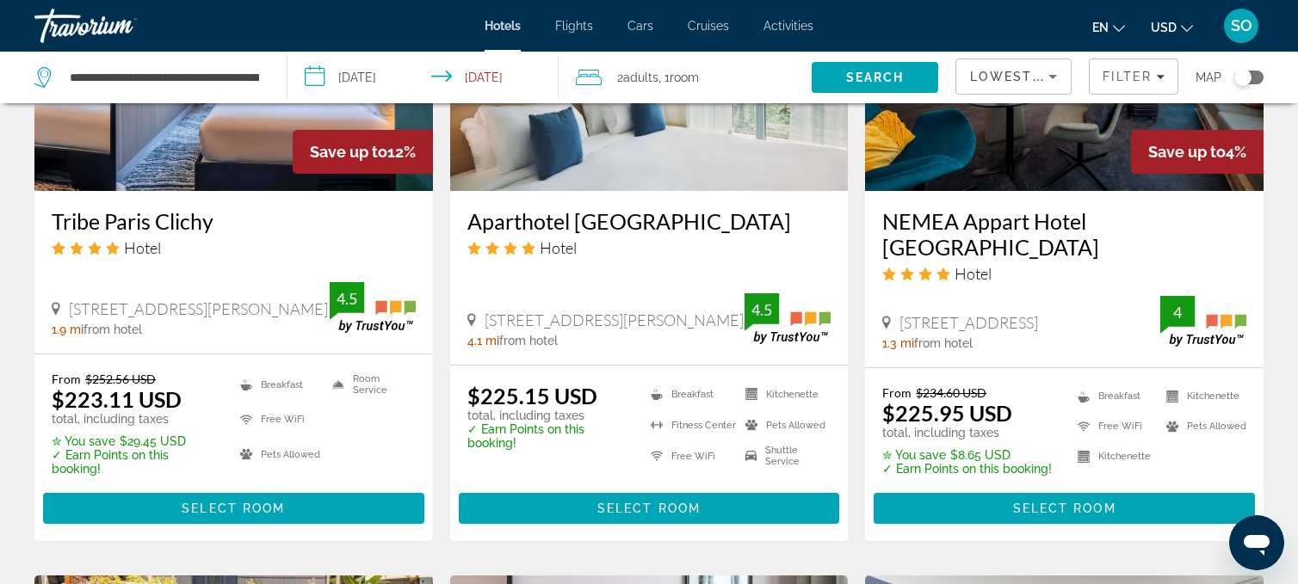
scroll to position [1572, 0]
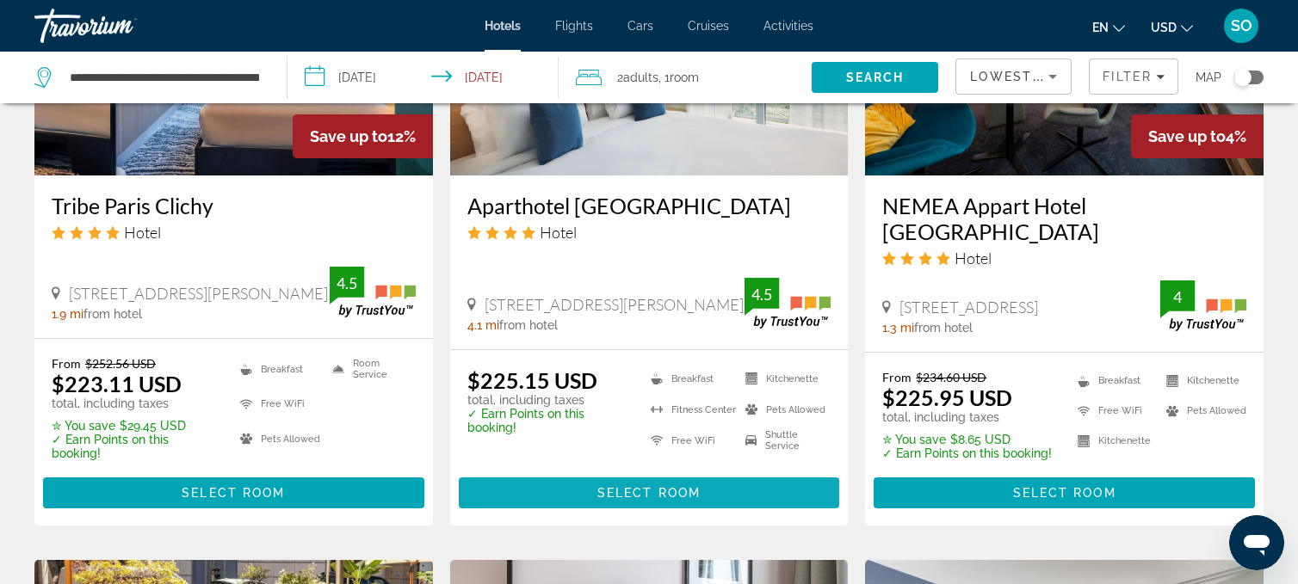
click at [595, 472] on span "Main content" at bounding box center [649, 492] width 381 height 41
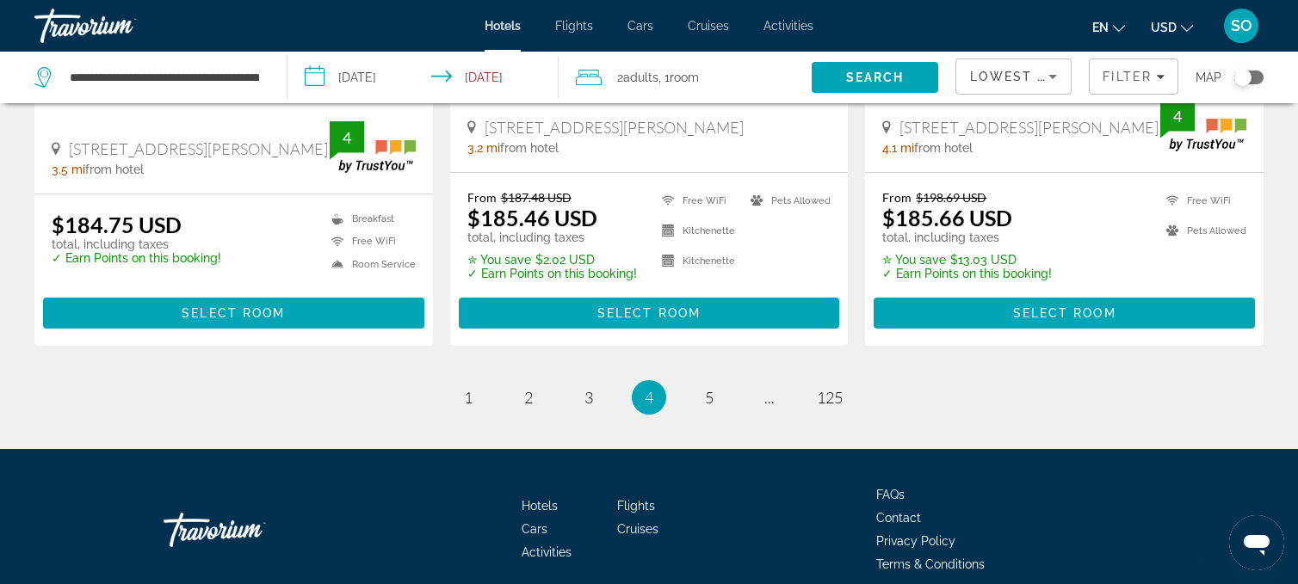
scroll to position [2421, 0]
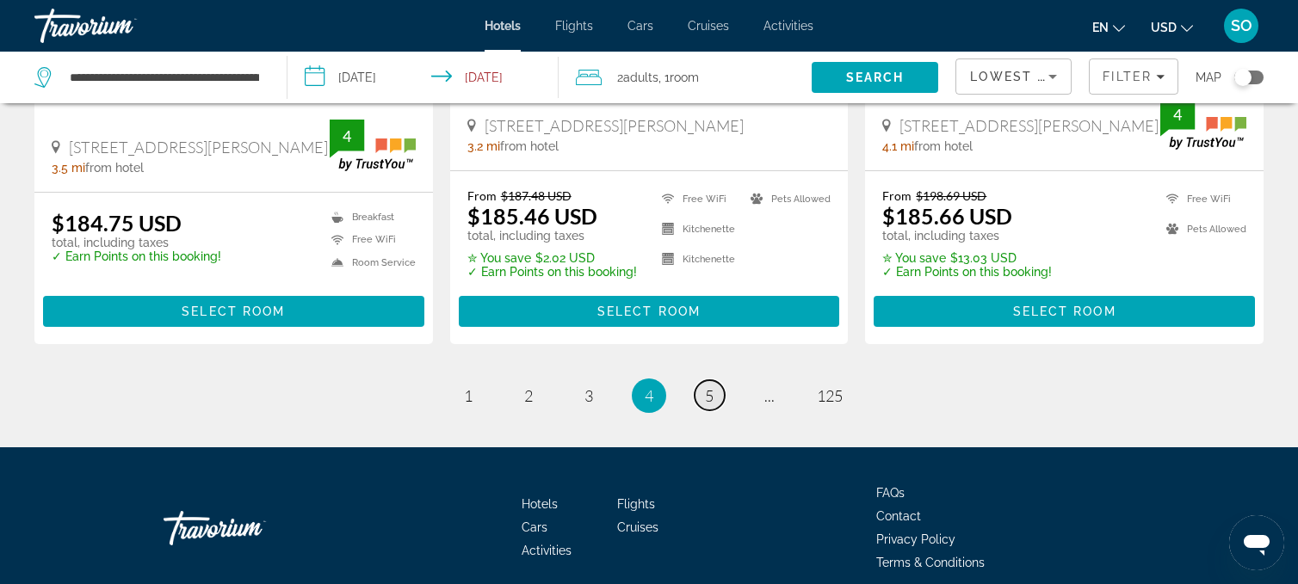
click at [715, 380] on link "page 5" at bounding box center [709, 395] width 30 height 30
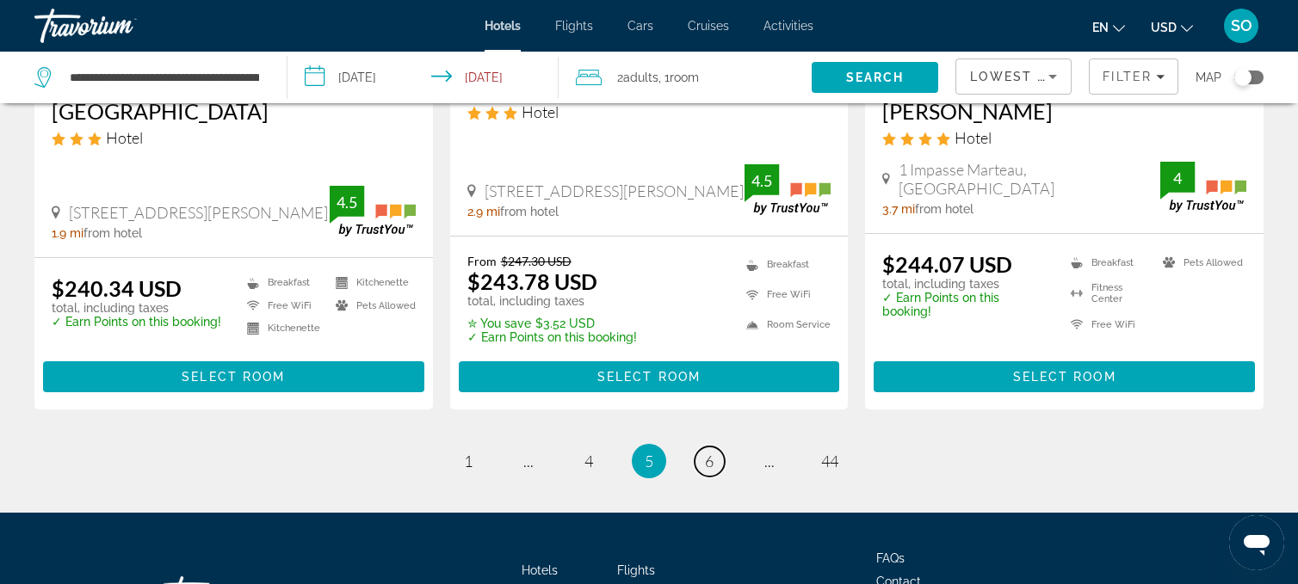
scroll to position [2359, 0]
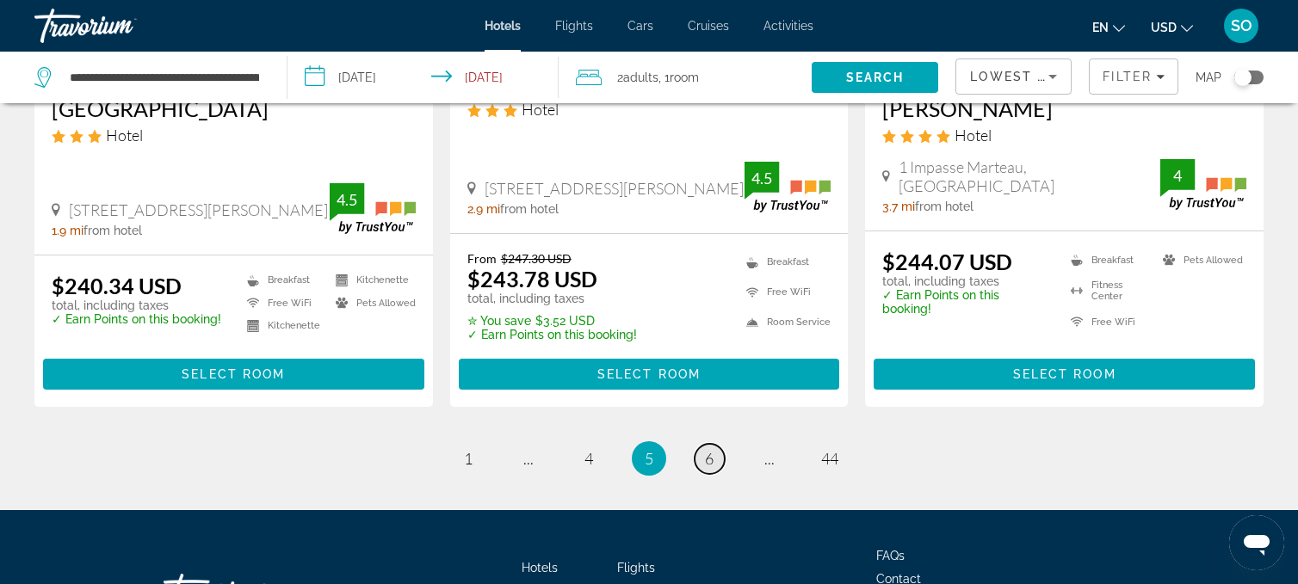
click at [713, 449] on span "6" at bounding box center [709, 458] width 9 height 19
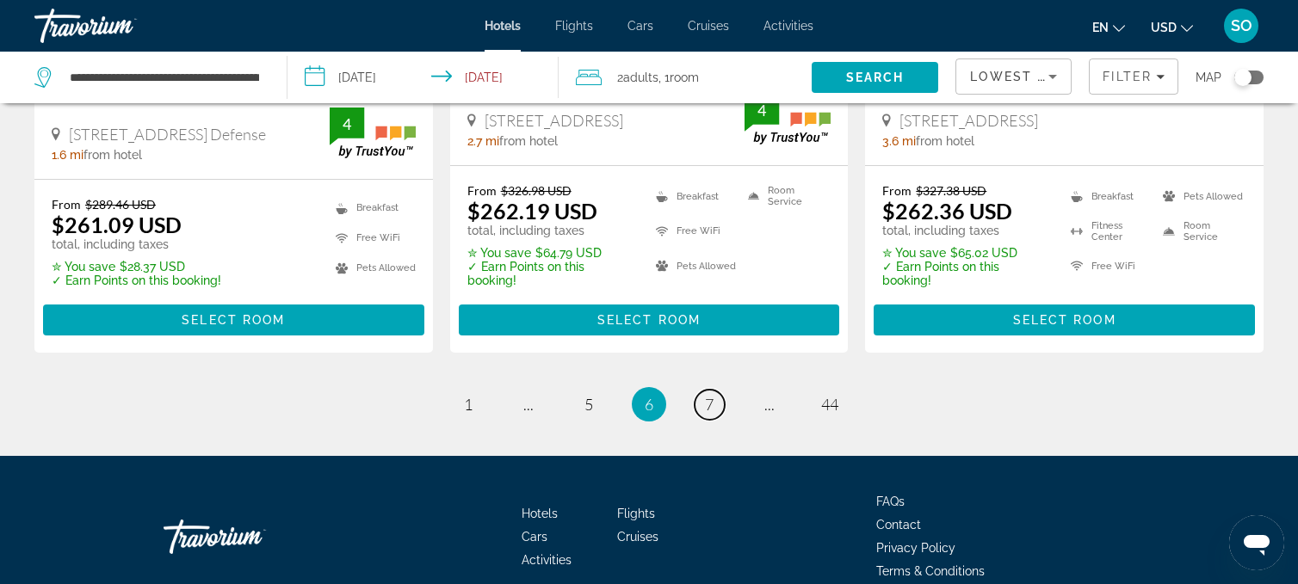
scroll to position [2425, 0]
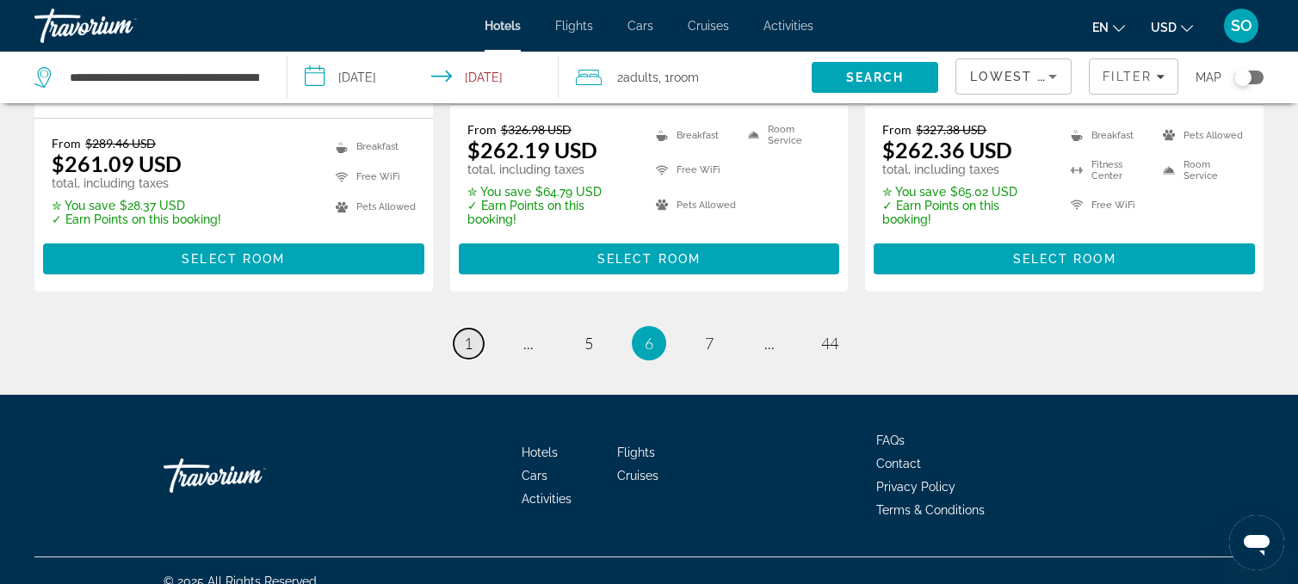
click at [470, 334] on span "1" at bounding box center [468, 343] width 9 height 19
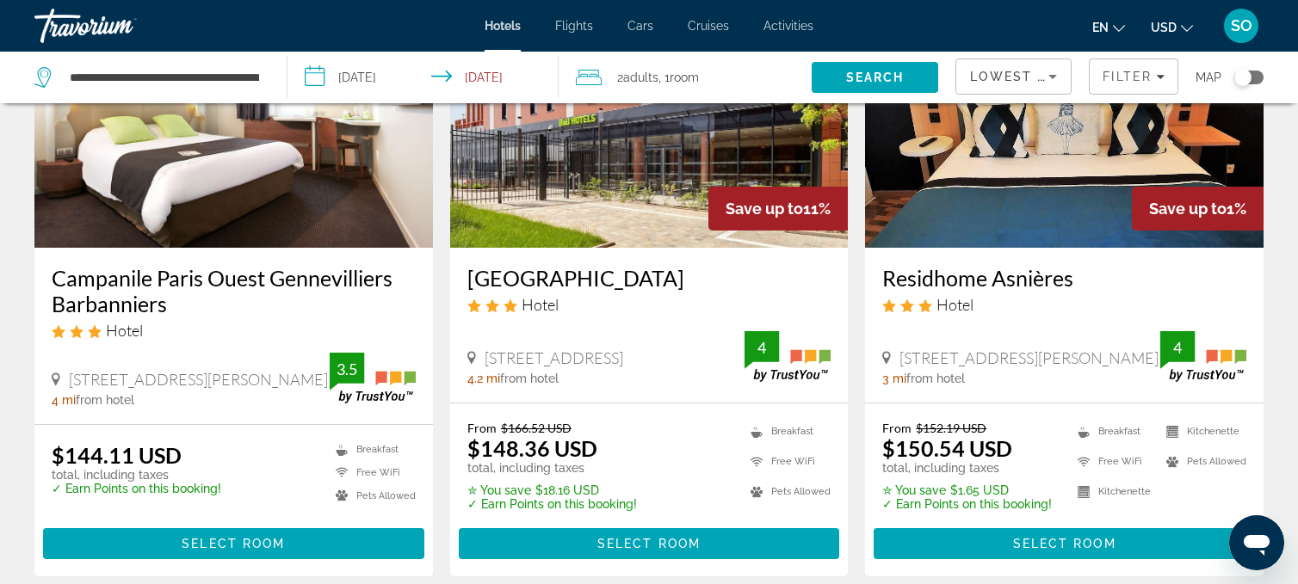
scroll to position [193, 0]
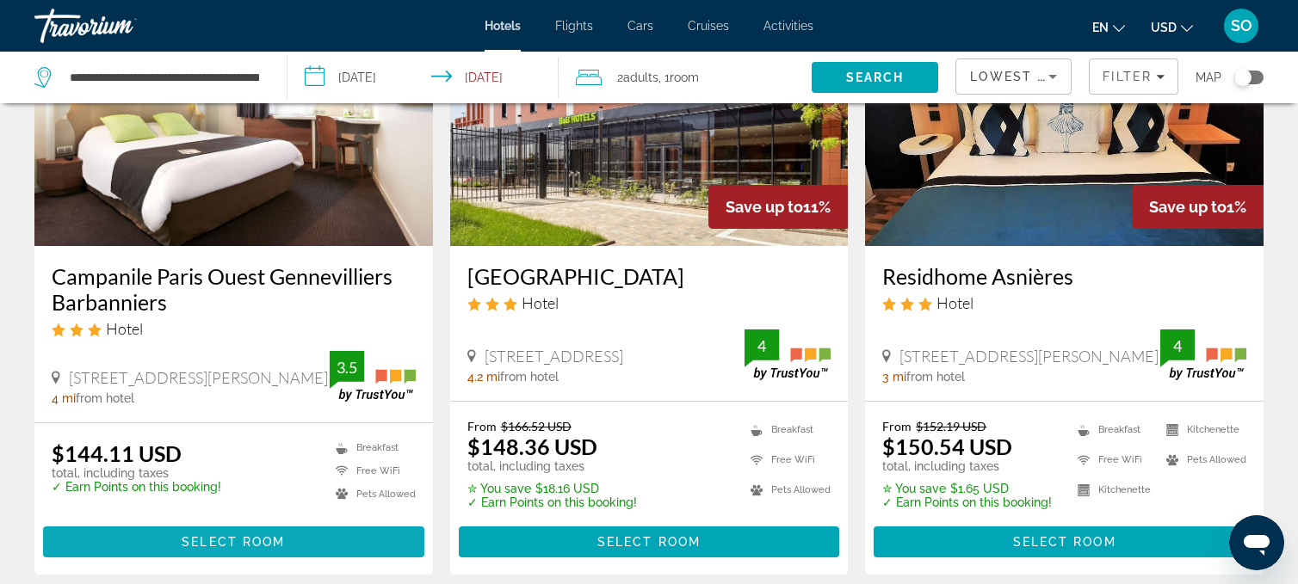
click at [186, 541] on span "Select Room" at bounding box center [233, 542] width 103 height 14
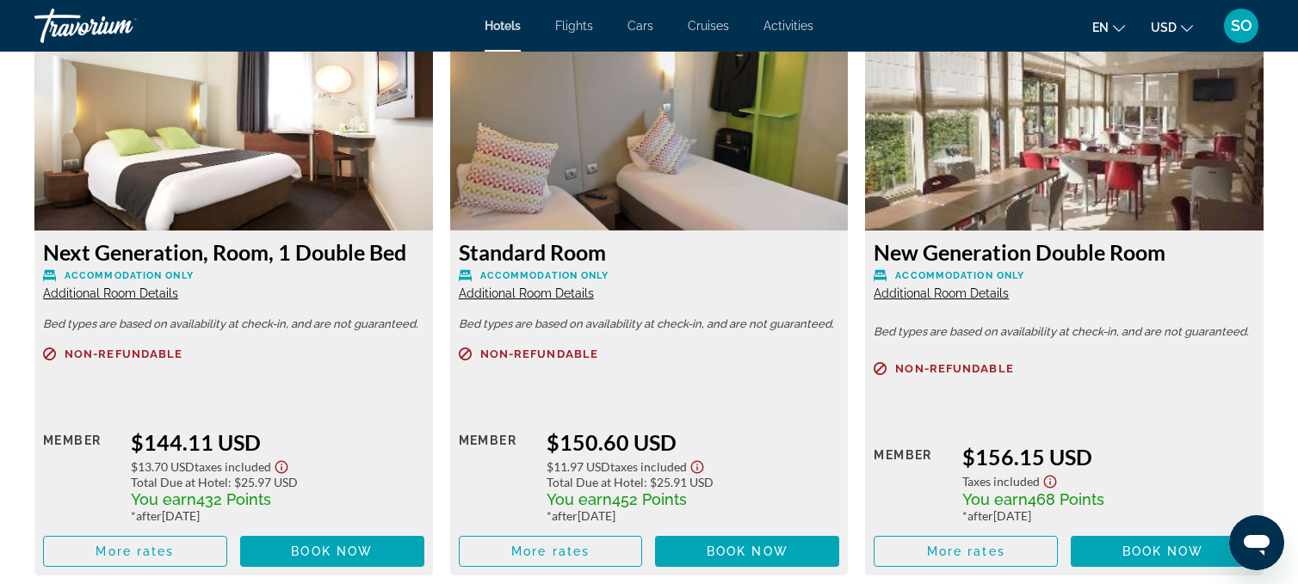
scroll to position [2429, 0]
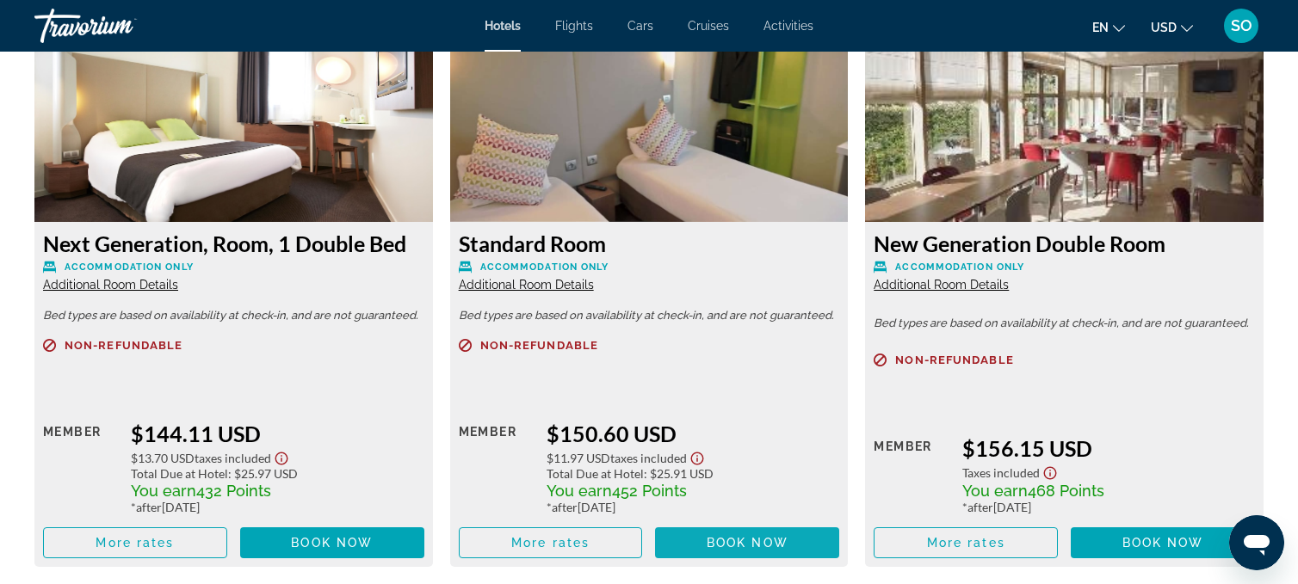
click at [740, 545] on span "Book now" at bounding box center [747, 543] width 82 height 14
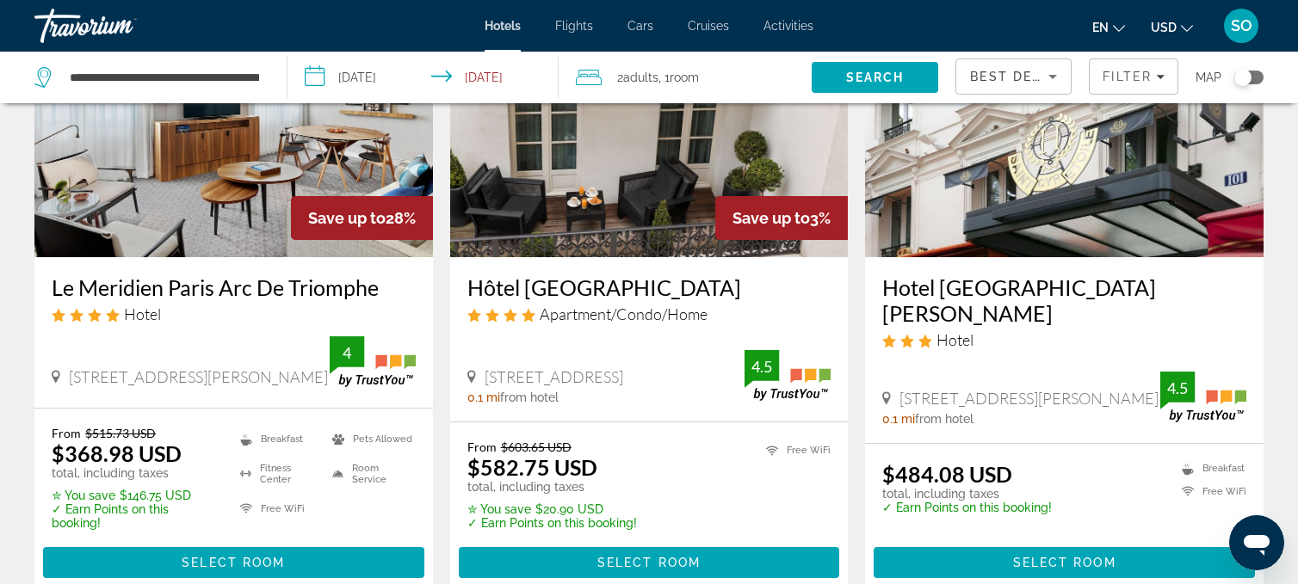
scroll to position [191, 0]
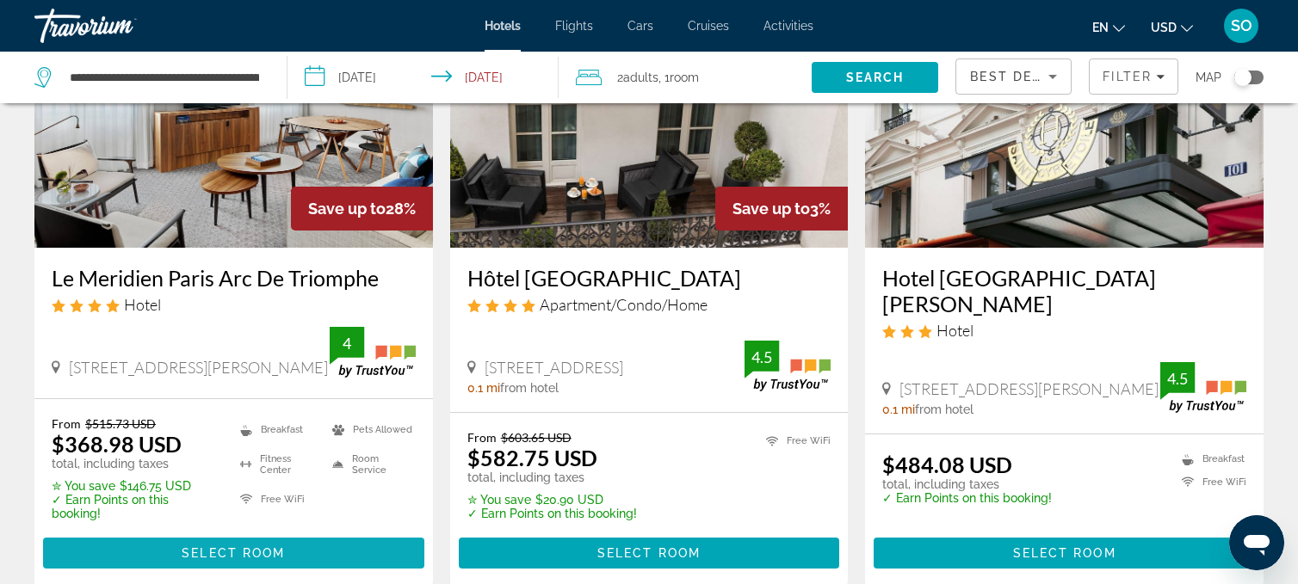
click at [187, 556] on span "Select Room" at bounding box center [233, 553] width 103 height 14
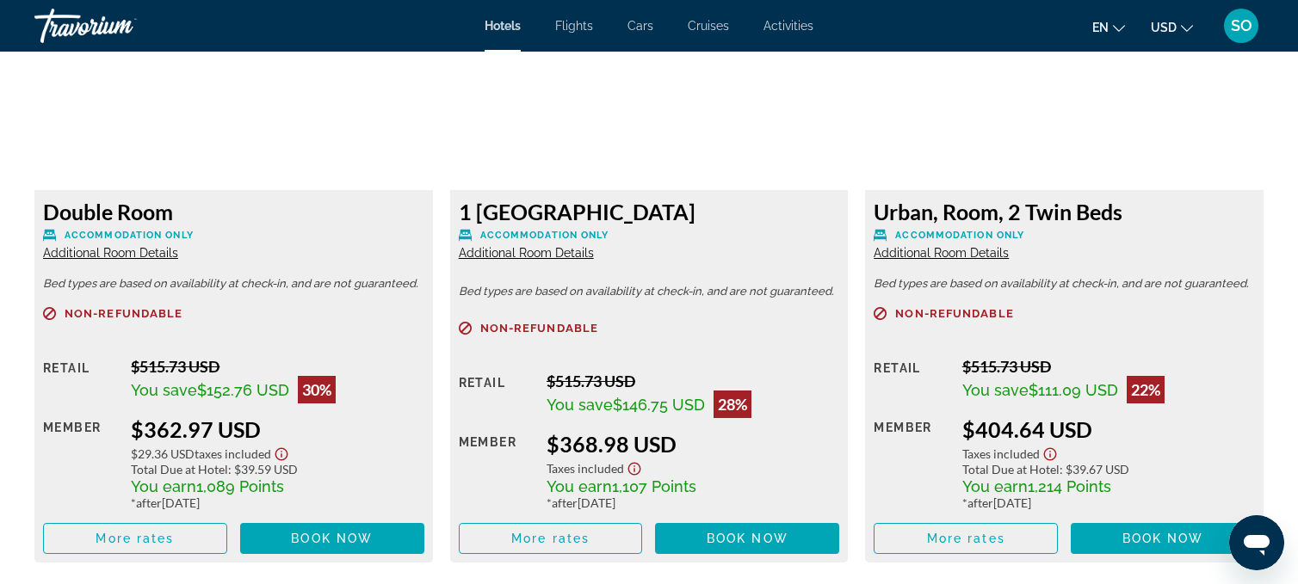
scroll to position [2463, 0]
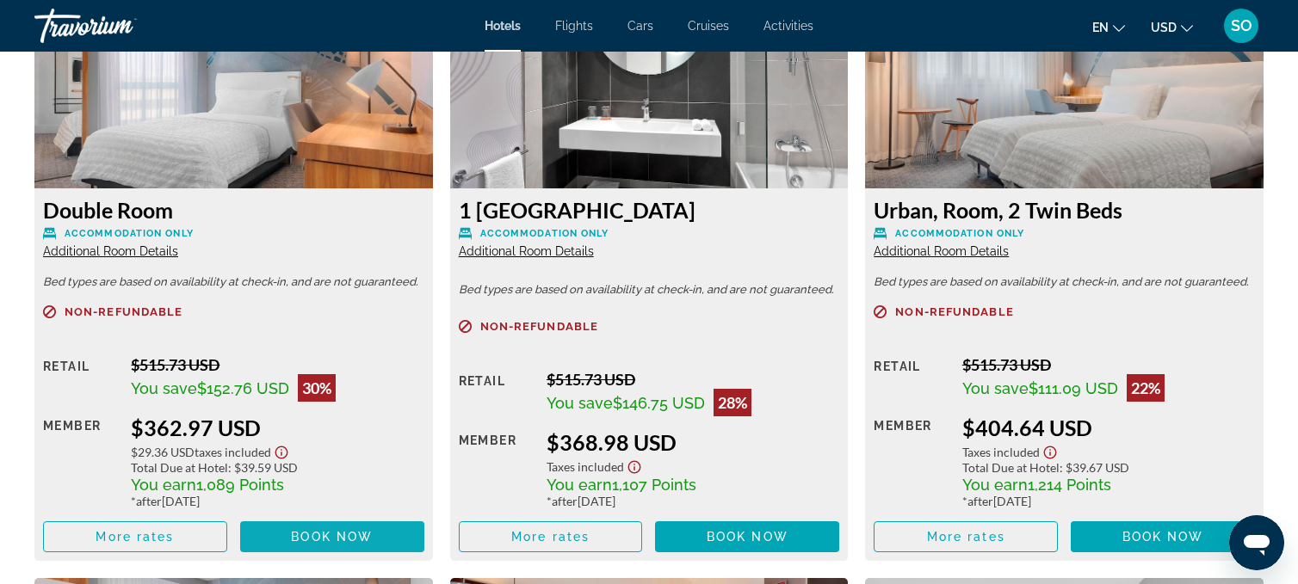
click at [337, 535] on span "Book now" at bounding box center [332, 537] width 82 height 14
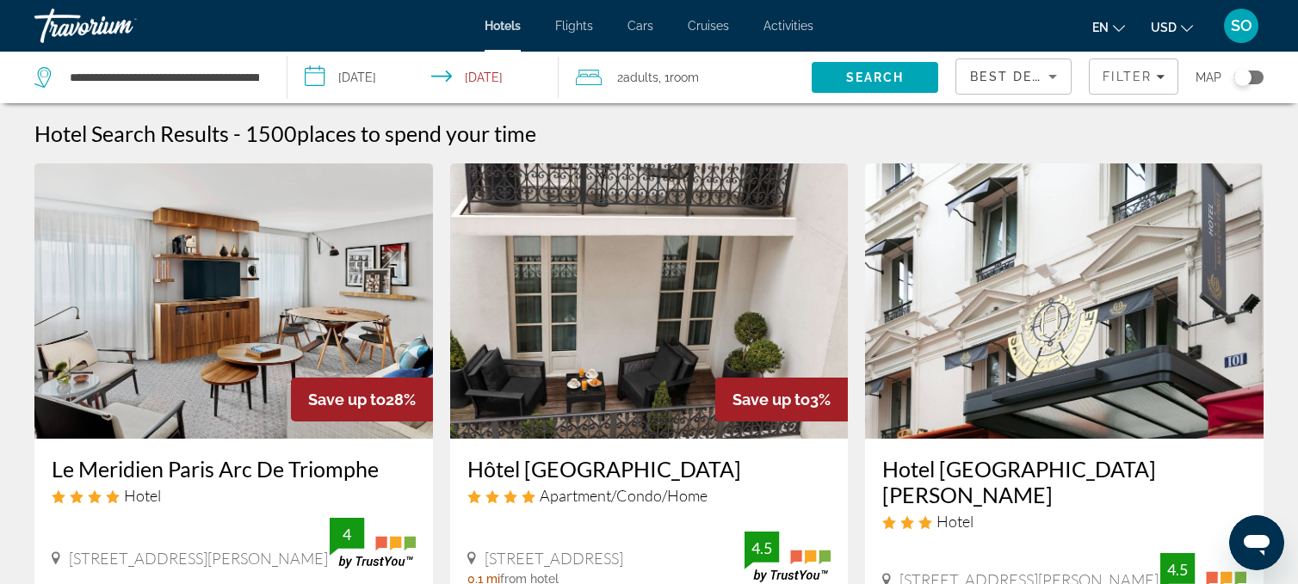
click at [657, 77] on span "Adults" at bounding box center [640, 78] width 35 height 14
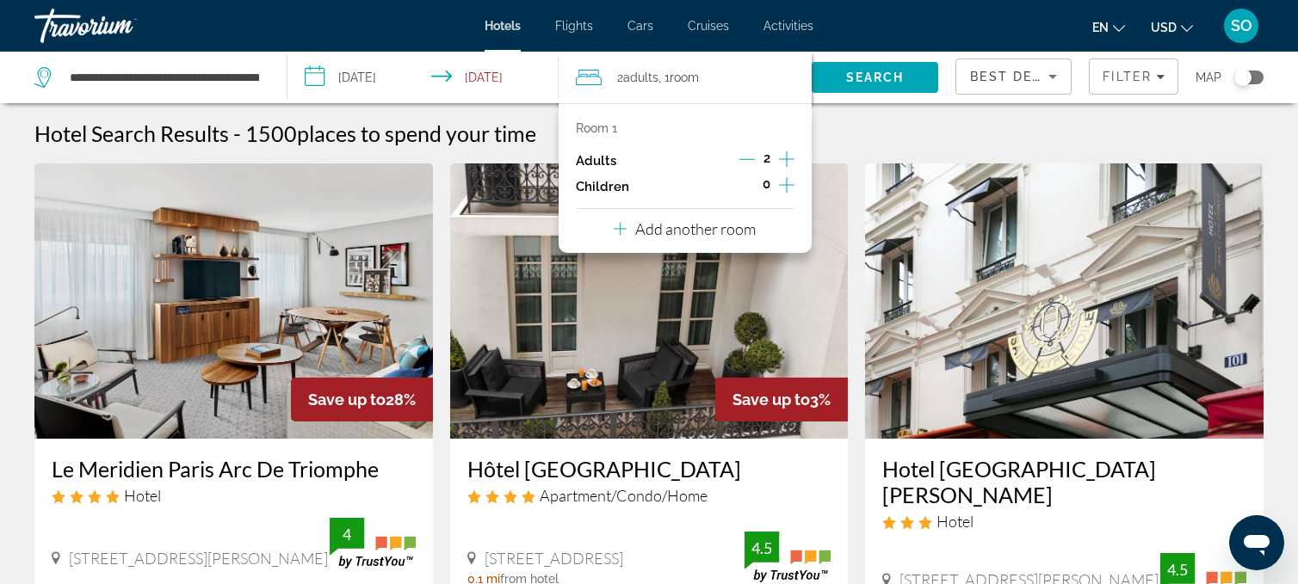
click at [786, 158] on icon "Increment adults" at bounding box center [786, 158] width 15 height 15
click at [879, 76] on span "Search" at bounding box center [875, 78] width 59 height 14
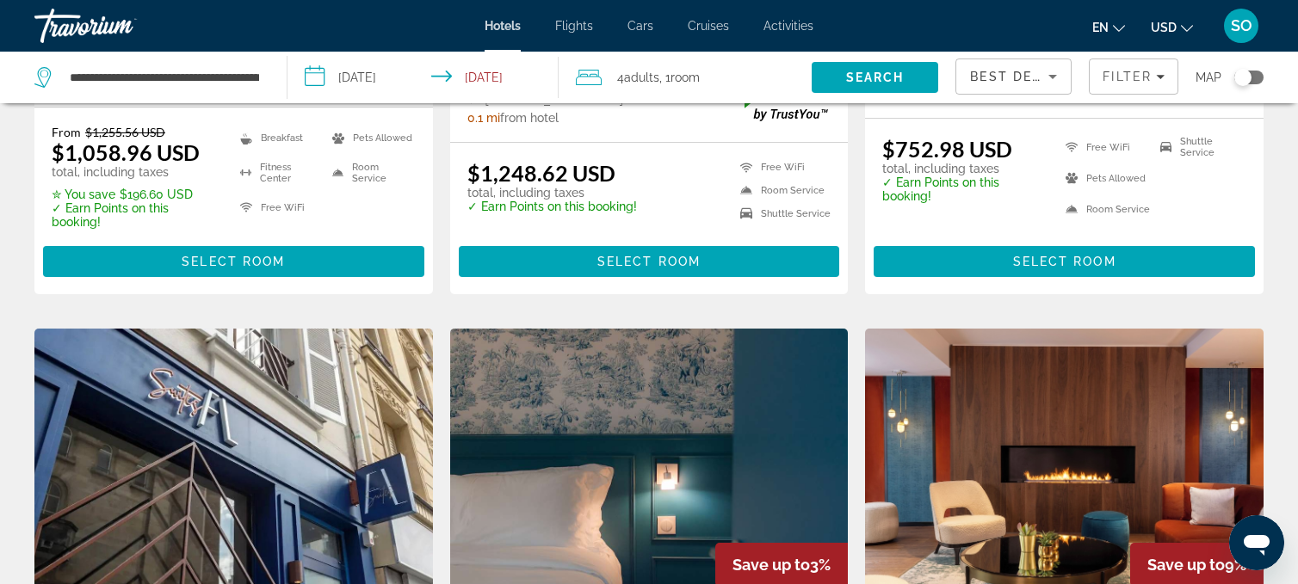
scroll to position [495, 0]
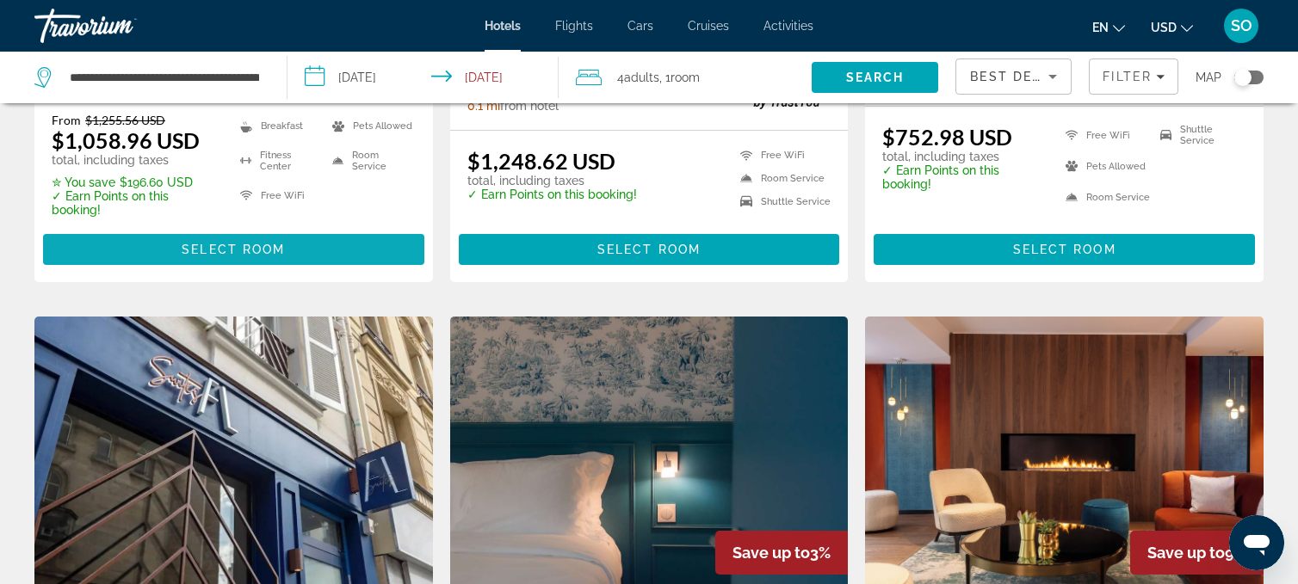
click at [310, 254] on span "Main content" at bounding box center [233, 249] width 381 height 41
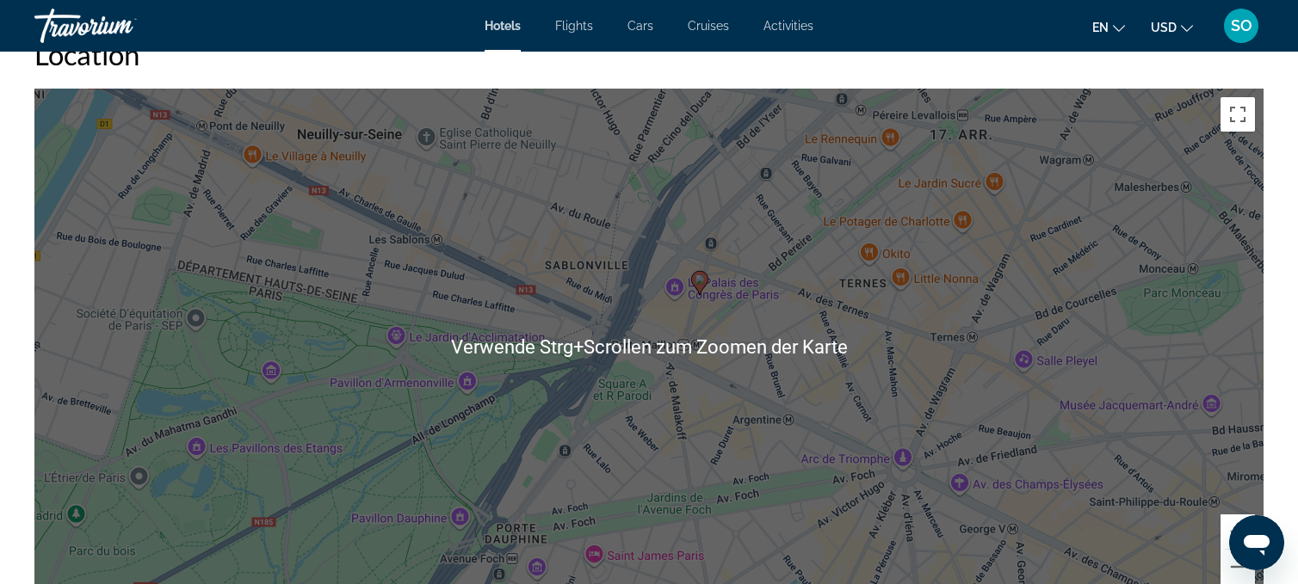
scroll to position [1650, 0]
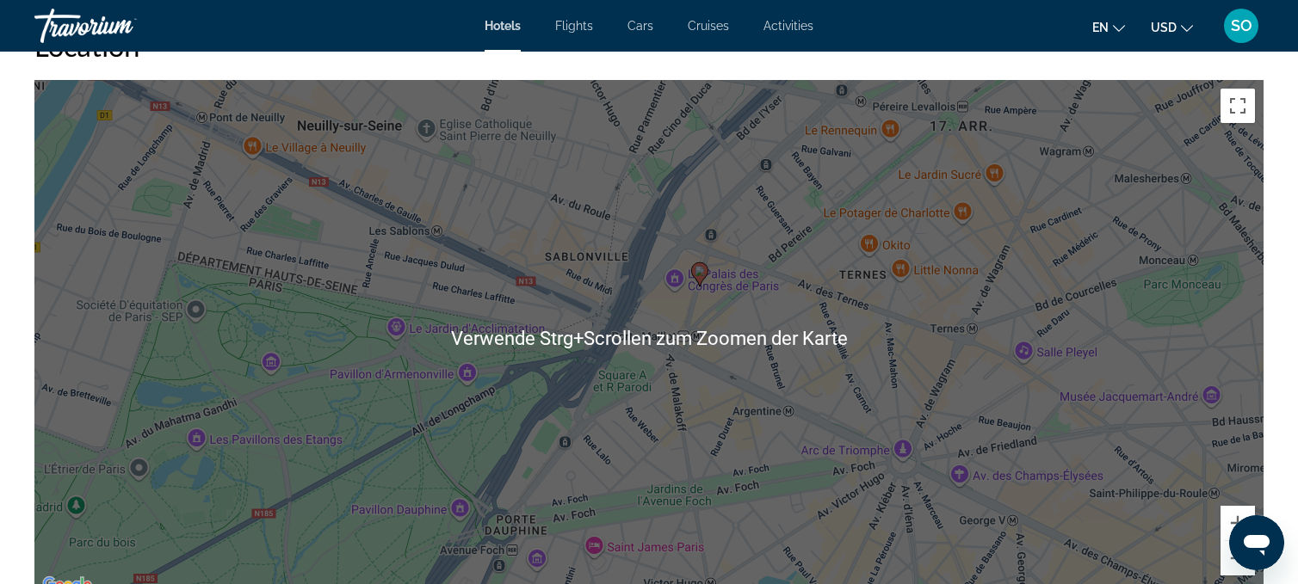
click at [1095, 537] on div "Um den Modus zum Ziehen mit der Tastatur zu aktivieren, drückst du Alt + Eingab…" at bounding box center [648, 338] width 1229 height 516
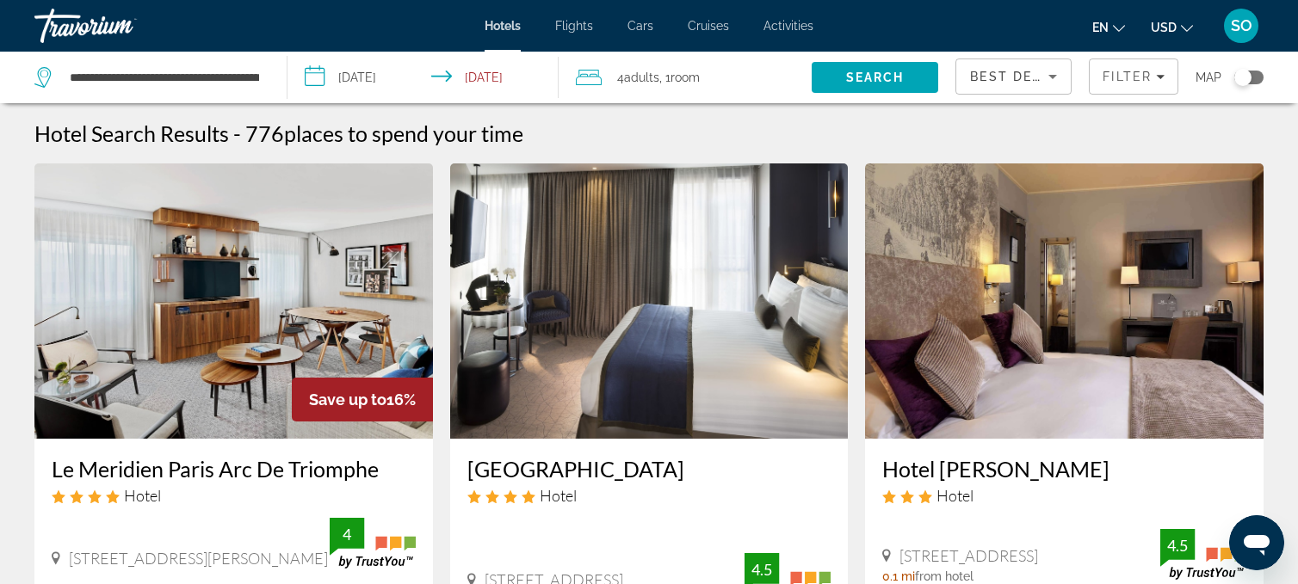
click at [660, 77] on span ", 1 Room rooms" at bounding box center [679, 77] width 40 height 24
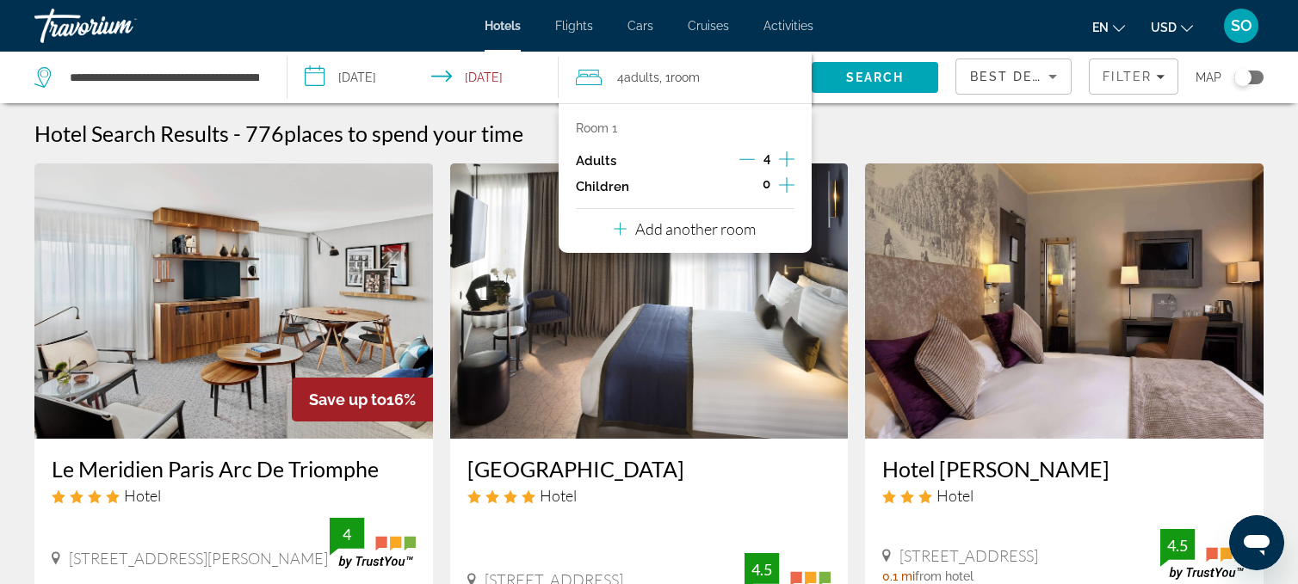
click at [752, 161] on icon "Decrement adults" at bounding box center [746, 158] width 15 height 15
click at [867, 72] on span "Search" at bounding box center [875, 78] width 59 height 14
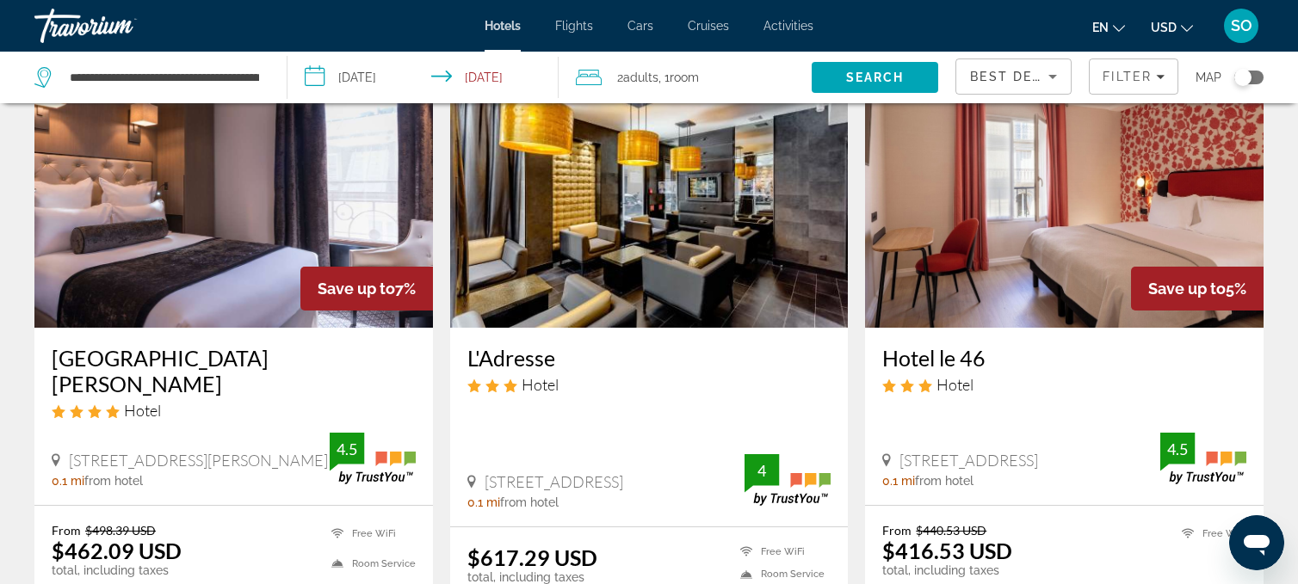
scroll to position [668, 0]
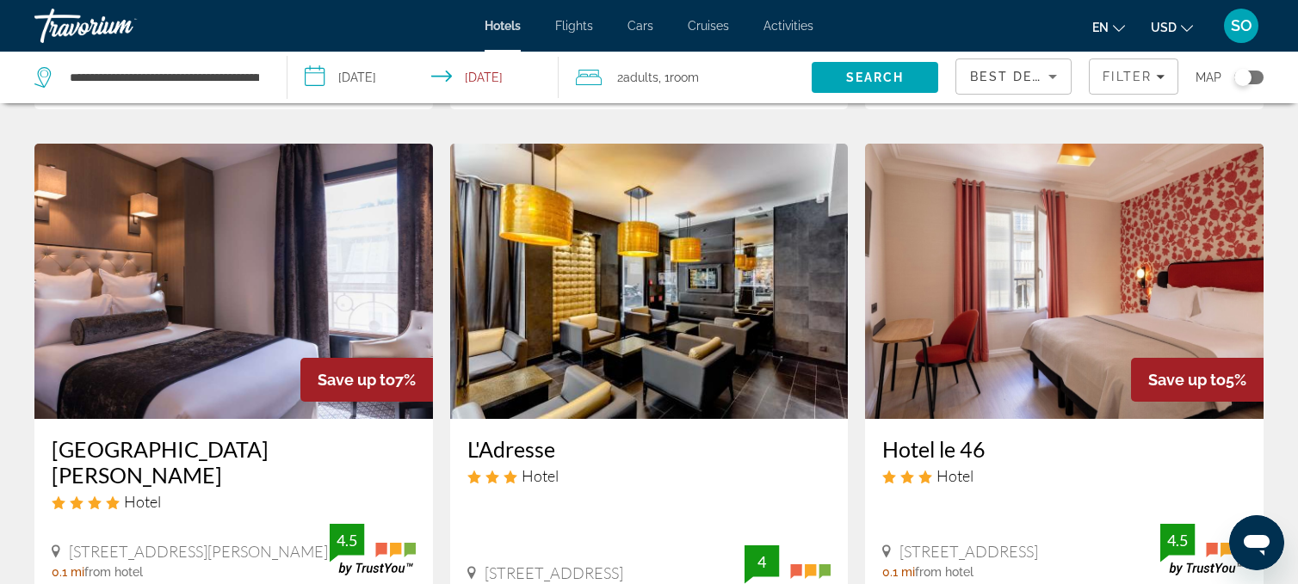
click at [1049, 83] on icon "Sort by" at bounding box center [1052, 76] width 21 height 21
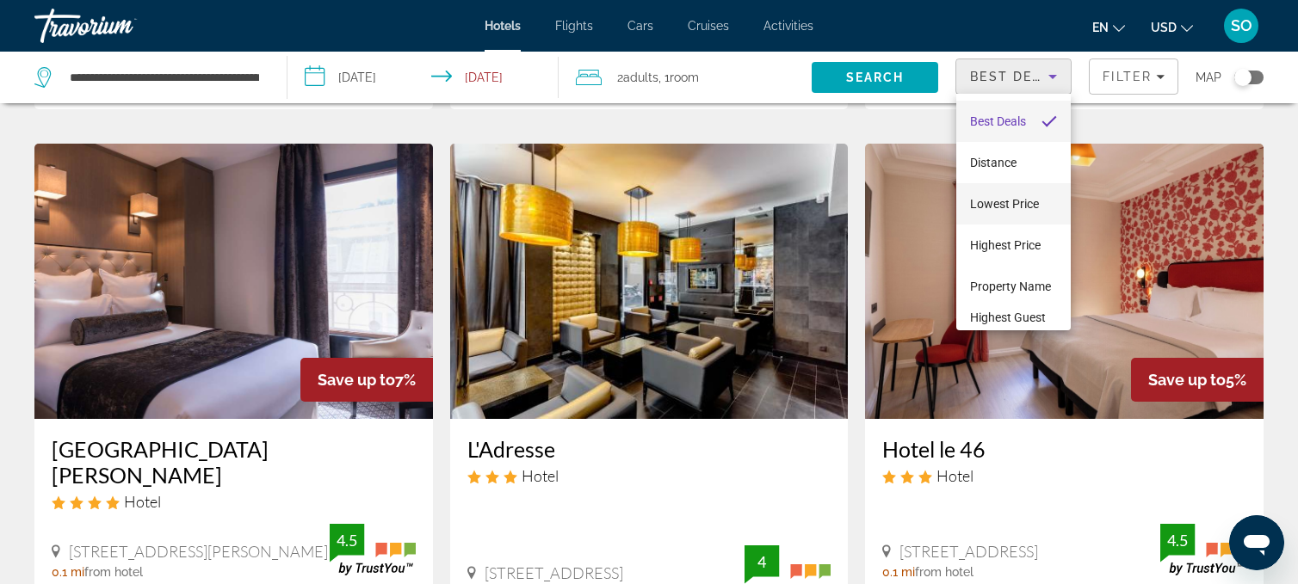
click at [999, 204] on span "Lowest Price" at bounding box center [1004, 204] width 69 height 14
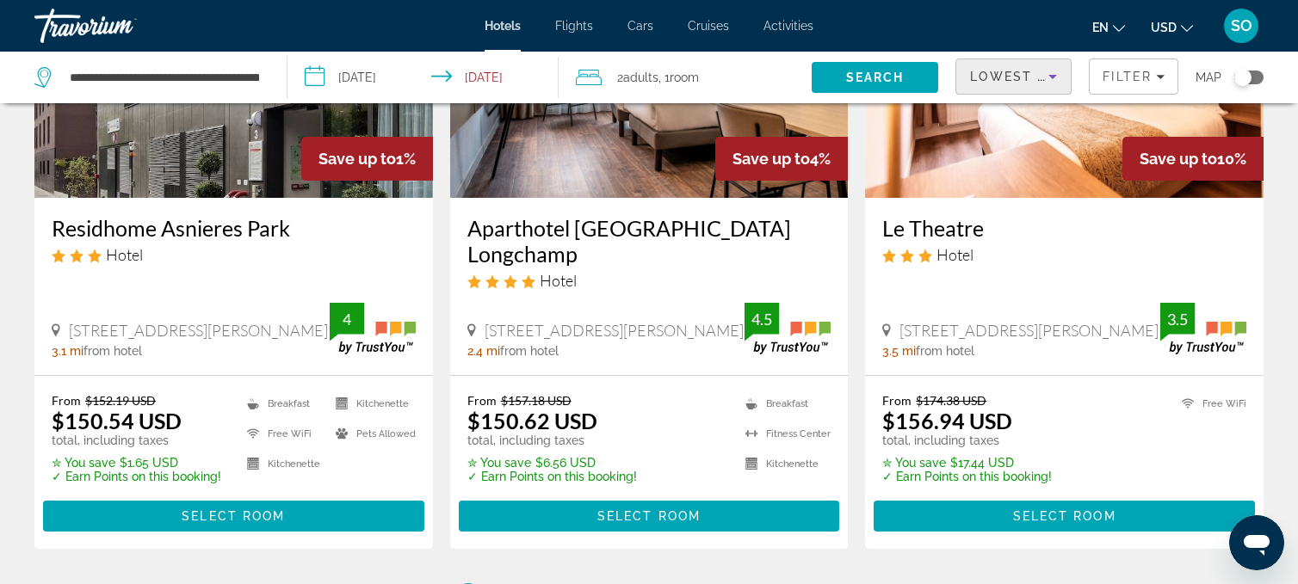
scroll to position [2455, 0]
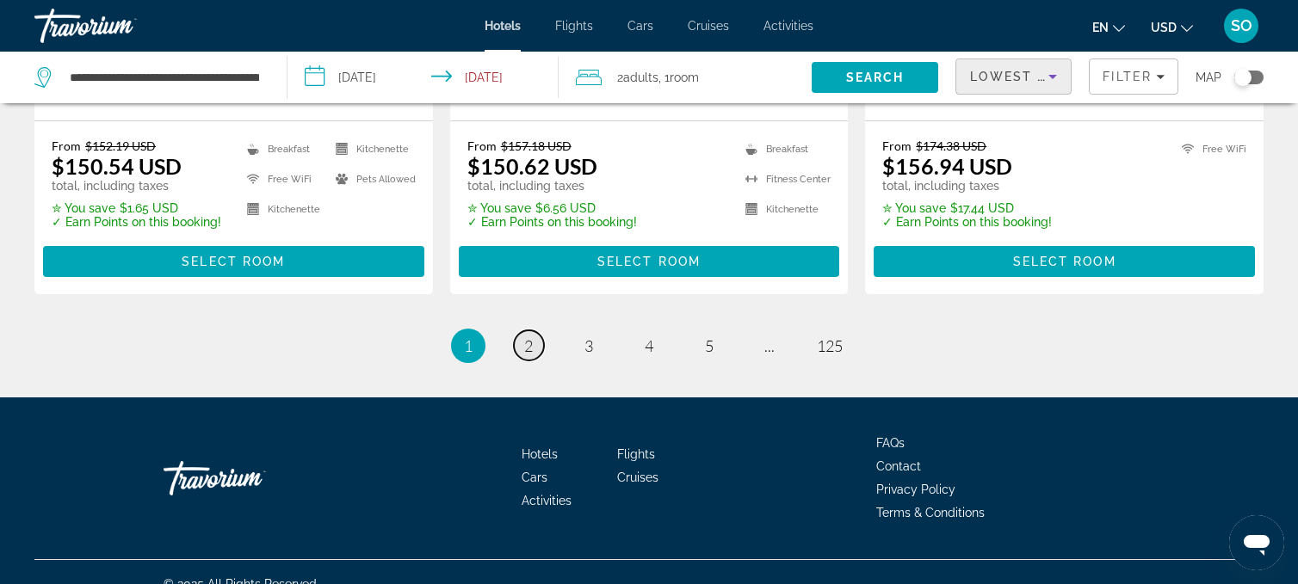
click at [530, 336] on span "2" at bounding box center [528, 345] width 9 height 19
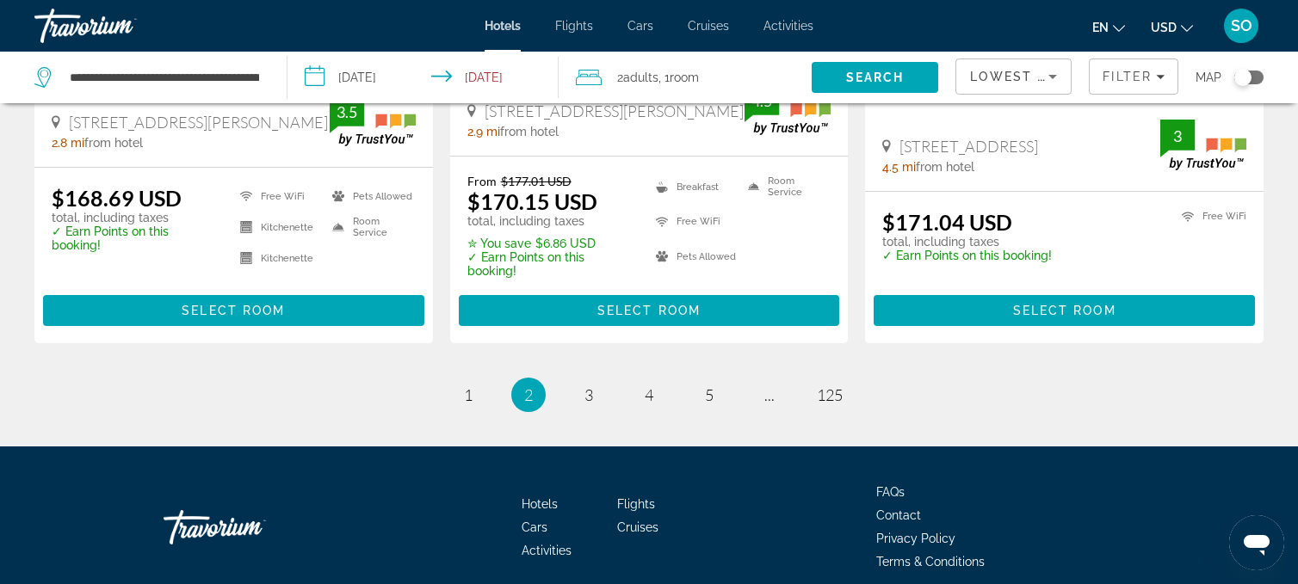
scroll to position [2436, 0]
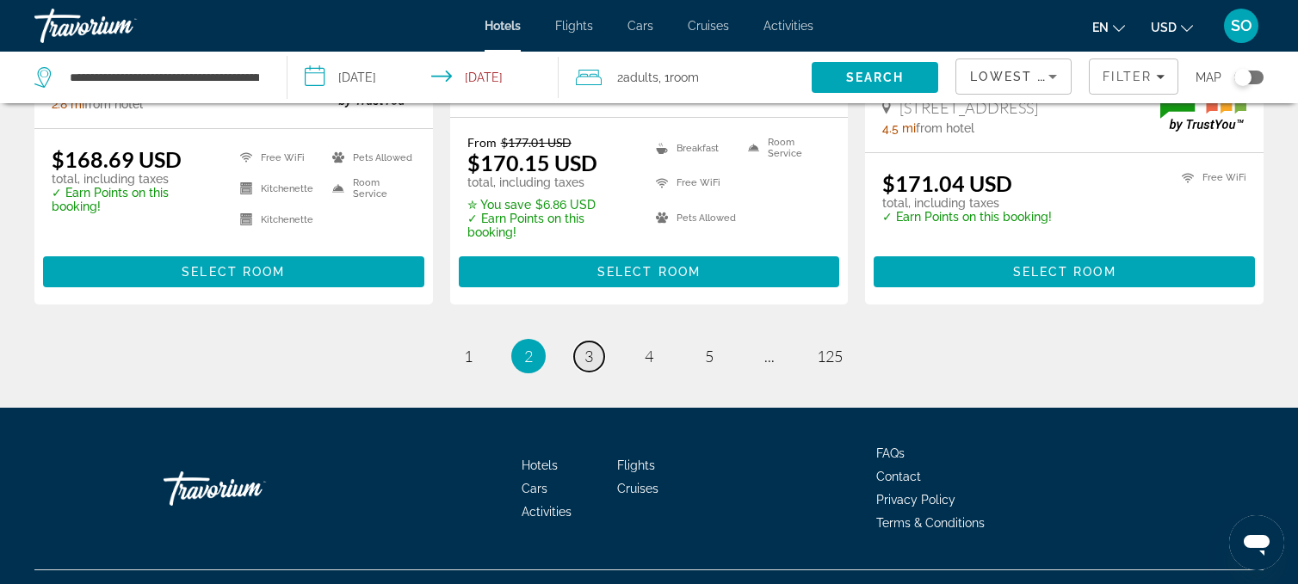
click at [594, 342] on link "page 3" at bounding box center [589, 357] width 30 height 30
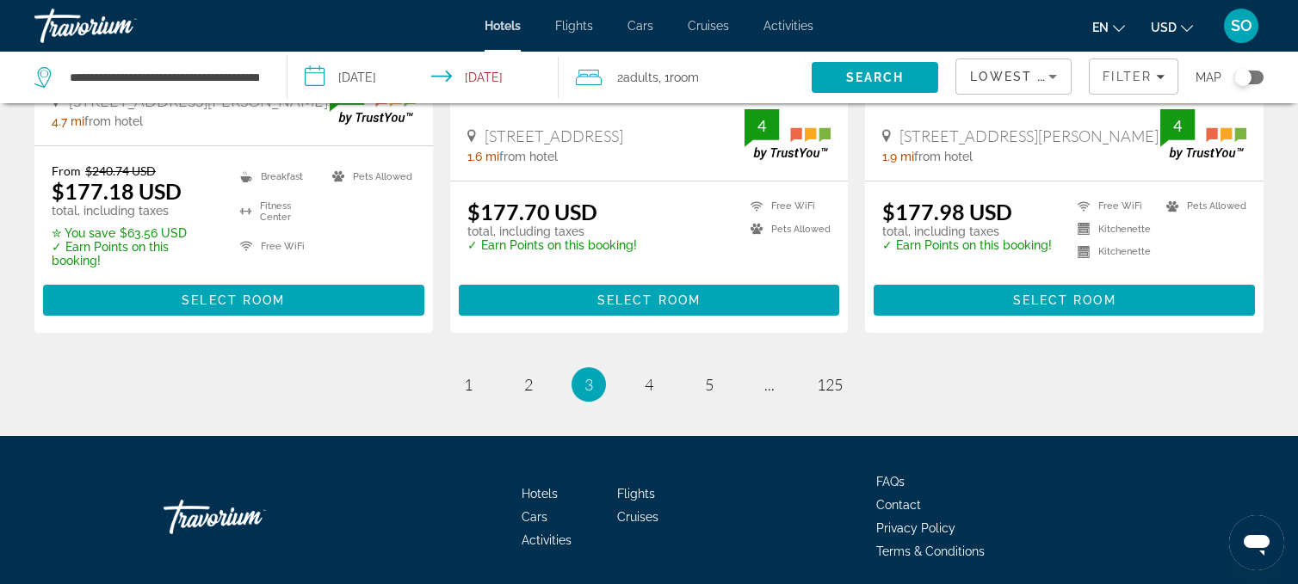
scroll to position [2402, 0]
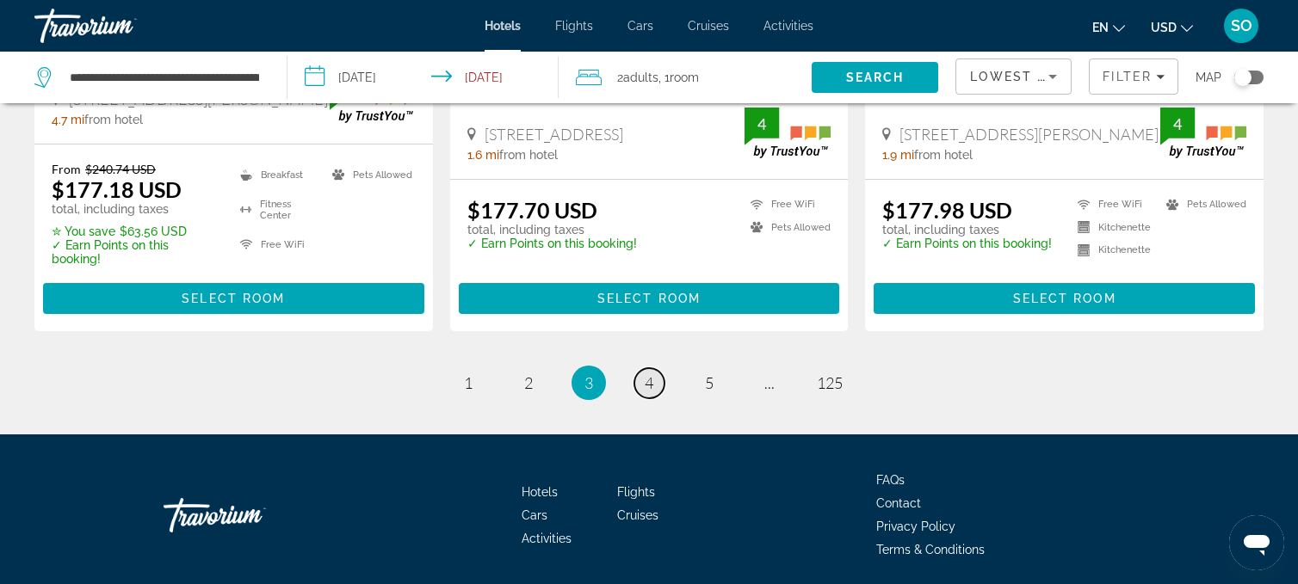
click at [651, 373] on span "4" at bounding box center [649, 382] width 9 height 19
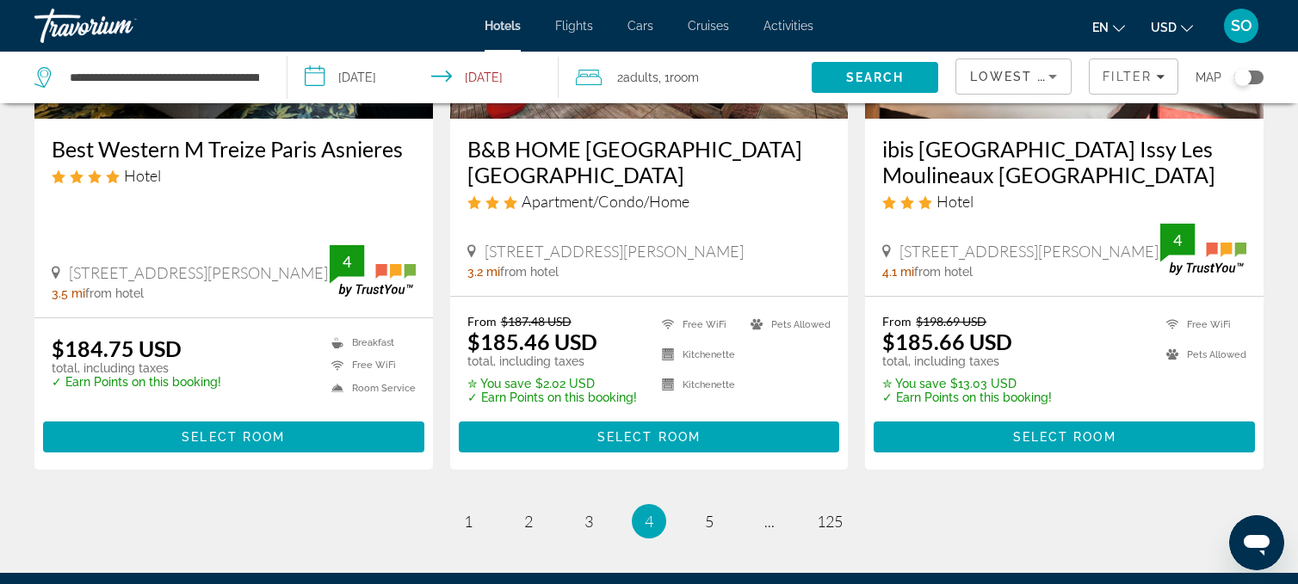
scroll to position [2305, 0]
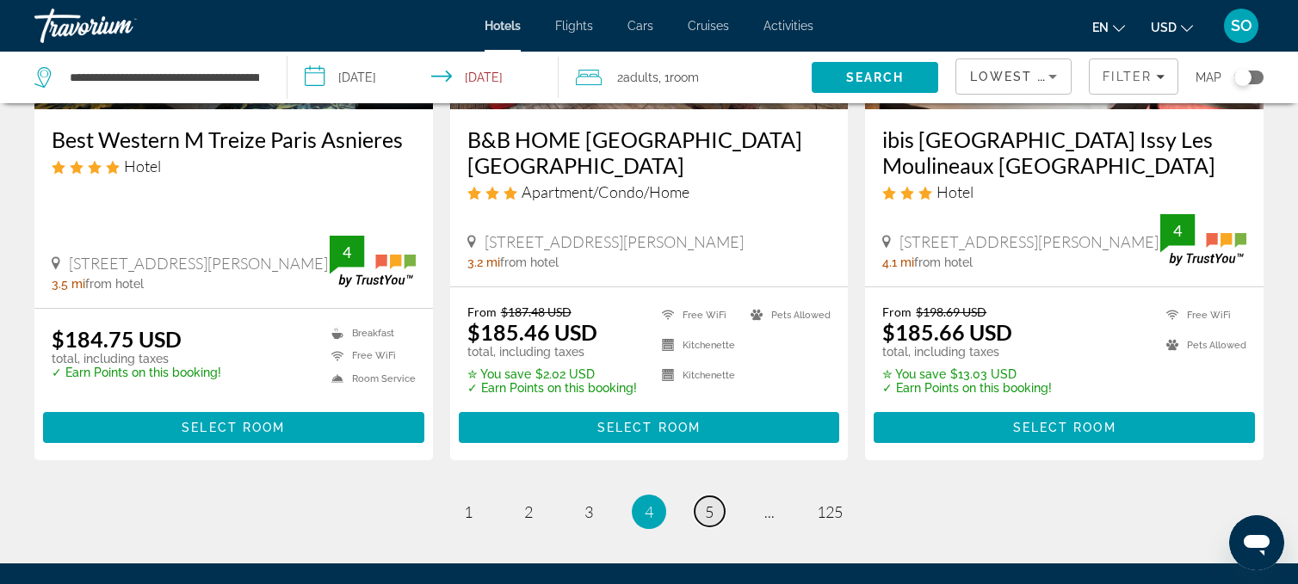
click at [713, 497] on link "page 5" at bounding box center [709, 512] width 30 height 30
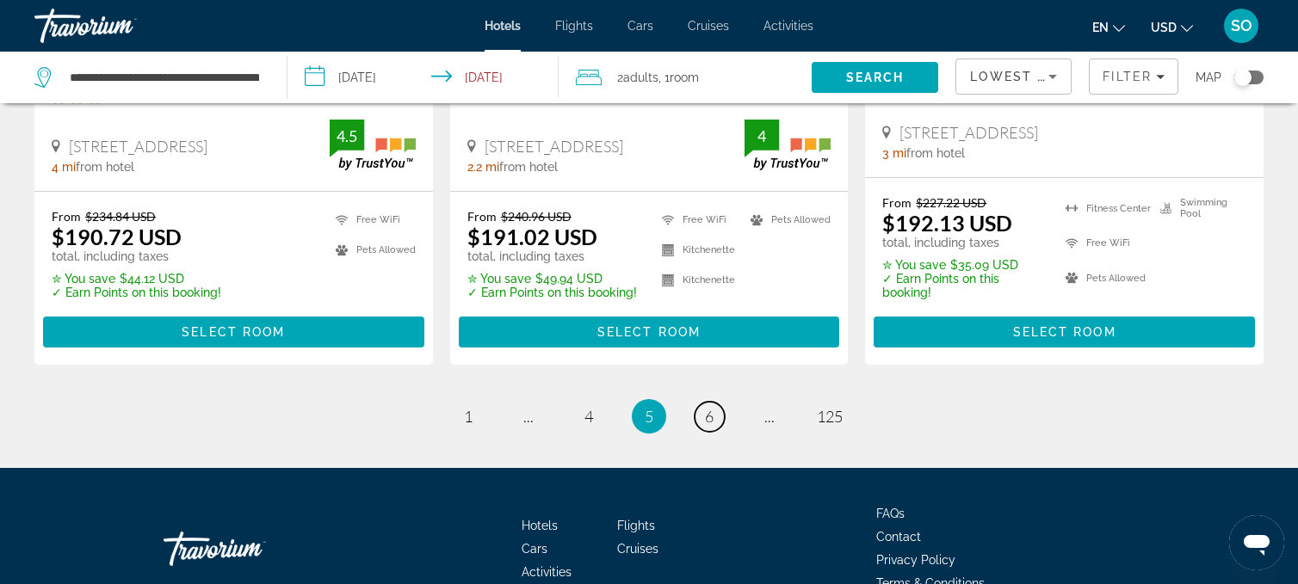
scroll to position [2449, 0]
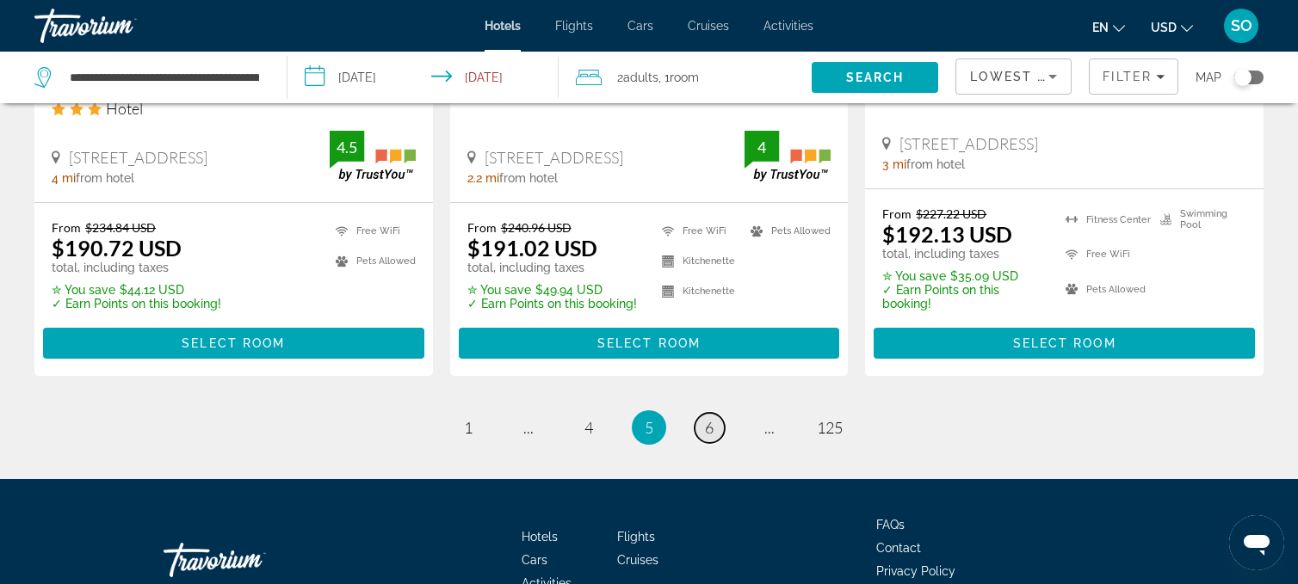
click at [698, 413] on link "page 6" at bounding box center [709, 428] width 30 height 30
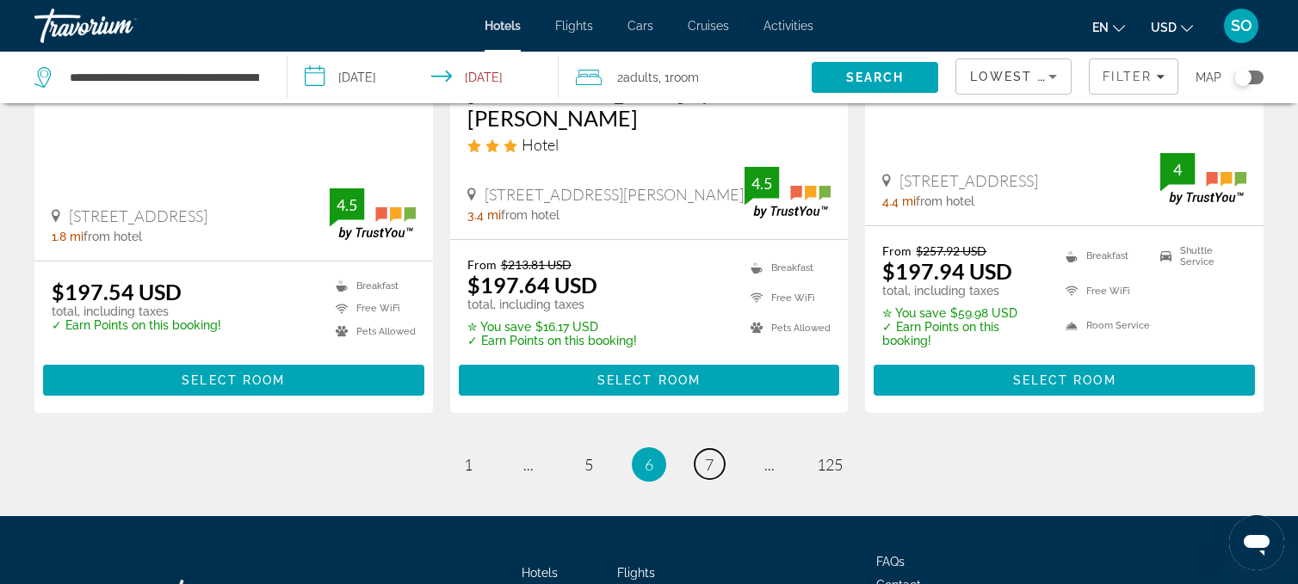
scroll to position [2454, 0]
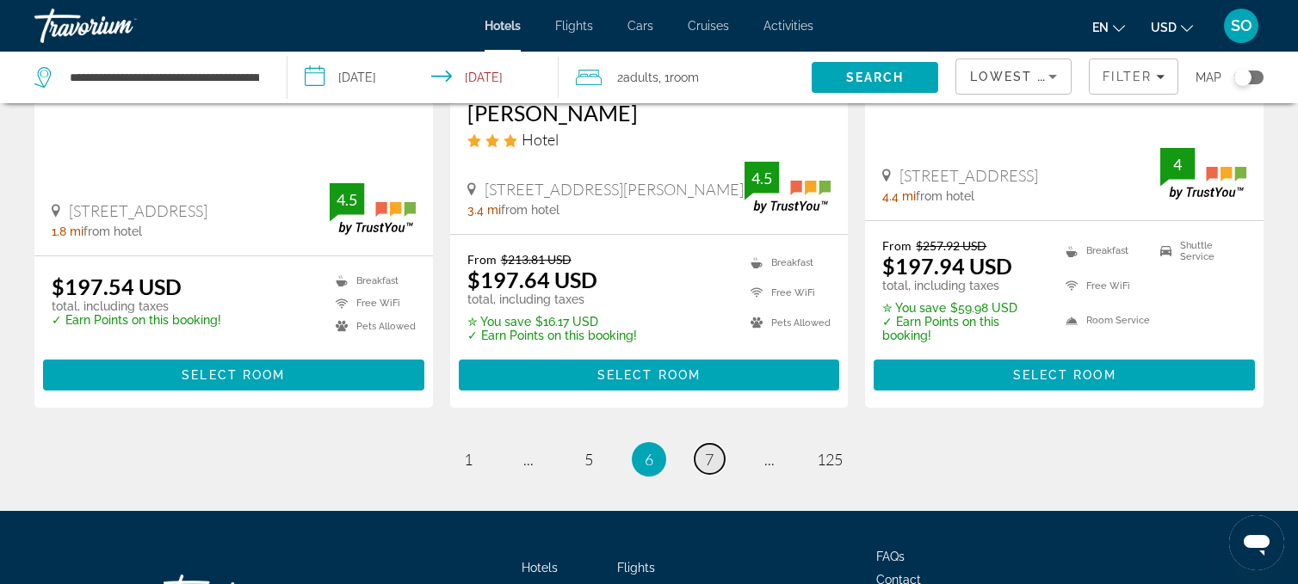
click at [713, 444] on link "page 7" at bounding box center [709, 459] width 30 height 30
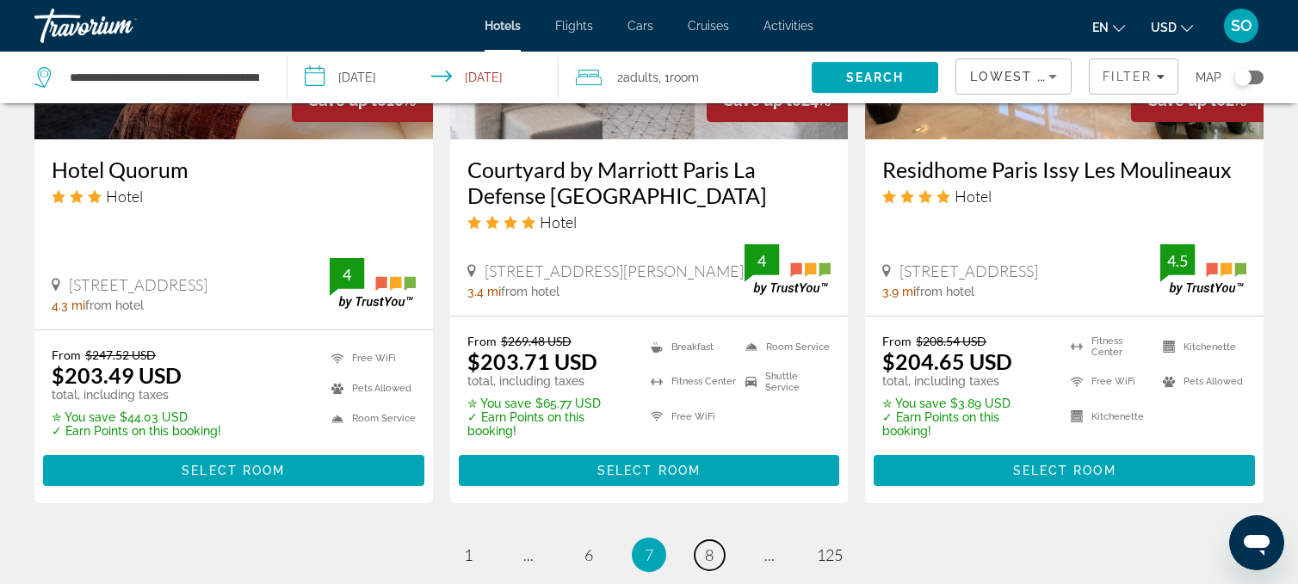
scroll to position [2290, 0]
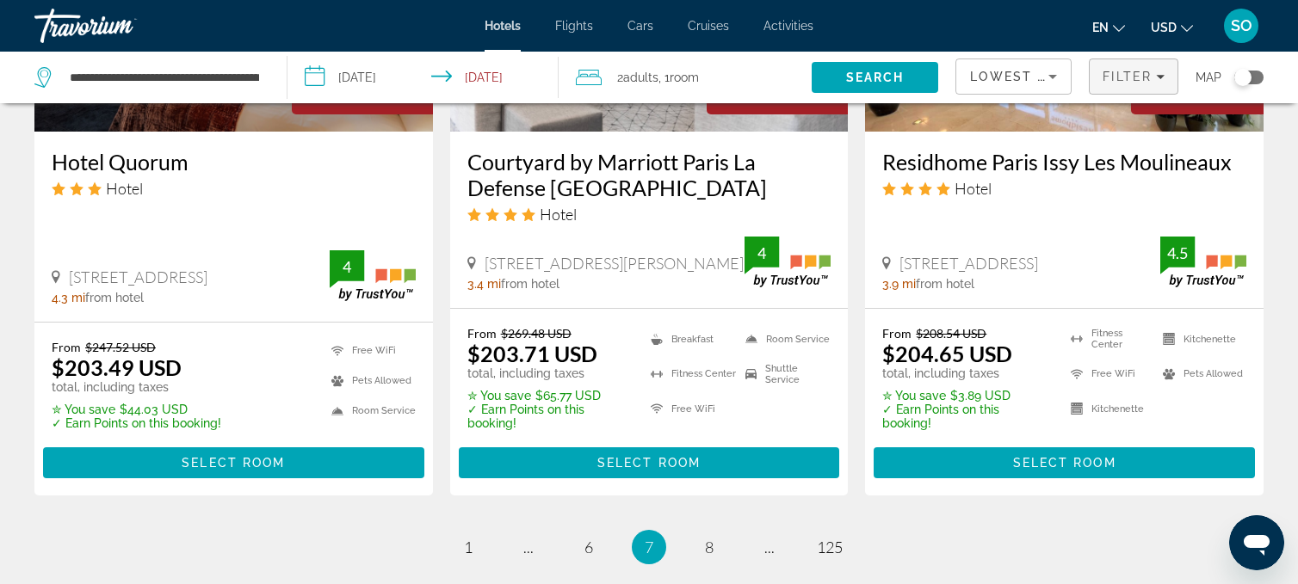
click at [1160, 75] on icon "Filters" at bounding box center [1160, 76] width 9 height 9
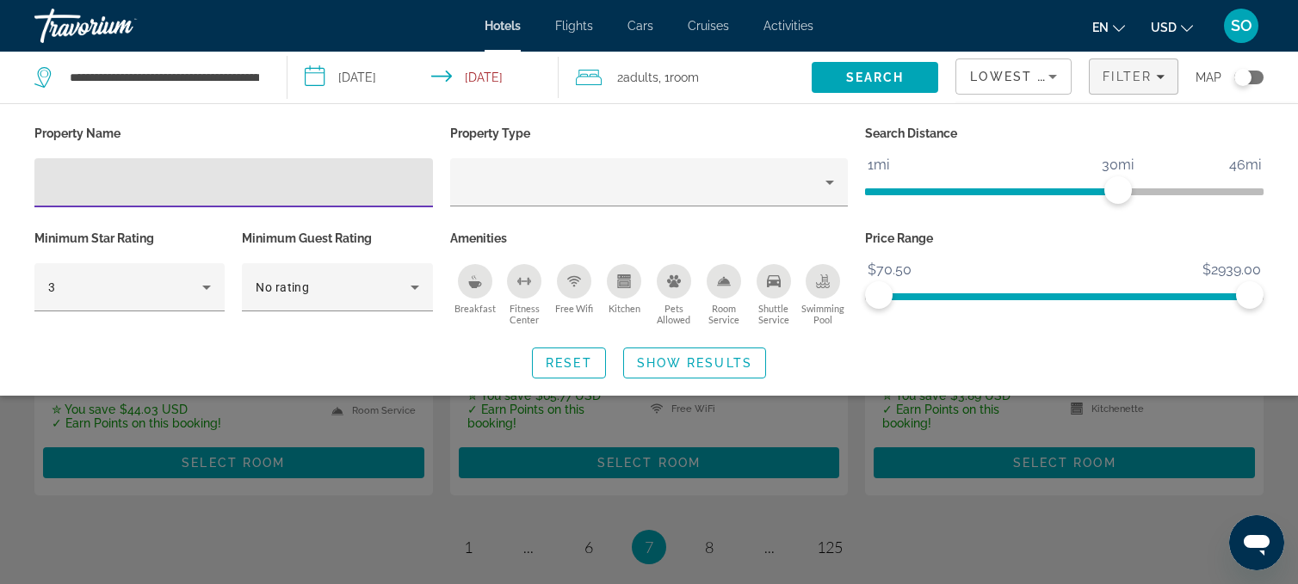
click at [910, 190] on span "ngx-slider" at bounding box center [991, 191] width 253 height 7
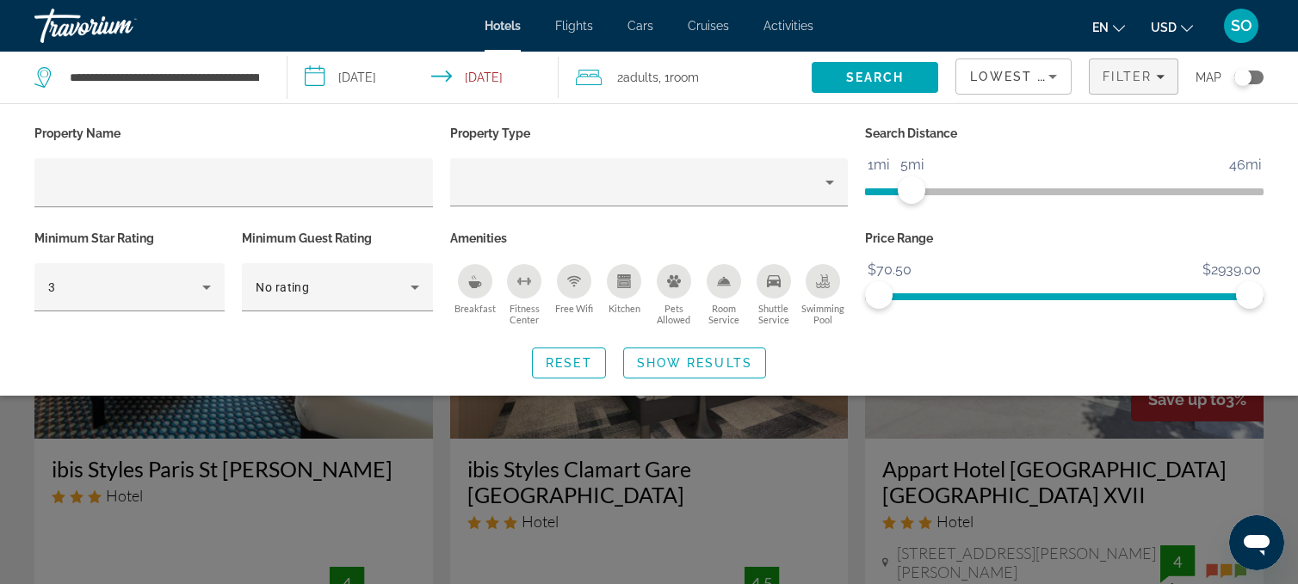
click at [927, 187] on span "ngx-slider" at bounding box center [1064, 189] width 398 height 28
click at [901, 189] on span "ngx-slider" at bounding box center [896, 191] width 63 height 7
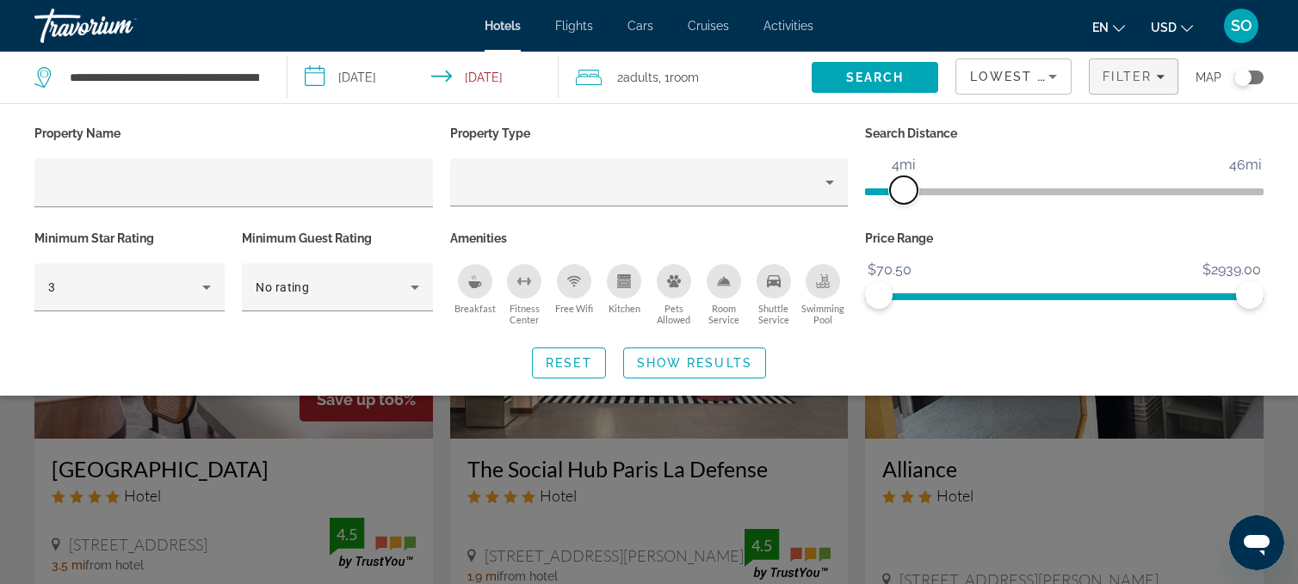
click at [914, 188] on span "ngx-slider" at bounding box center [904, 190] width 28 height 28
click at [654, 357] on span "Show Results" at bounding box center [694, 363] width 115 height 14
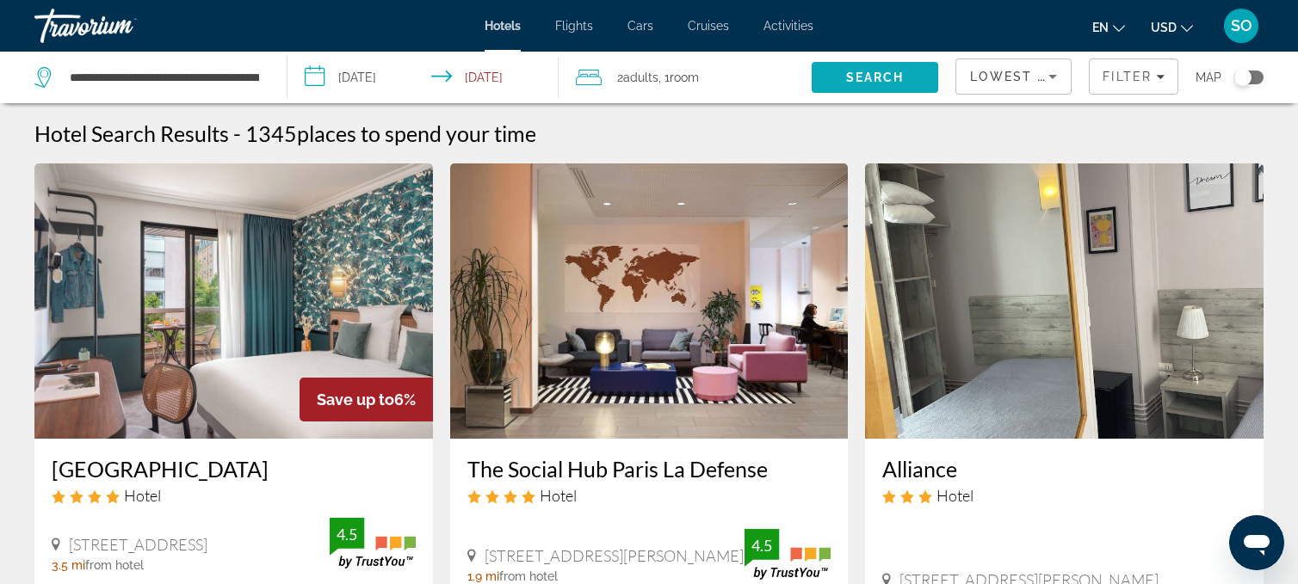
click at [898, 72] on span "Search" at bounding box center [875, 78] width 59 height 14
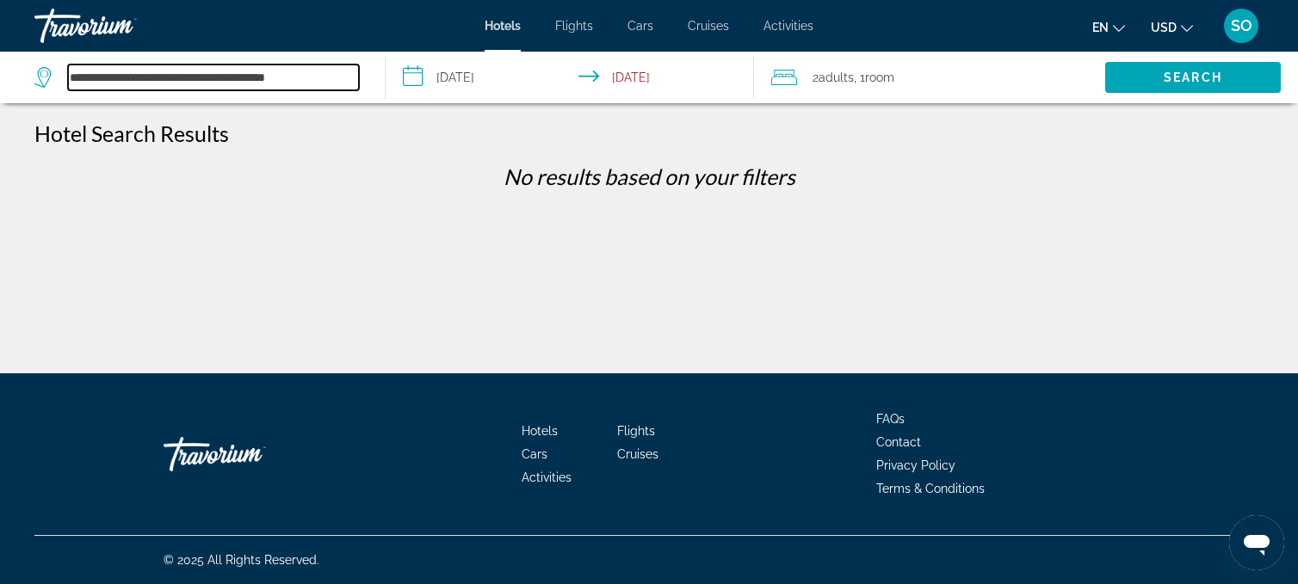
click at [299, 75] on input "**********" at bounding box center [213, 78] width 291 height 26
click at [261, 74] on input "**********" at bounding box center [213, 78] width 291 height 26
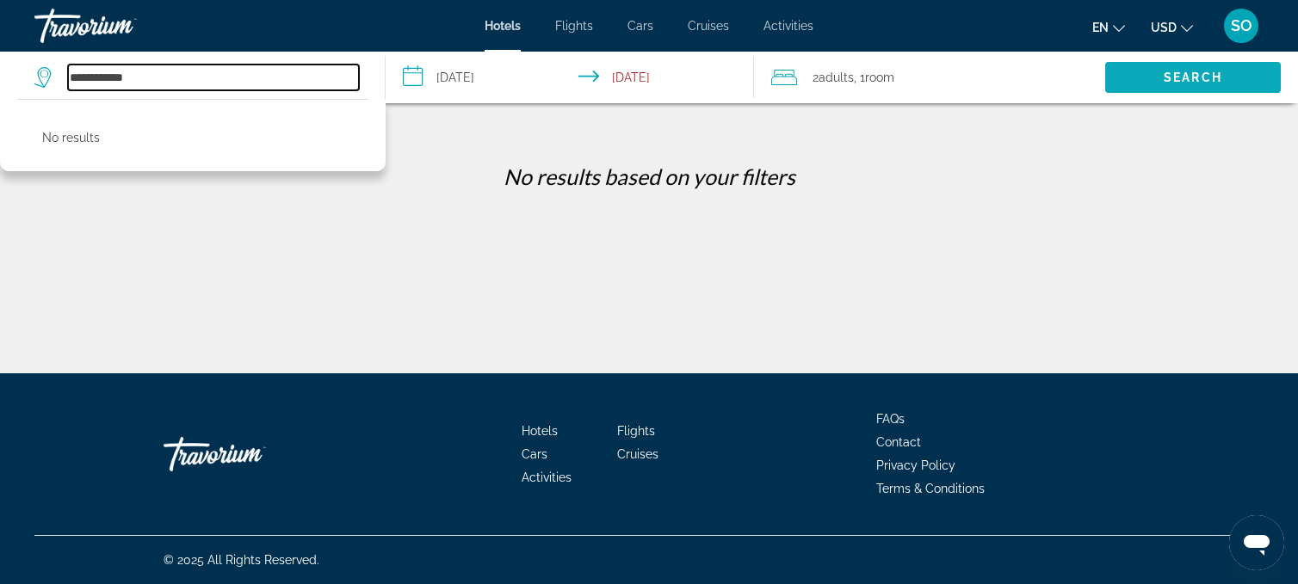
type input "**********"
click at [1208, 64] on span "Search" at bounding box center [1193, 77] width 176 height 41
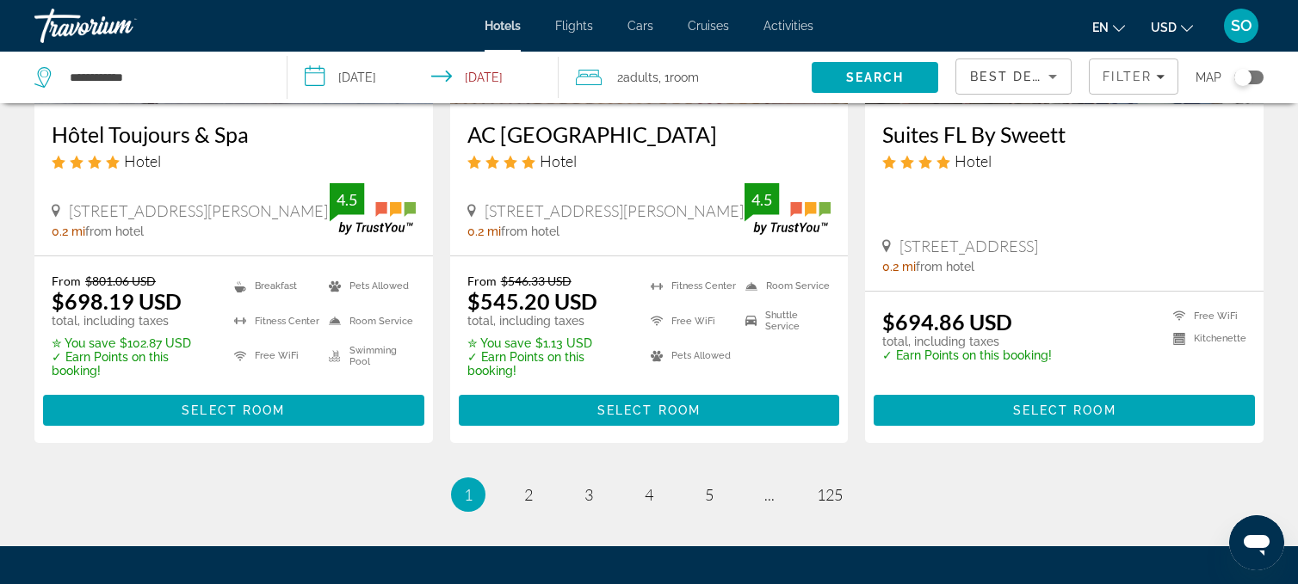
scroll to position [2286, 0]
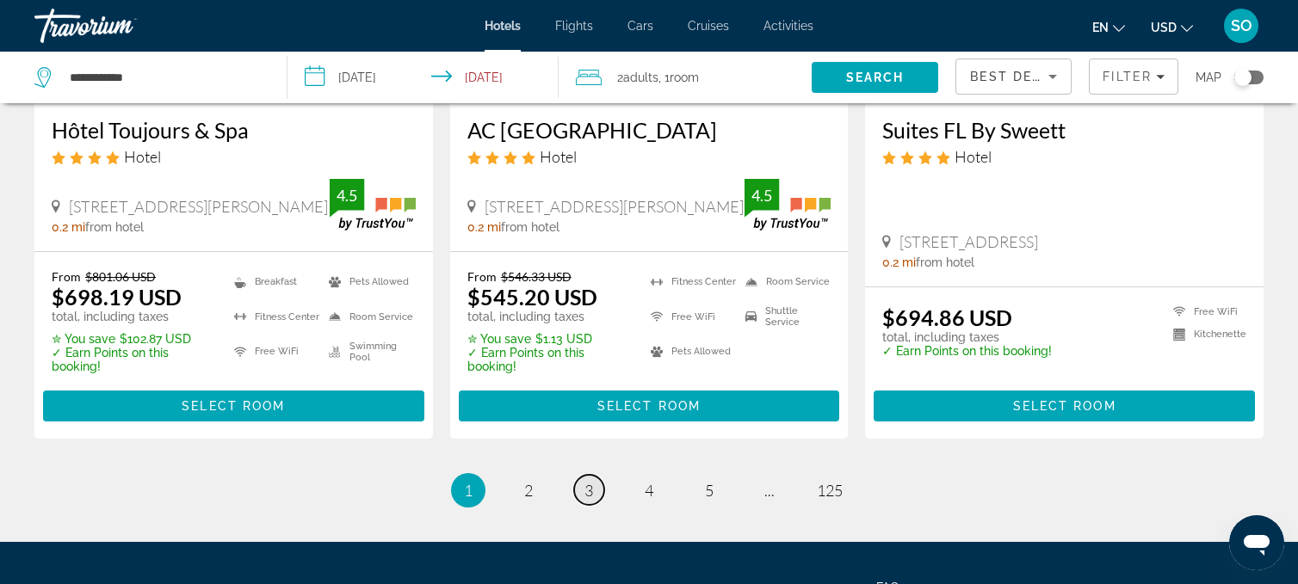
click at [591, 481] on span "3" at bounding box center [588, 490] width 9 height 19
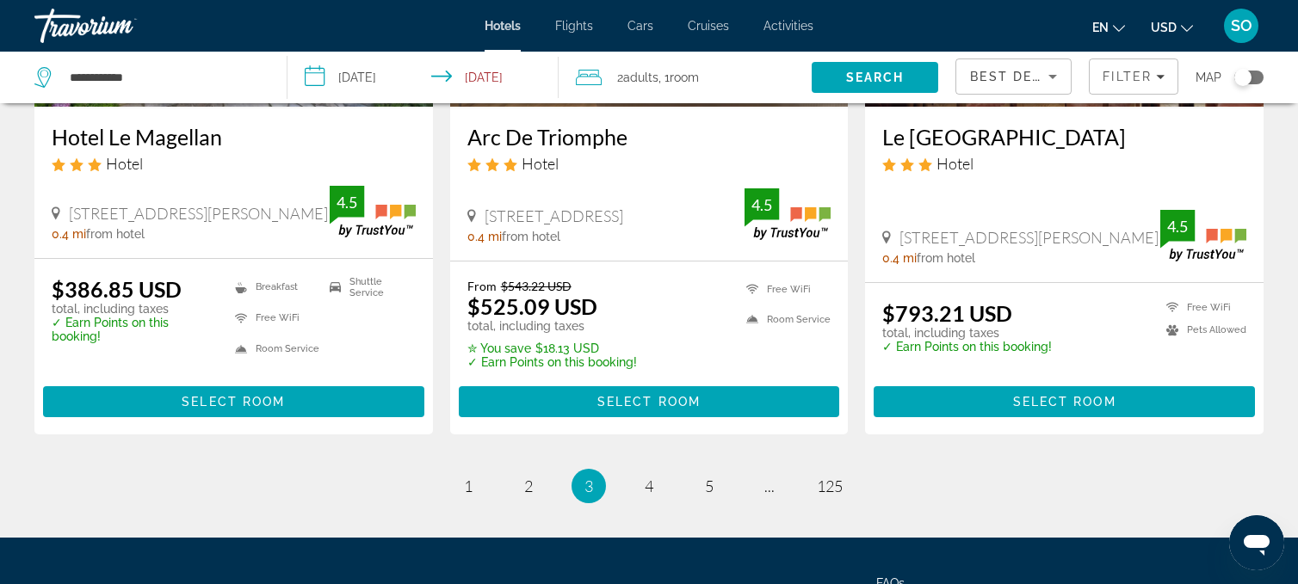
scroll to position [2254, 0]
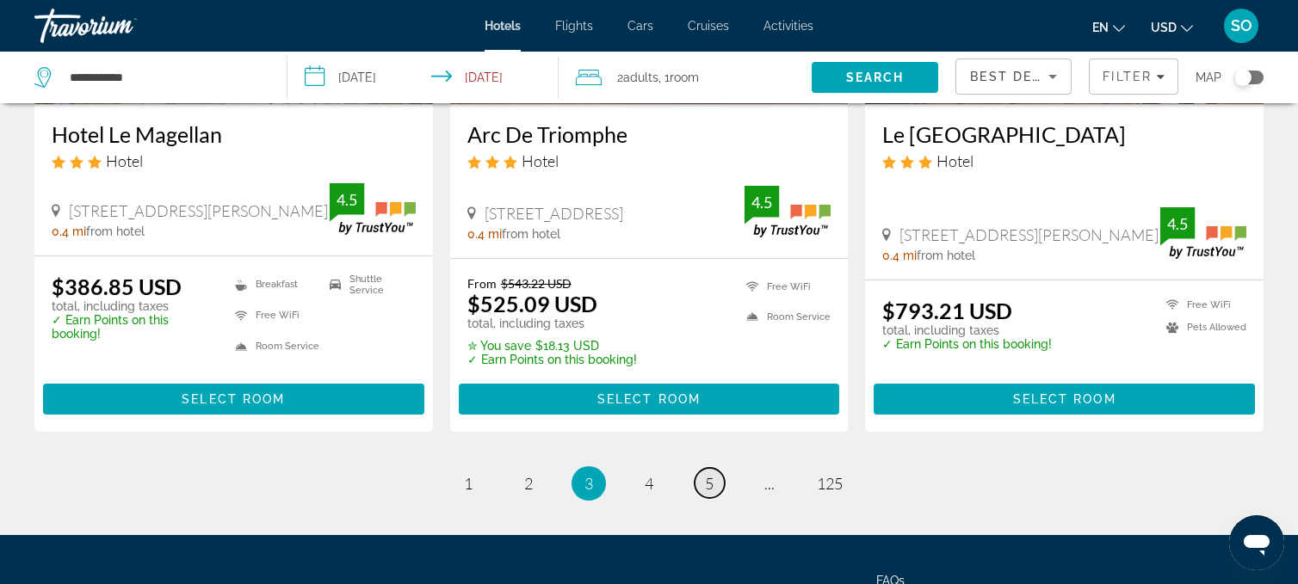
click at [702, 484] on link "page 5" at bounding box center [709, 483] width 30 height 30
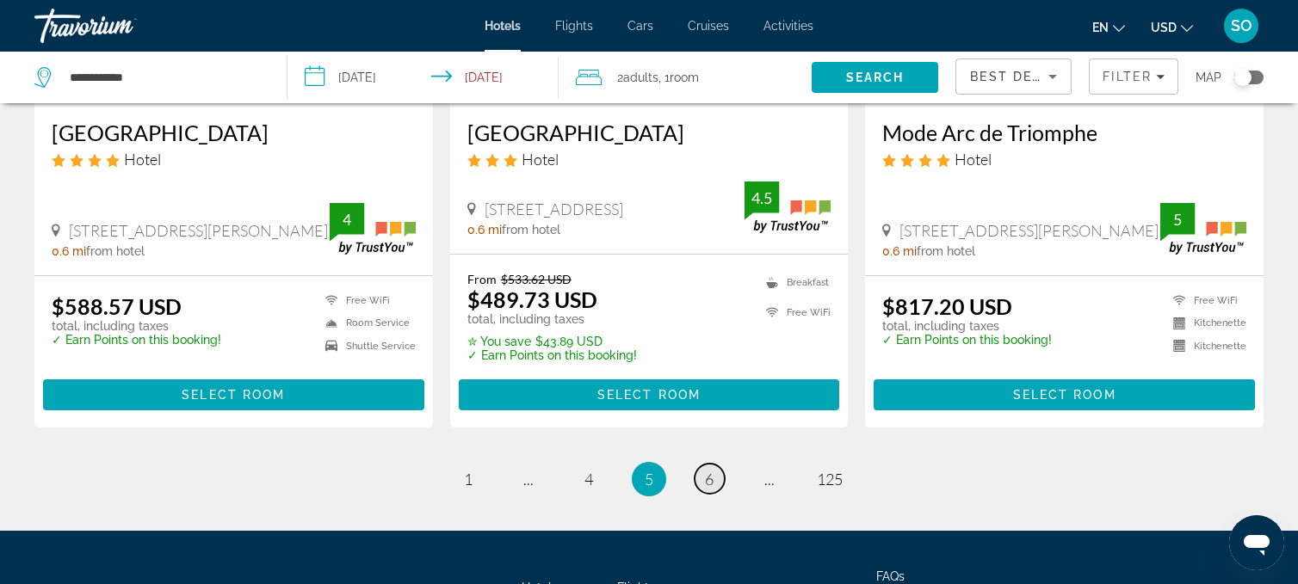
scroll to position [2311, 0]
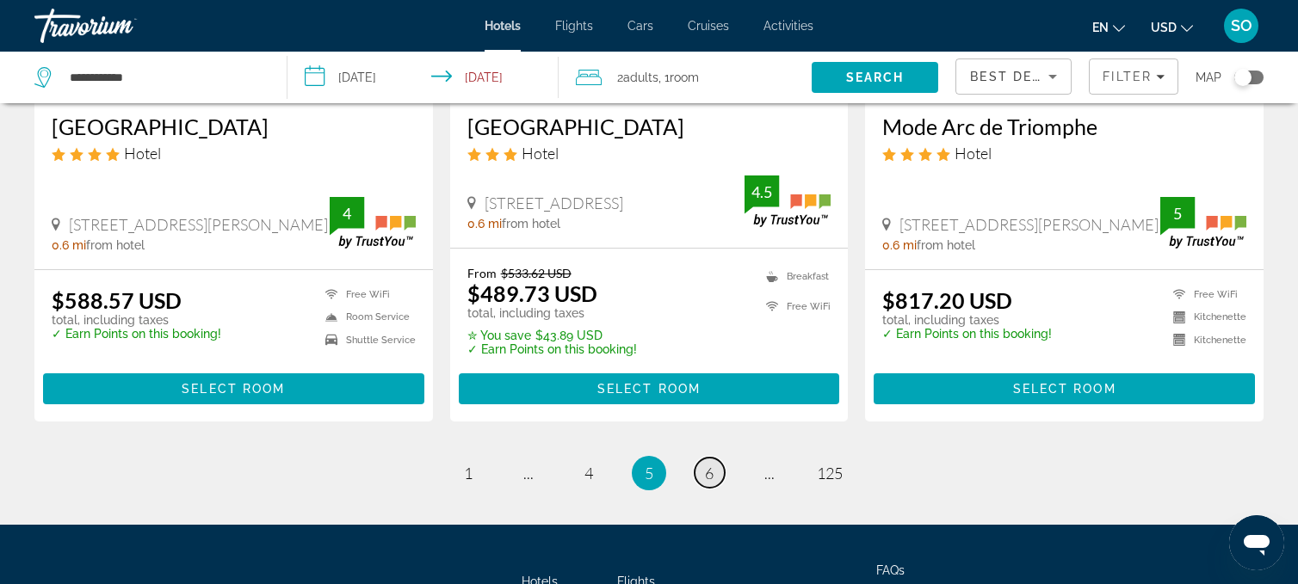
click at [709, 464] on span "6" at bounding box center [709, 473] width 9 height 19
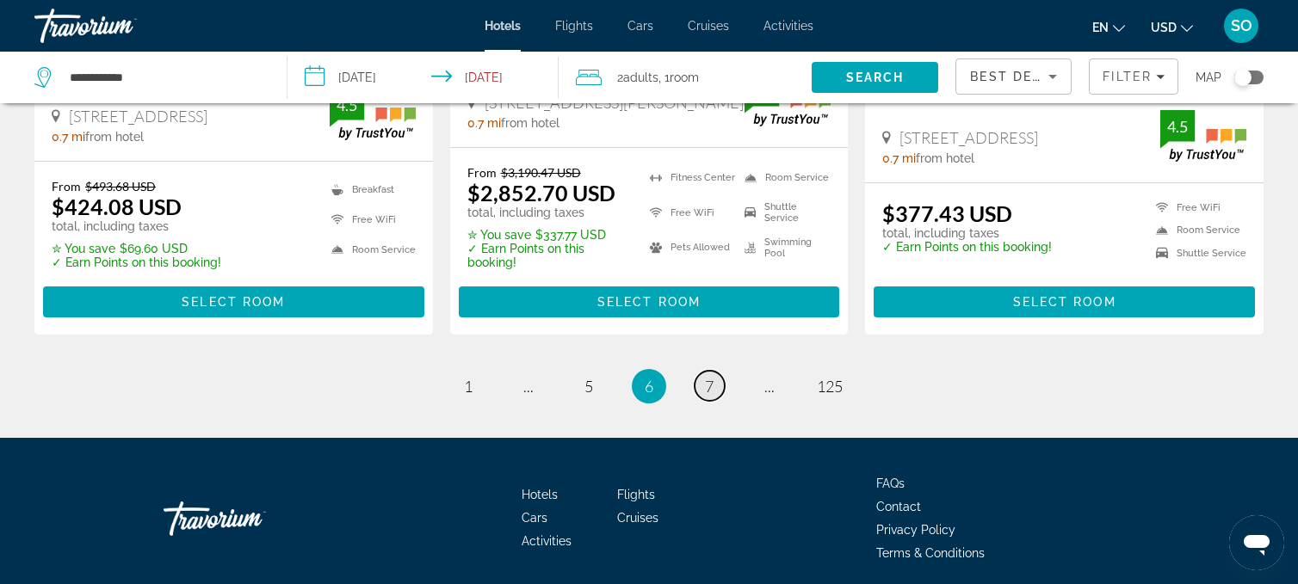
scroll to position [2453, 0]
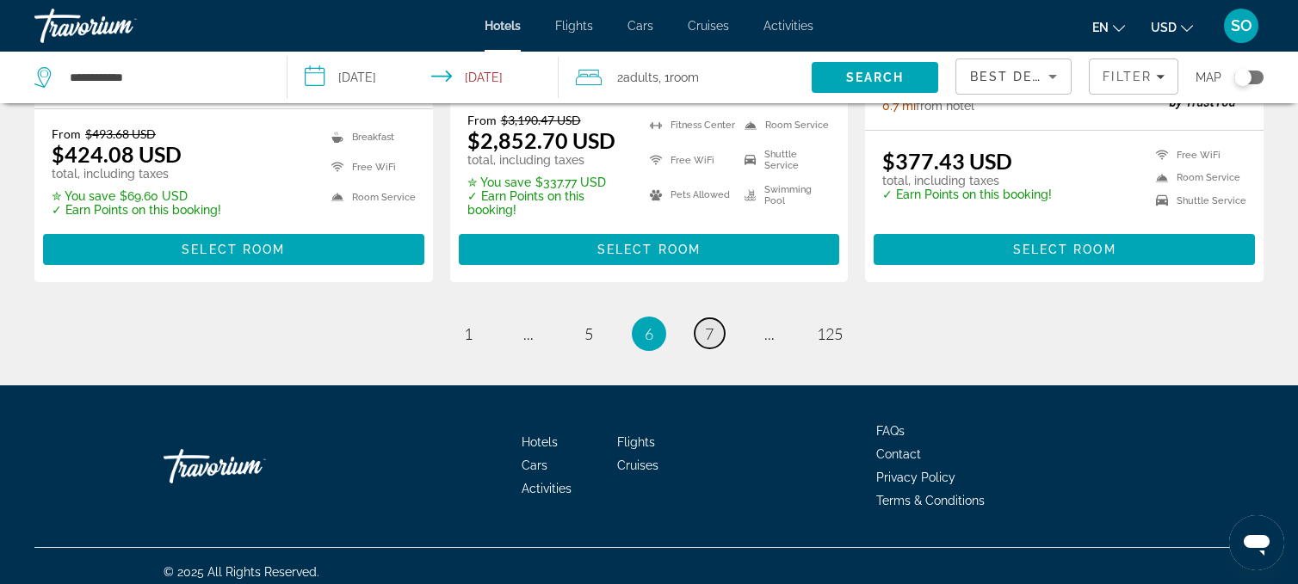
click at [716, 321] on link "page 7" at bounding box center [709, 333] width 30 height 30
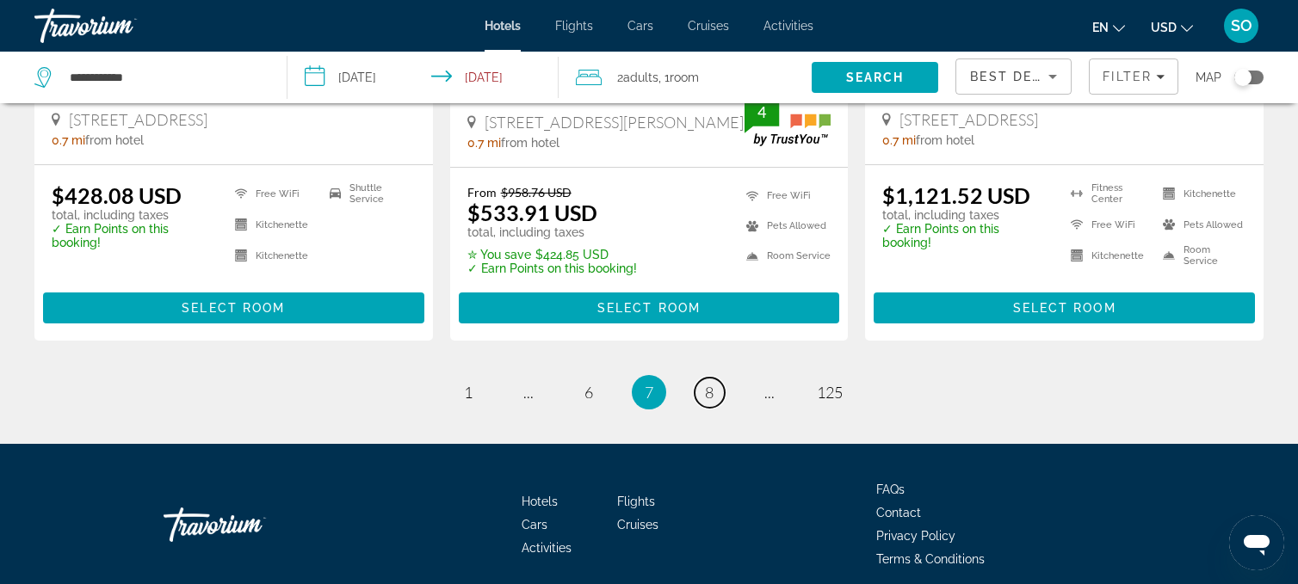
scroll to position [2451, 0]
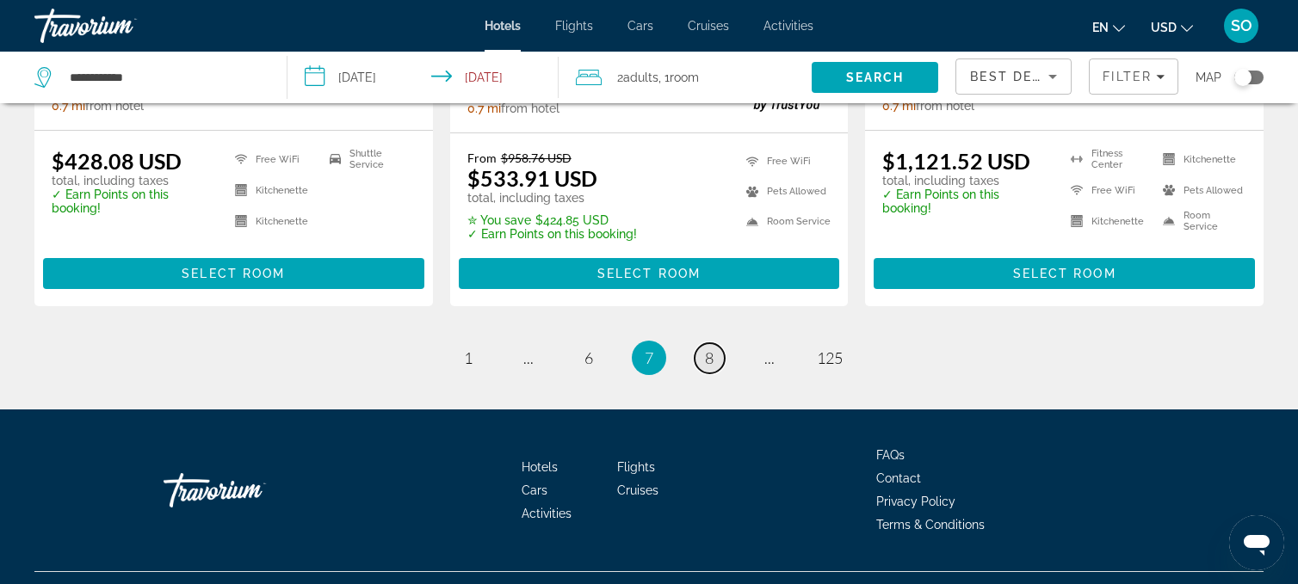
click at [709, 349] on span "8" at bounding box center [709, 358] width 9 height 19
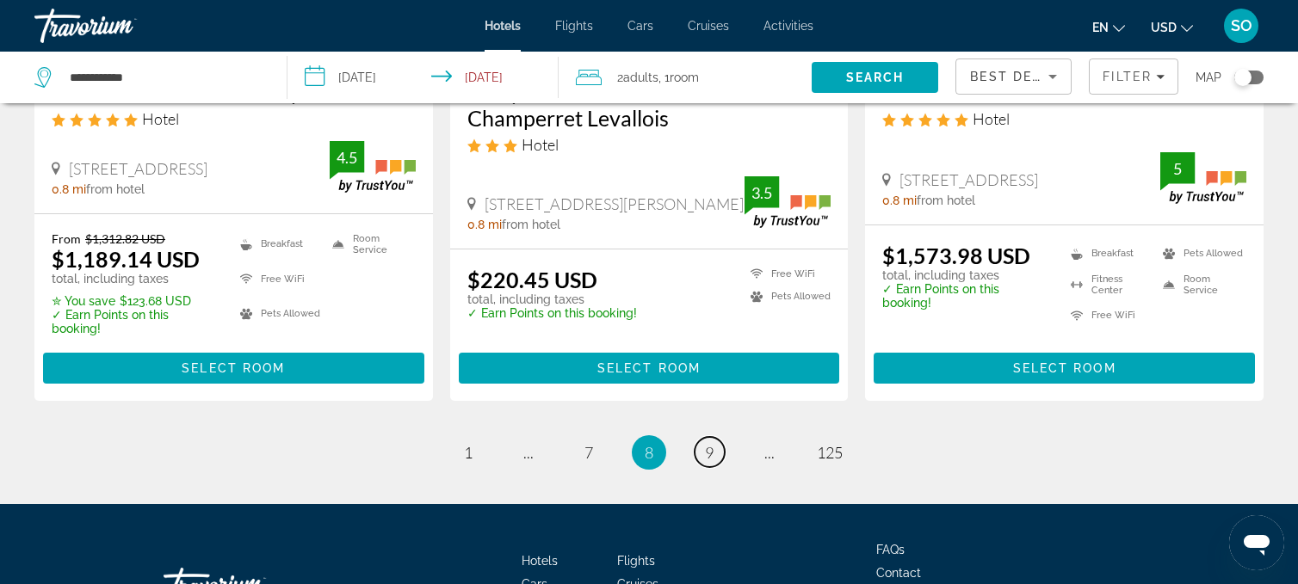
scroll to position [2362, 0]
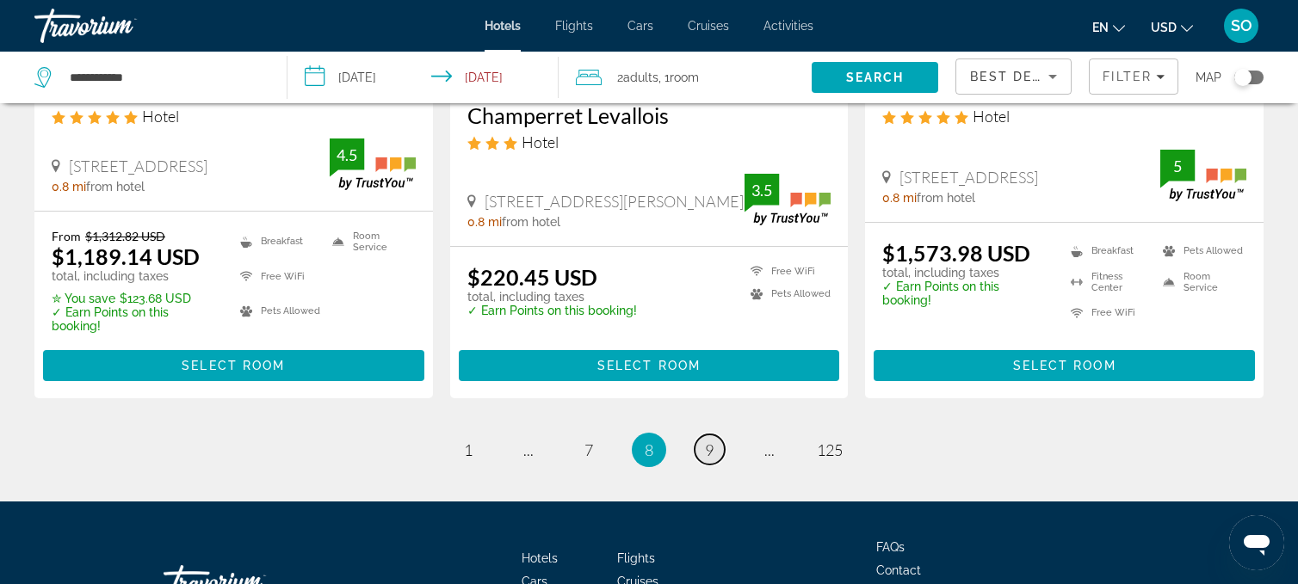
click at [710, 441] on span "9" at bounding box center [709, 450] width 9 height 19
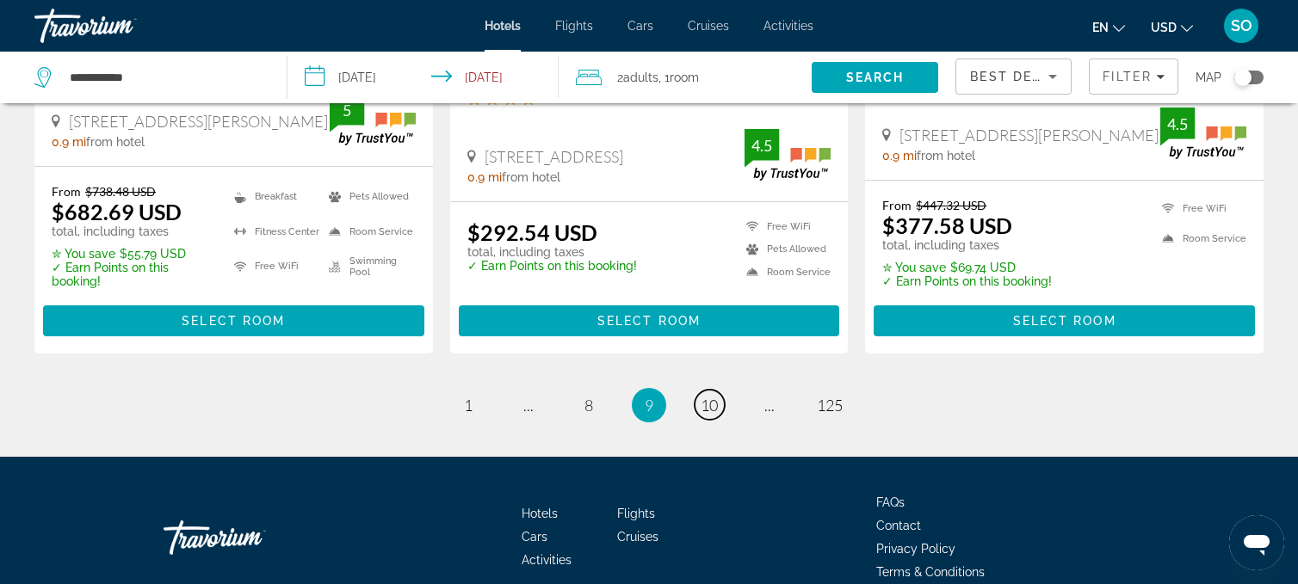
scroll to position [2465, 0]
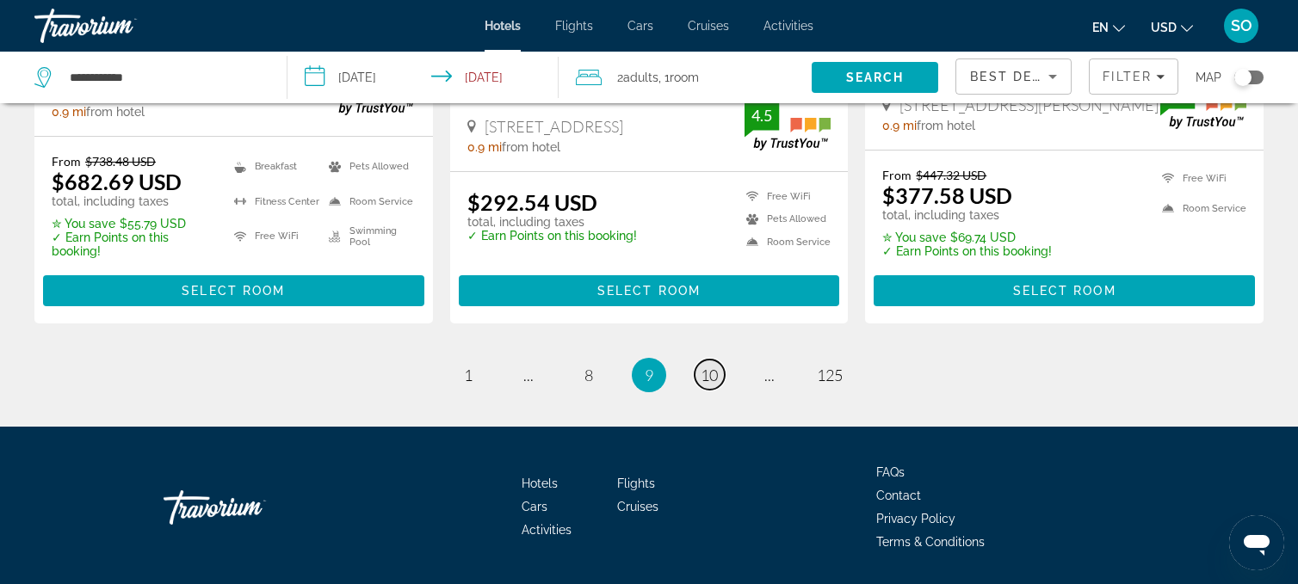
click at [711, 366] on span "10" at bounding box center [708, 375] width 17 height 19
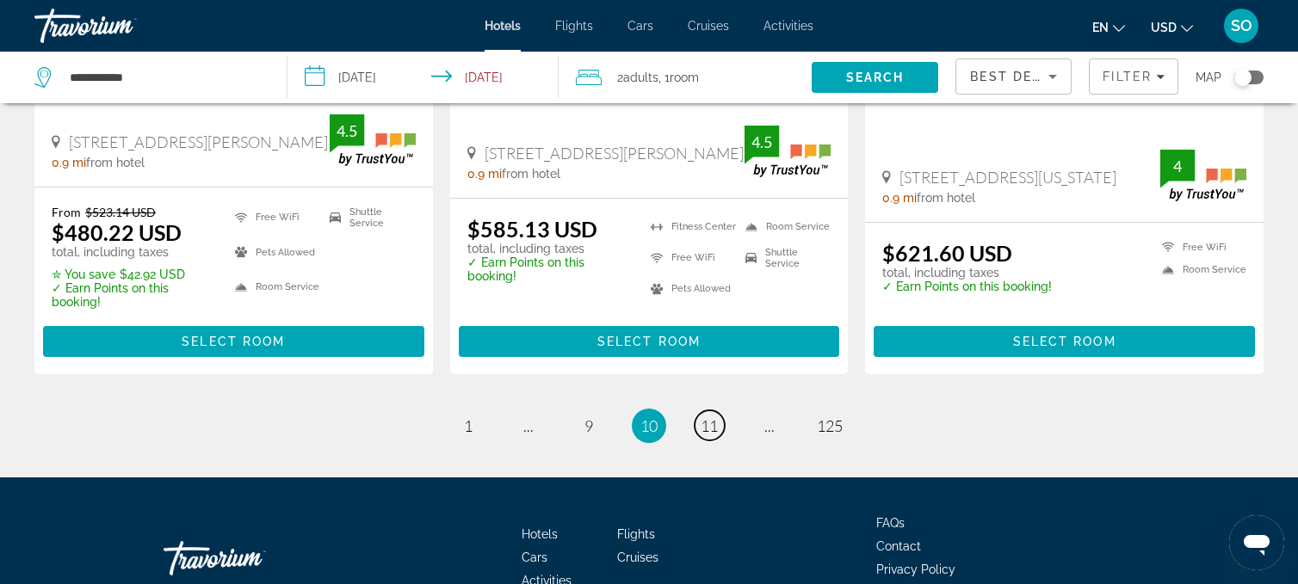
scroll to position [2444, 0]
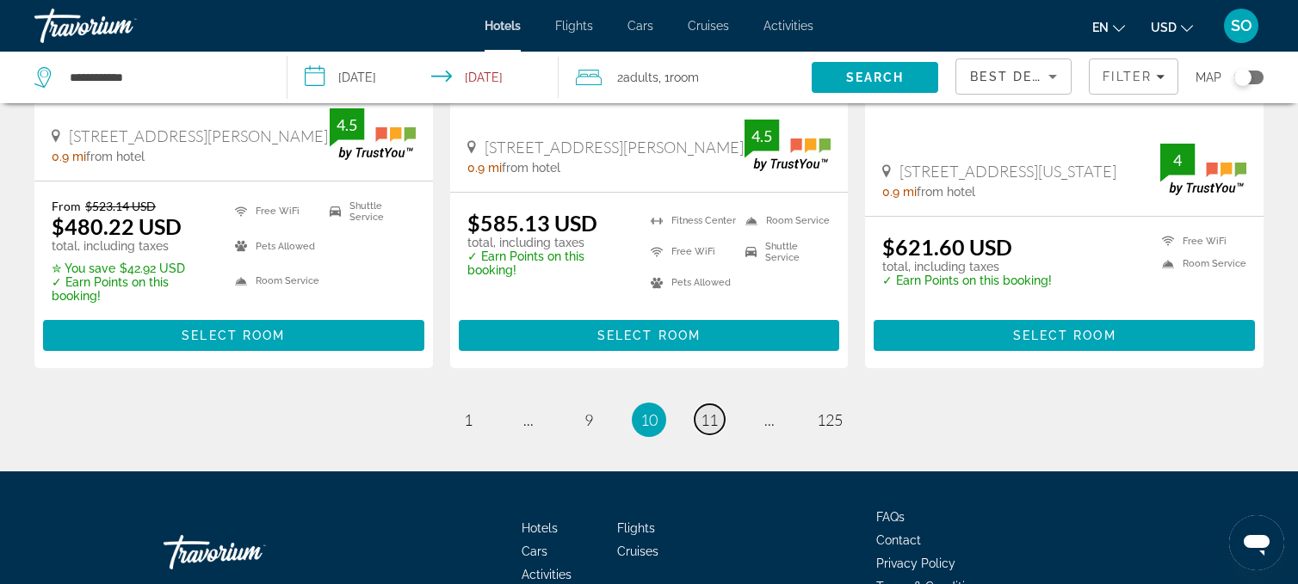
click at [706, 410] on span "11" at bounding box center [708, 419] width 17 height 19
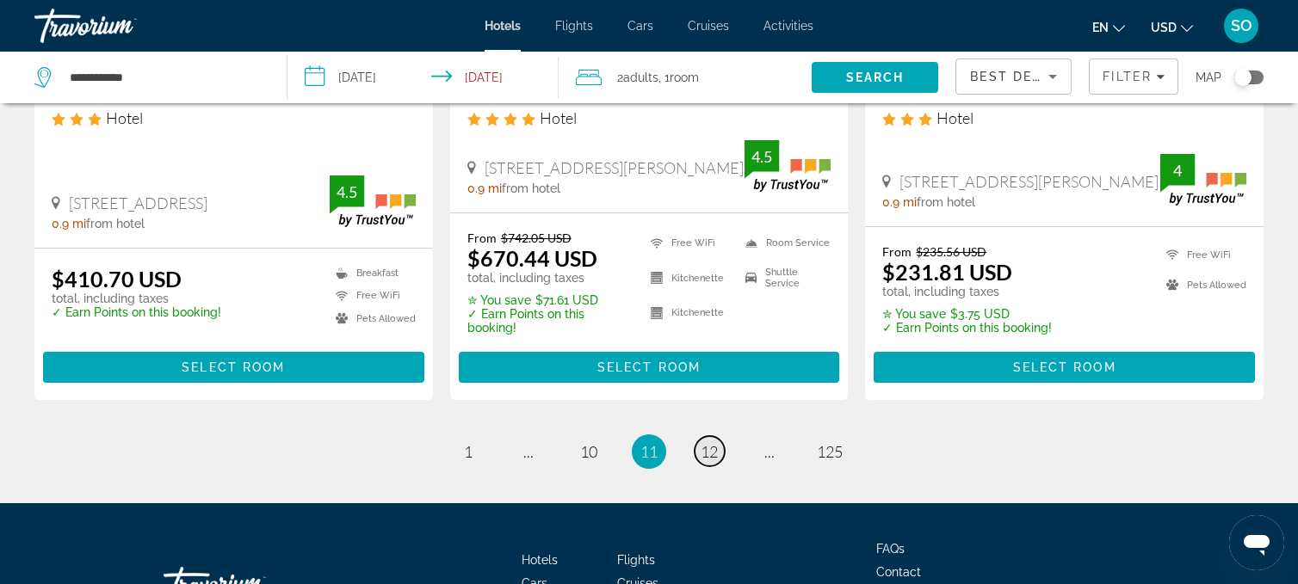
scroll to position [2384, 0]
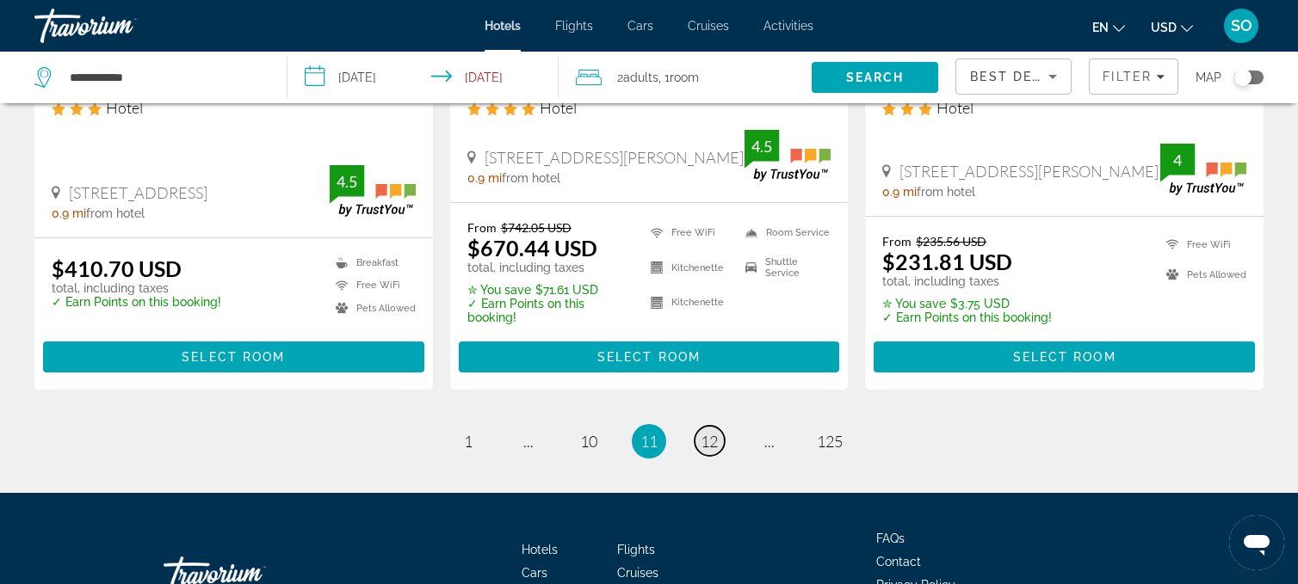
click at [707, 452] on link "page 12" at bounding box center [709, 441] width 30 height 30
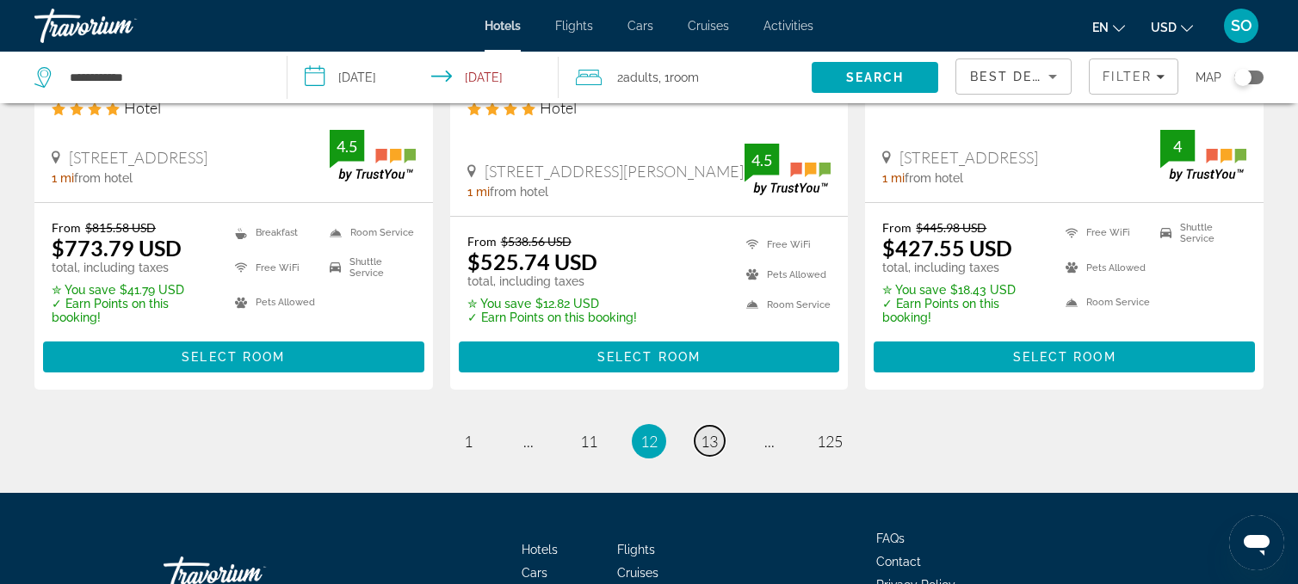
scroll to position [2373, 0]
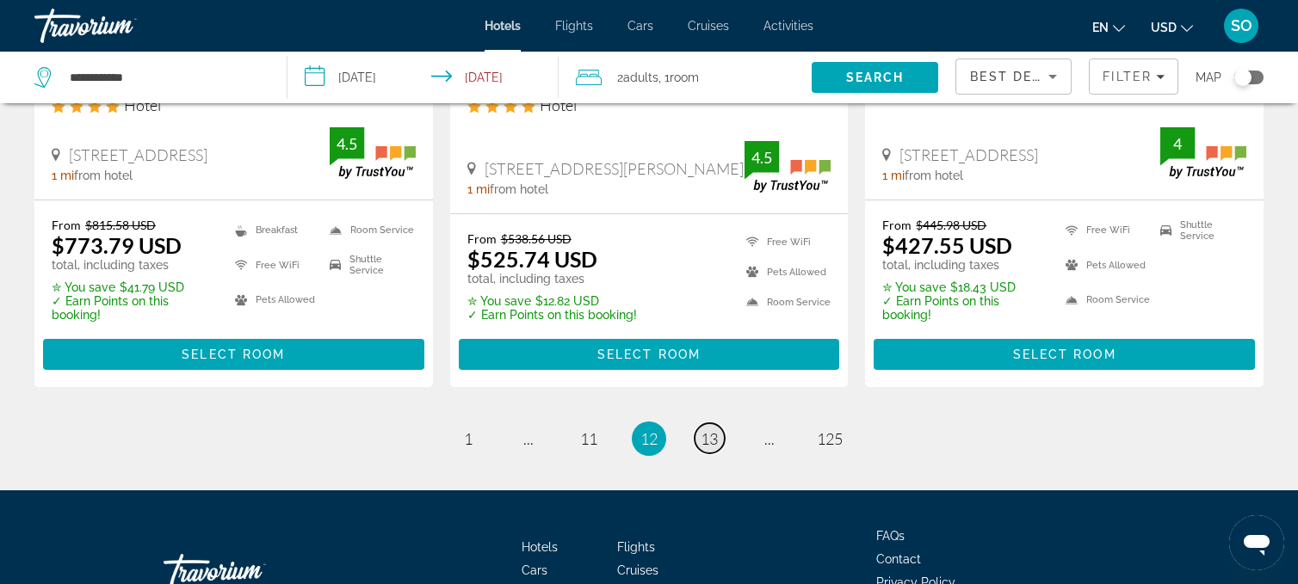
click at [706, 429] on span "13" at bounding box center [708, 438] width 17 height 19
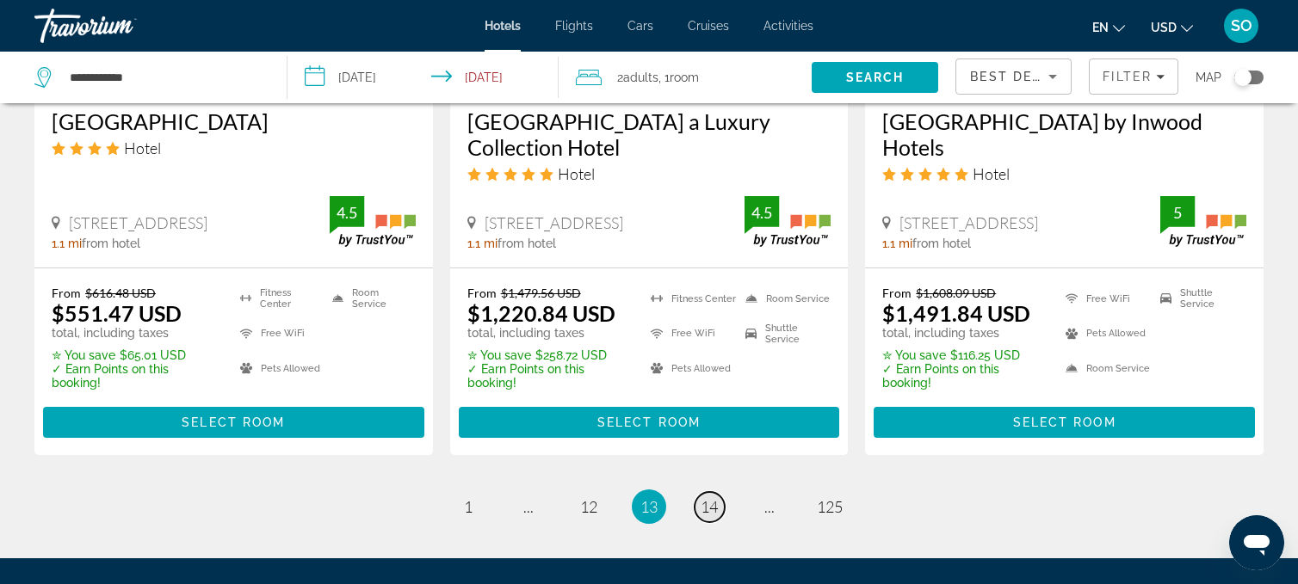
scroll to position [2416, 0]
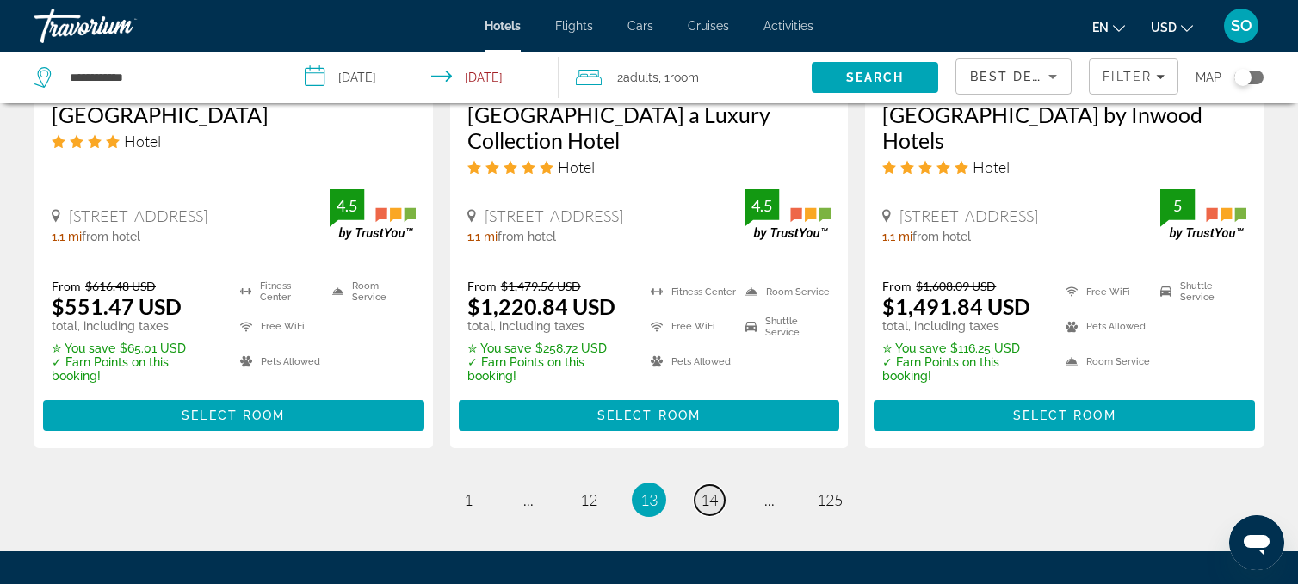
click at [703, 490] on span "14" at bounding box center [708, 499] width 17 height 19
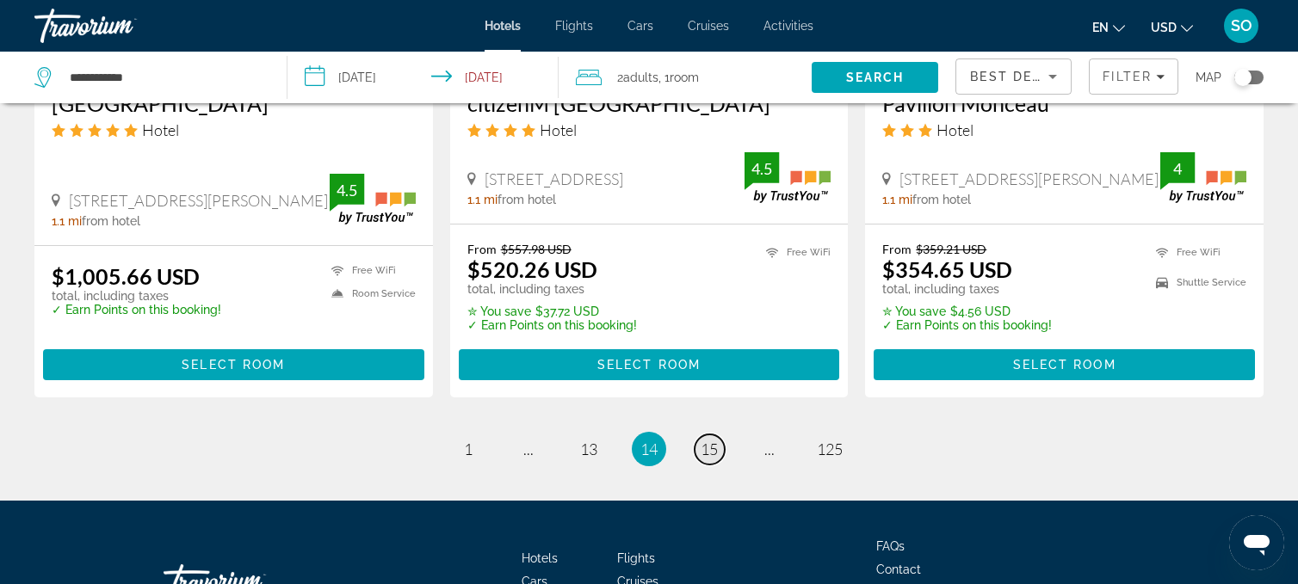
scroll to position [2327, 0]
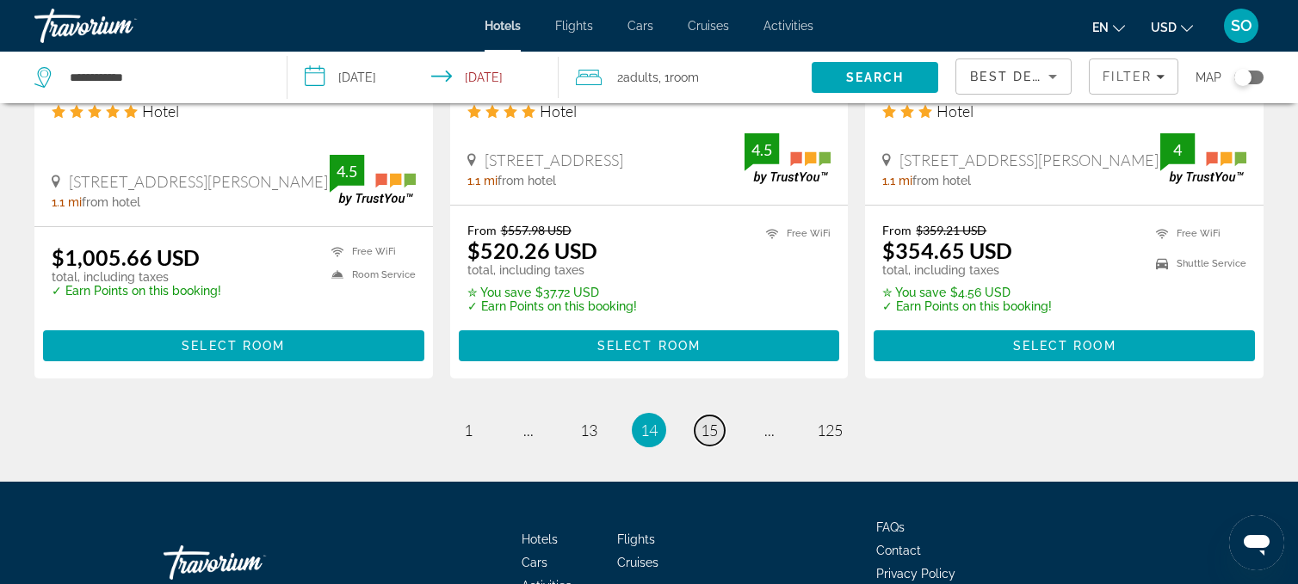
click at [706, 437] on span "15" at bounding box center [708, 430] width 17 height 19
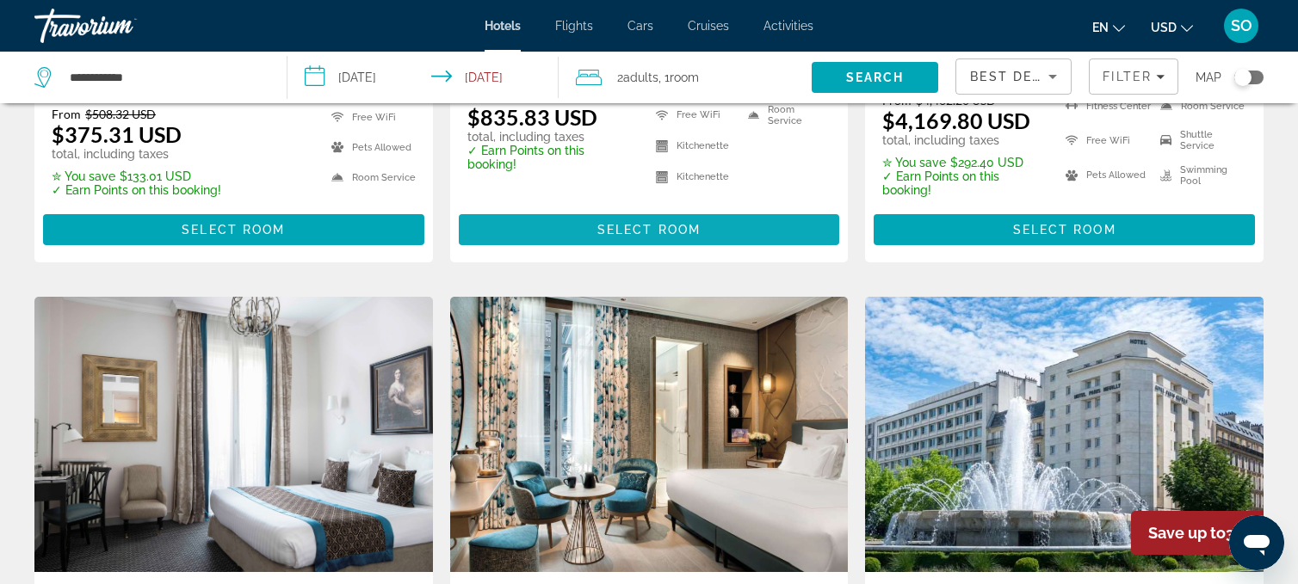
scroll to position [1163, 0]
click at [1055, 75] on icon "Sort by" at bounding box center [1052, 77] width 9 height 4
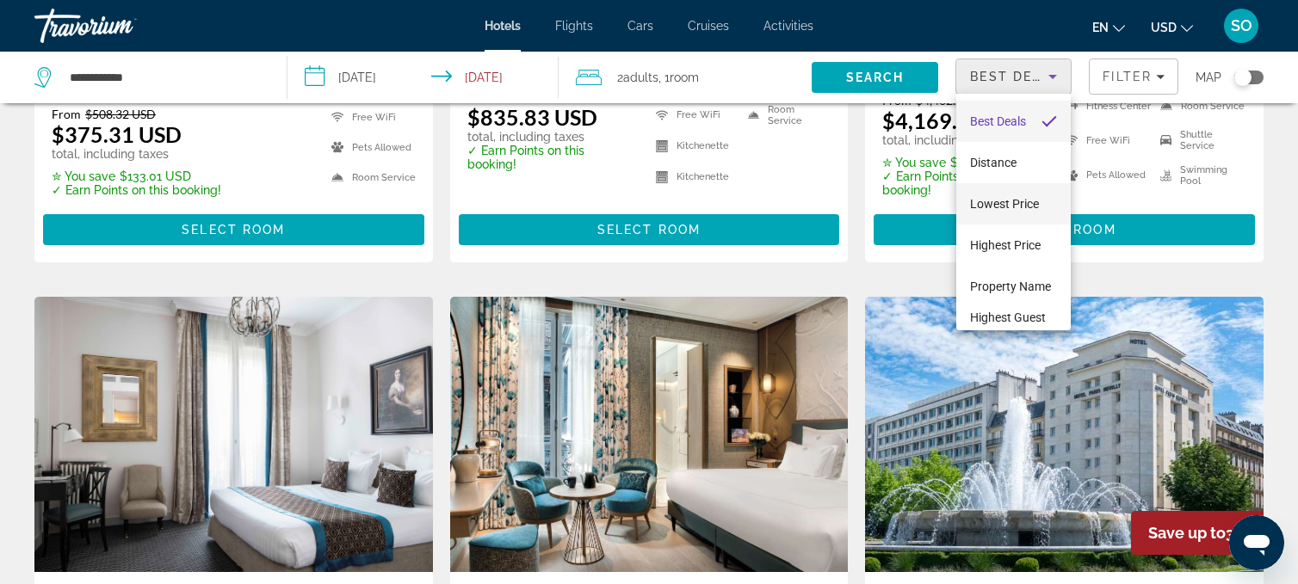
click at [997, 205] on span "Lowest Price" at bounding box center [1004, 204] width 69 height 14
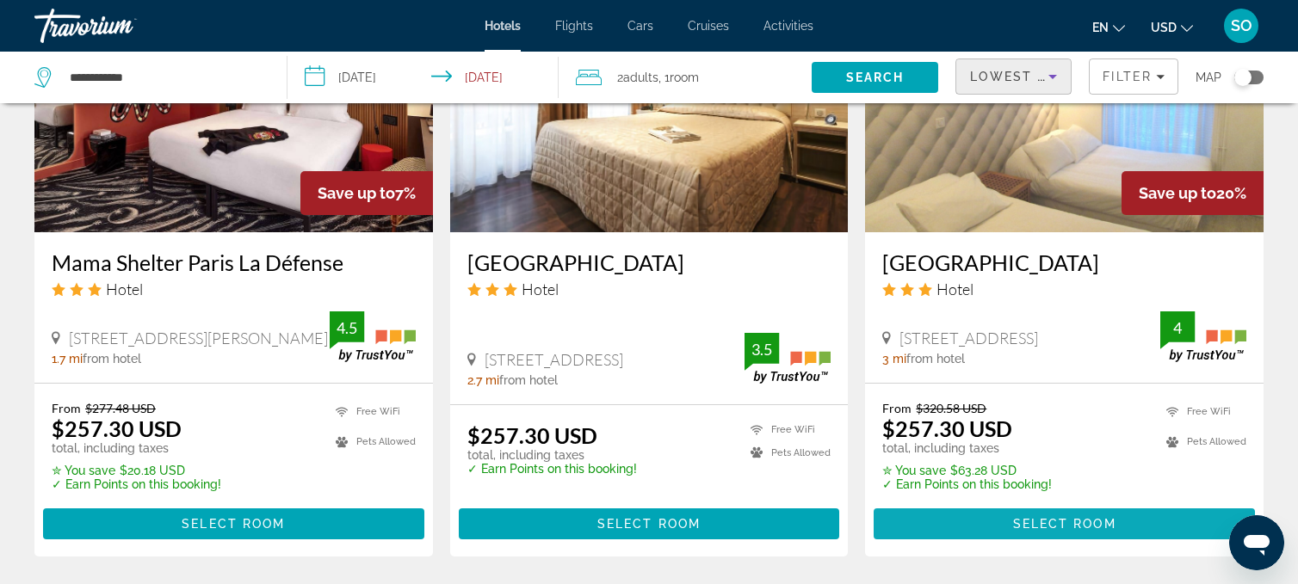
scroll to position [2254, 0]
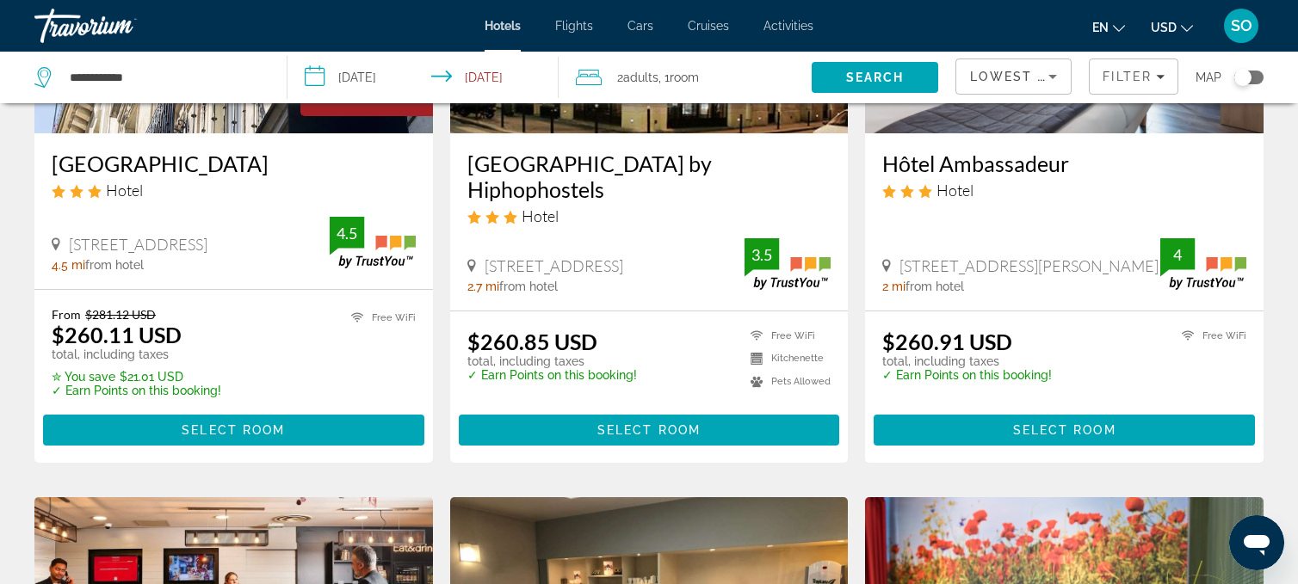
scroll to position [966, 0]
